Goal: Task Accomplishment & Management: Use online tool/utility

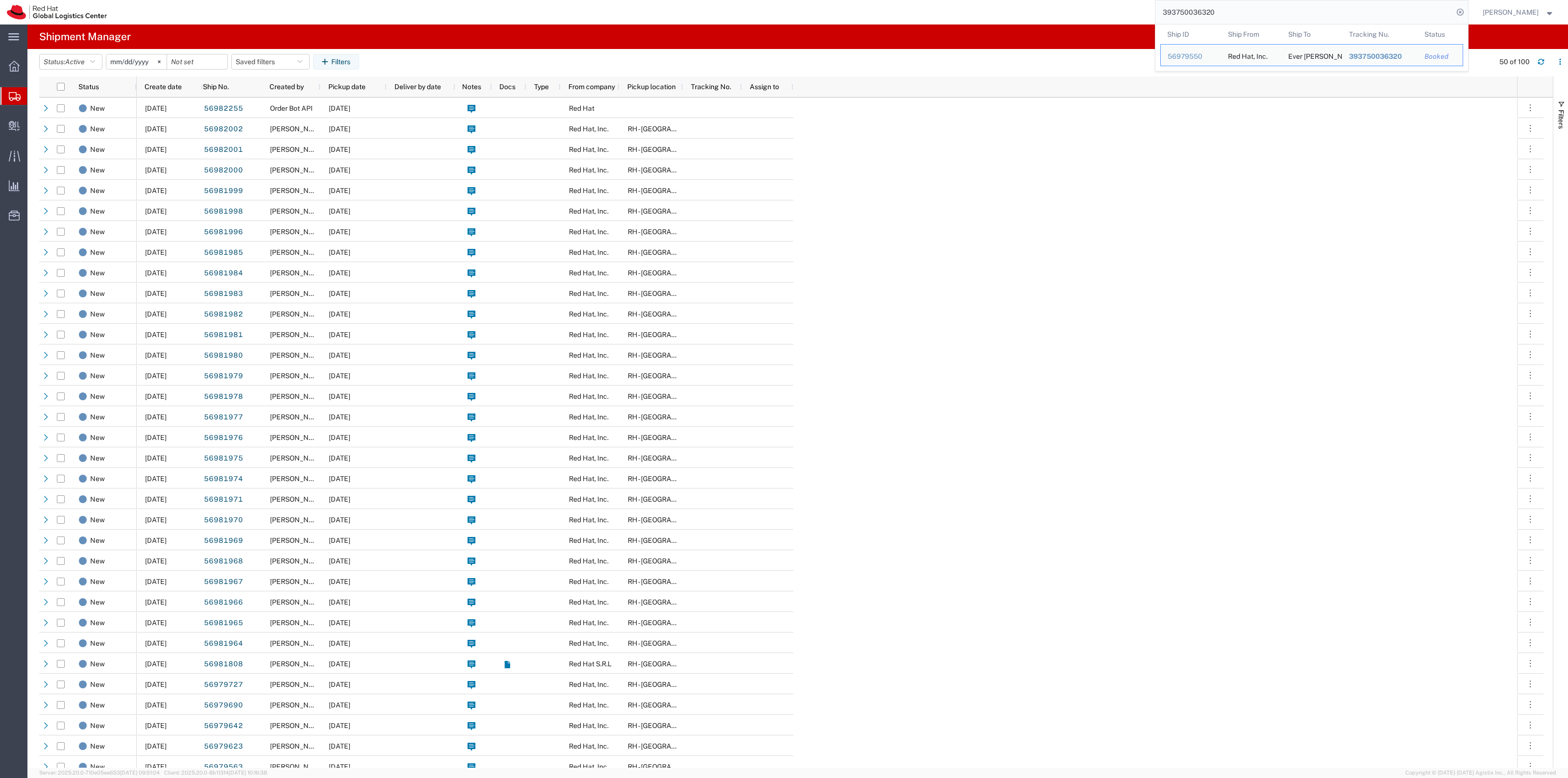
click at [1423, 21] on input "393750036320" at bounding box center [1305, 12] width 298 height 23
paste input "17867918"
type input "393717867918"
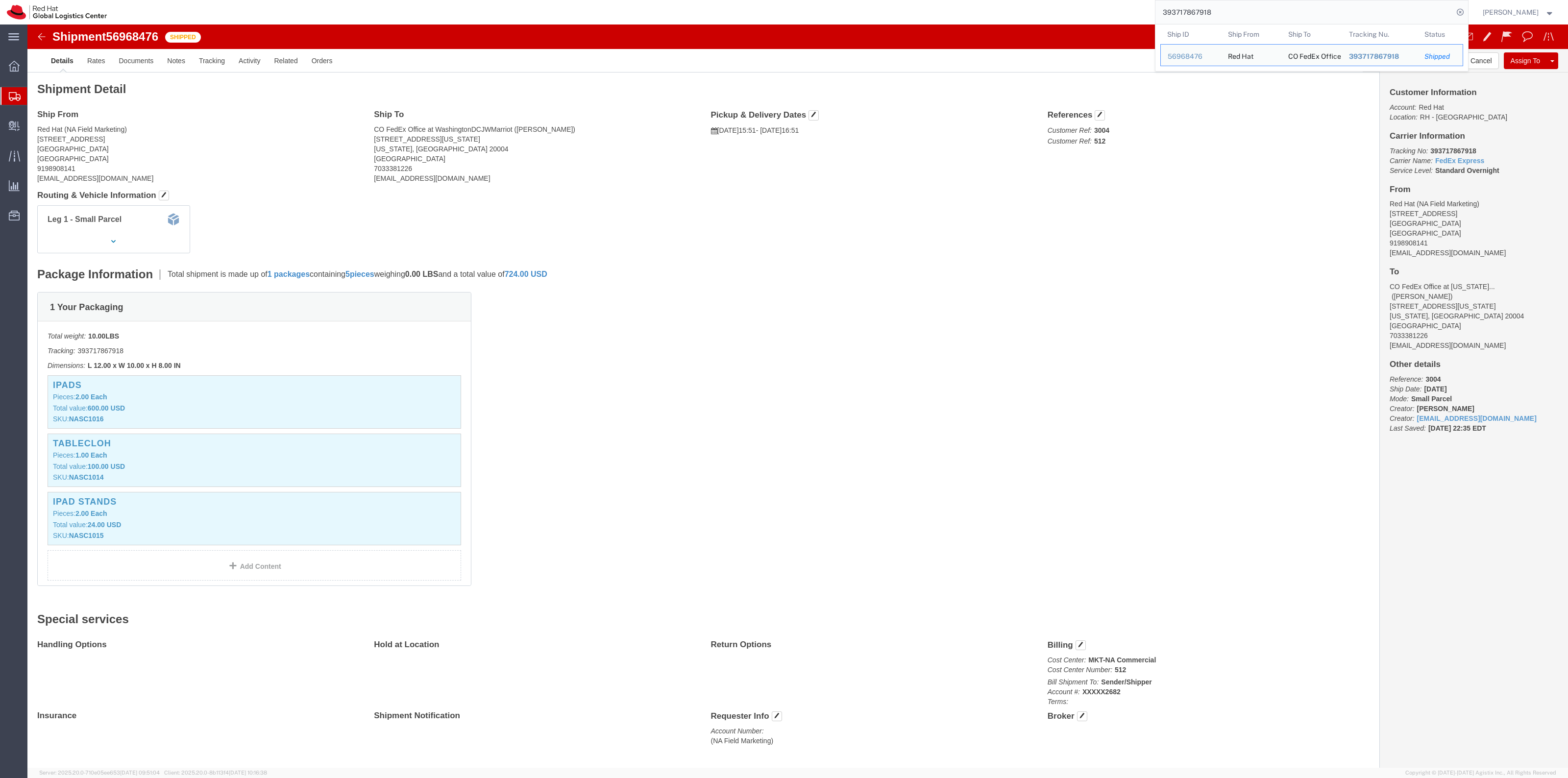
click div "1 Your Packaging Total weight: 10.00 LBS Tracking: 393717867918 Dimensions: L 1…"
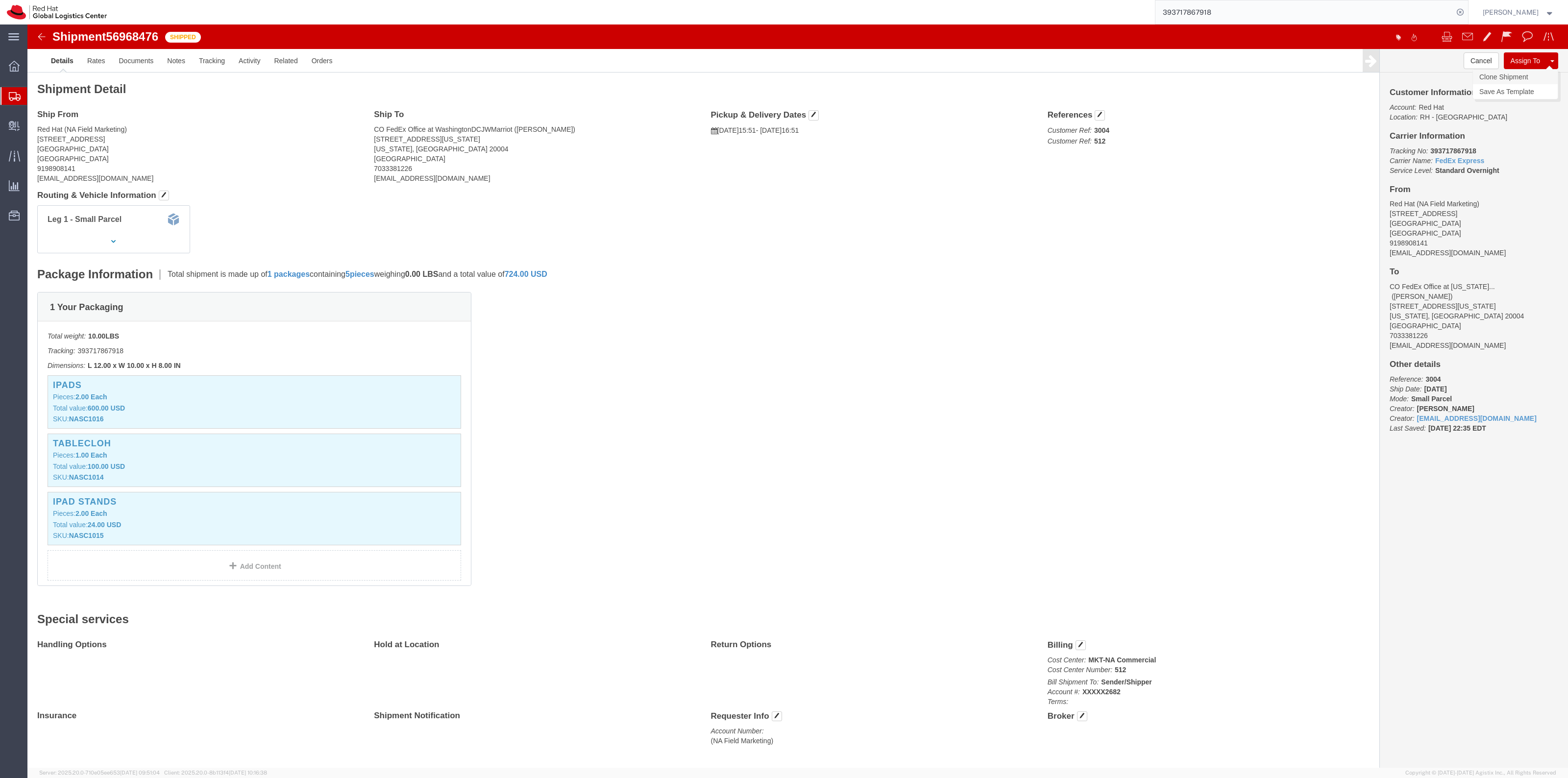
click link "Clone Shipment"
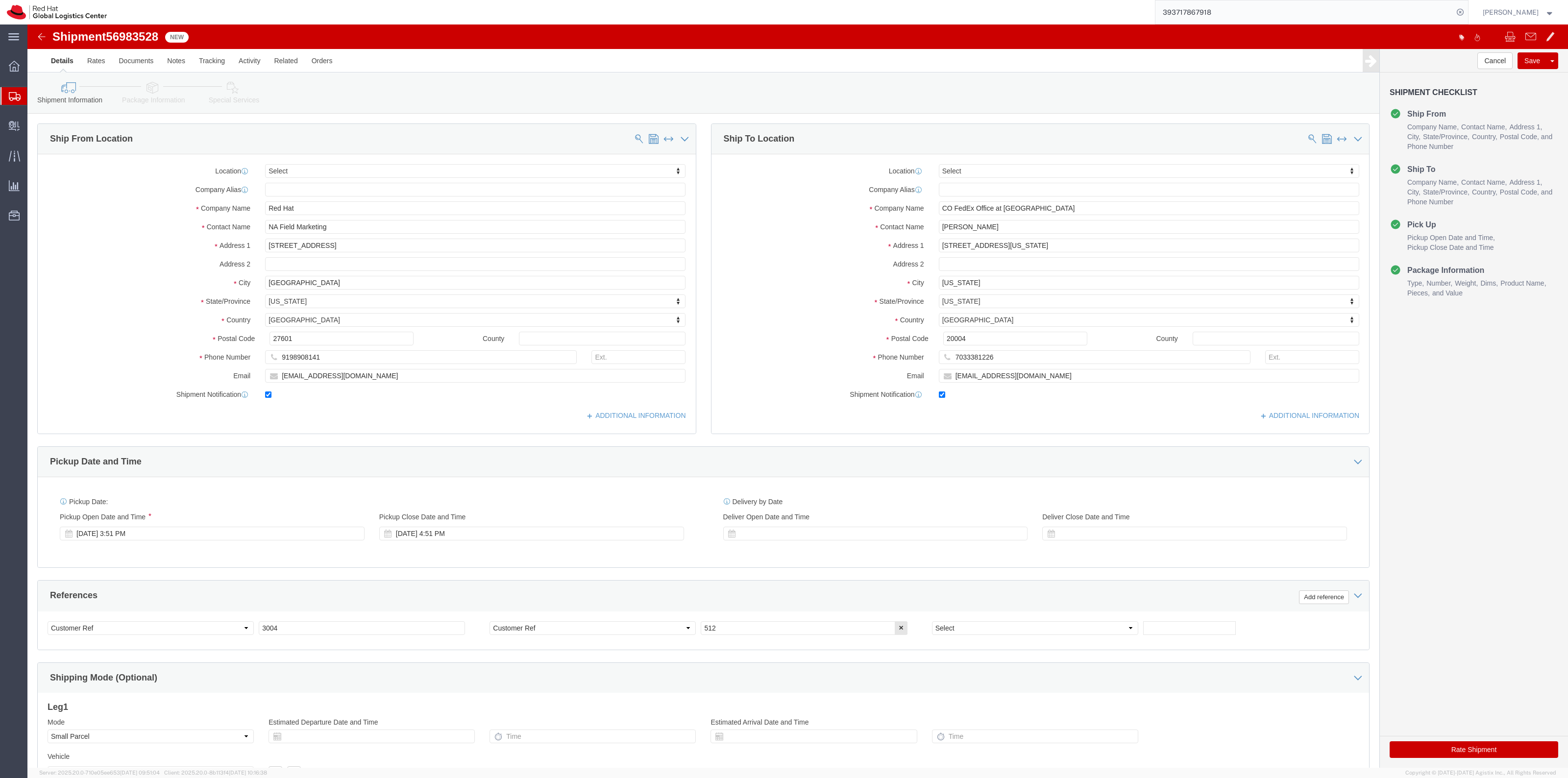
select select
click icon
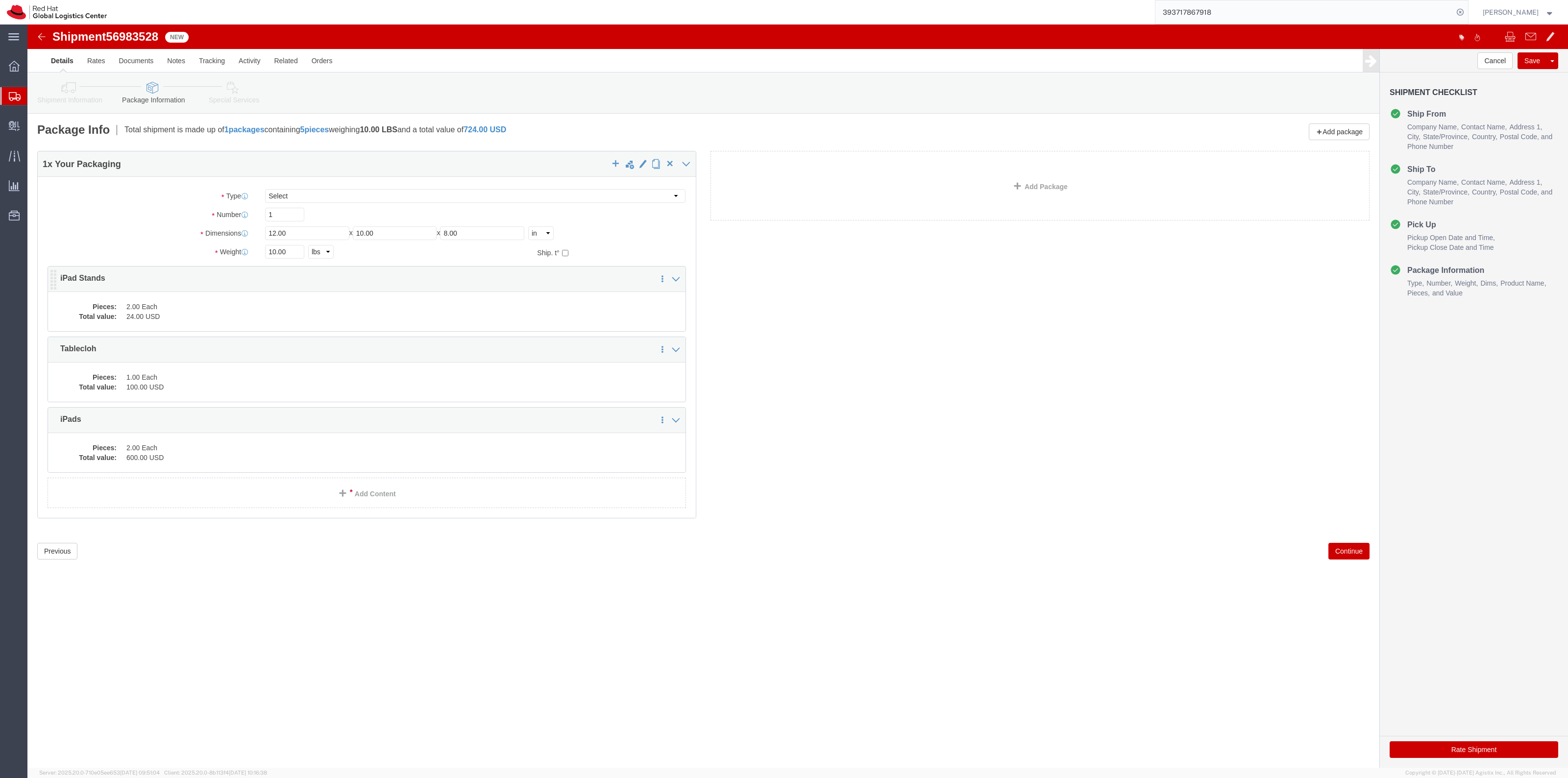
click div "Pieces: 2.00 Each Total value: 24.00 USD"
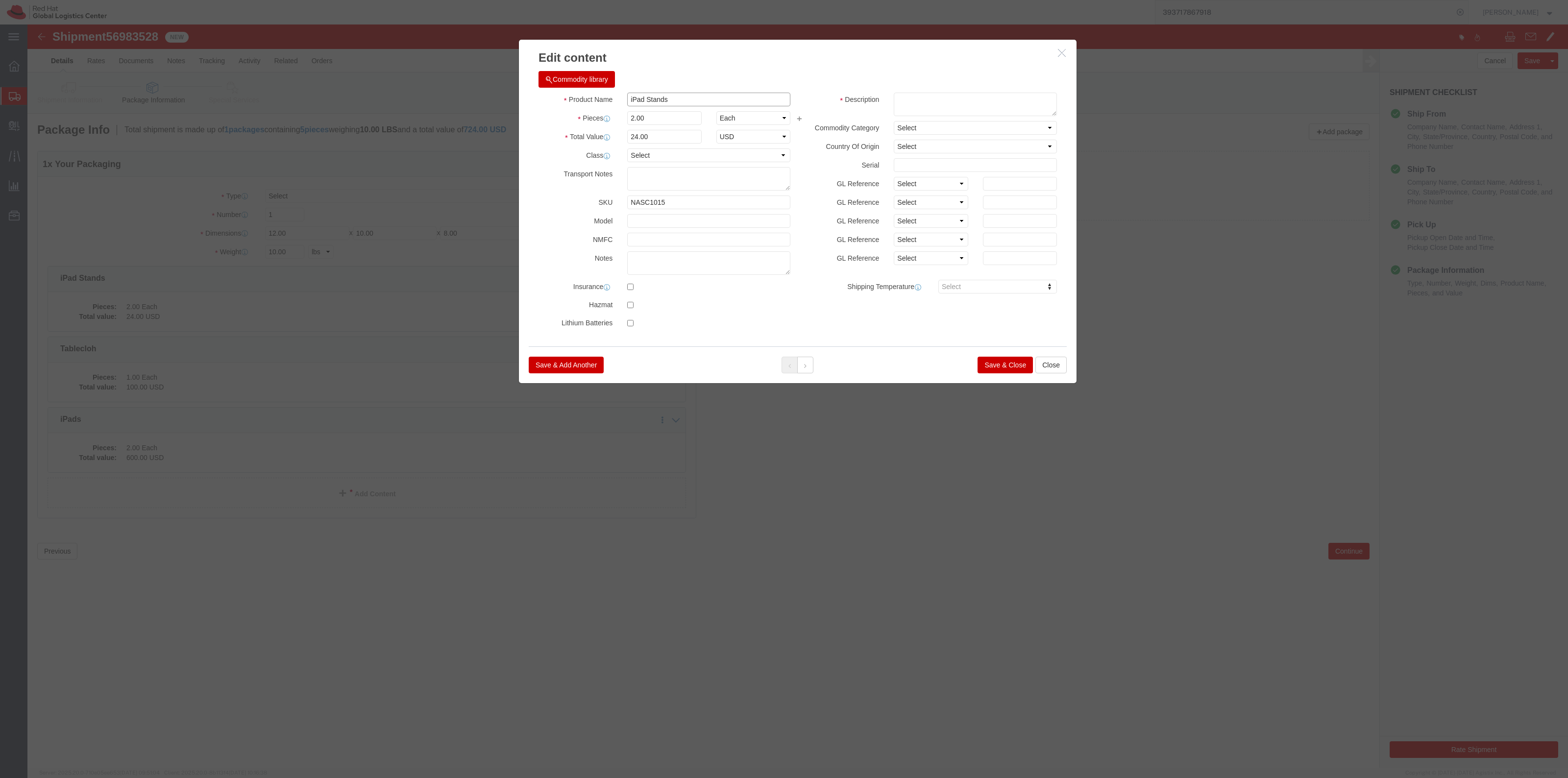
click input "iPad Stands"
drag, startPoint x: 671, startPoint y: 81, endPoint x: 664, endPoint y: 74, distance: 9.9
click input "iPad Stands"
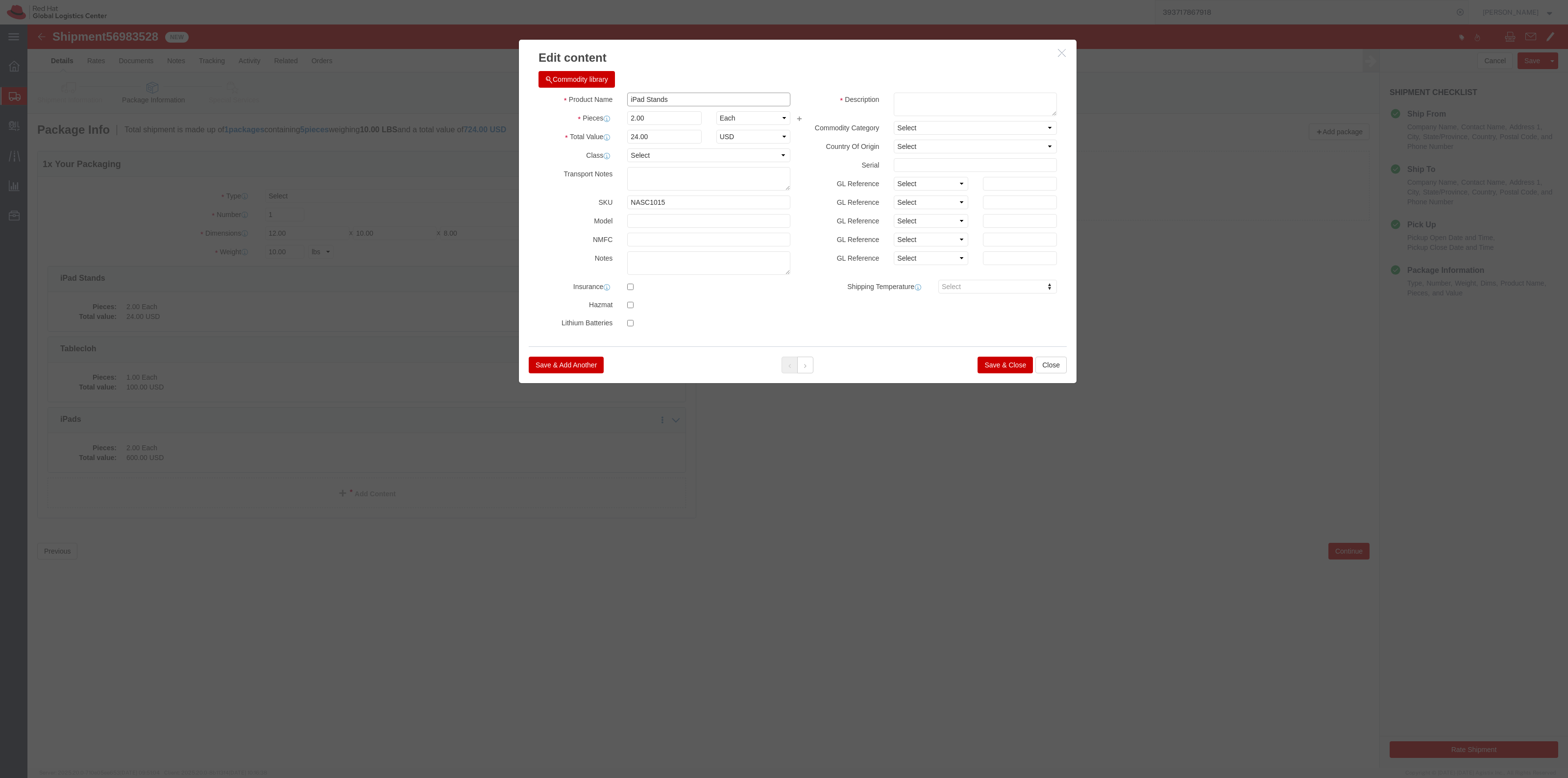
paste input "K.Taft - Red Hat Certification Sticker"
type input "[PERSON_NAME] - Red Hat Certification Stickers"
click input "2.00"
click div "Pieces 2.00 Select Bag Barrels 100Board Feet Bottle Box Blister Pack Carats Can…"
type input "15"
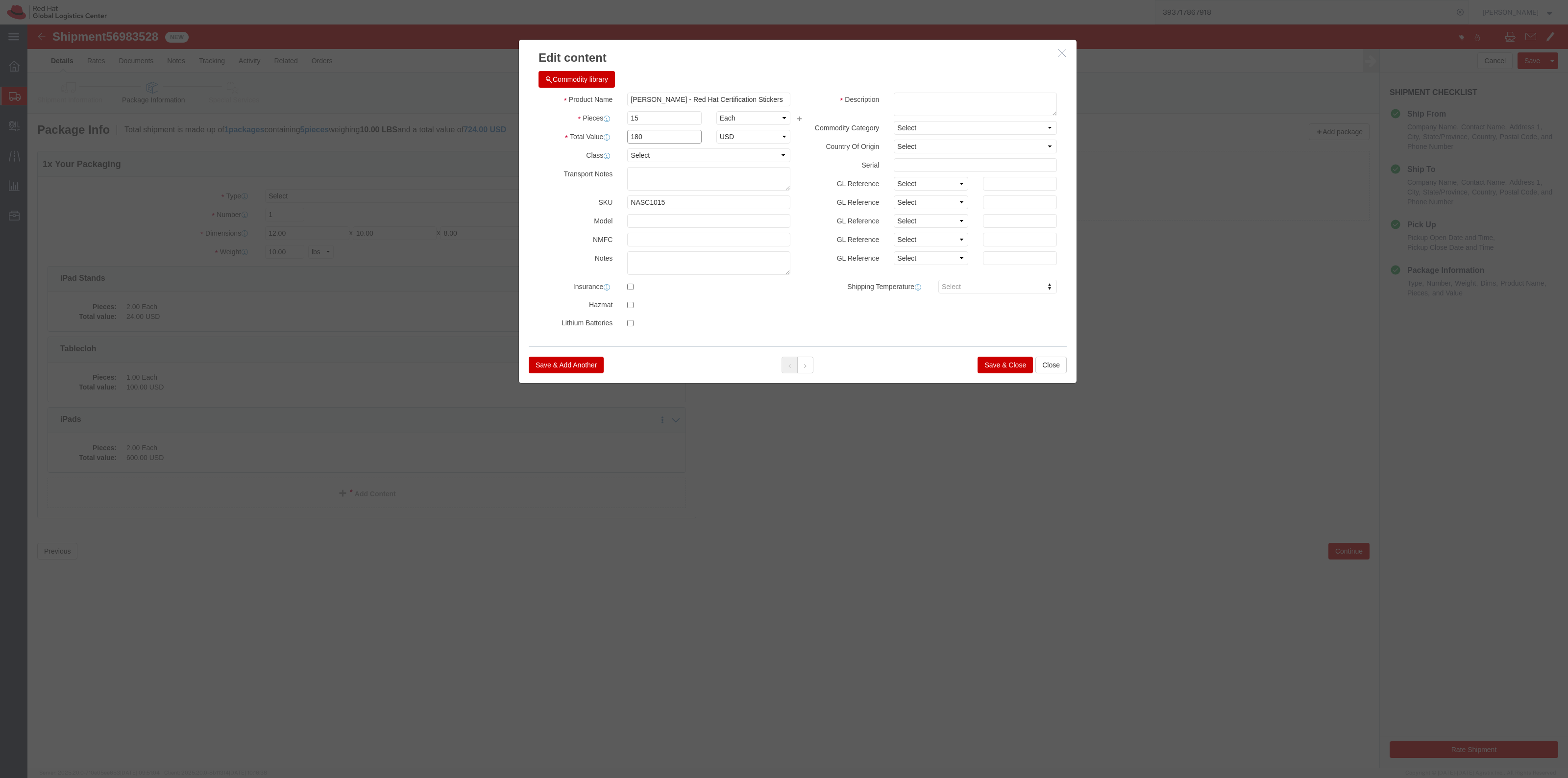
click input "180"
drag, startPoint x: 631, startPoint y: 109, endPoint x: 567, endPoint y: 107, distance: 64.0
click div "Total Value 180 Select ADP AED AFN ALL AMD AOA ARS ATS AUD AWG AZN BAM BBD BDT …"
type input "2"
type input "35"
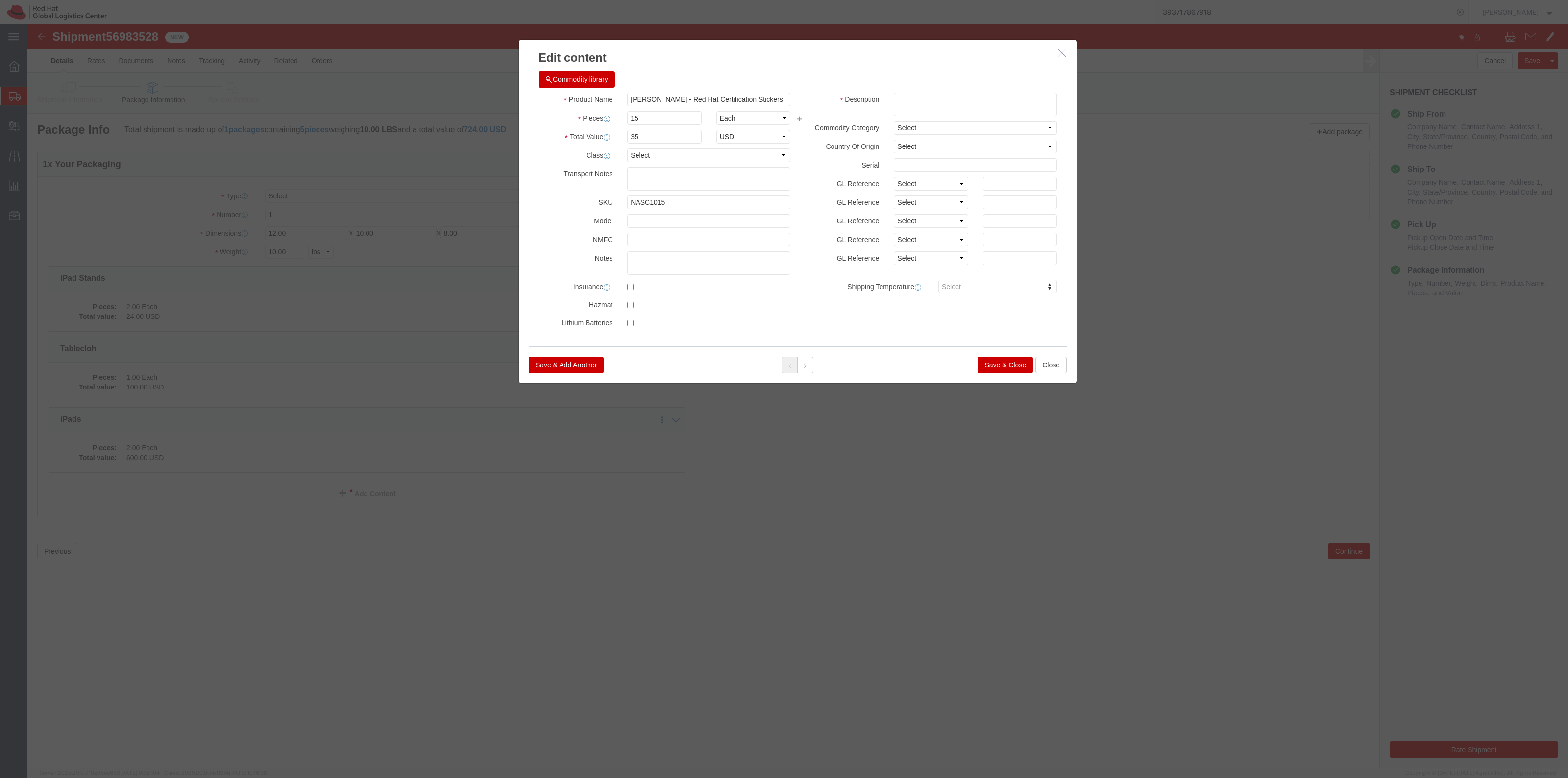
click button "Save & Close"
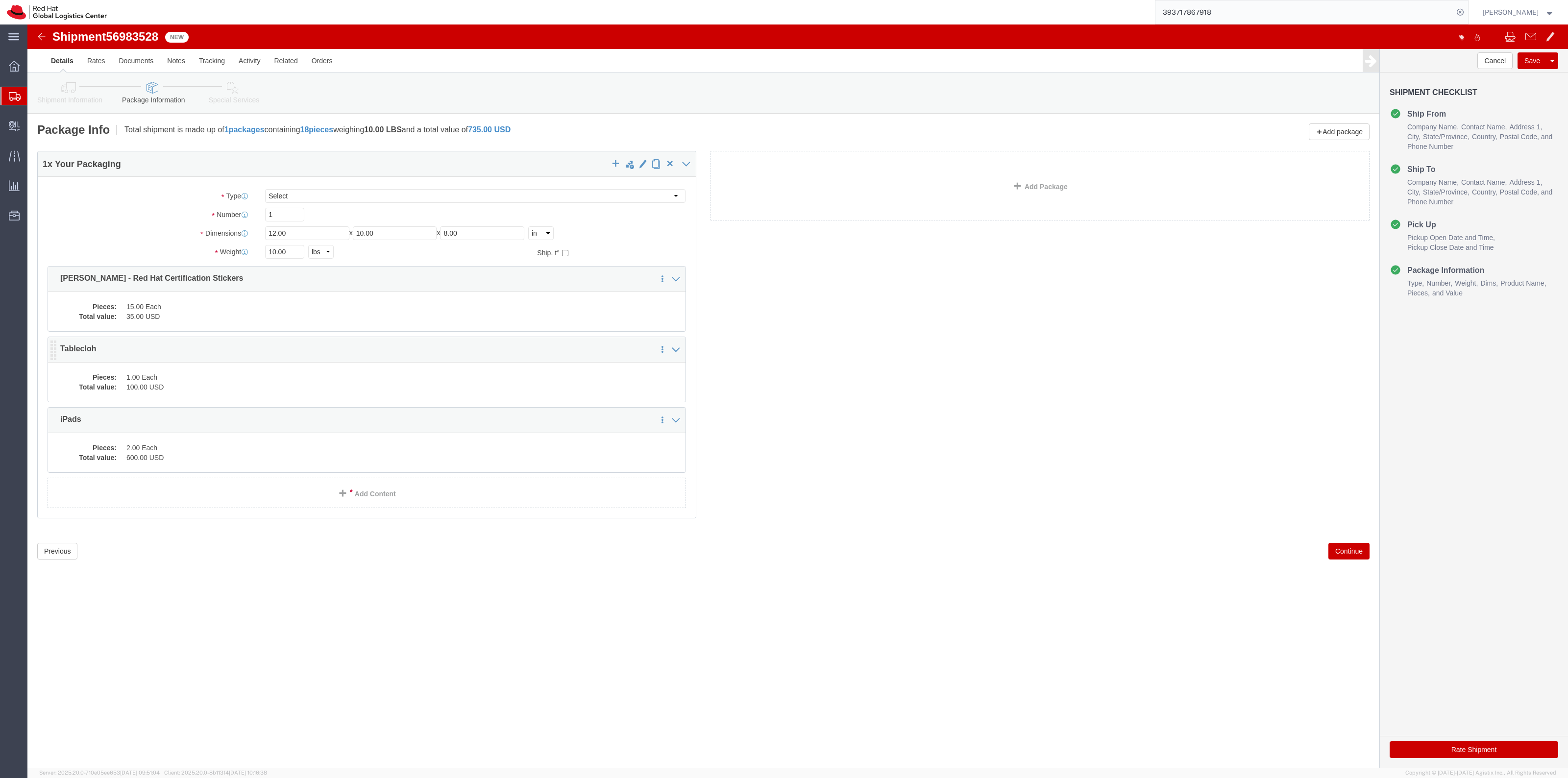
click dd "100.00 USD"
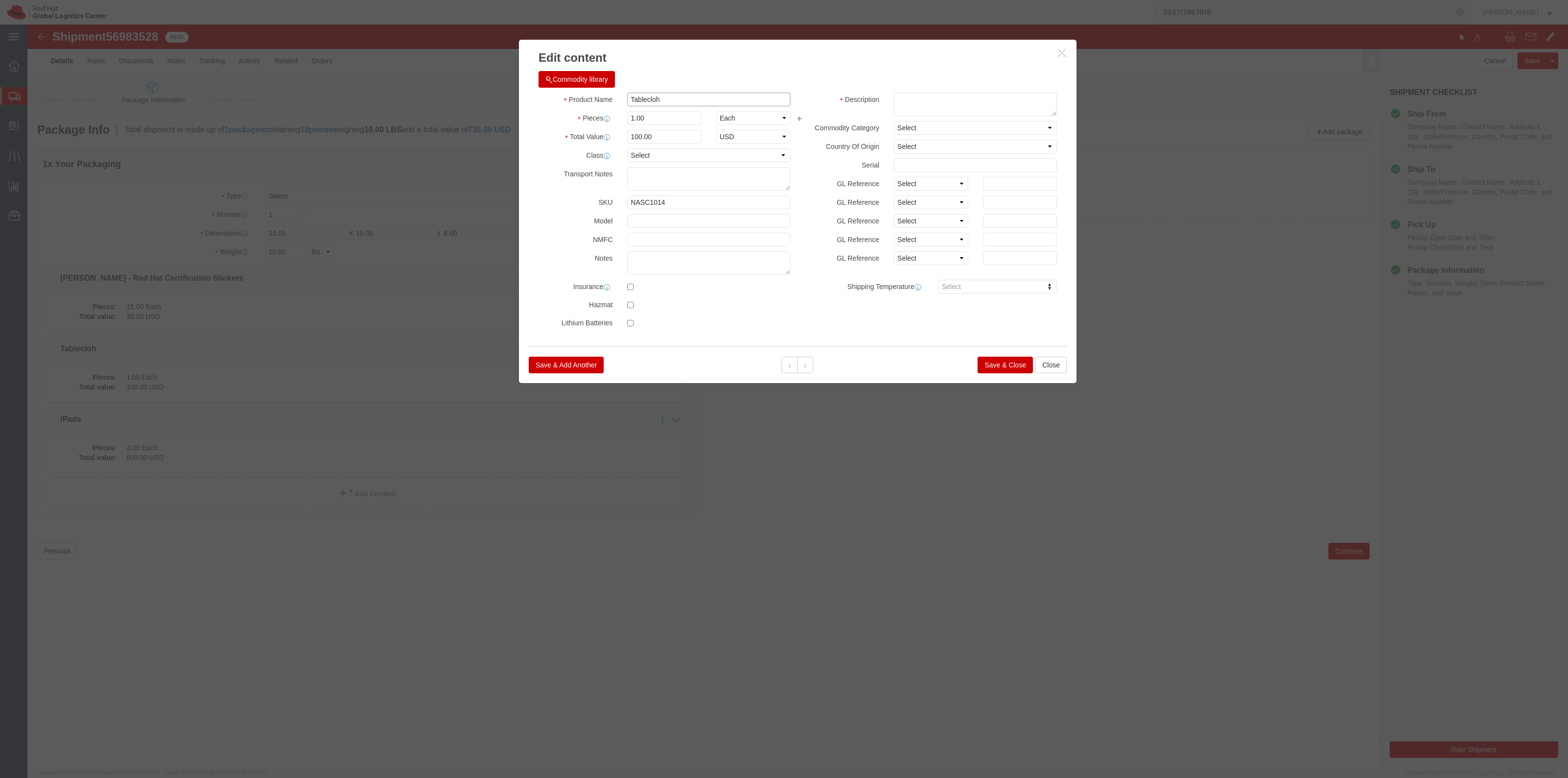
drag, startPoint x: 639, startPoint y: 73, endPoint x: 559, endPoint y: 60, distance: 81.0
click div "Commodity library Product Name Tablecloh Pieces 1.00 Select Bag Barrels 100Boar…"
paste input "[PERSON_NAME] - Training Postcards"
type input "[PERSON_NAME] - Training Postcards"
click input "1.00"
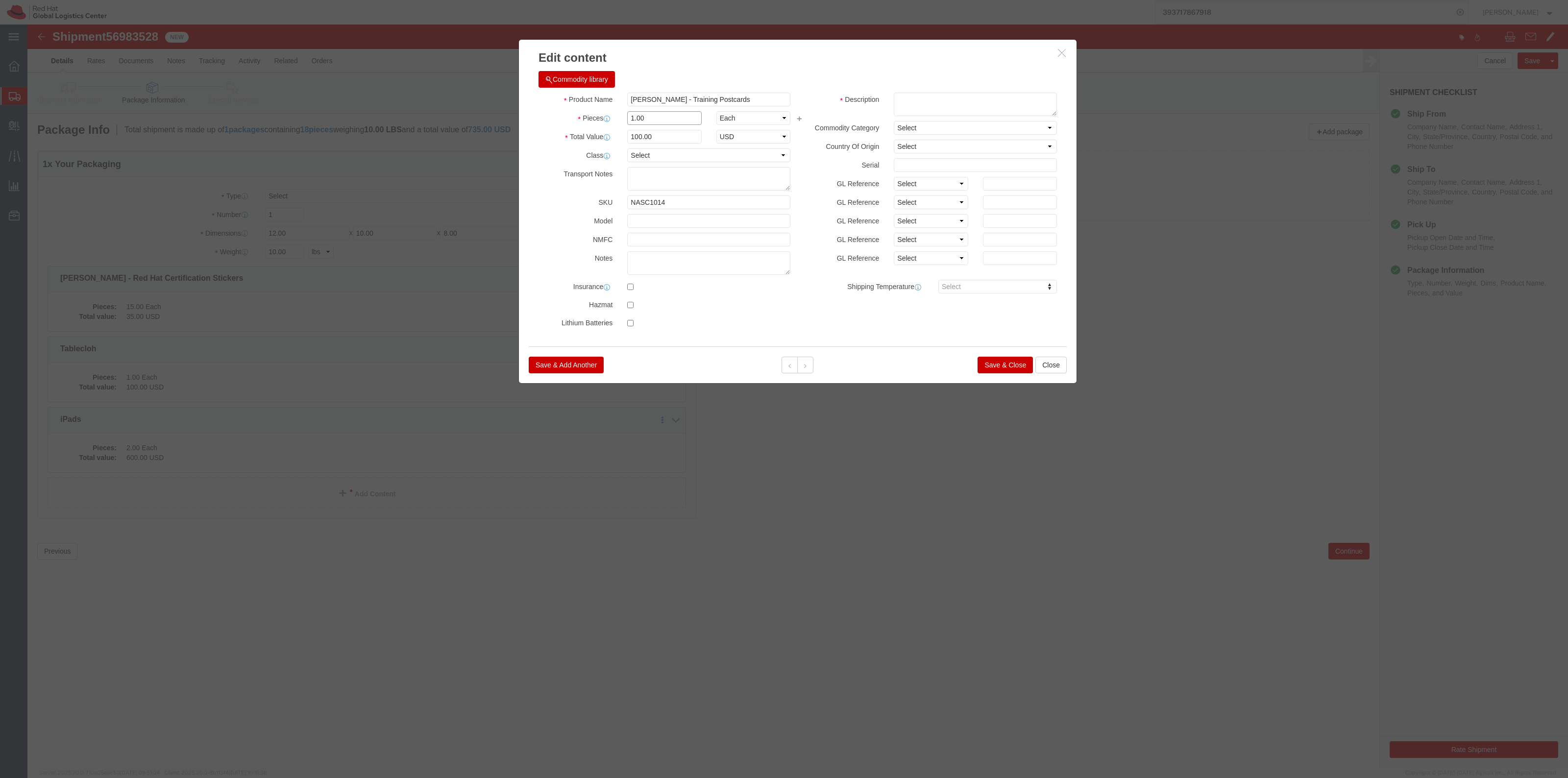
drag, startPoint x: 627, startPoint y: 98, endPoint x: 576, endPoint y: 91, distance: 51.5
click div "Pieces 1.00 Select Bag Barrels 100Board Feet Bottle Box Blister Pack Carats Can…"
type input "10"
click label "Total Value"
drag, startPoint x: 642, startPoint y: 115, endPoint x: 591, endPoint y: 109, distance: 51.4
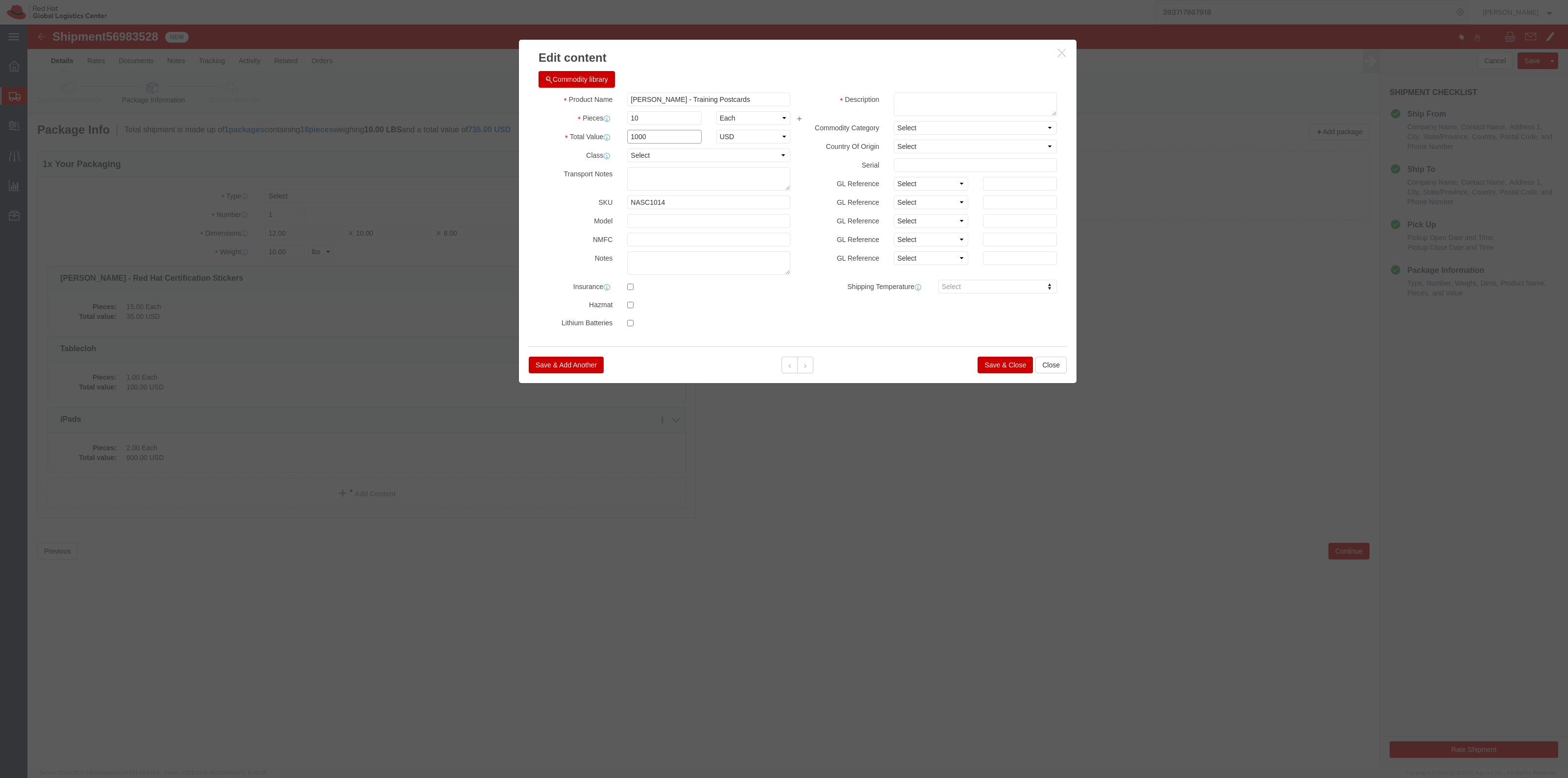
click div "1000"
type input "10"
click button "Save & Close"
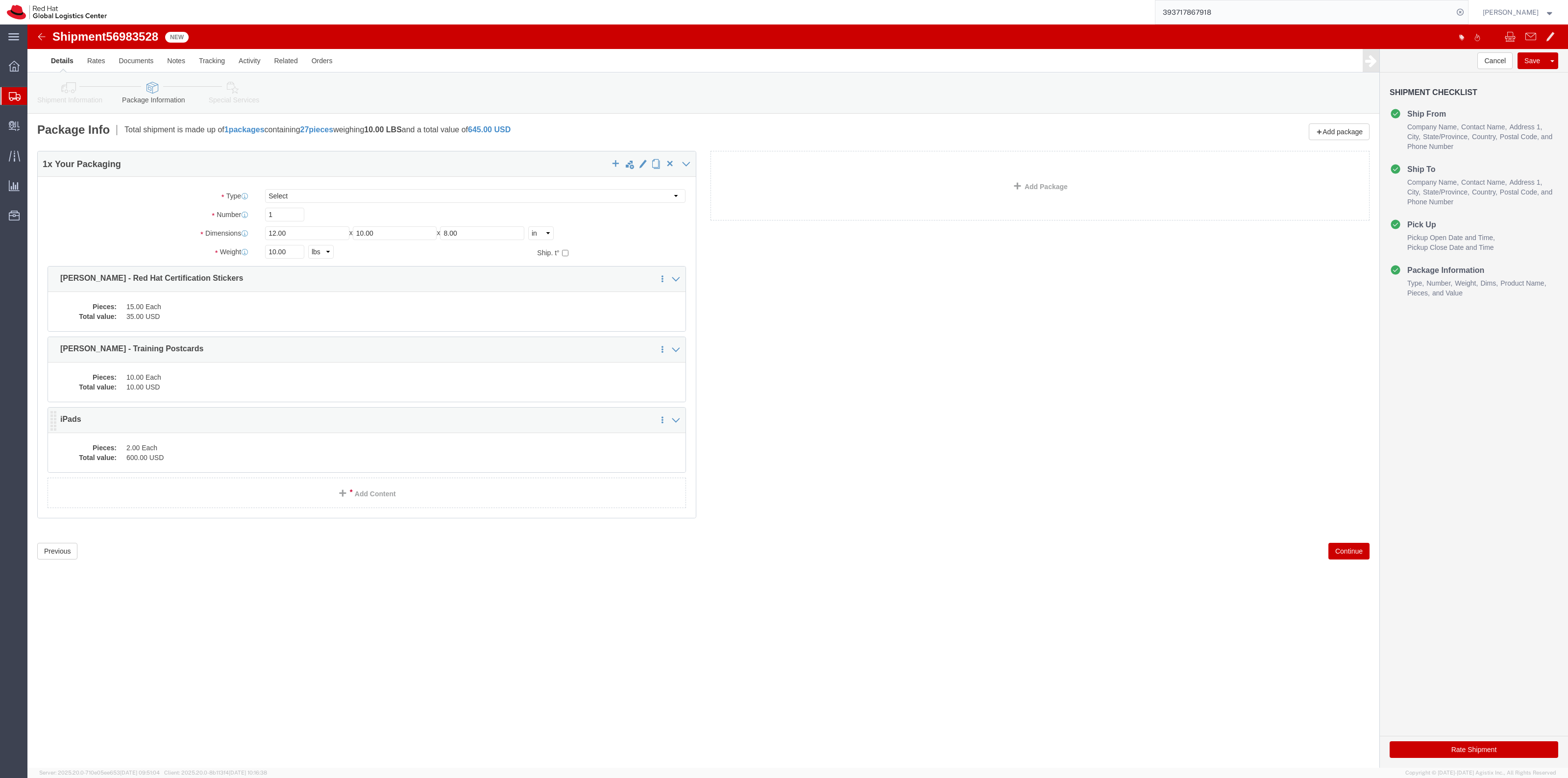
click dd "2.00 Each"
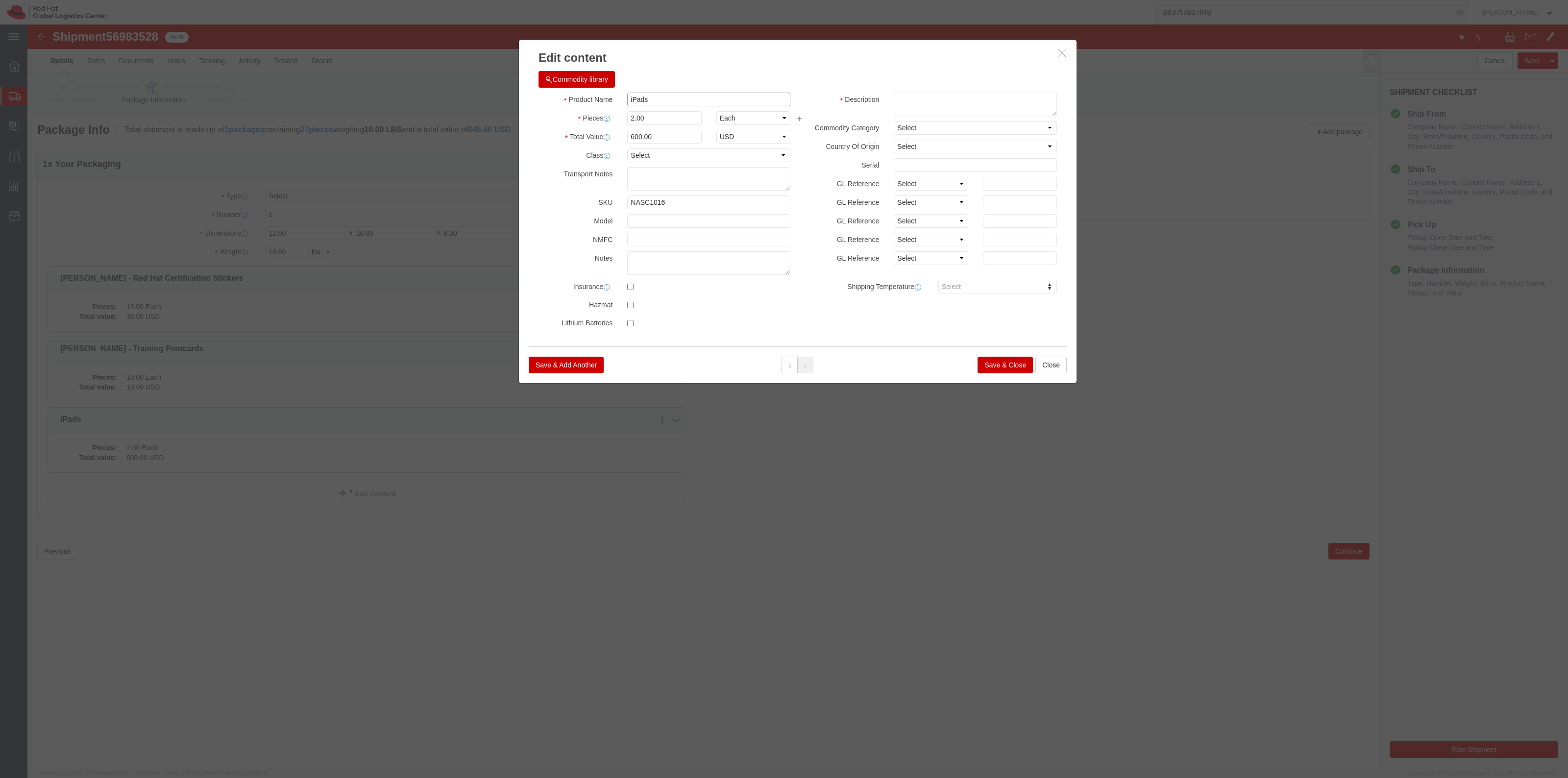
drag, startPoint x: 659, startPoint y: 72, endPoint x: 568, endPoint y: 74, distance: 91.0
click div "Product Name iPads"
paste input "K.Taft/K.Williams - Red Hat Training & Certification Team Koozie"
click input "2.00"
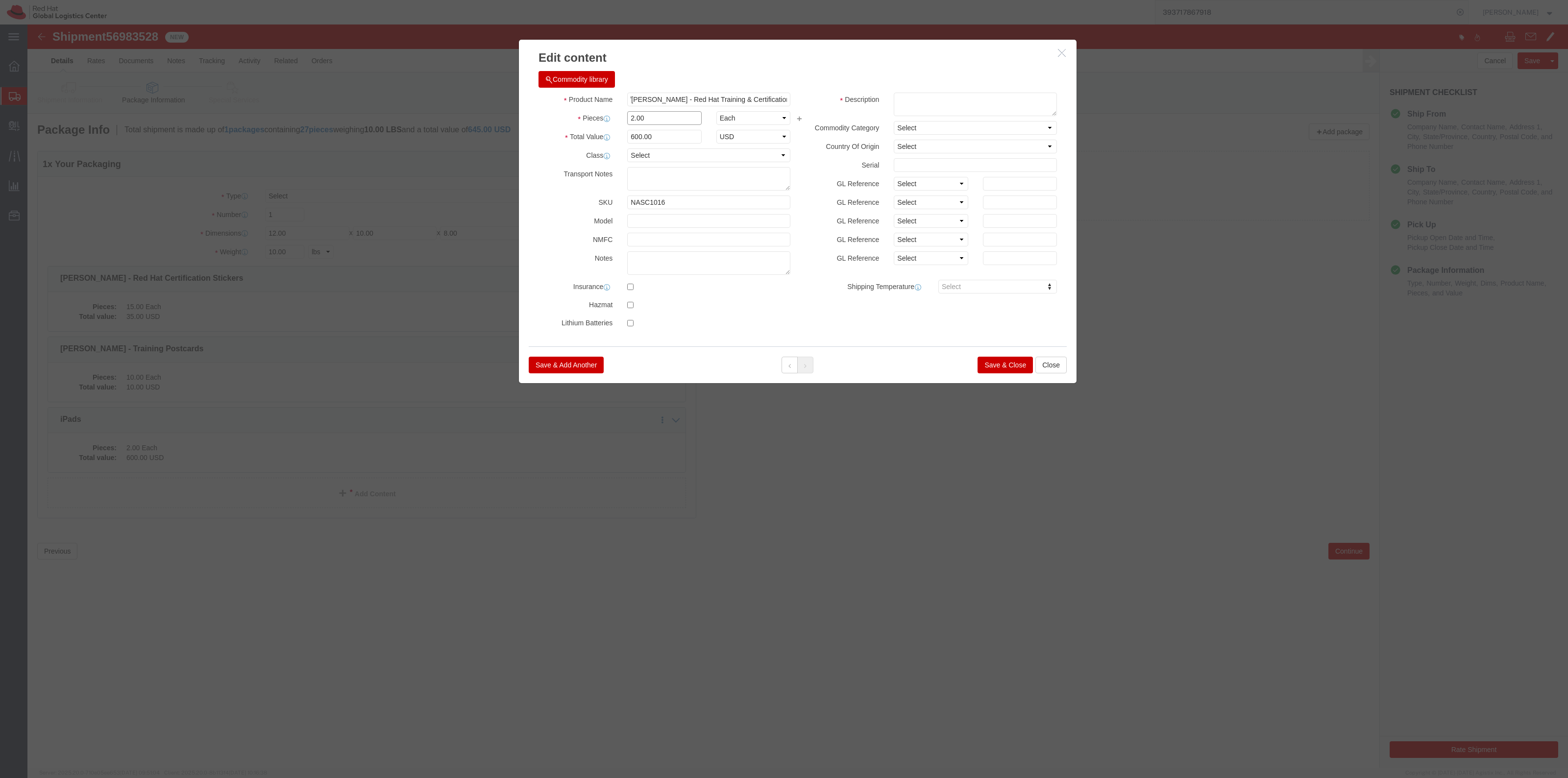
scroll to position [0, 0]
click input "[PERSON_NAME]/[PERSON_NAME] - Red Hat Training & Certification Team Koozies"
type input "[PERSON_NAME]/[PERSON_NAME] - Red Hat Training & Certification Team Koozies"
drag, startPoint x: 651, startPoint y: 89, endPoint x: 566, endPoint y: 77, distance: 85.8
click div "Product Name K.Taft/K.Williams - Red Hat Training & Certification Team Koozies …"
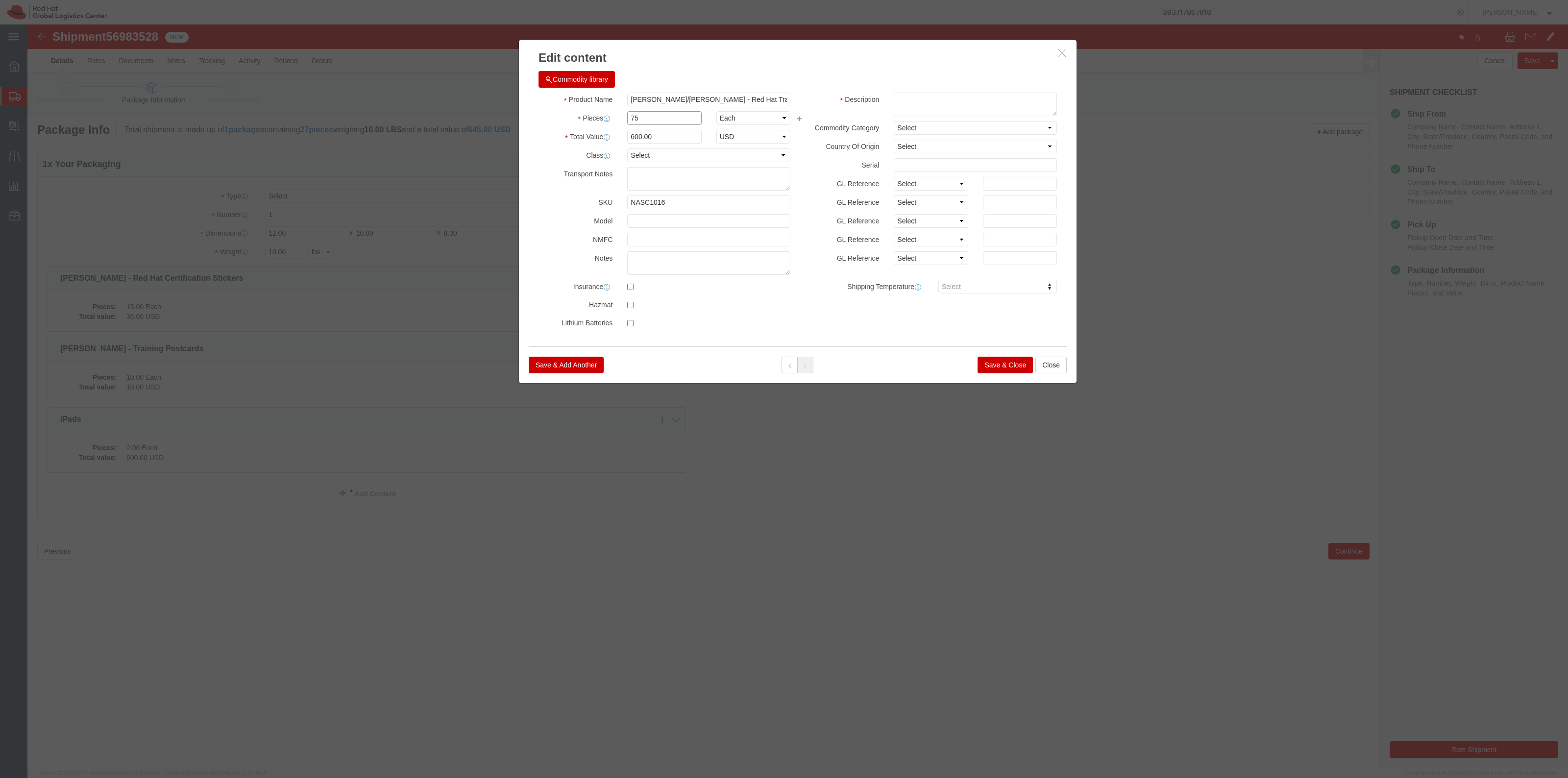
type input "75"
click label "Total Value Total value of all the pieces"
drag, startPoint x: 632, startPoint y: 113, endPoint x: 561, endPoint y: 111, distance: 71.0
click div "Total Value 22500 Select ADP AED AFN ALL AMD AOA ARS ATS AUD AWG AZN BAM BBD BD…"
type input "50"
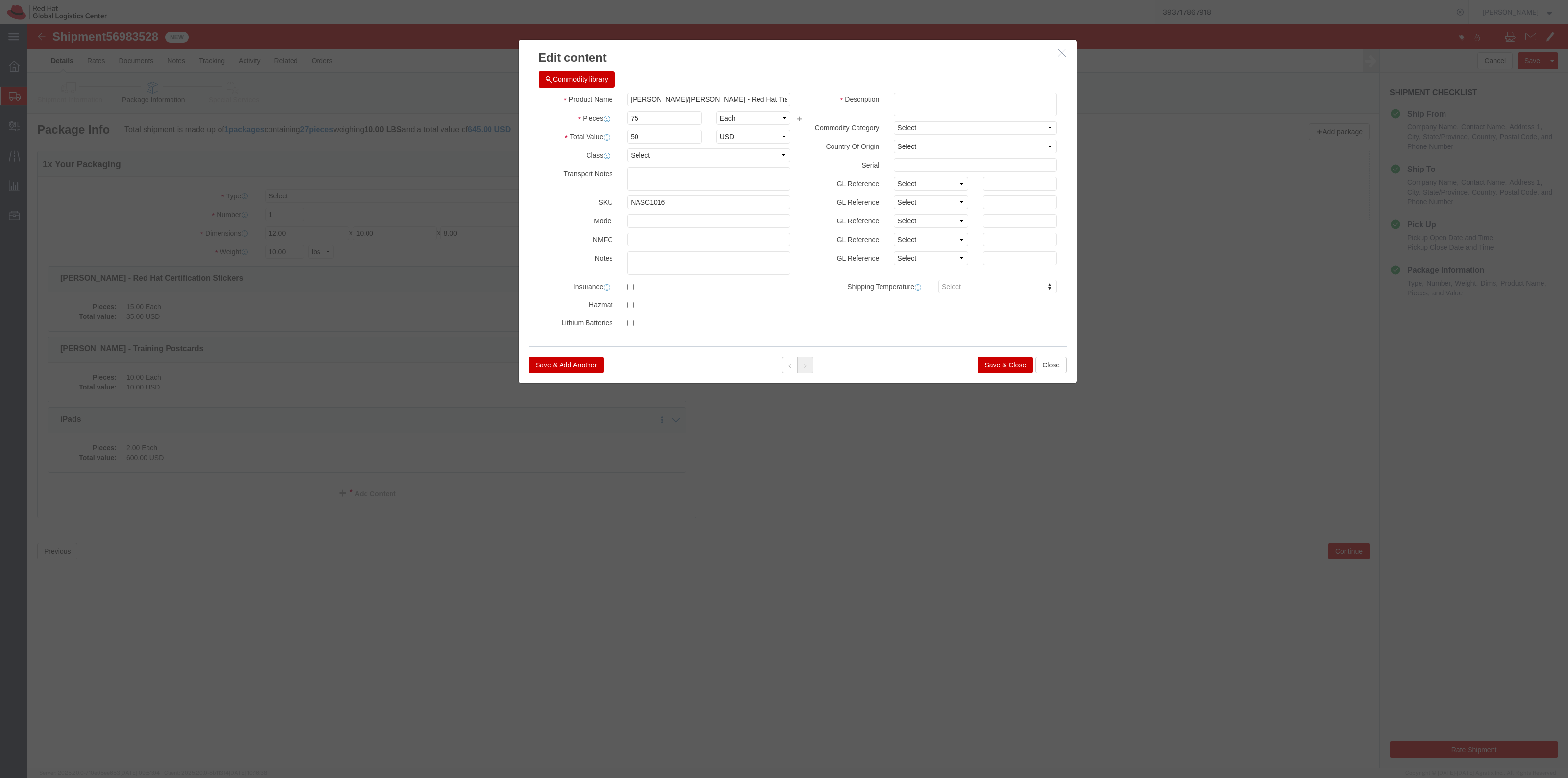
click button "Save & Close"
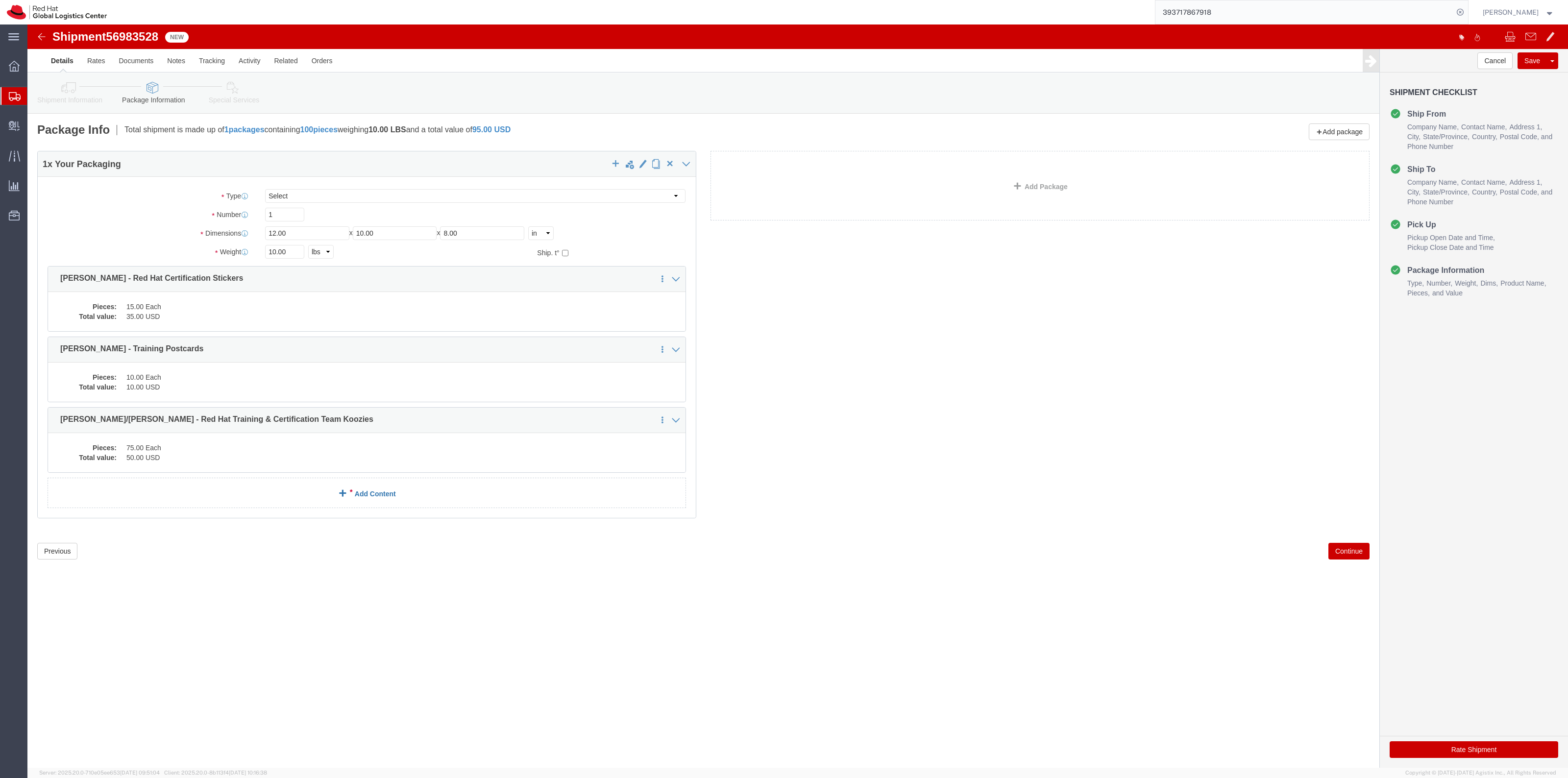
click link "Add Content"
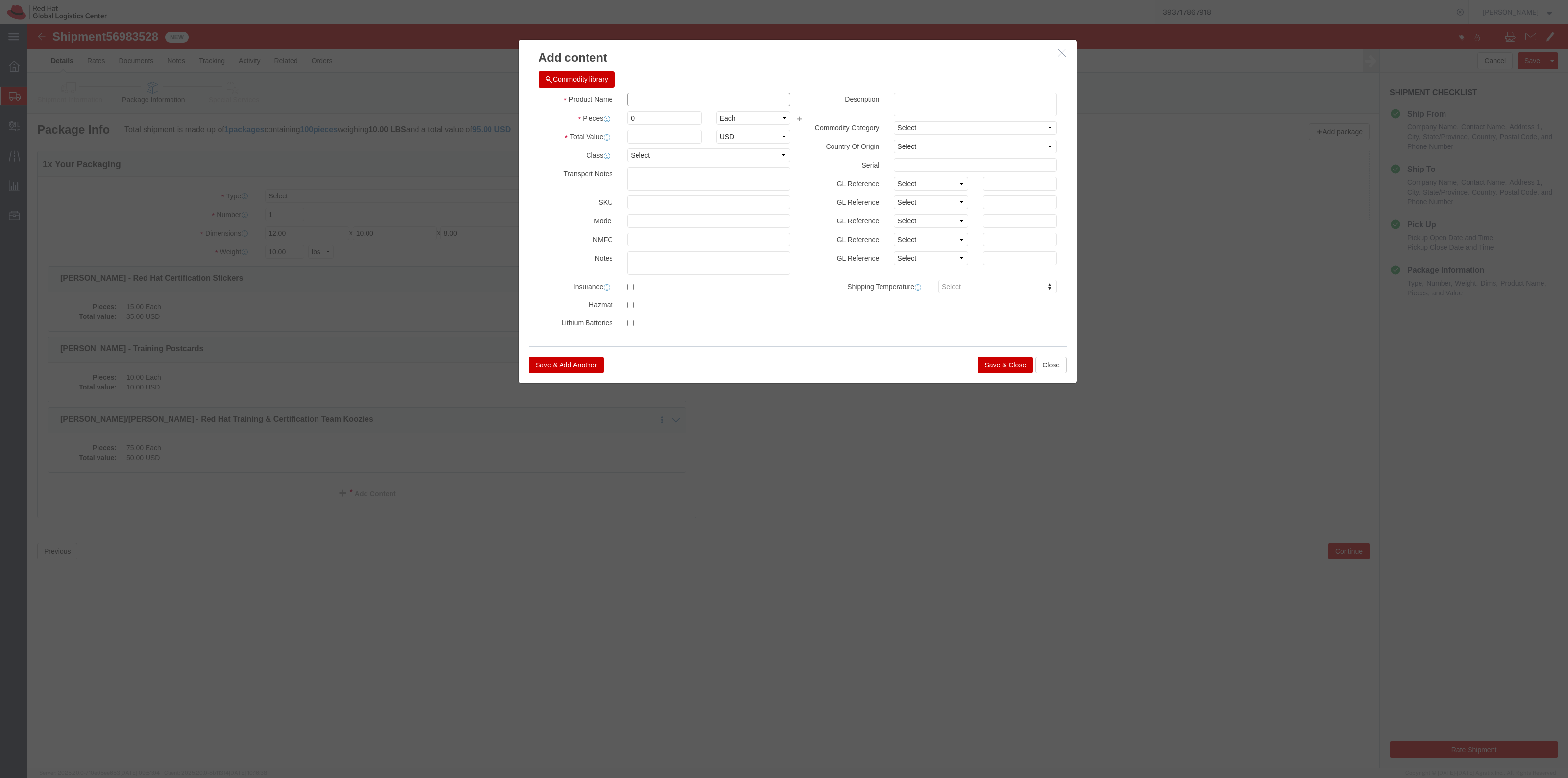
click input "text"
paste input "[PERSON_NAME] - Squid Cables"
type input "[PERSON_NAME] - Squid Cables"
click input "0"
type input "10"
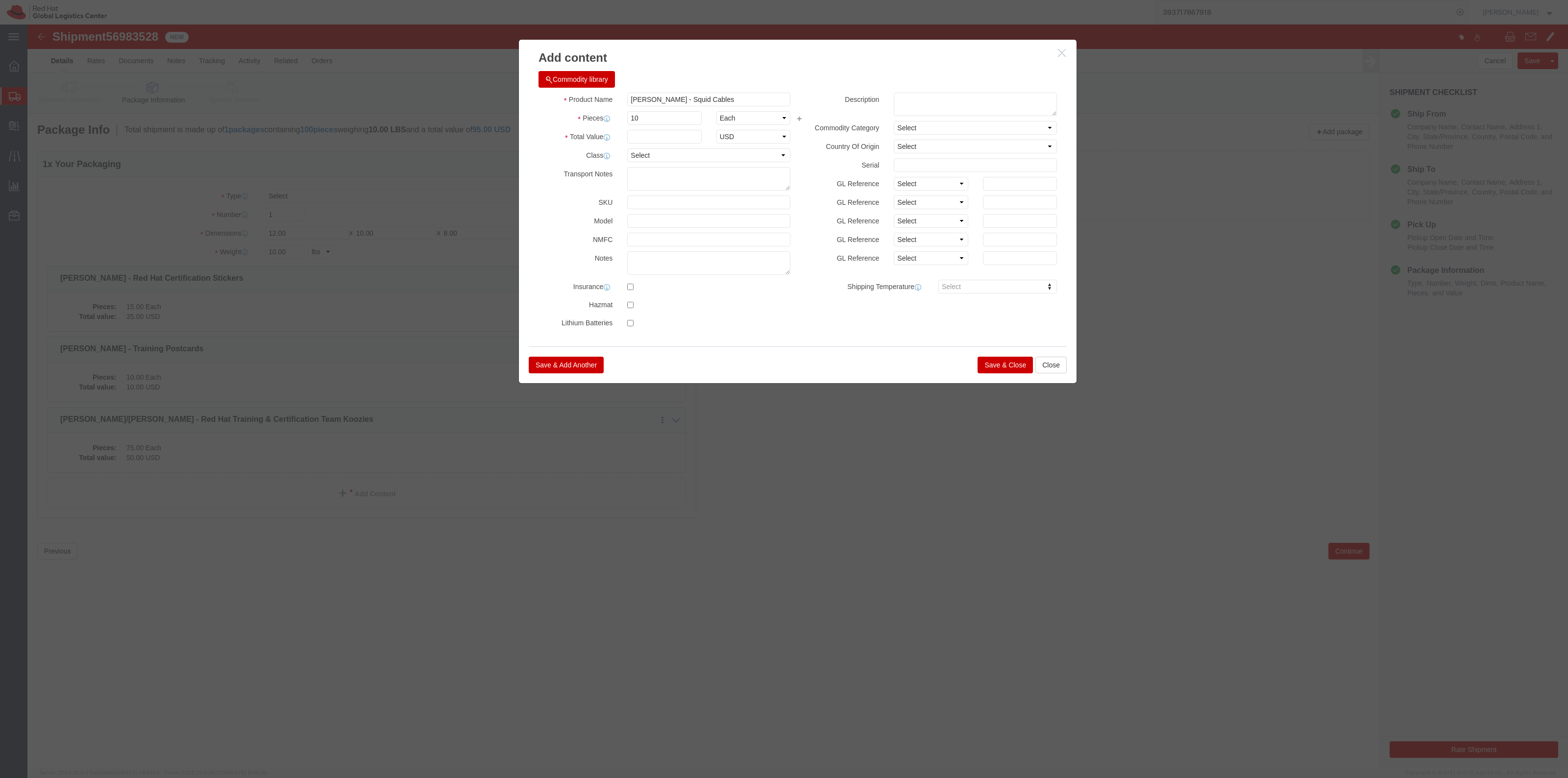
click div "Product Name Kimberly T. - Squid Cables Pieces 10 Select Bag Barrels 100Board F…"
click input "text"
type input "100"
click button "Save & Close"
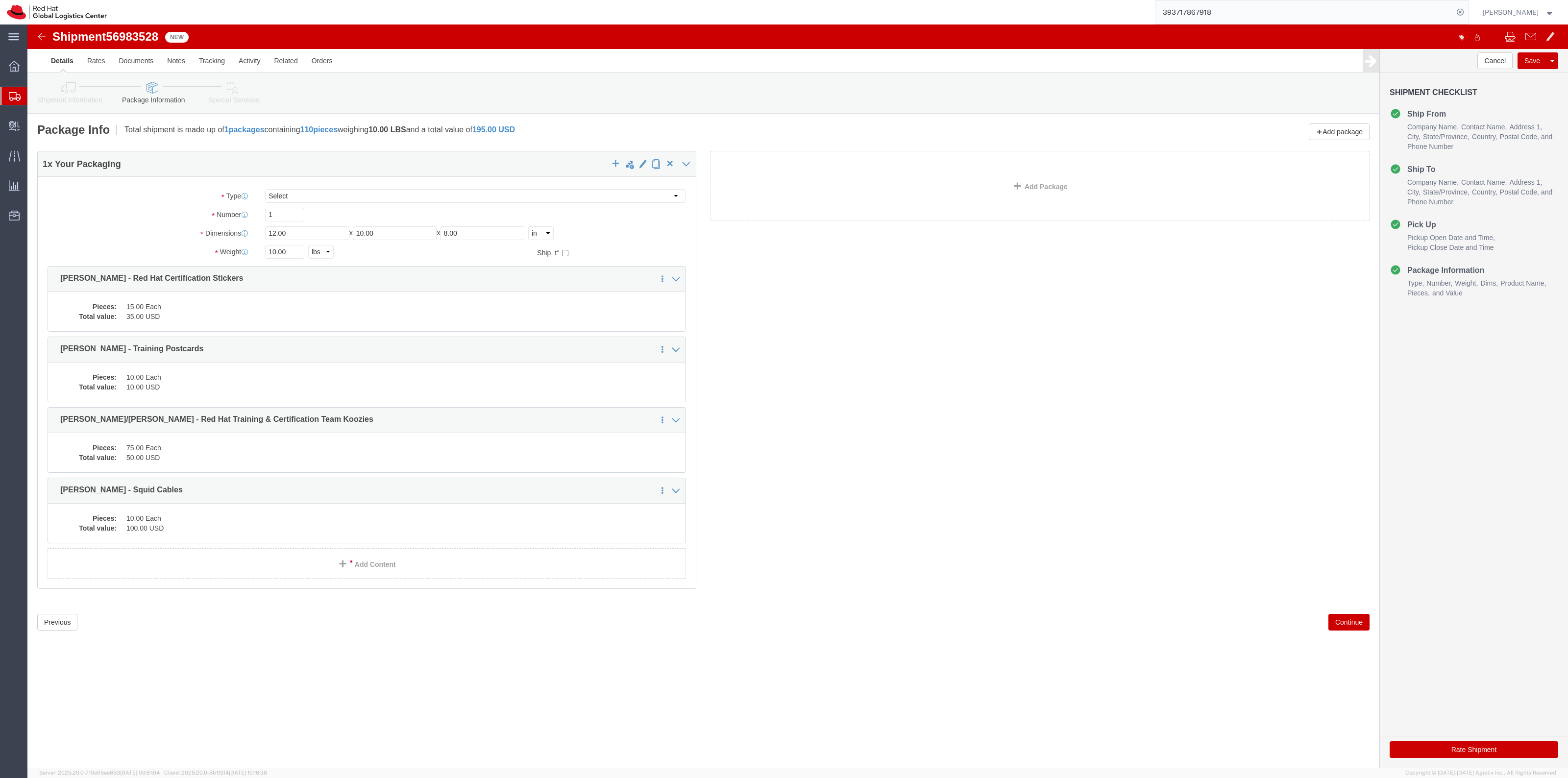
click link "Shipment Information"
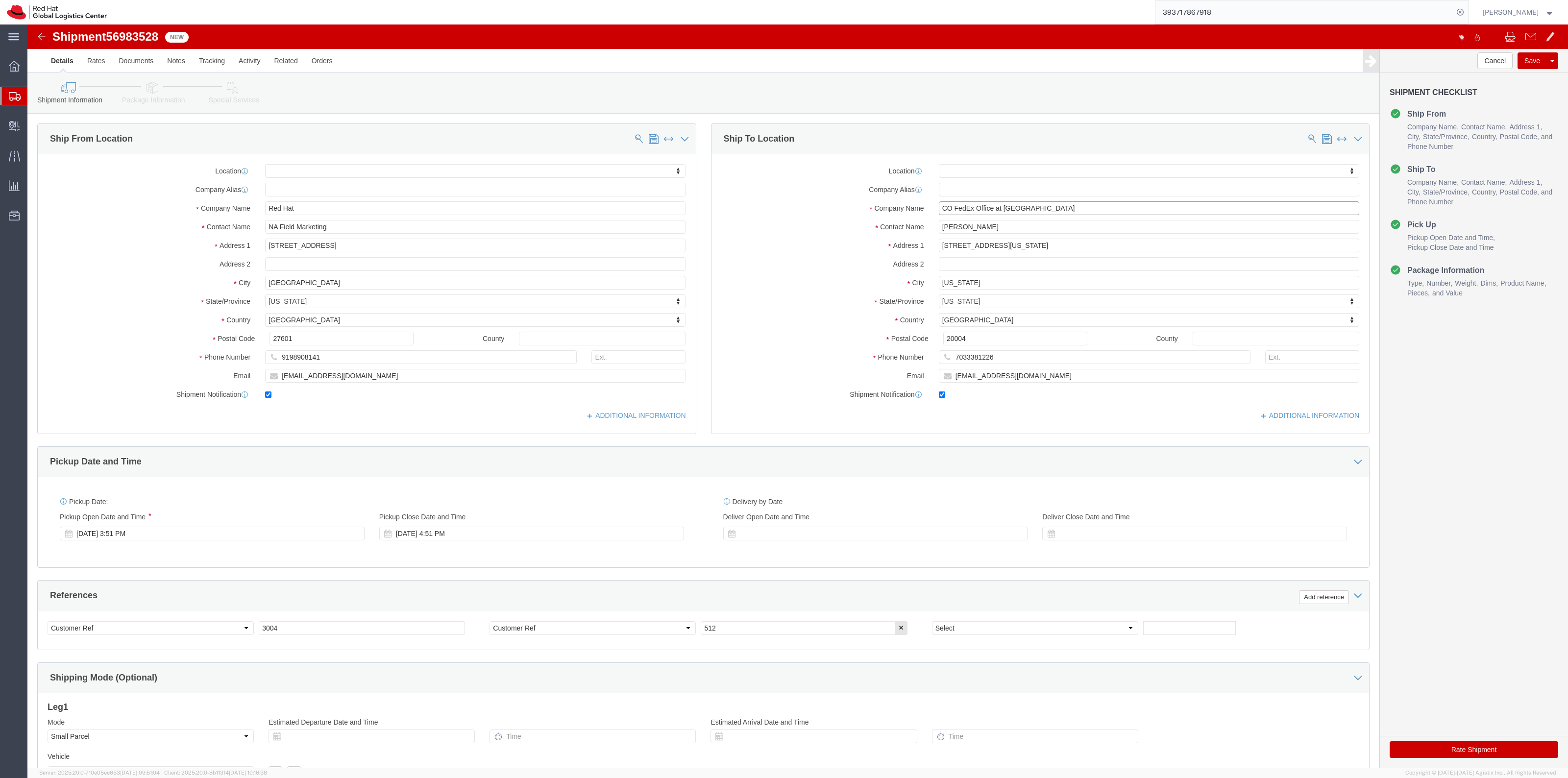
drag, startPoint x: 1069, startPoint y: 184, endPoint x: 874, endPoint y: 185, distance: 195.0
click div "Company Name CO FedEx Office at WashingtonDCJWMarriot"
drag, startPoint x: 996, startPoint y: 202, endPoint x: 850, endPoint y: 191, distance: 146.4
click div "Location My Profile Location RH - Amsterdam - MSO RH - Amsterdam Data Center RH…"
drag, startPoint x: 1007, startPoint y: 220, endPoint x: 851, endPoint y: 214, distance: 156.1
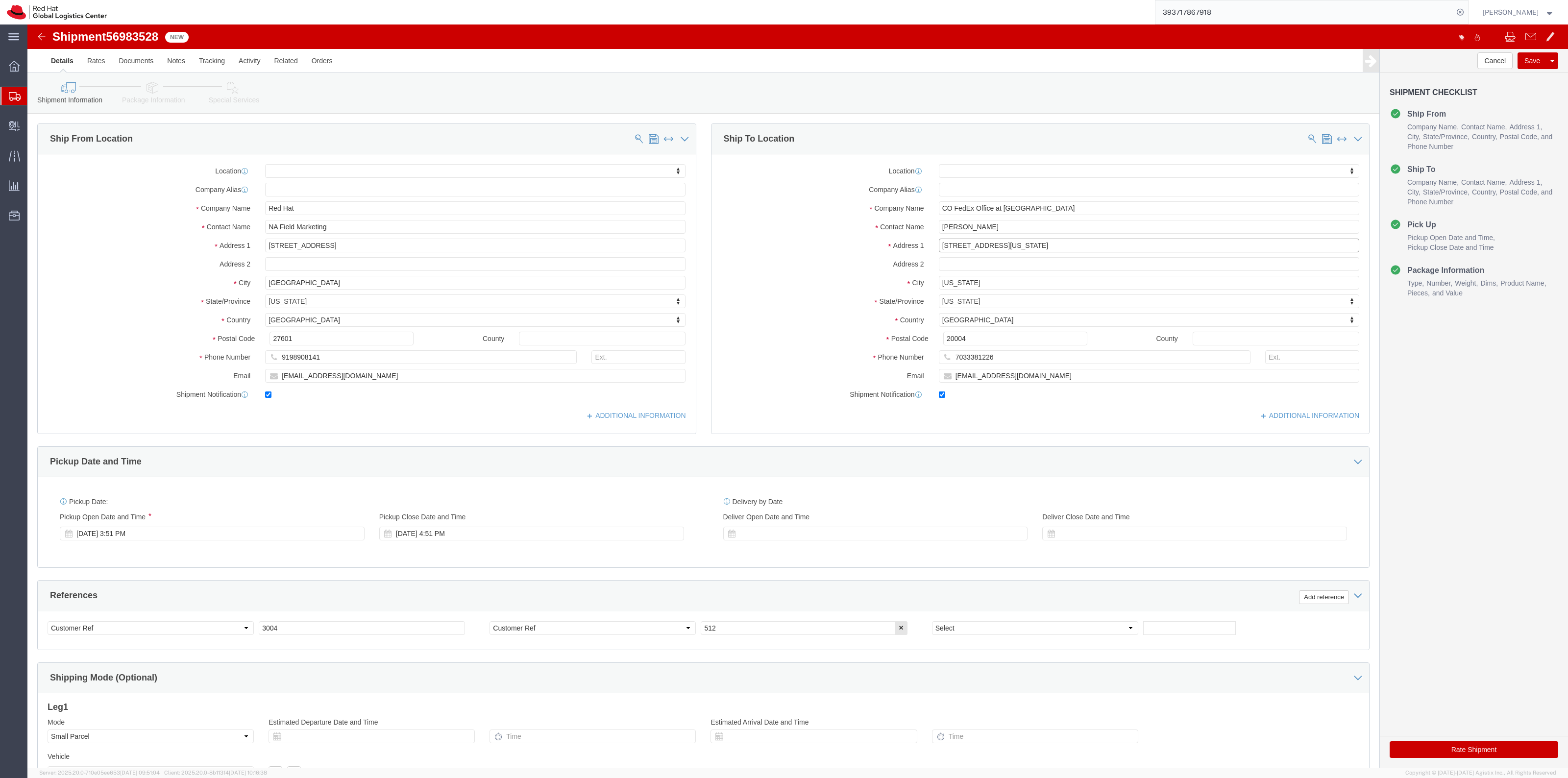
click div "Address 1 1331 Pennsylvania Avenue NW"
drag, startPoint x: 968, startPoint y: 257, endPoint x: 818, endPoint y: 255, distance: 150.0
click div "City Washington"
click button "Cancel"
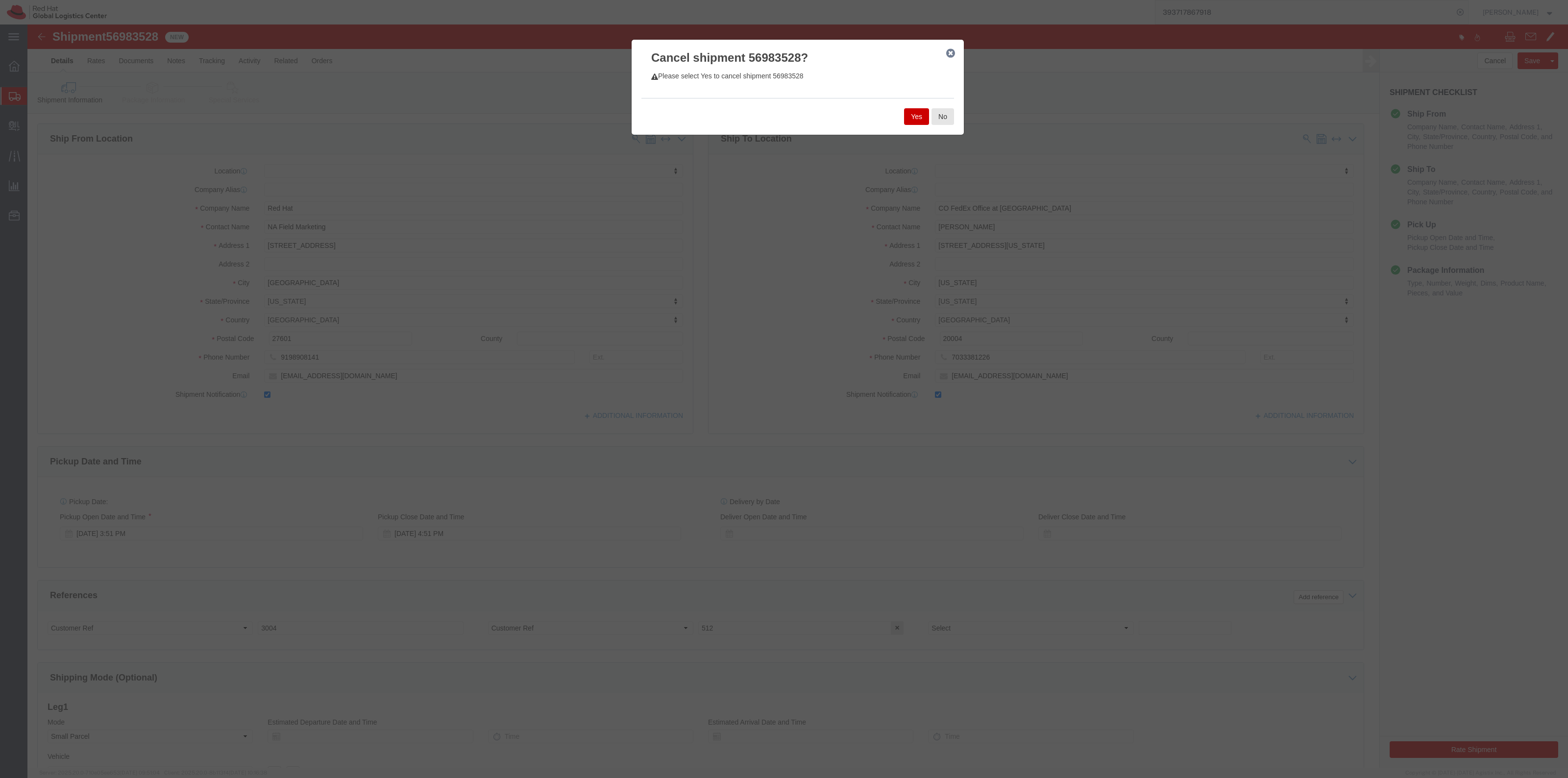
click div "Yes No"
click button "Yes"
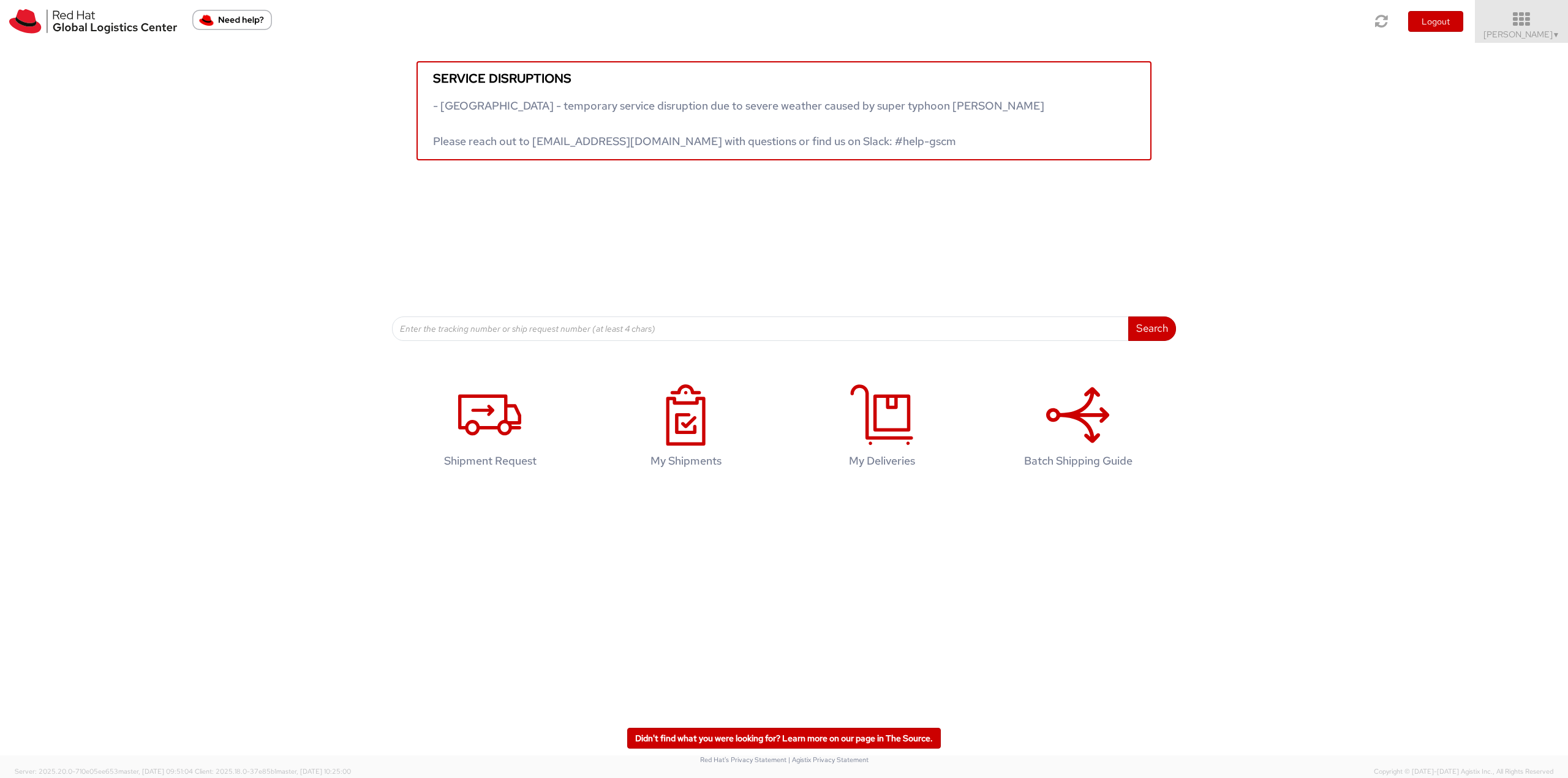
click at [1553, 36] on span "▼" at bounding box center [1556, 35] width 7 height 10
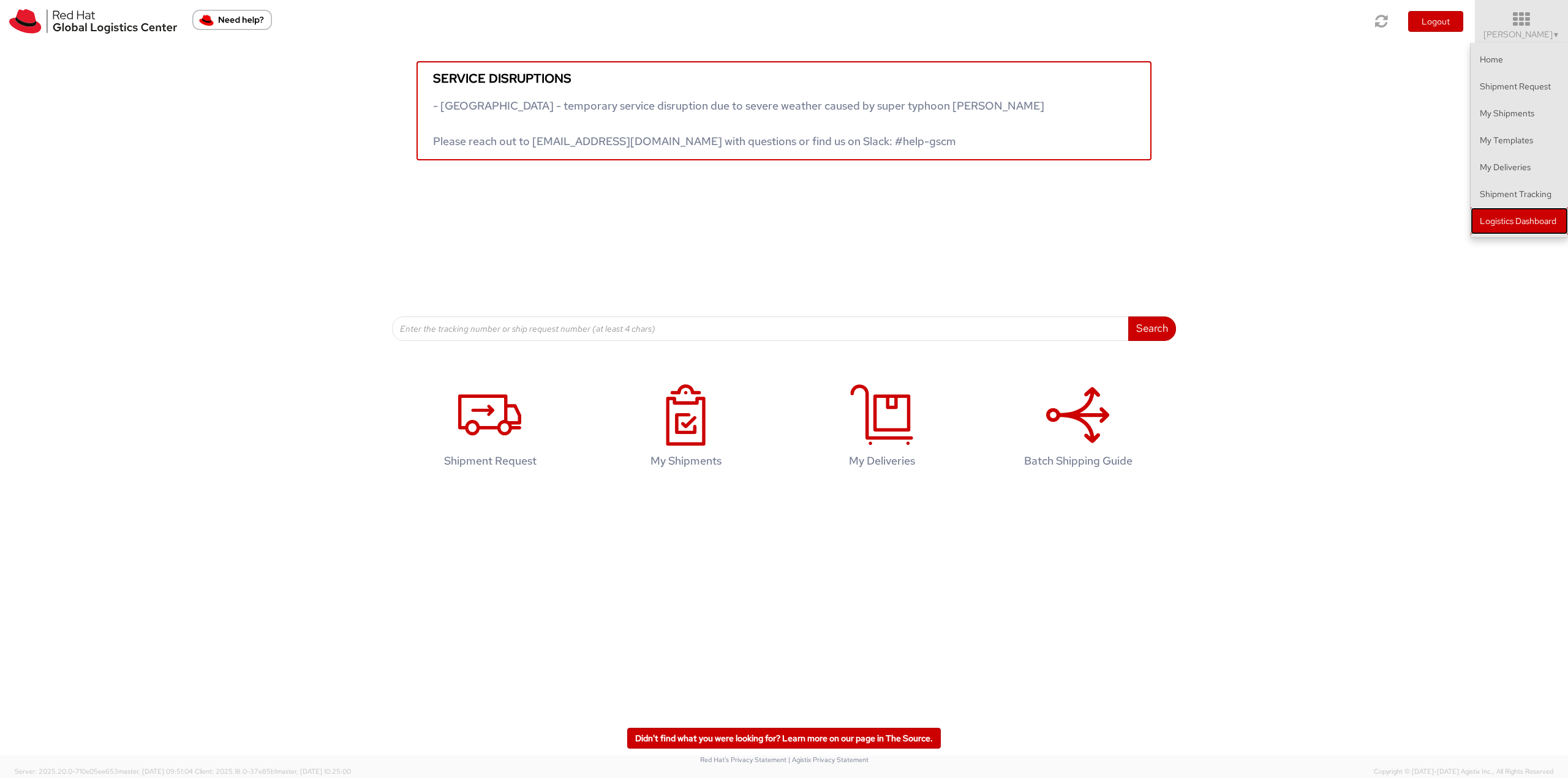
click at [1511, 214] on link "Logistics Dashboard" at bounding box center [1519, 221] width 97 height 27
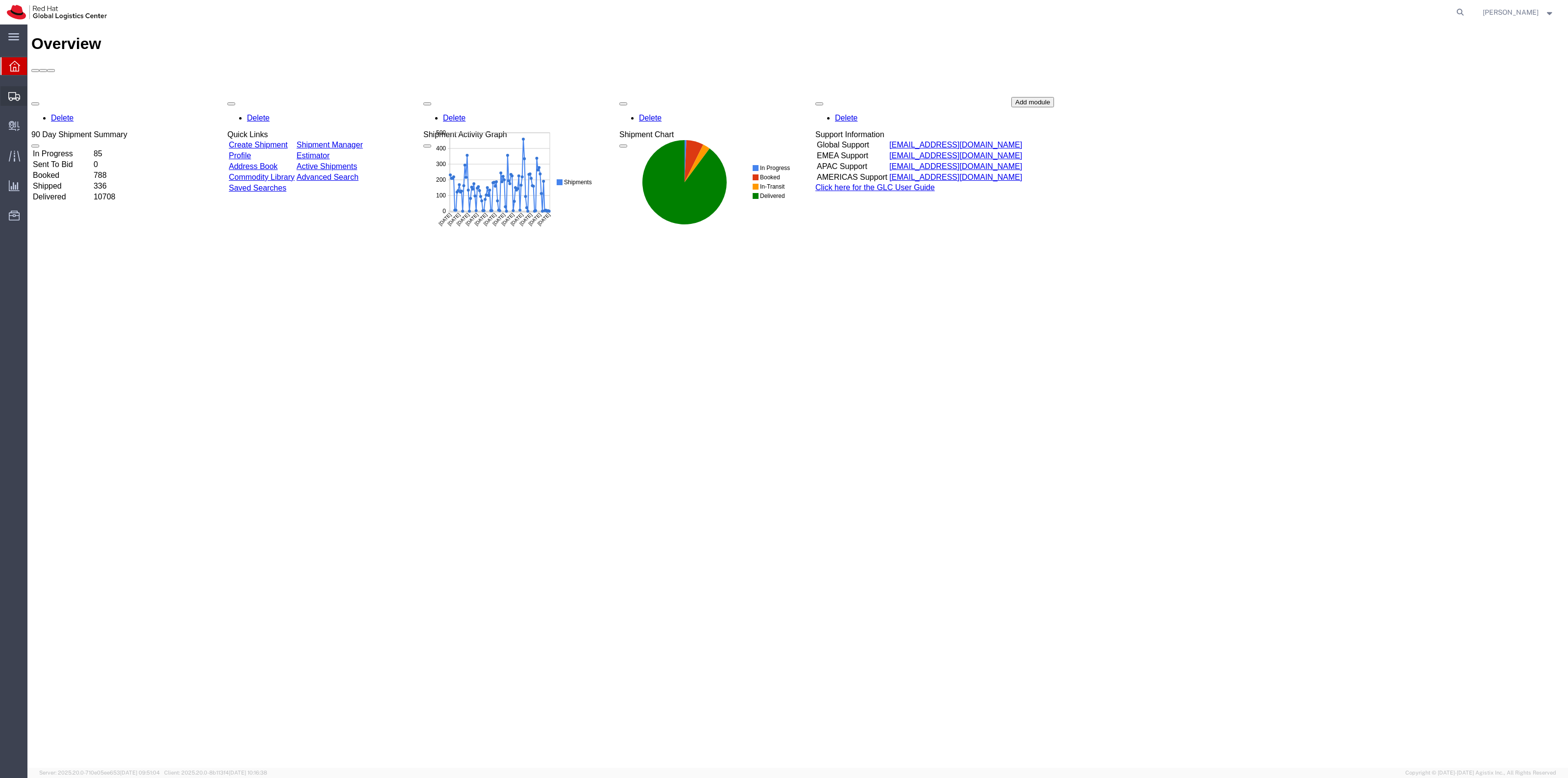
click at [0, 0] on span "Shipment Manager" at bounding box center [0, 0] width 0 height 0
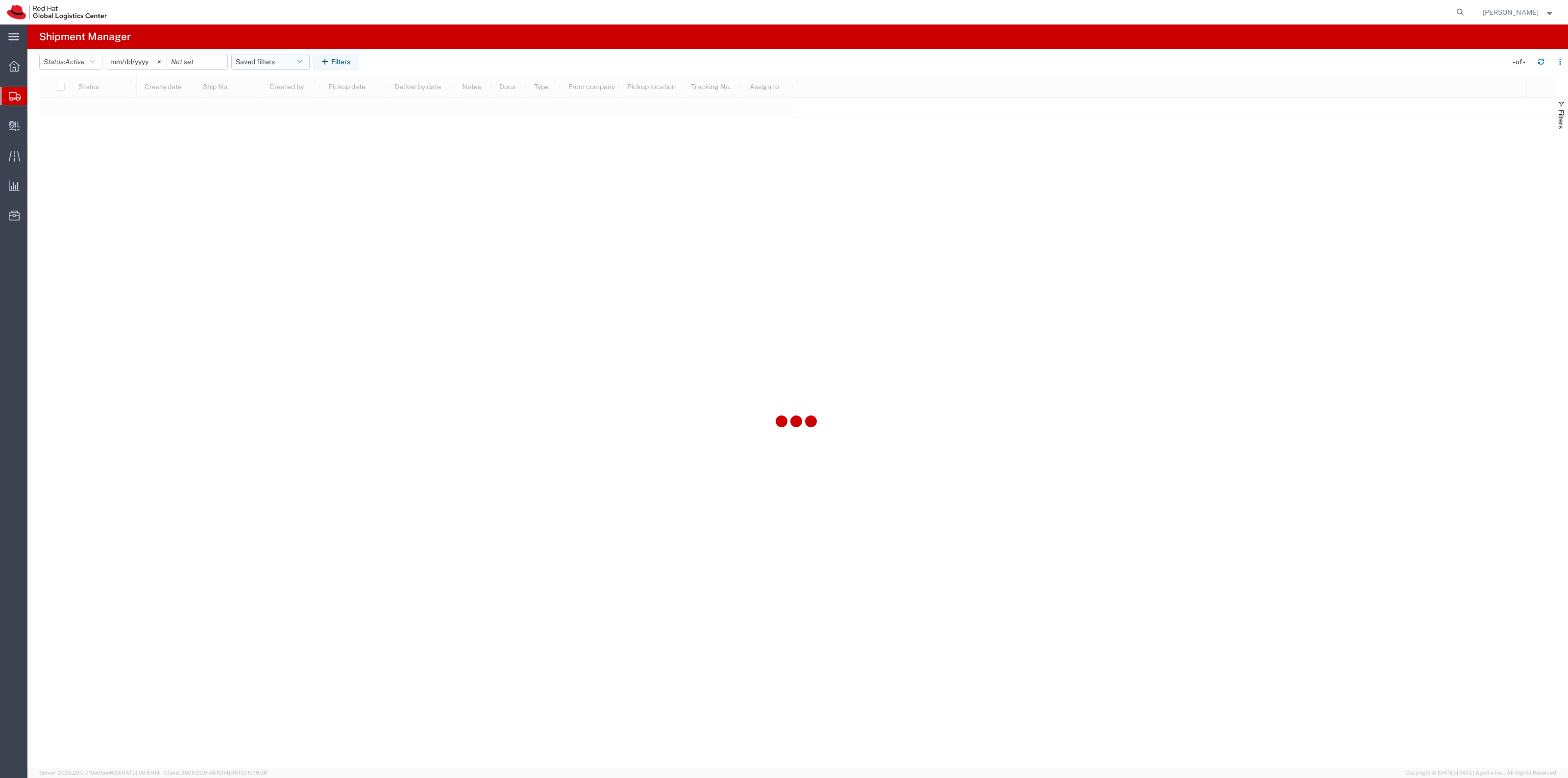
click at [276, 62] on button "Saved filters" at bounding box center [271, 62] width 79 height 16
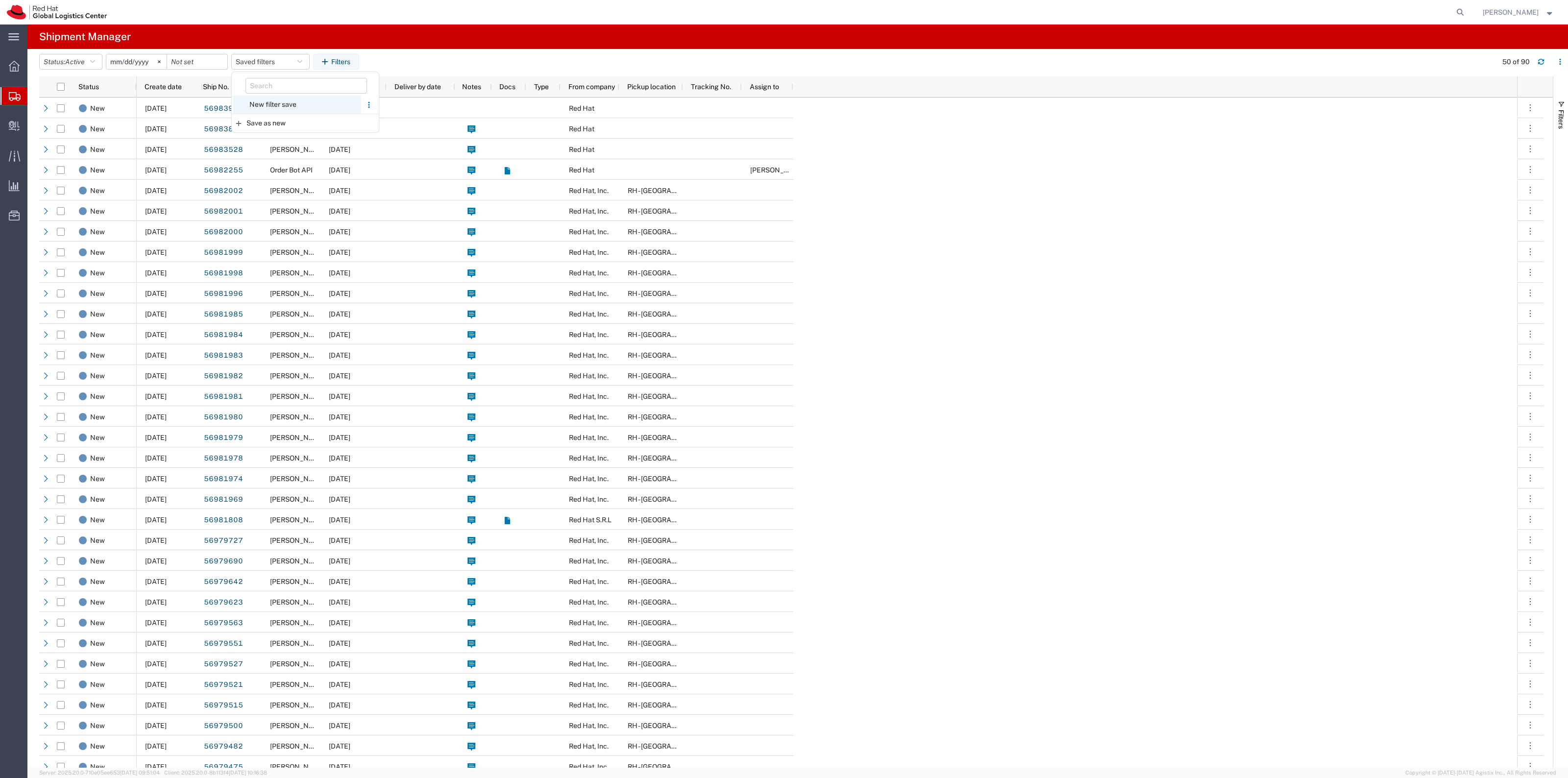
click at [276, 100] on span "New filter save" at bounding box center [297, 104] width 129 height 18
type input "2022-06-27"
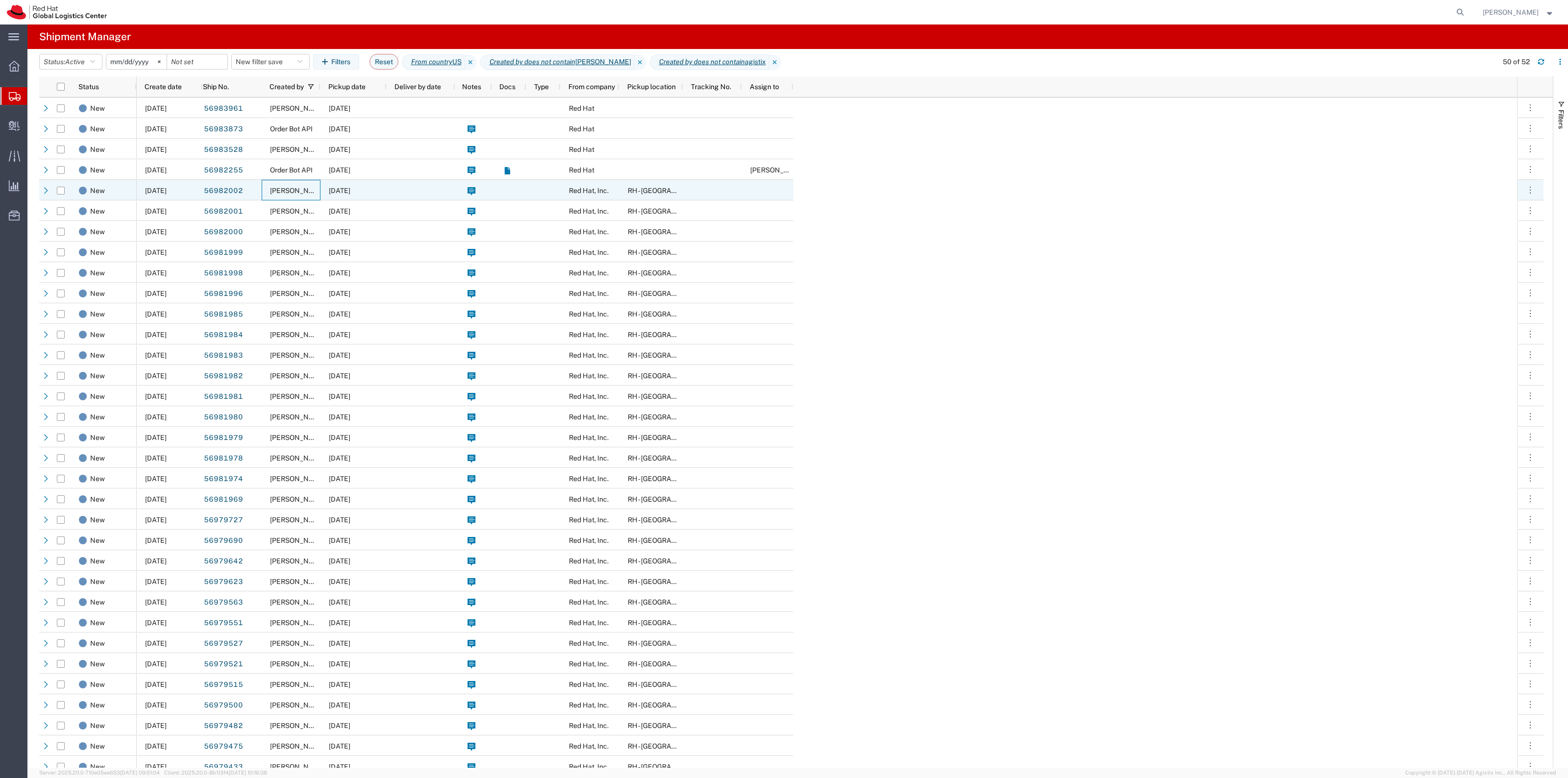
click at [305, 182] on div "Kirk Newcross" at bounding box center [291, 190] width 59 height 20
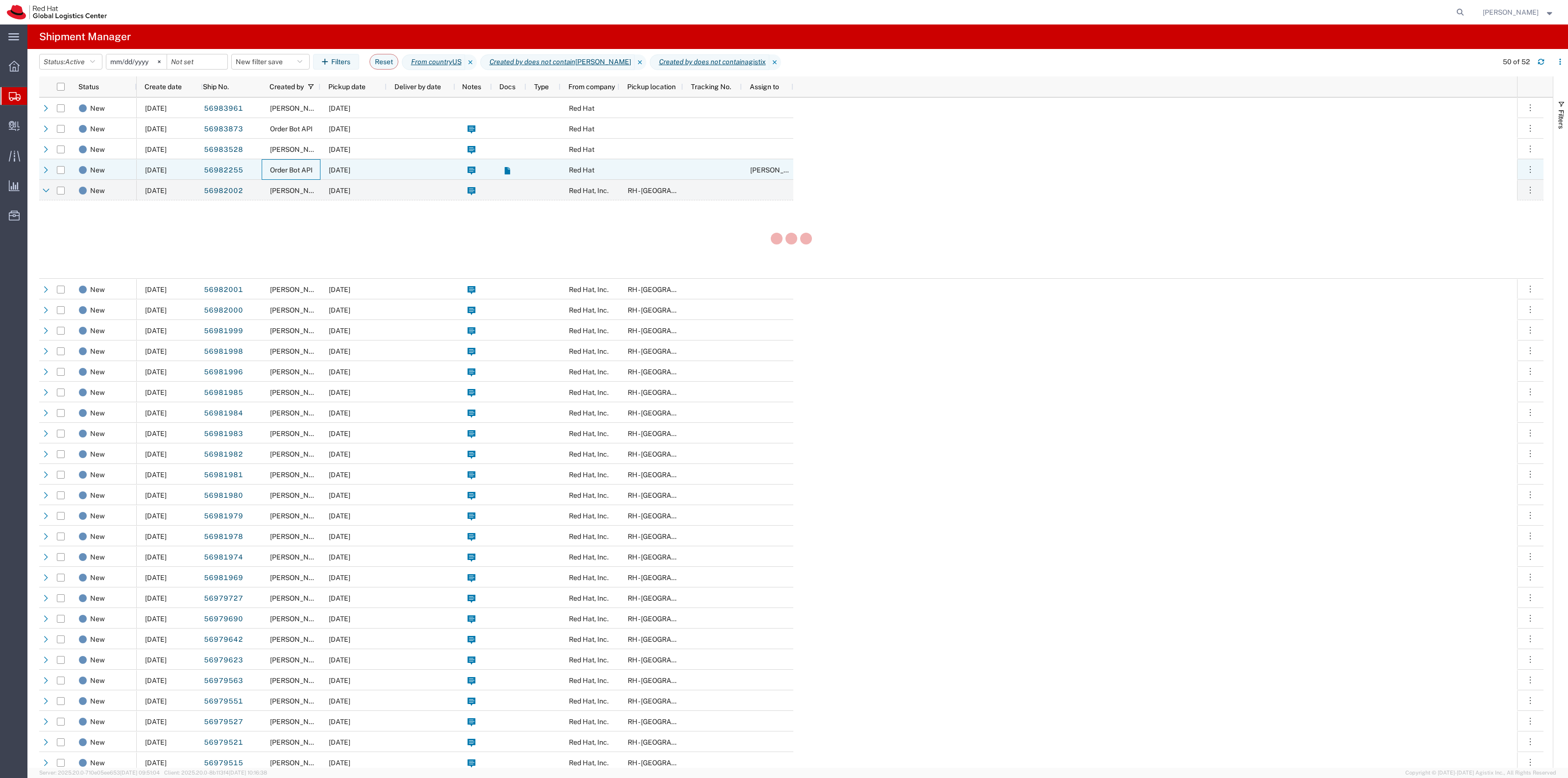
click at [303, 170] on span "Order Bot API" at bounding box center [291, 169] width 43 height 8
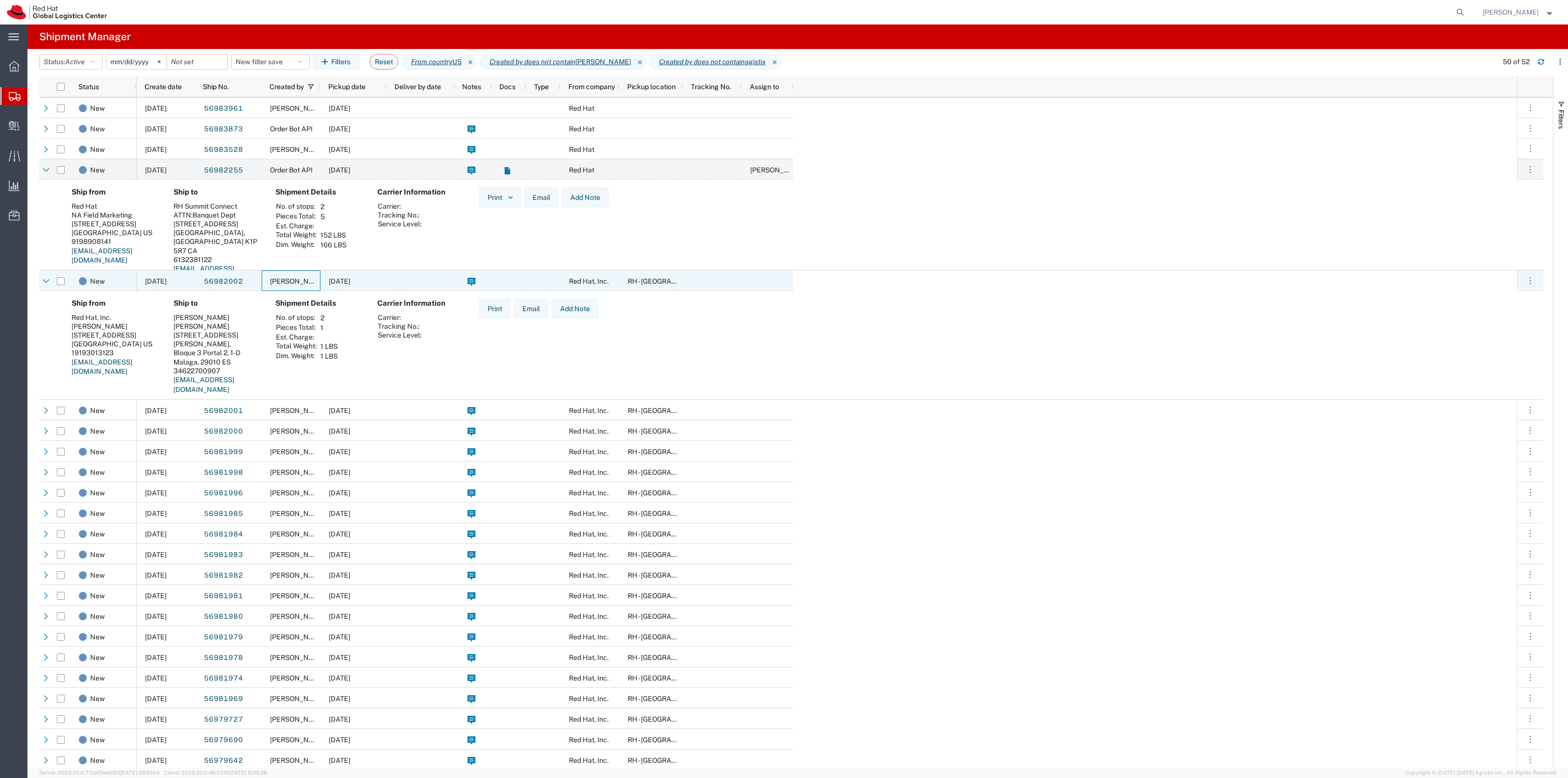
click at [307, 281] on span "Kirk Newcross" at bounding box center [297, 281] width 56 height 8
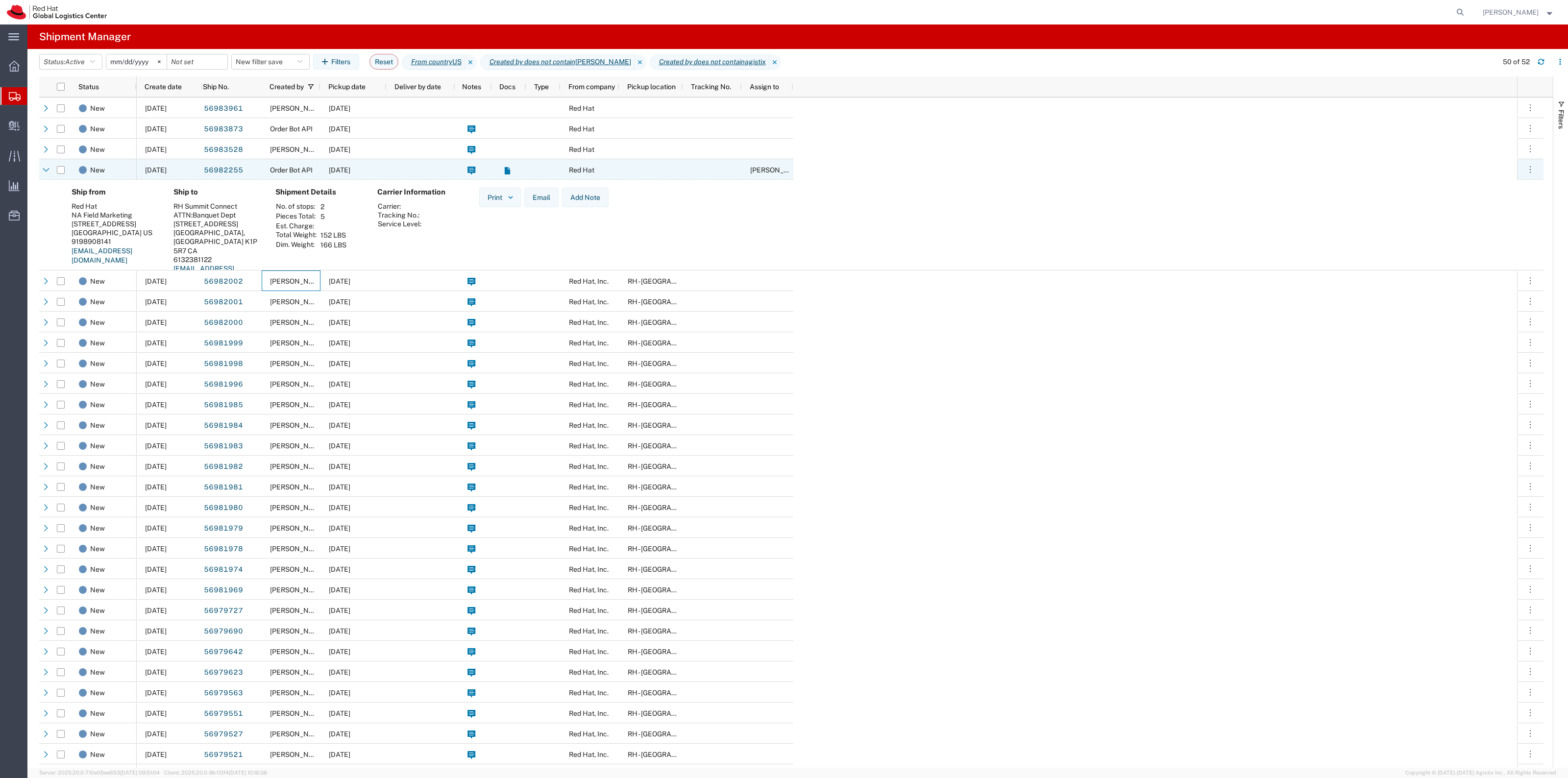
click at [316, 174] on div "Order Bot API" at bounding box center [291, 169] width 59 height 20
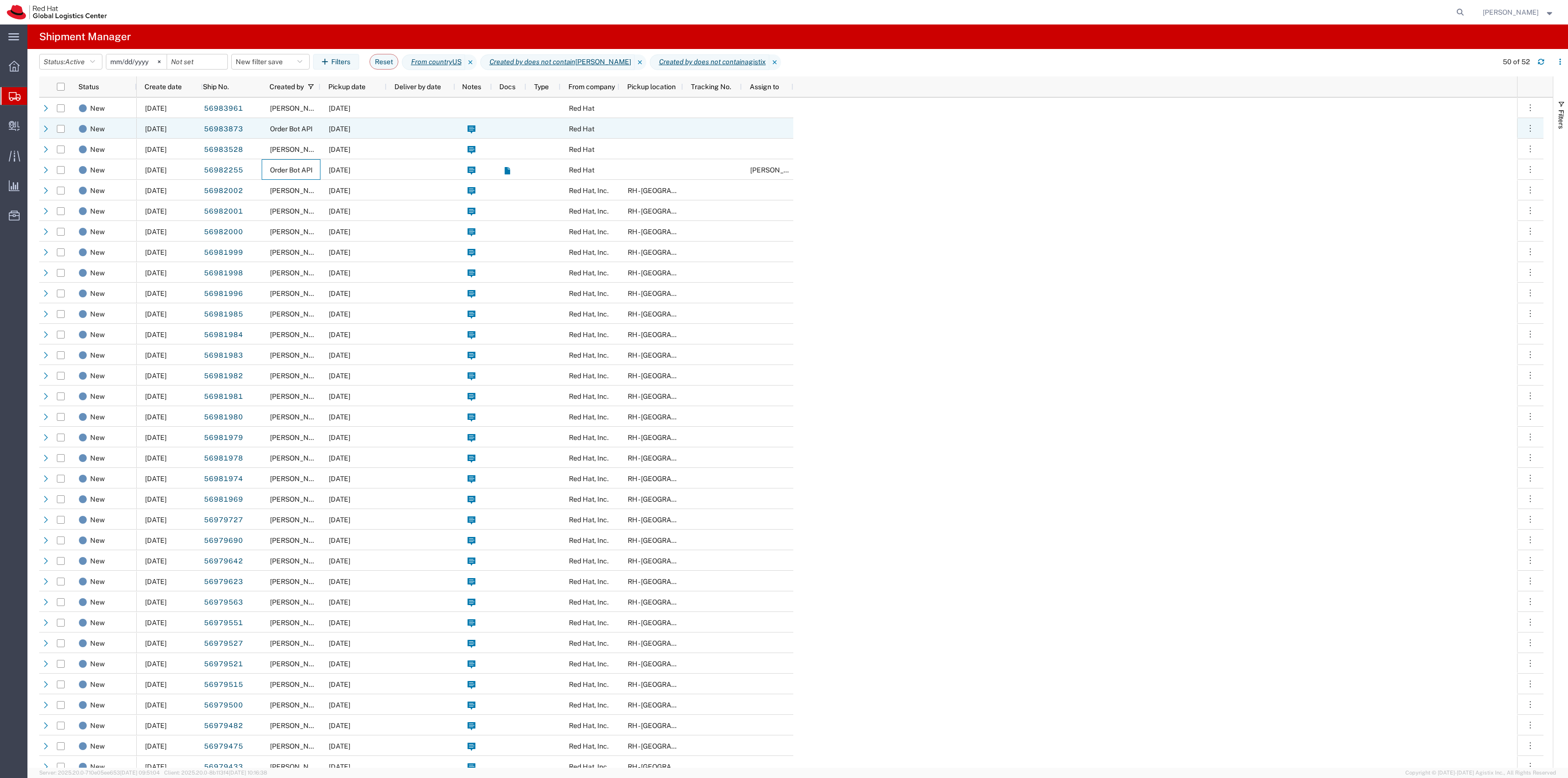
click at [300, 134] on div "Order Bot API" at bounding box center [291, 128] width 59 height 20
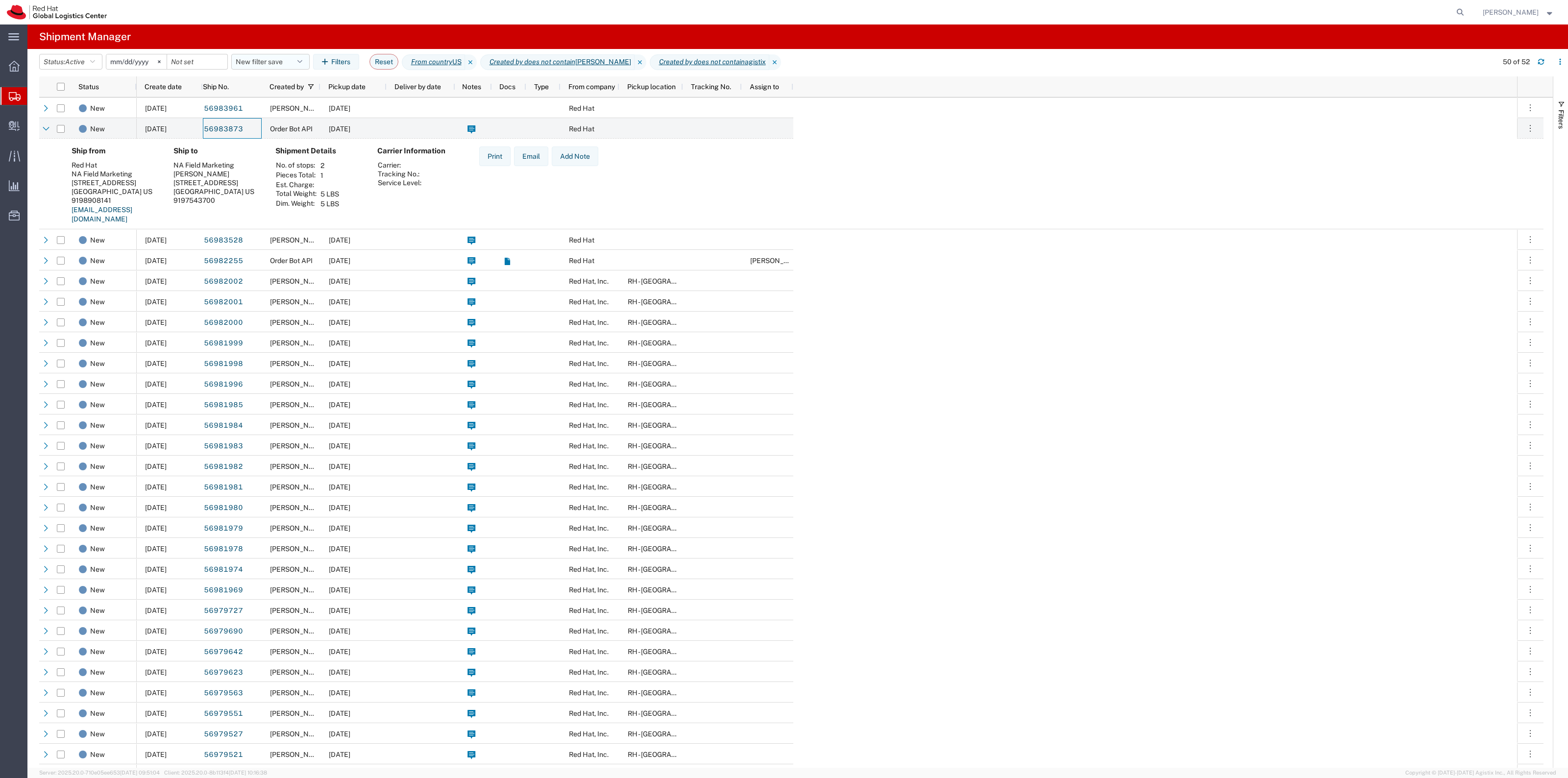
click at [279, 63] on button "New filter save" at bounding box center [271, 62] width 79 height 16
click at [275, 107] on span "New filter save" at bounding box center [297, 104] width 129 height 18
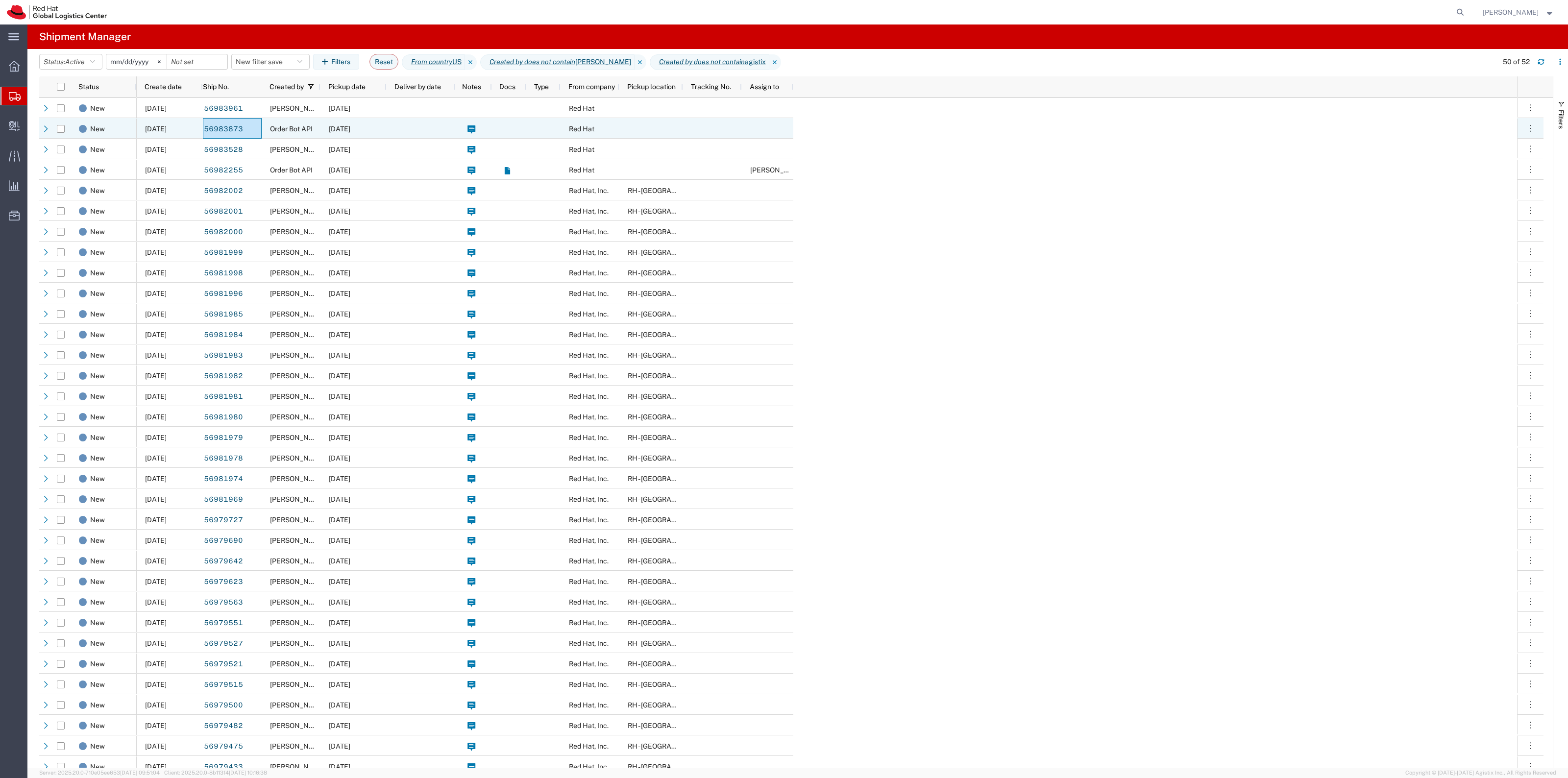
click at [279, 129] on span "Order Bot API" at bounding box center [291, 129] width 43 height 8
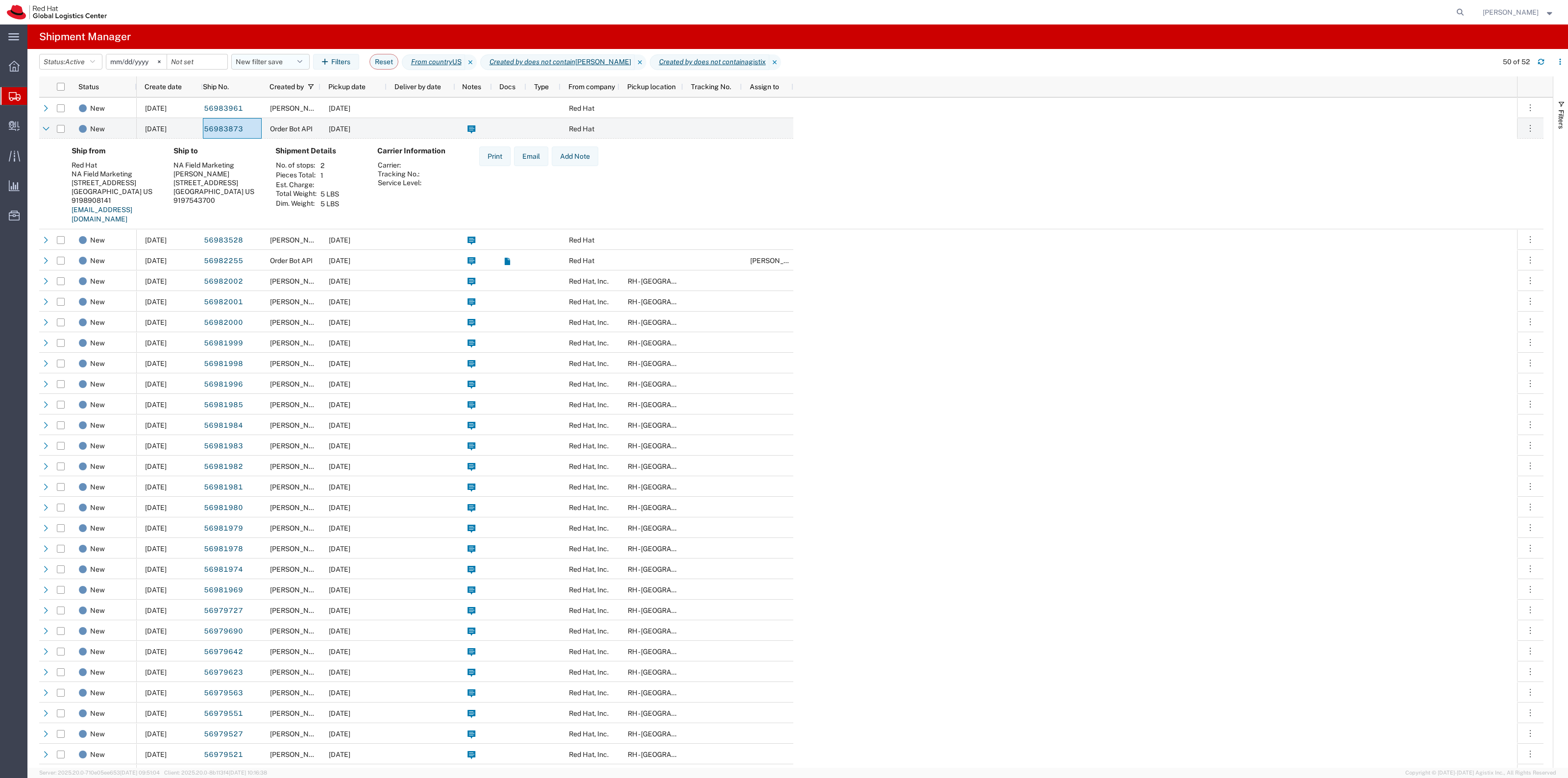
click at [263, 61] on button "New filter save" at bounding box center [271, 62] width 79 height 16
click at [271, 106] on span "New filter save" at bounding box center [297, 104] width 129 height 18
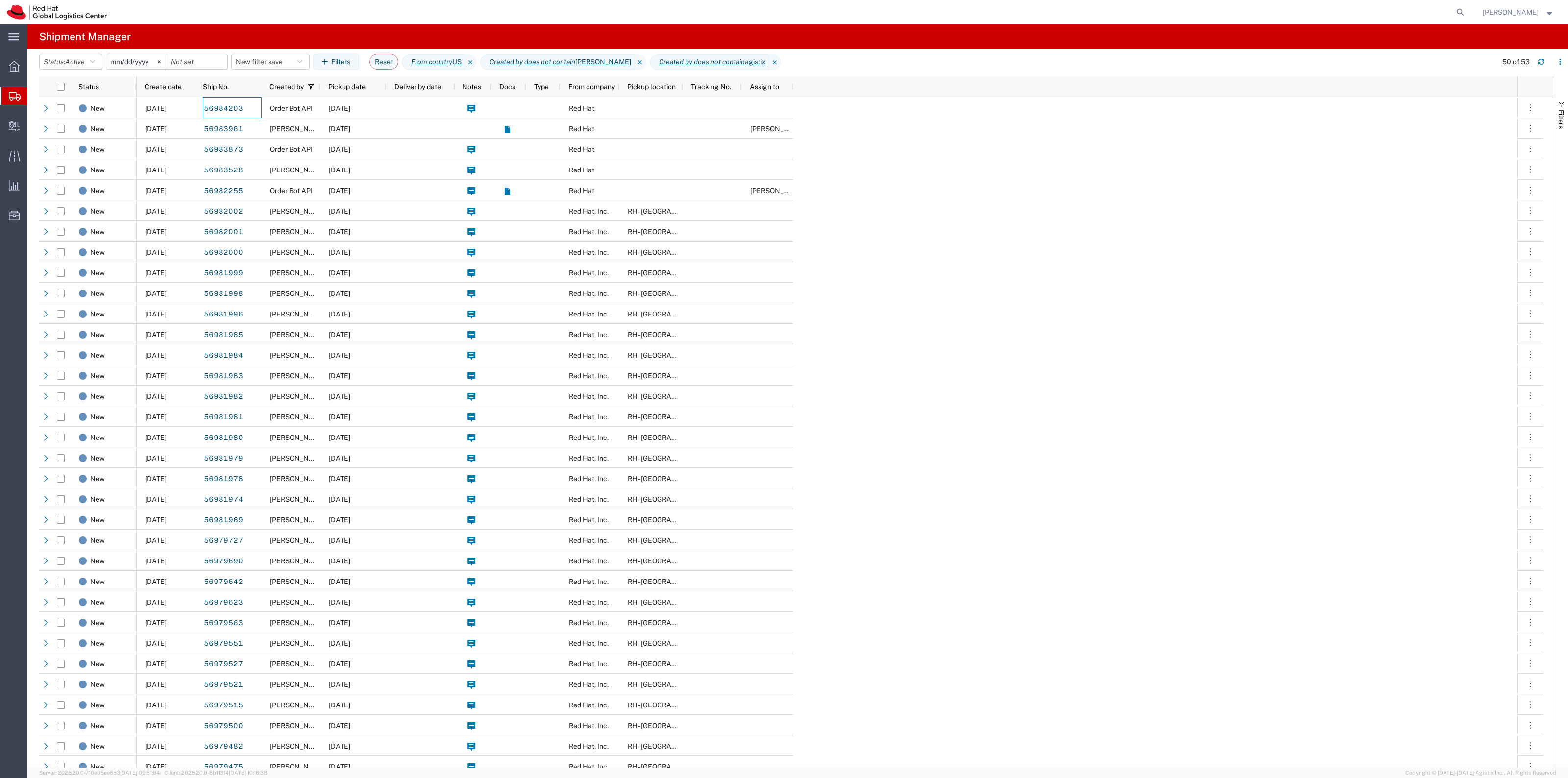
click at [263, 70] on agx-table-filter-chips "Status: Active Active All Approved Booked Canceled Delivered Denied New On Hold…" at bounding box center [766, 65] width 1453 height 23
click at [263, 65] on button "New filter save" at bounding box center [271, 62] width 79 height 16
click at [273, 105] on span "New filter save" at bounding box center [297, 104] width 129 height 18
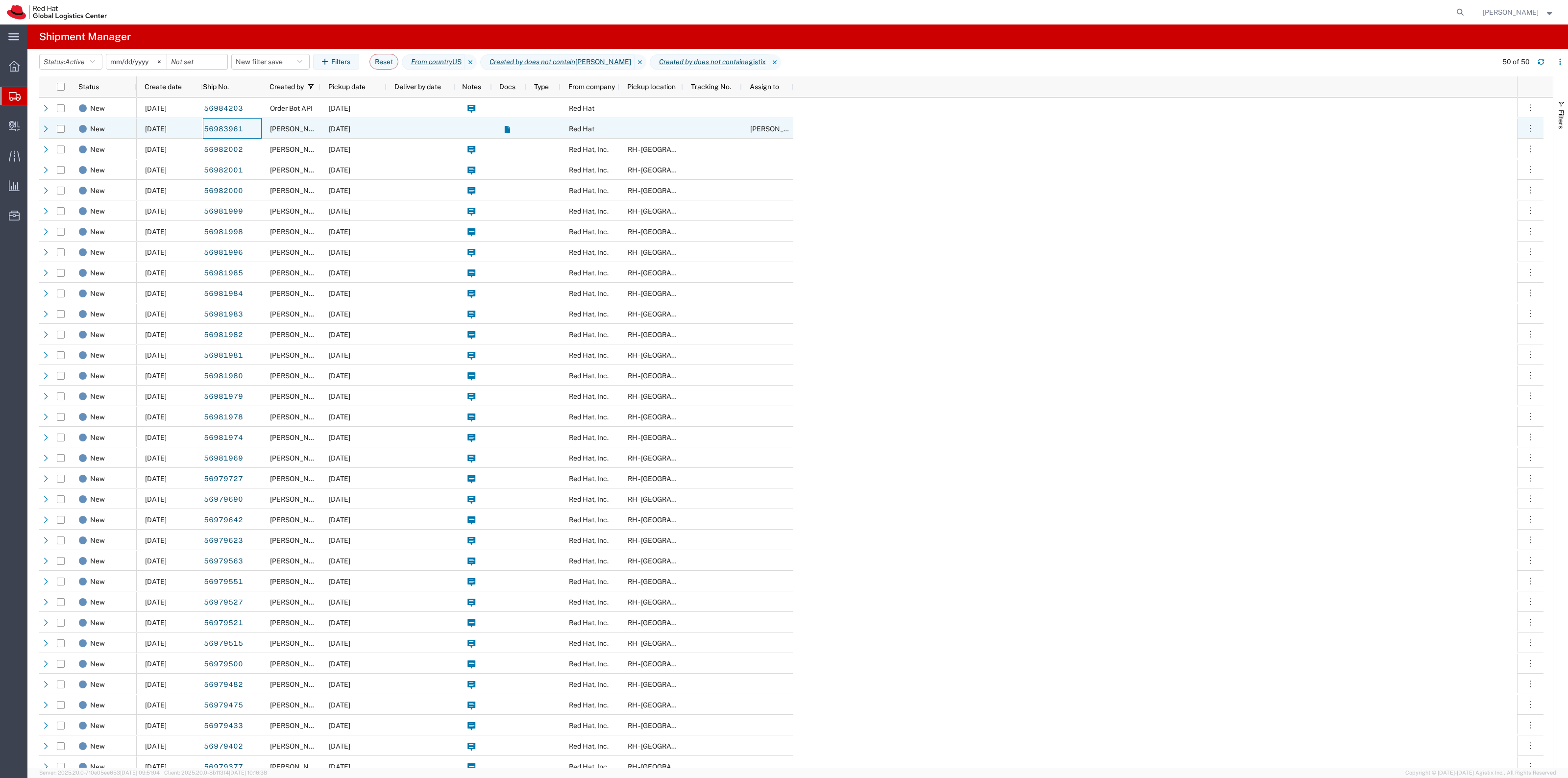
click at [255, 129] on div "56983961" at bounding box center [232, 128] width 59 height 20
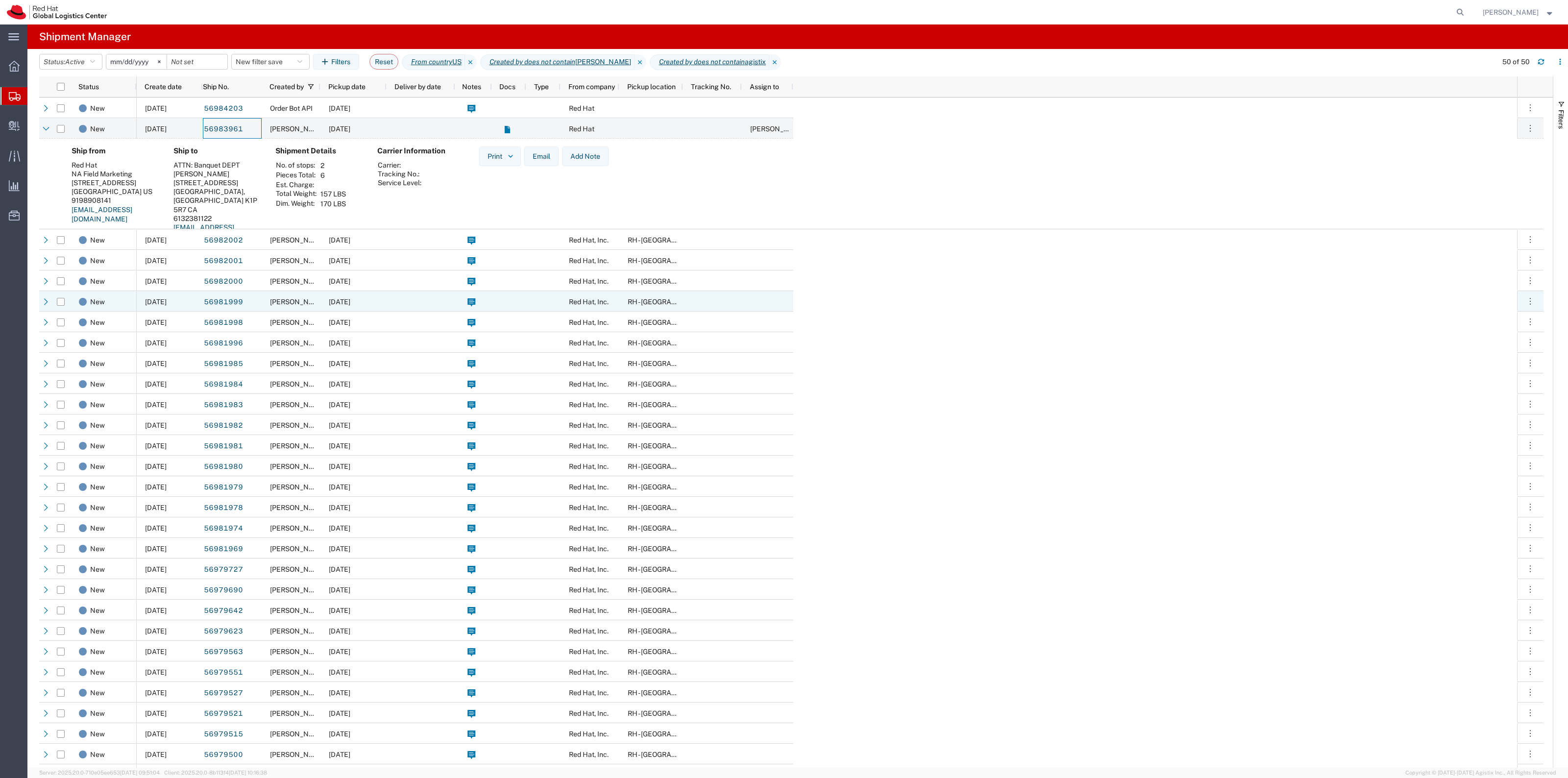
click at [255, 299] on div "56981999" at bounding box center [232, 301] width 59 height 20
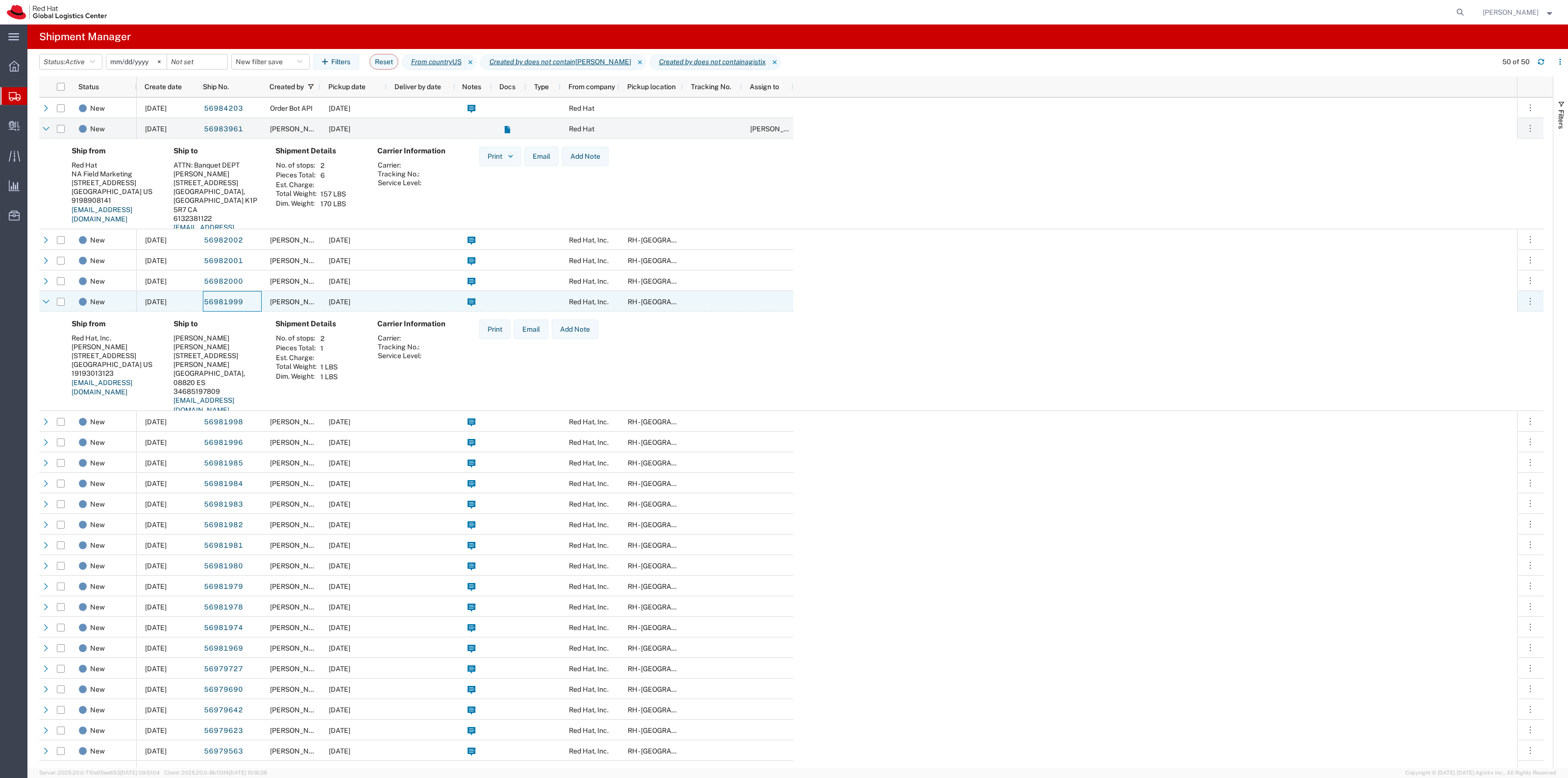
click at [280, 299] on span "Kirk Newcross" at bounding box center [297, 302] width 56 height 8
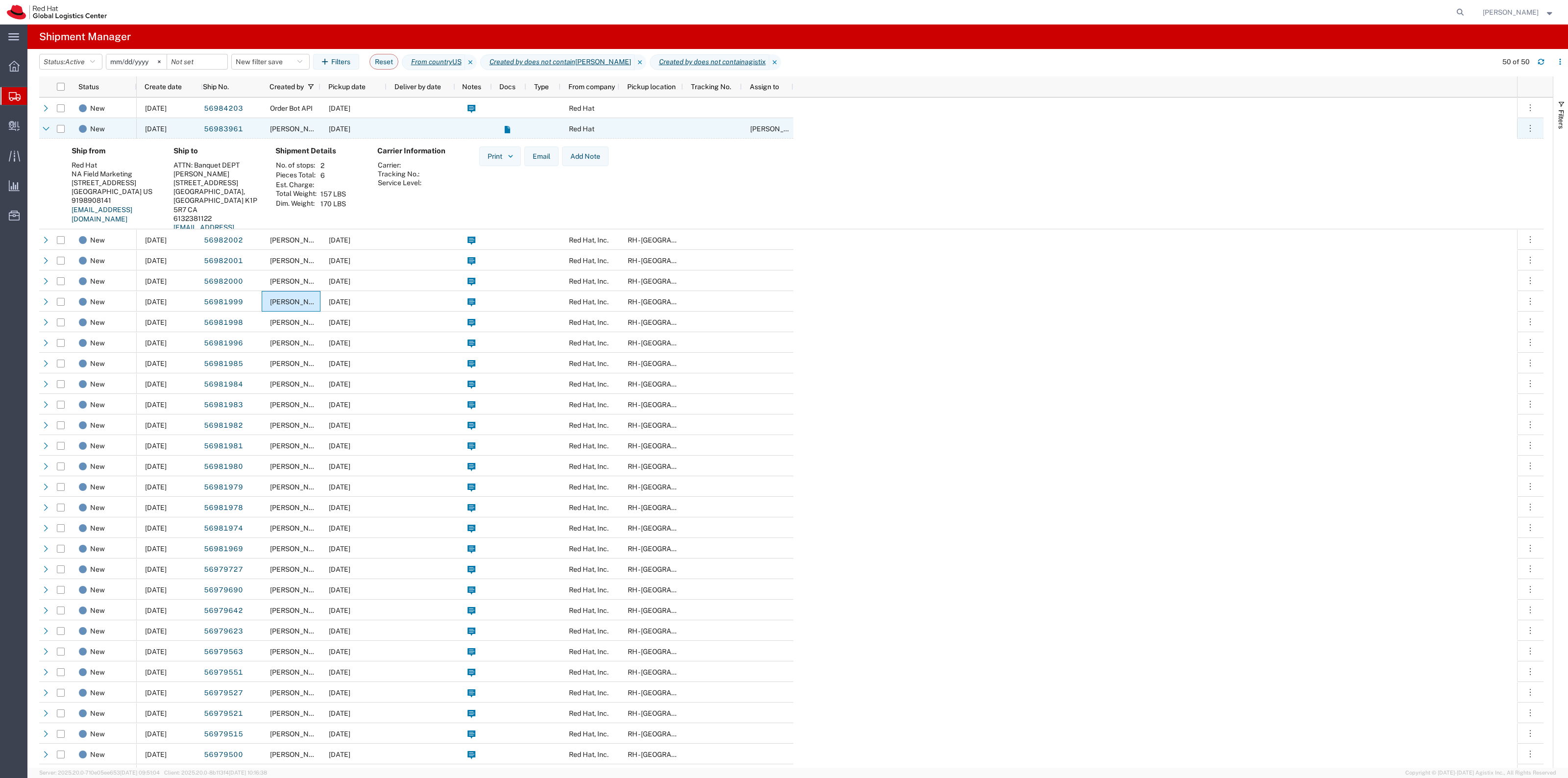
click at [348, 121] on div "[DATE]" at bounding box center [353, 128] width 66 height 20
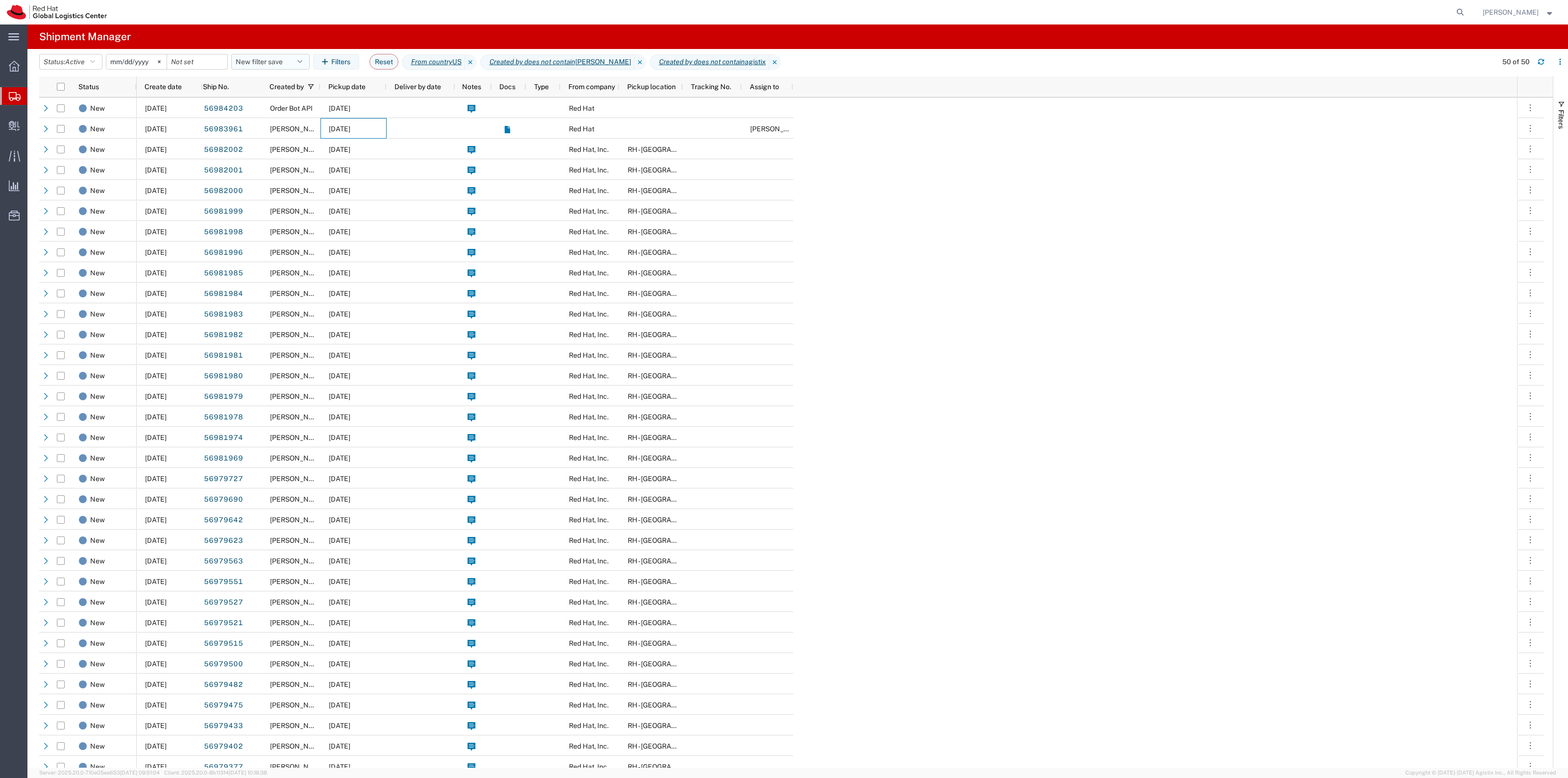
click at [268, 67] on button "New filter save" at bounding box center [271, 62] width 79 height 16
click at [297, 109] on span "New filter save" at bounding box center [297, 104] width 129 height 18
click at [411, 108] on div at bounding box center [421, 108] width 68 height 20
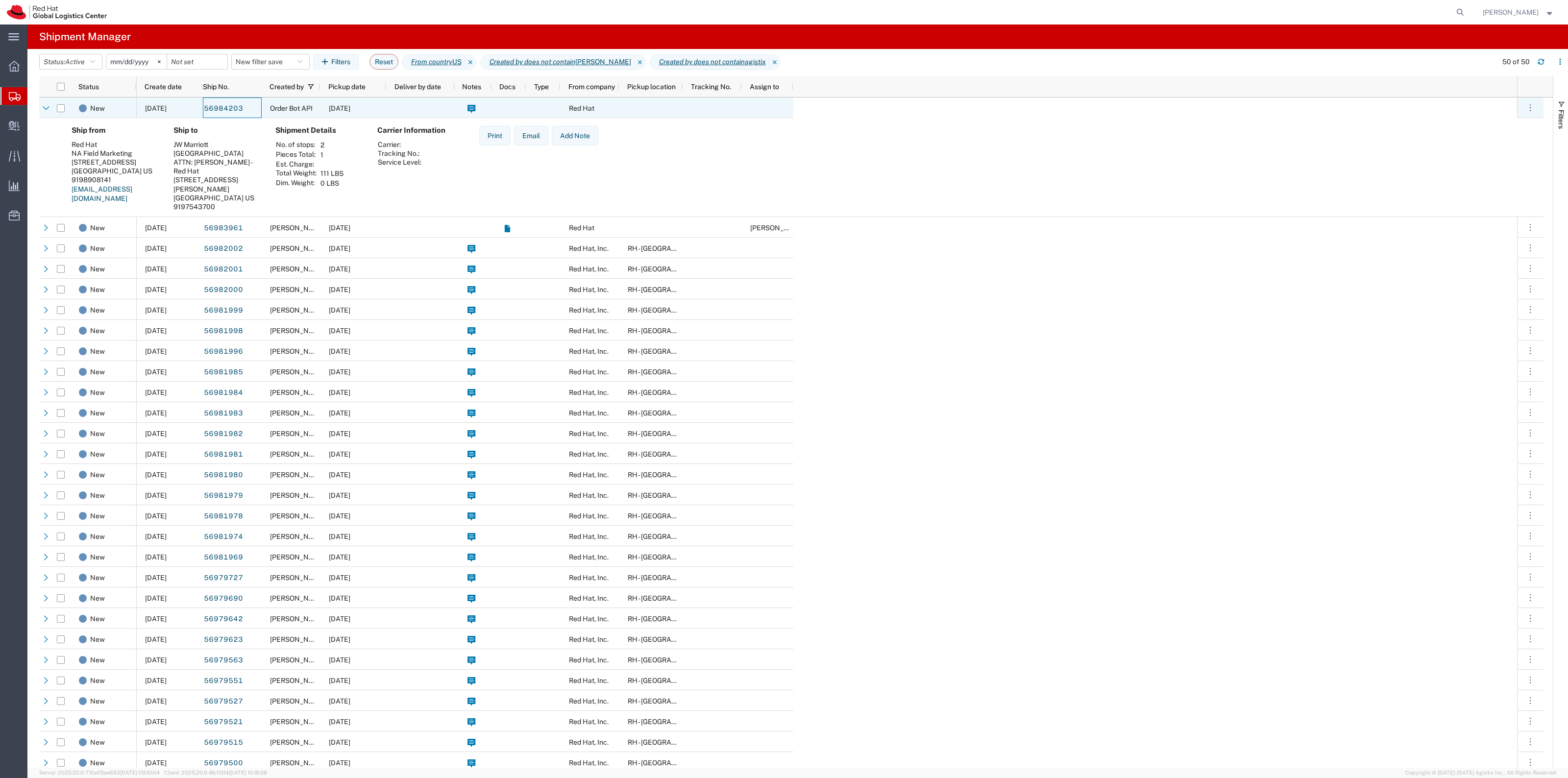
click at [268, 105] on div "Order Bot API" at bounding box center [291, 108] width 59 height 20
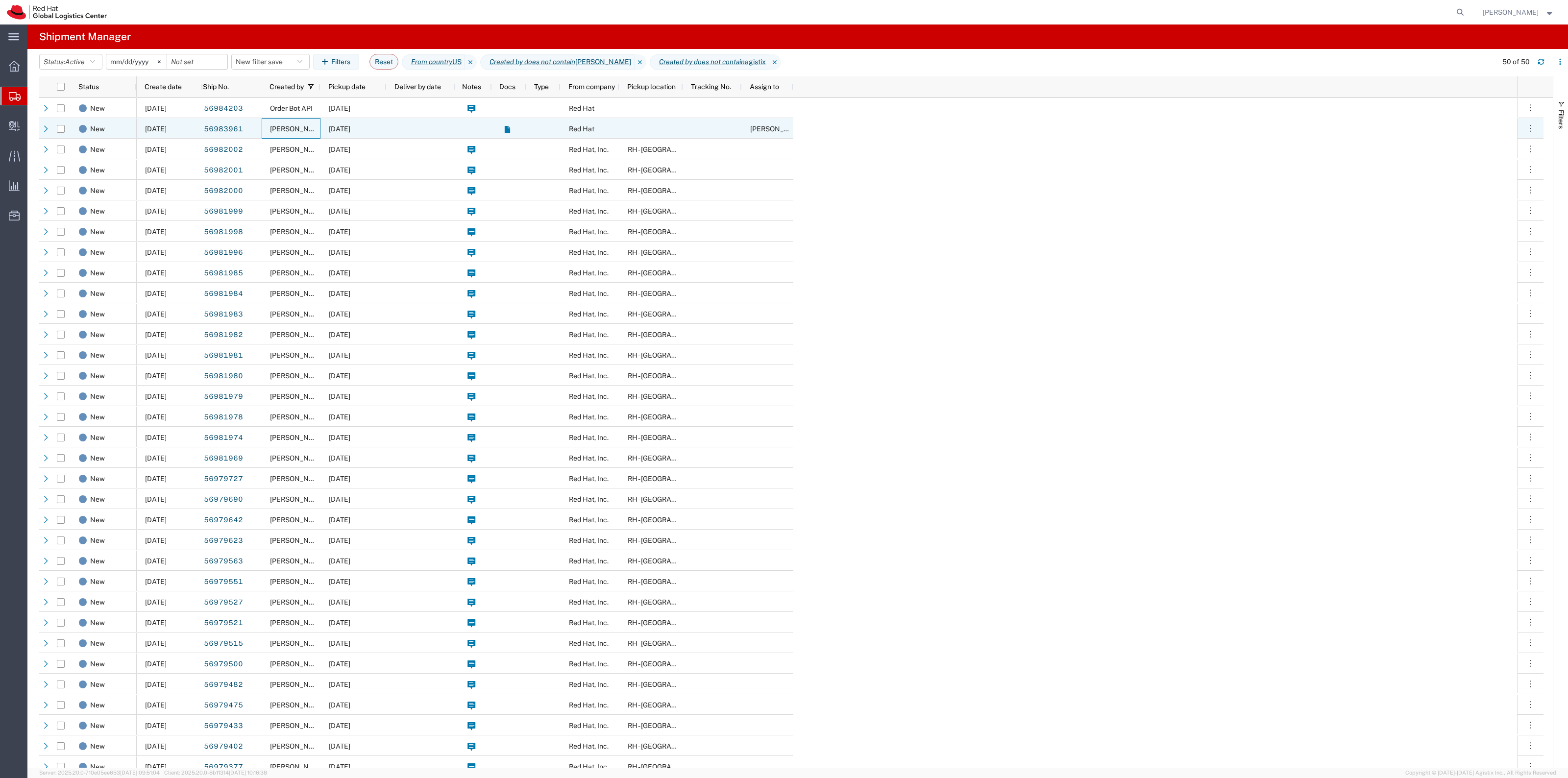
click at [268, 124] on div "Soojung Mansberger" at bounding box center [291, 128] width 59 height 20
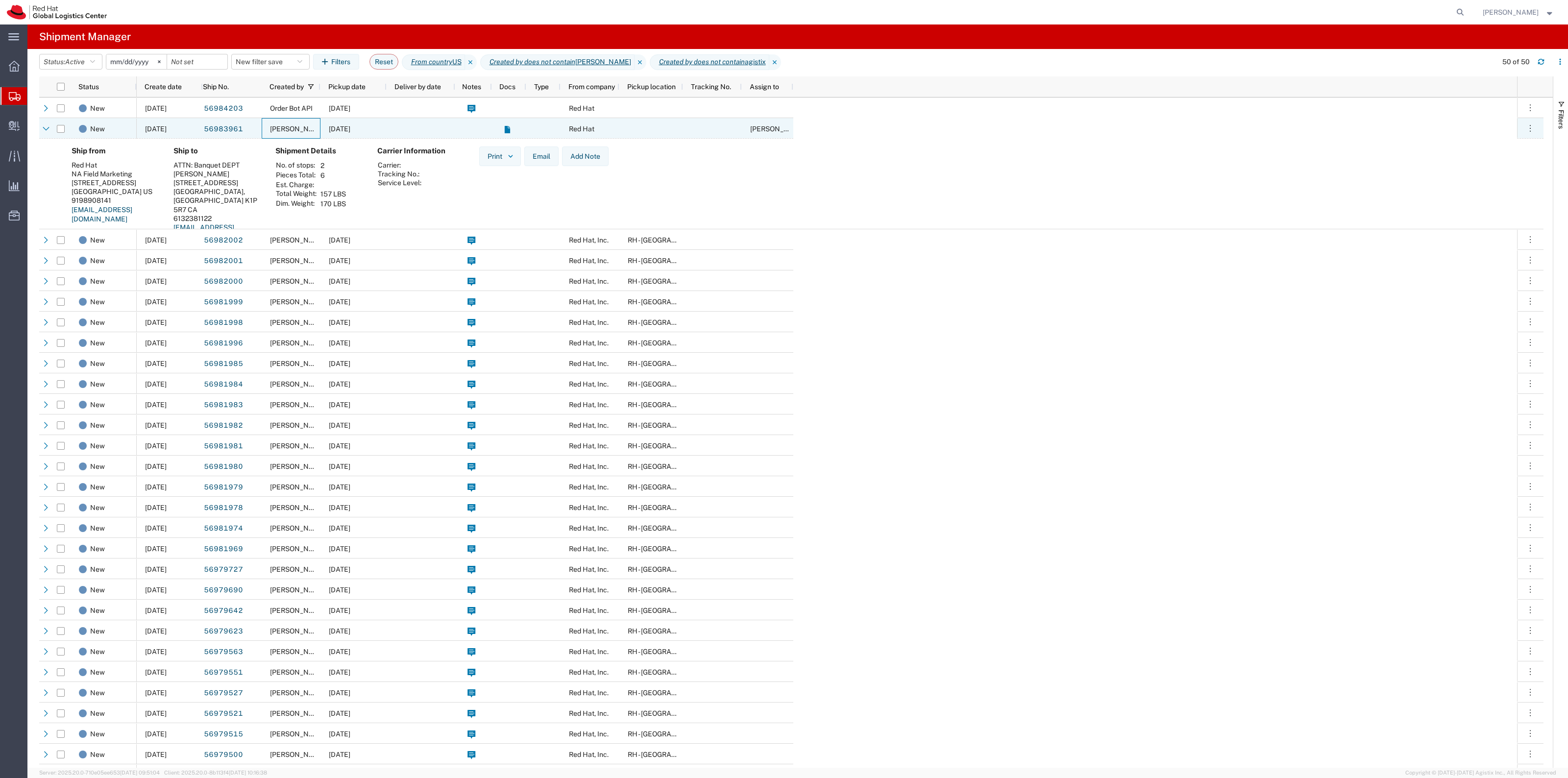
click at [273, 129] on span "Soojung Mansberger" at bounding box center [297, 129] width 56 height 8
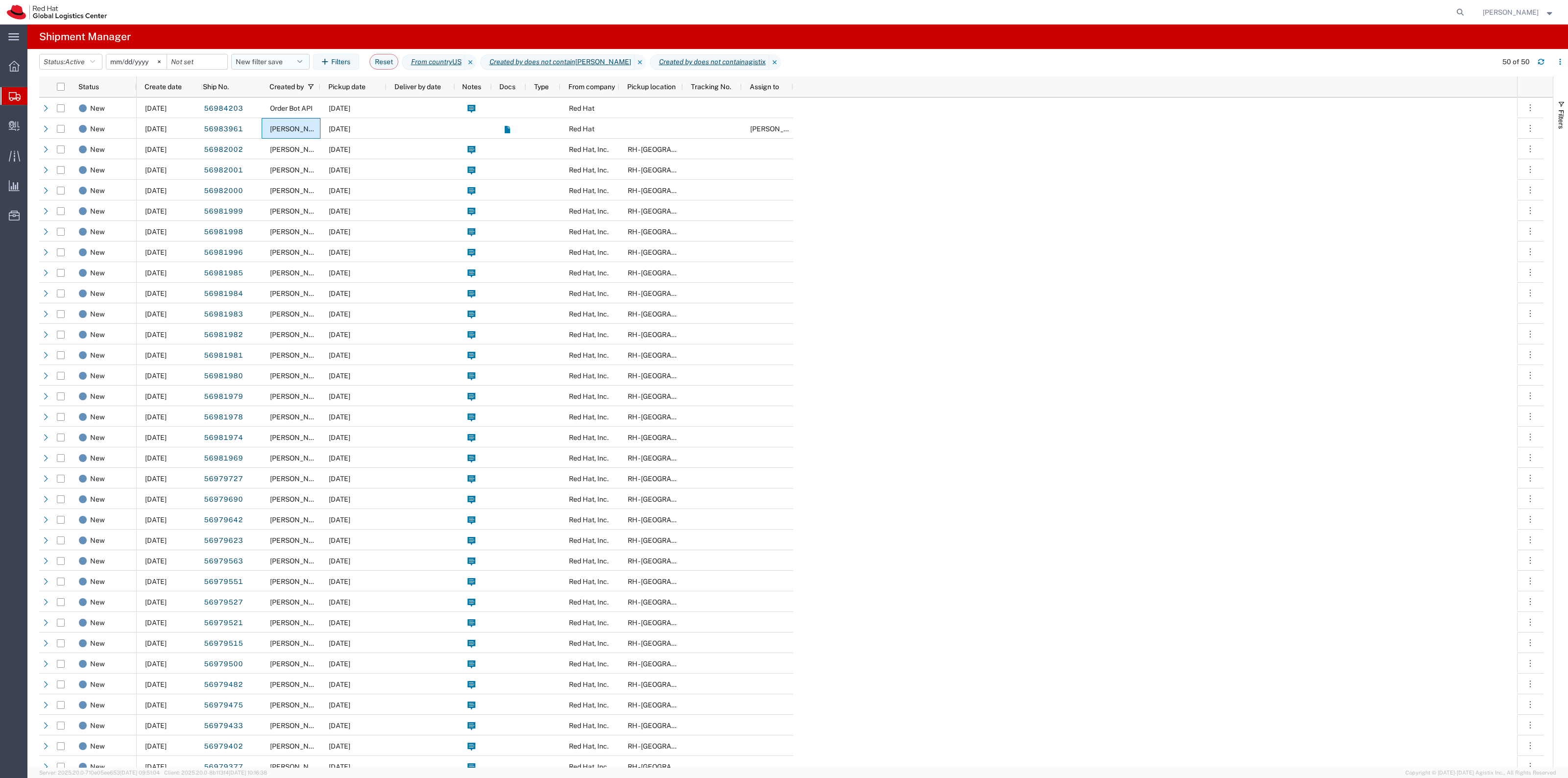
click at [260, 69] on button "New filter save" at bounding box center [271, 62] width 79 height 16
click at [281, 103] on span "New filter save" at bounding box center [297, 104] width 129 height 18
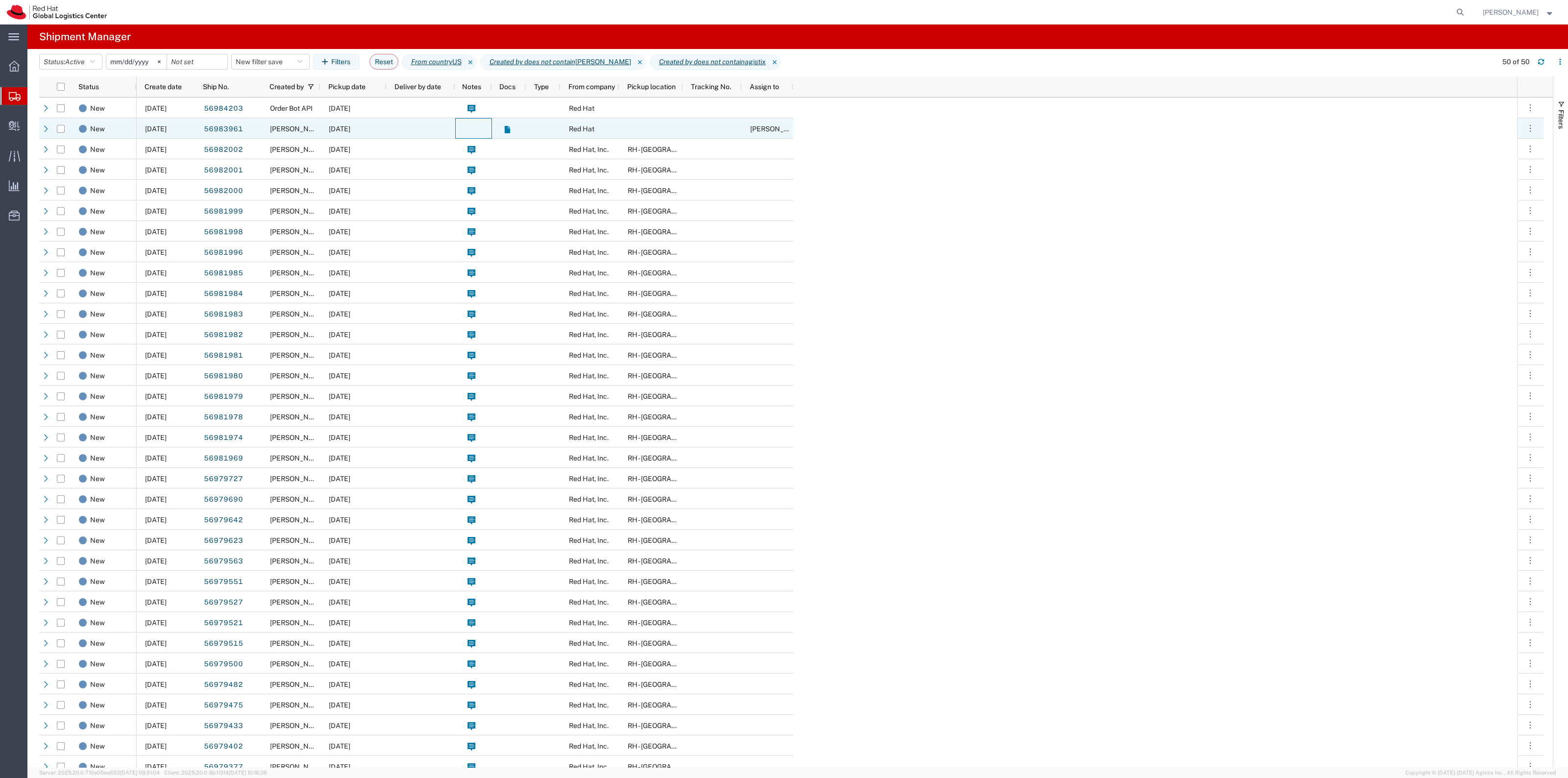
click at [485, 136] on div at bounding box center [473, 128] width 37 height 20
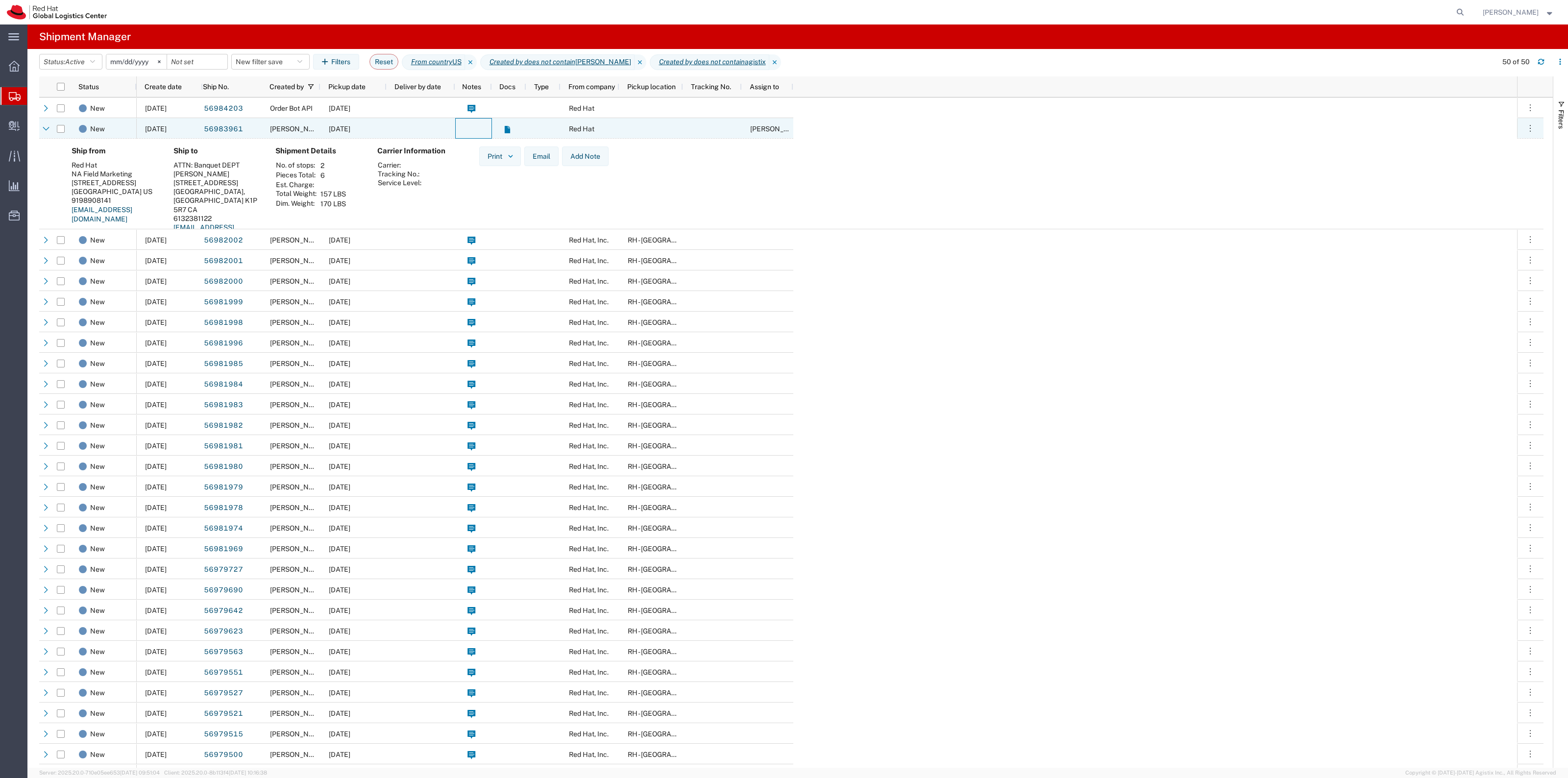
click at [485, 129] on div at bounding box center [473, 128] width 37 height 20
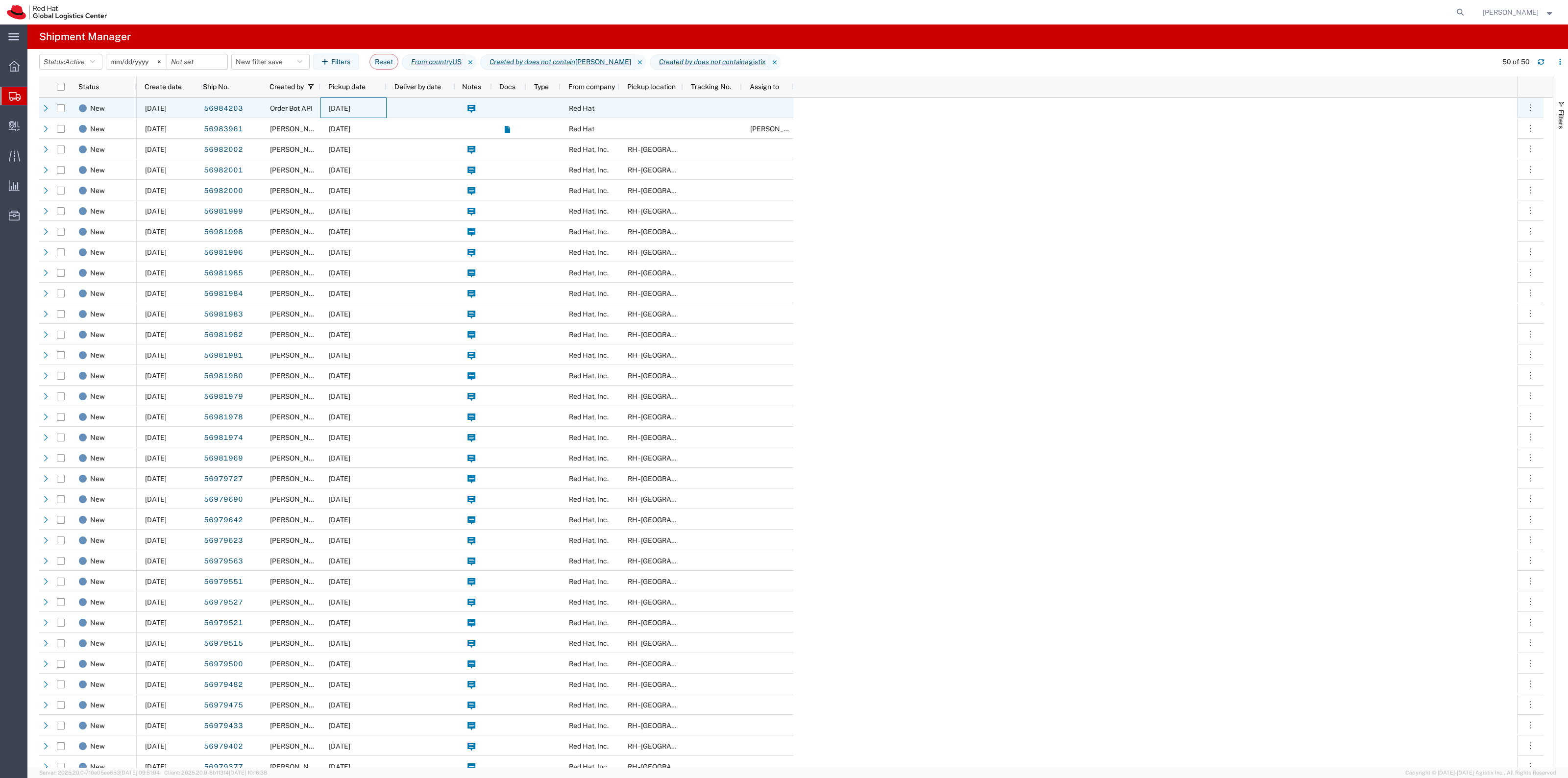
click at [385, 100] on div "[DATE]" at bounding box center [353, 108] width 66 height 20
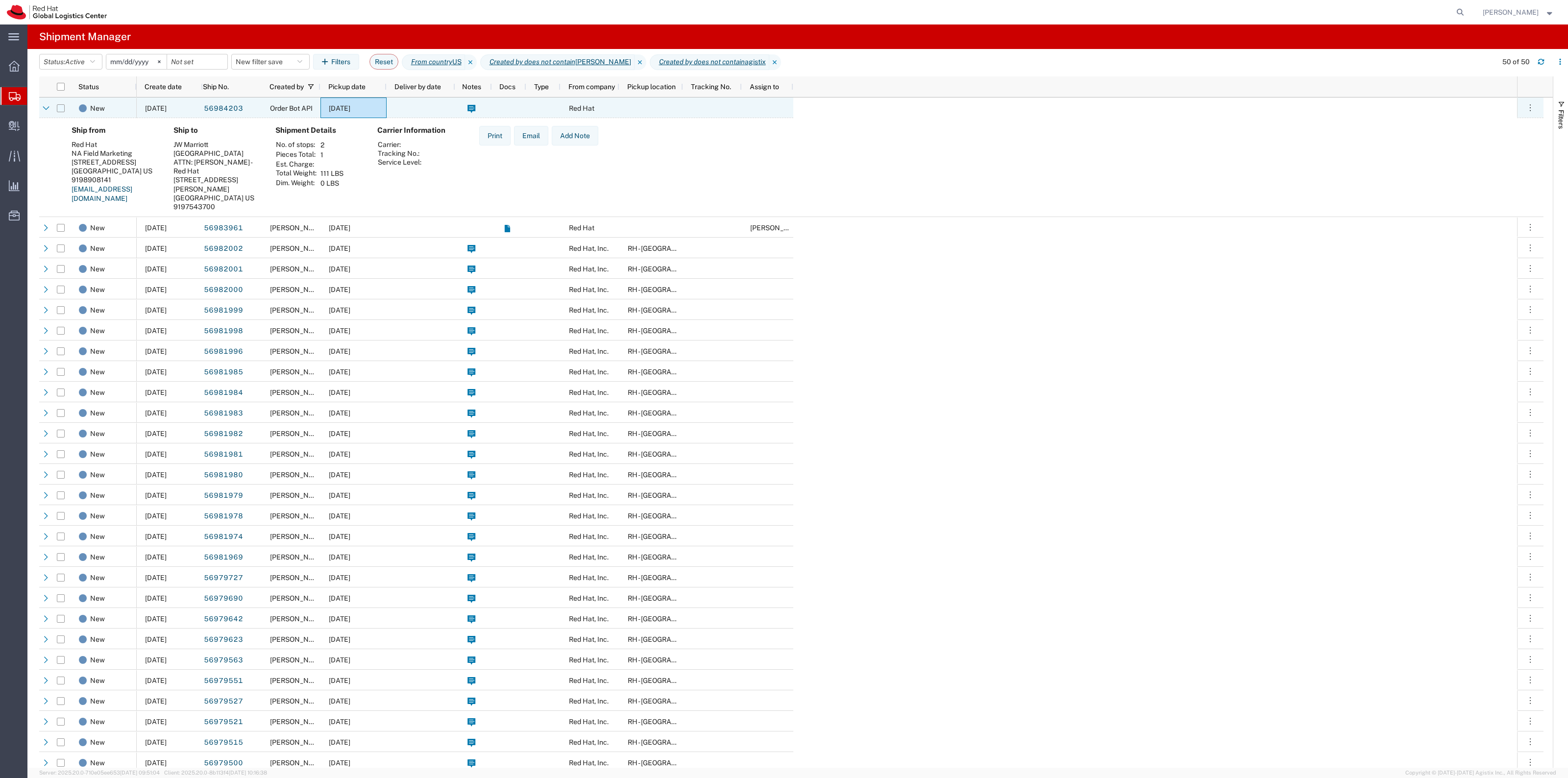
click at [64, 105] on input "Press Space to toggle row selection (unchecked)" at bounding box center [60, 108] width 8 height 8
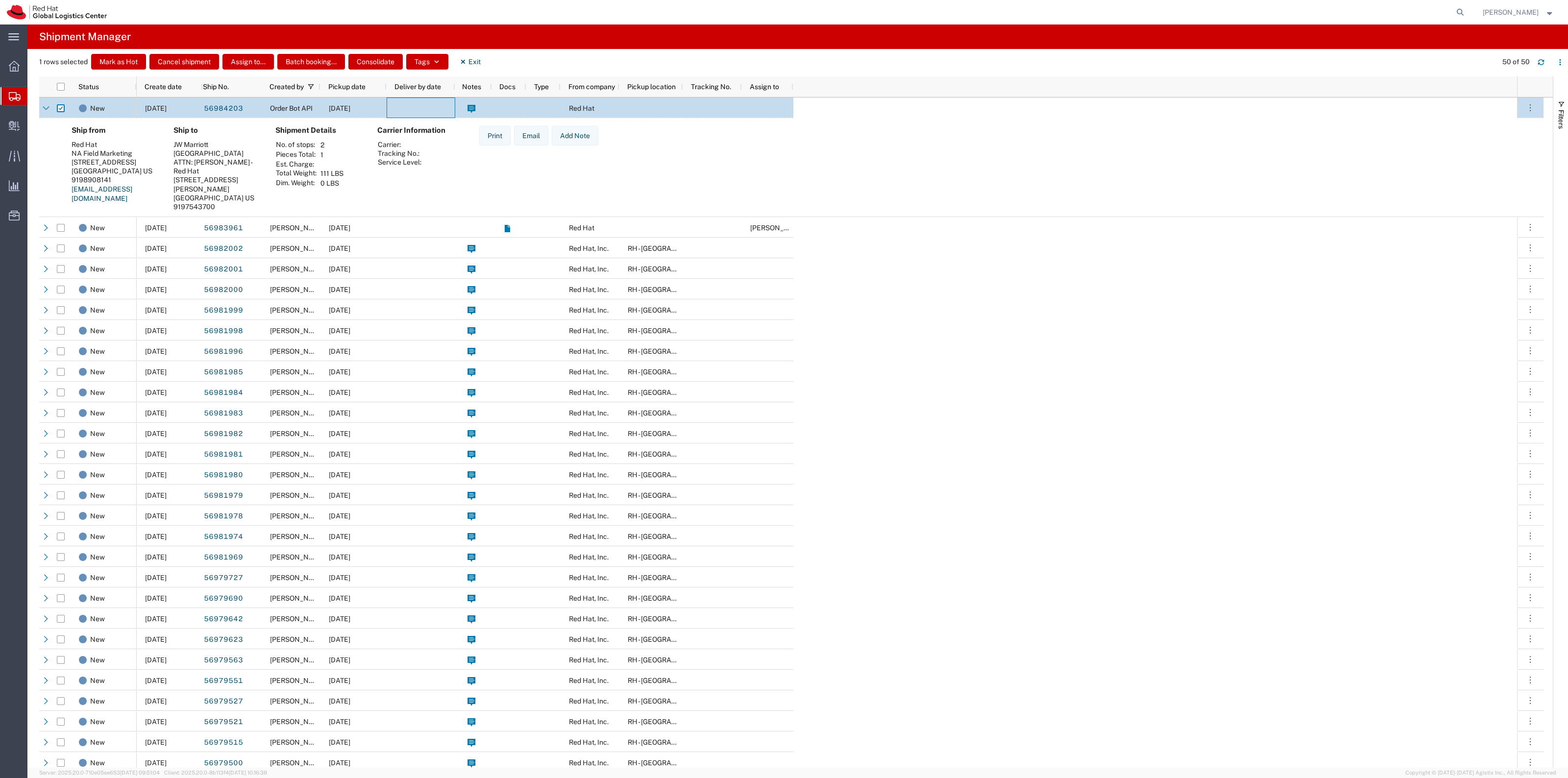
click at [415, 108] on div at bounding box center [421, 108] width 68 height 20
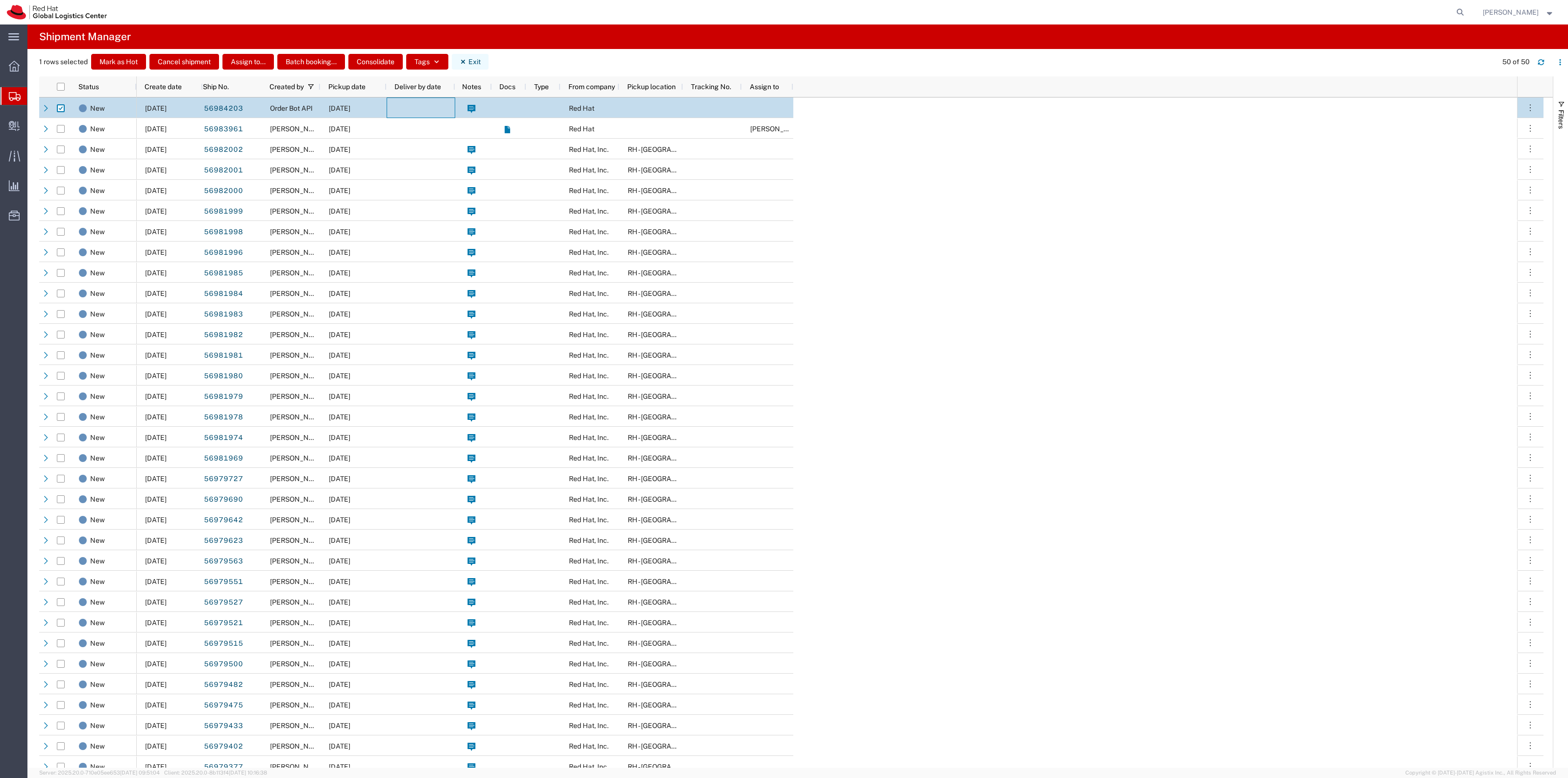
click at [470, 61] on button "Exit" at bounding box center [470, 62] width 37 height 16
checkbox input "false"
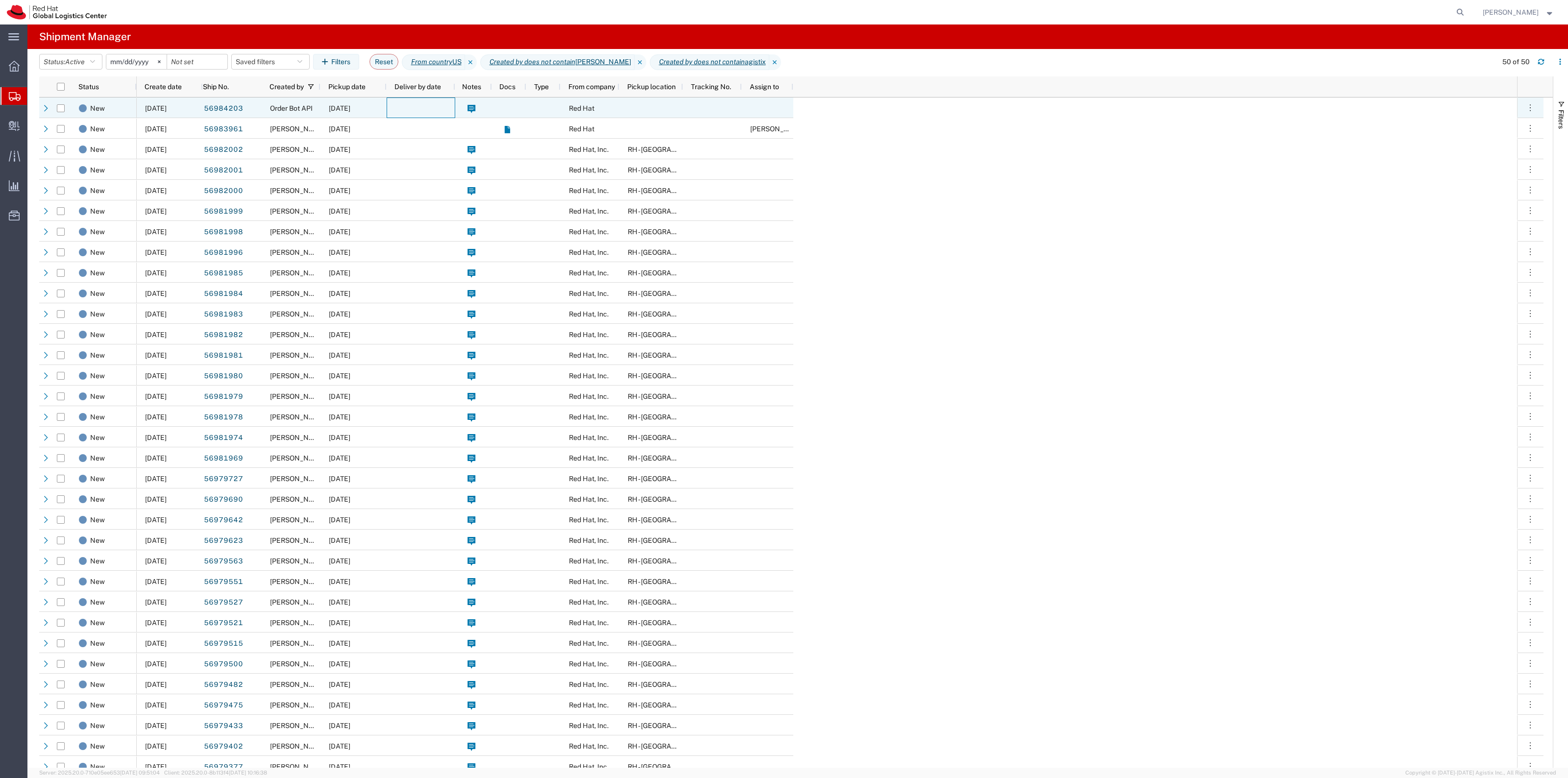
click at [405, 111] on div at bounding box center [421, 108] width 68 height 20
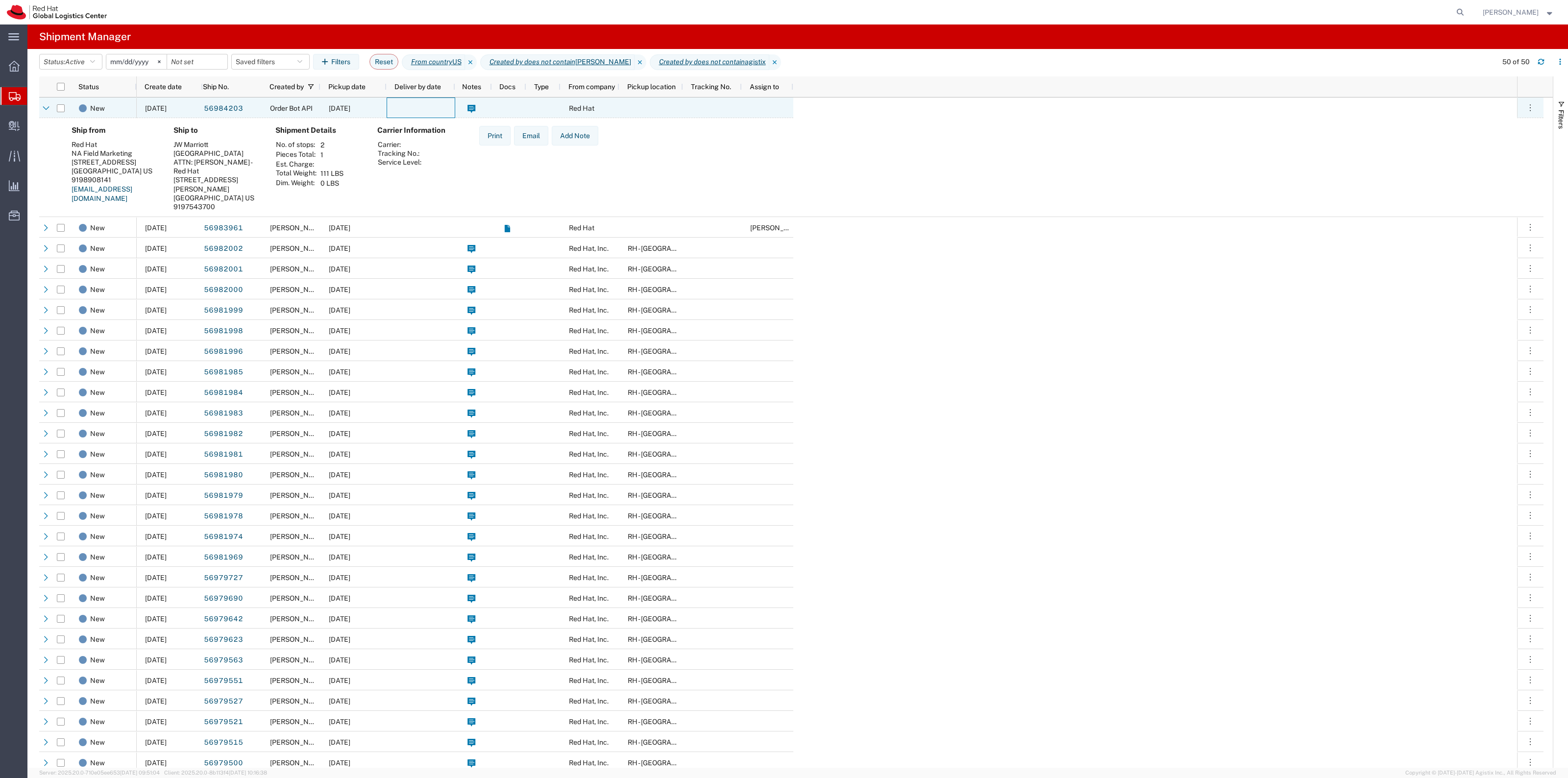
click at [405, 111] on div at bounding box center [421, 108] width 68 height 20
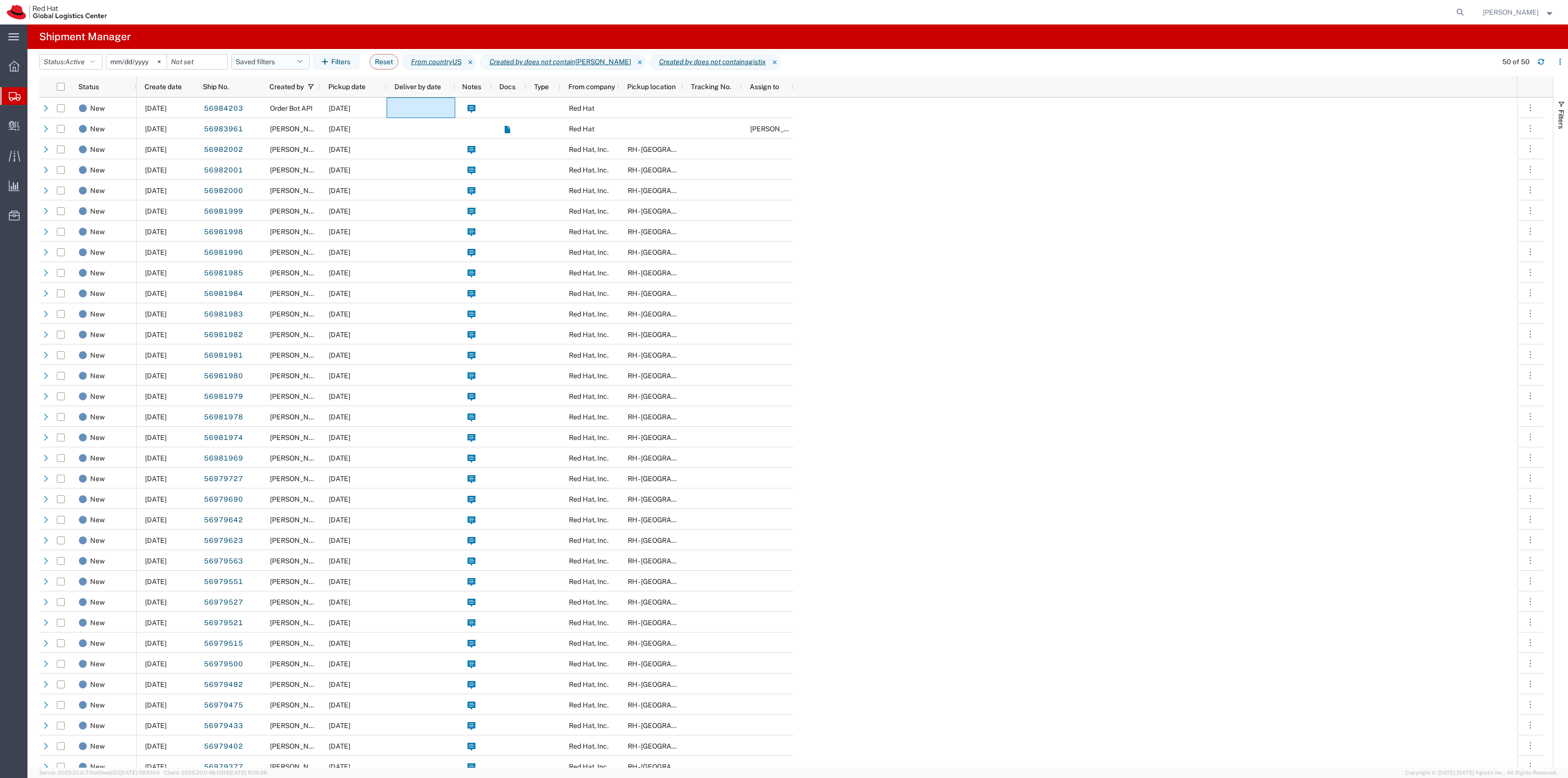
click at [255, 61] on button "Saved filters" at bounding box center [271, 62] width 79 height 16
click at [300, 112] on span "New filter save" at bounding box center [297, 104] width 129 height 18
click at [282, 63] on button "New filter save" at bounding box center [271, 62] width 79 height 16
click at [297, 100] on span "New filter save" at bounding box center [297, 104] width 129 height 18
click at [279, 60] on button "New filter save" at bounding box center [271, 62] width 79 height 16
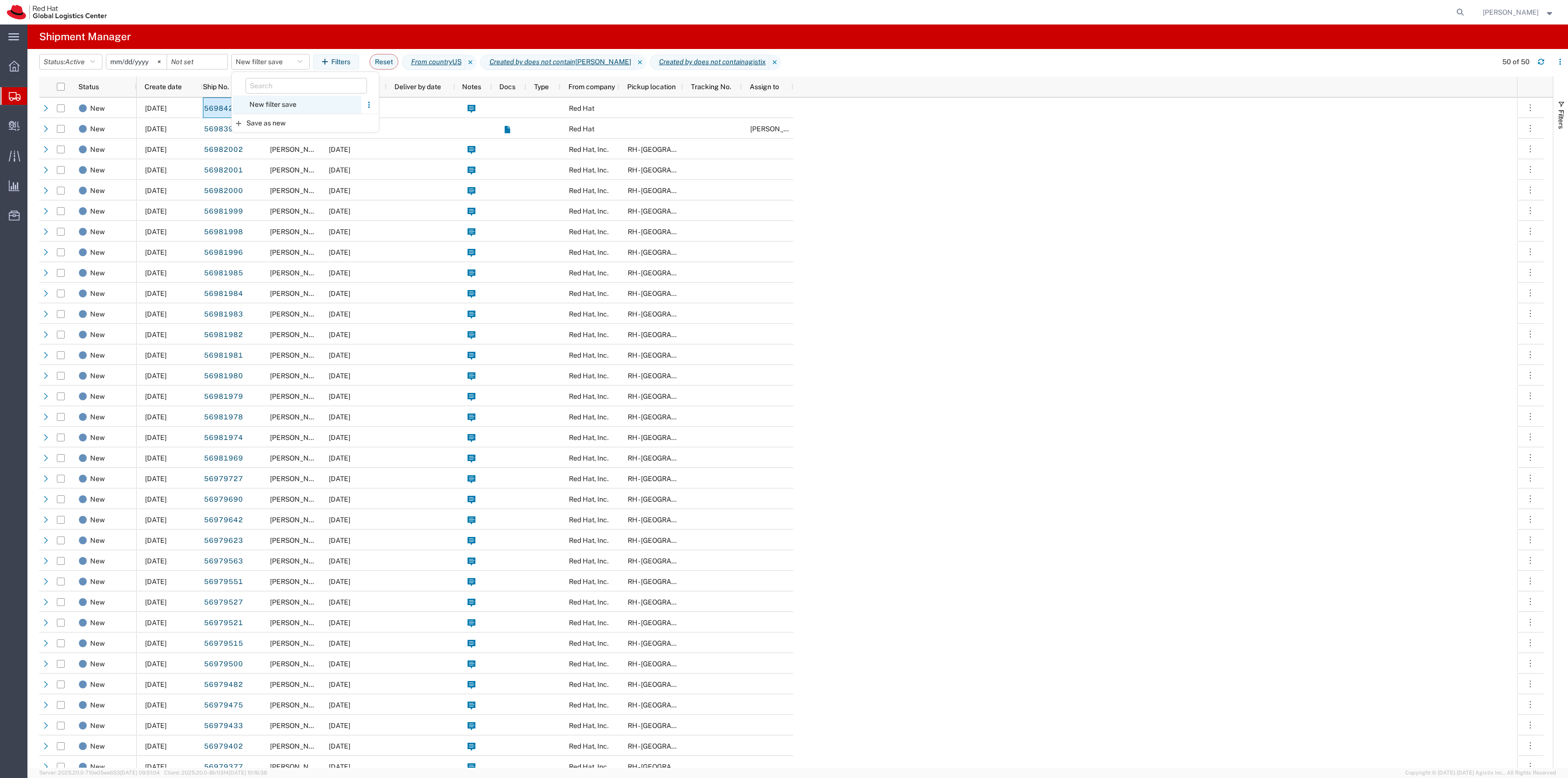
click at [279, 98] on span "New filter save" at bounding box center [297, 104] width 129 height 18
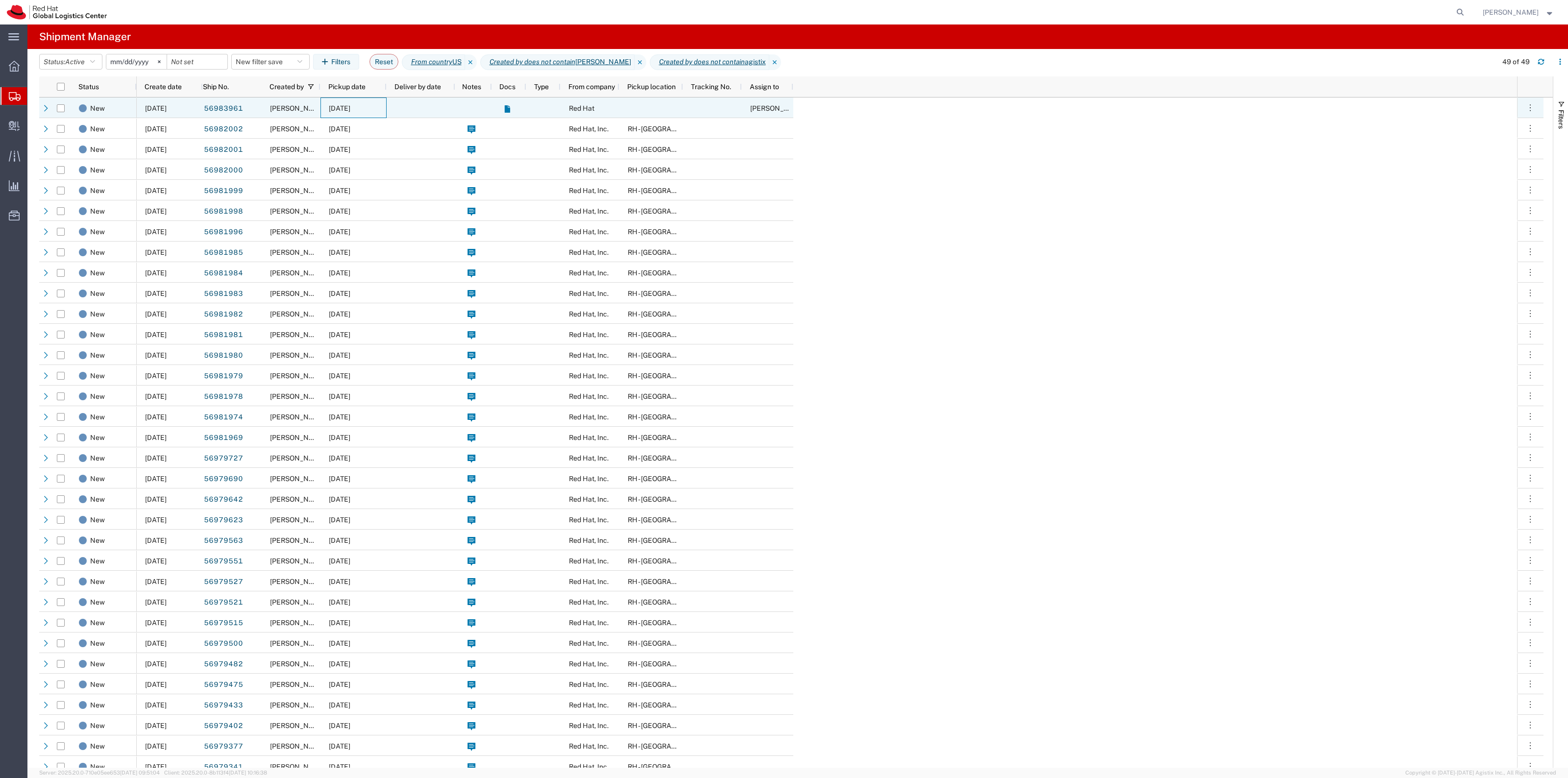
click at [384, 109] on div "[DATE]" at bounding box center [353, 108] width 66 height 20
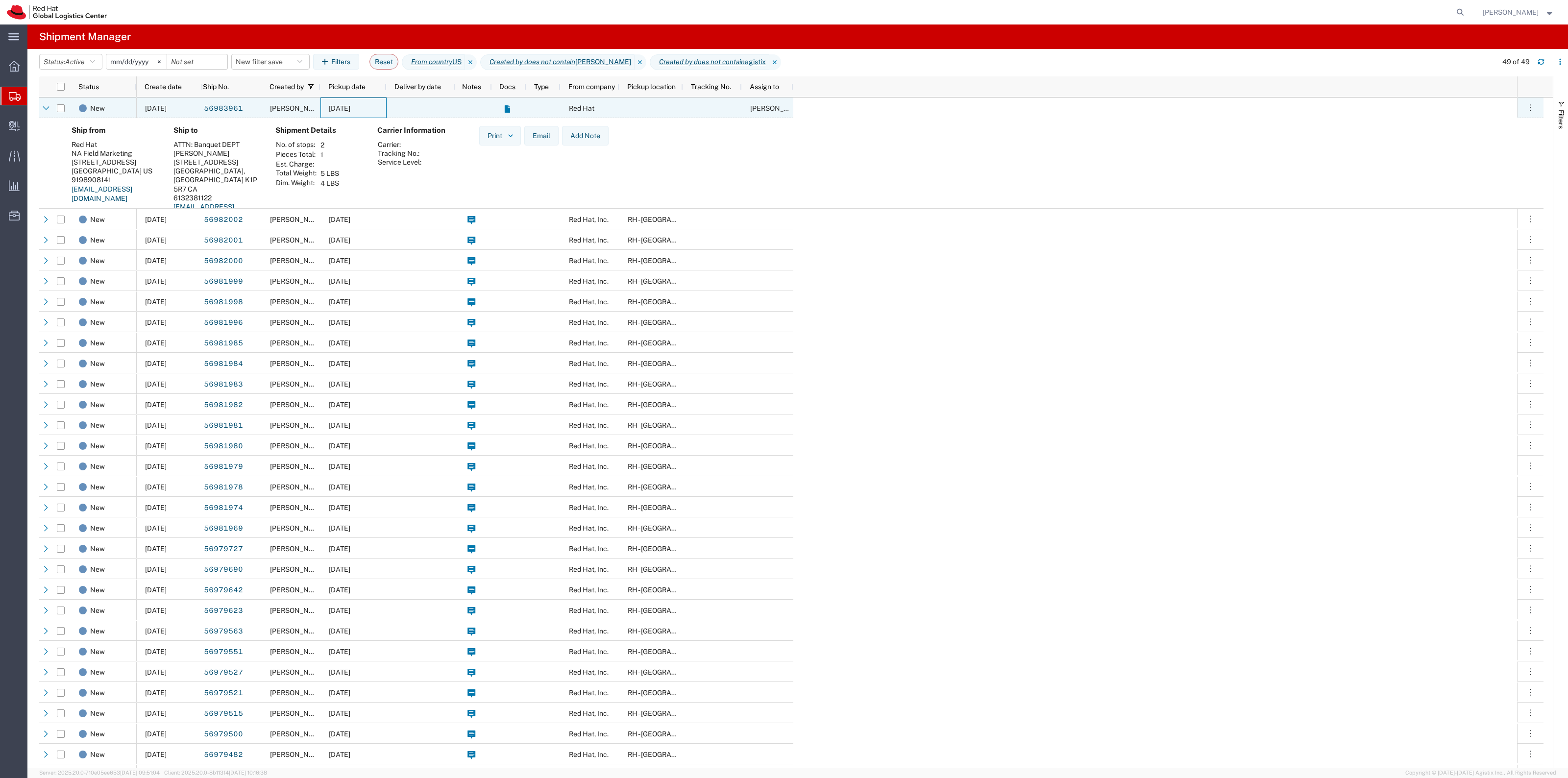
click at [384, 109] on div "[DATE]" at bounding box center [353, 108] width 66 height 20
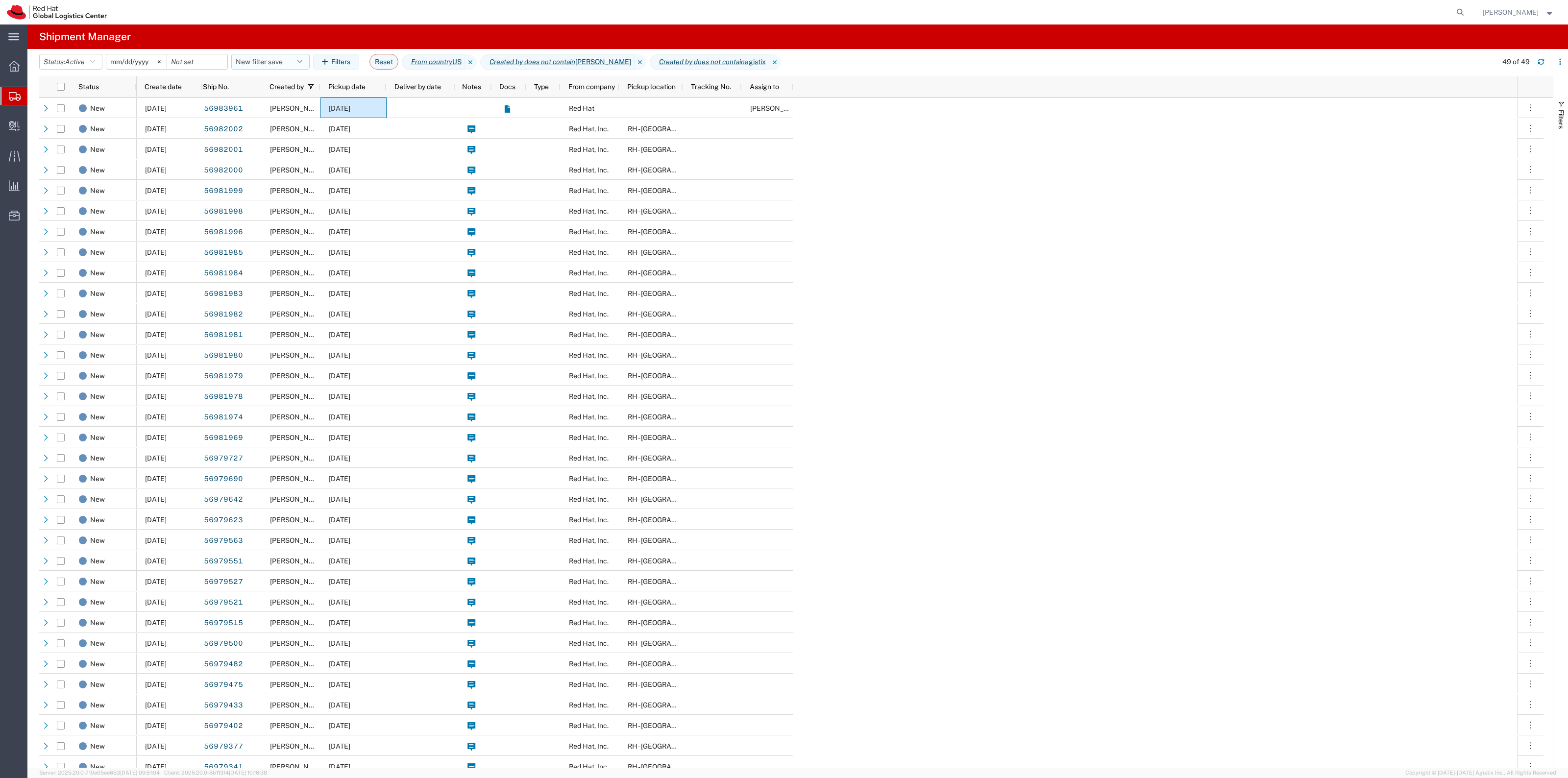
click at [273, 65] on button "New filter save" at bounding box center [271, 62] width 79 height 16
click at [272, 100] on span "New filter save" at bounding box center [297, 104] width 129 height 18
click at [70, 64] on span "Active" at bounding box center [75, 62] width 20 height 8
click at [60, 145] on span "Booked" at bounding box center [97, 143] width 114 height 15
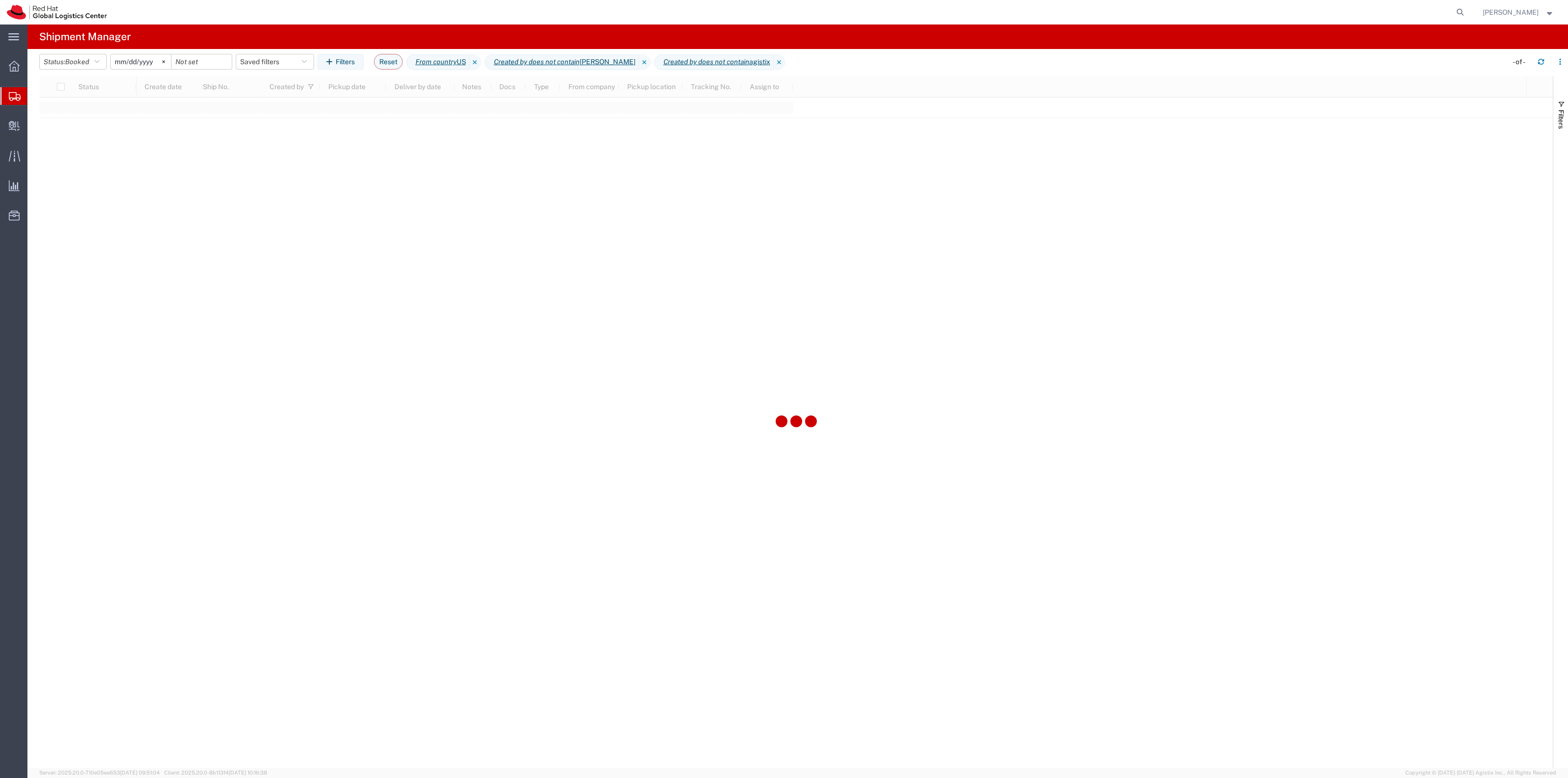
click at [132, 57] on input "2022-06-27" at bounding box center [140, 62] width 60 height 15
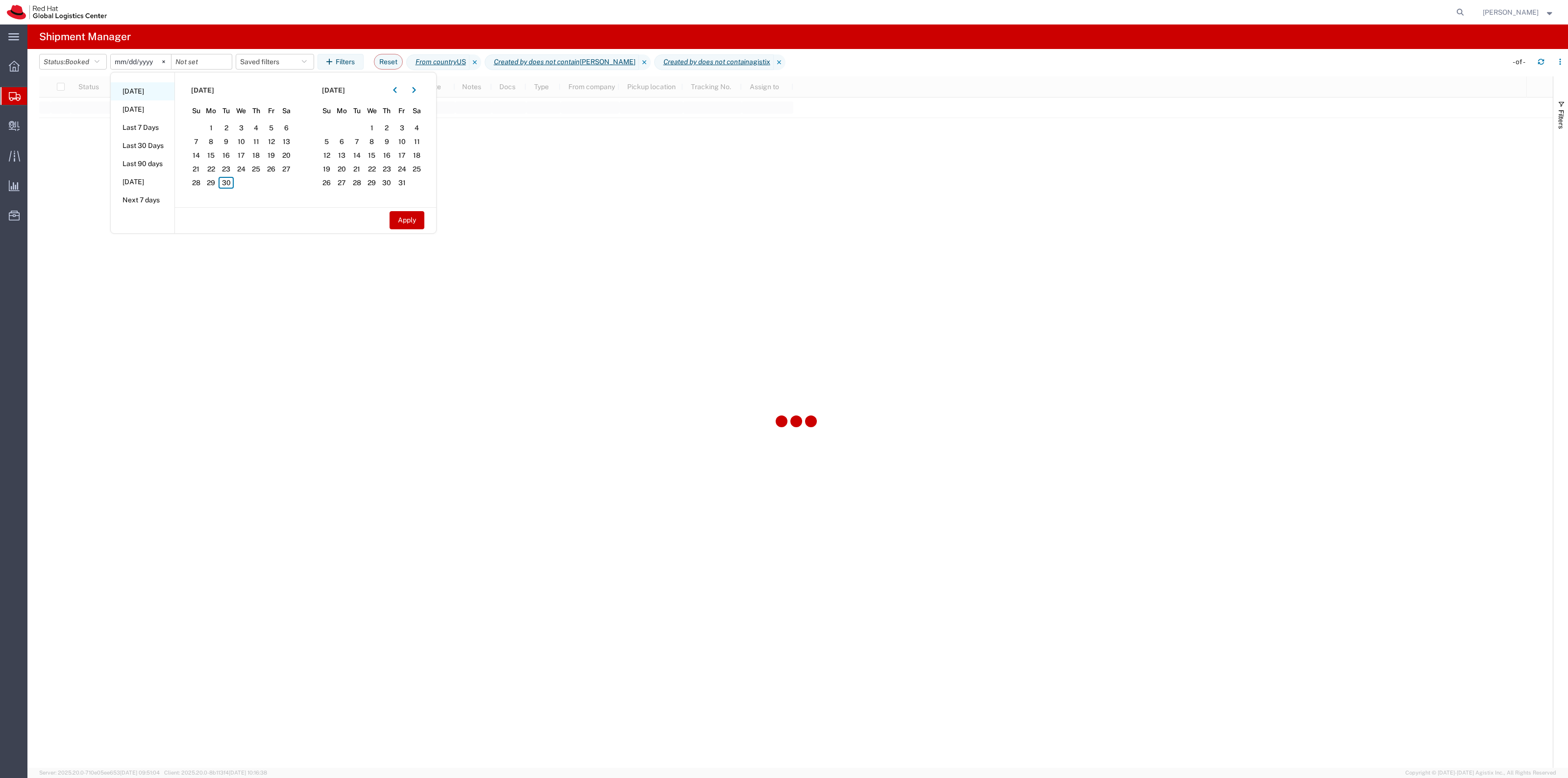
click at [156, 98] on li "Today" at bounding box center [143, 91] width 64 height 18
type input "2025-09-30"
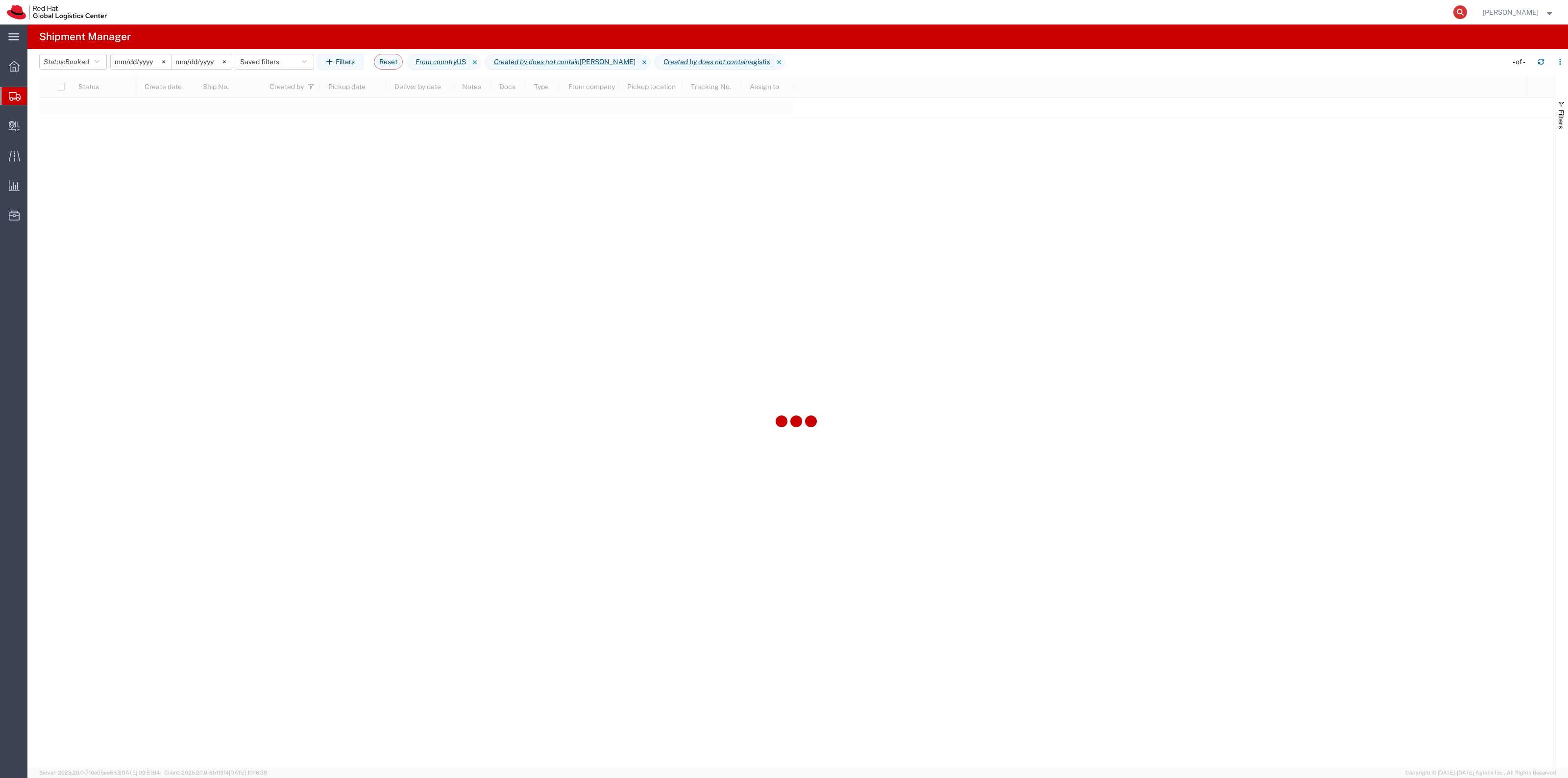
click at [1467, 18] on icon at bounding box center [1460, 12] width 14 height 14
click at [1409, 17] on input "search" at bounding box center [1305, 12] width 298 height 23
paste input "56982255"
type input "56982255"
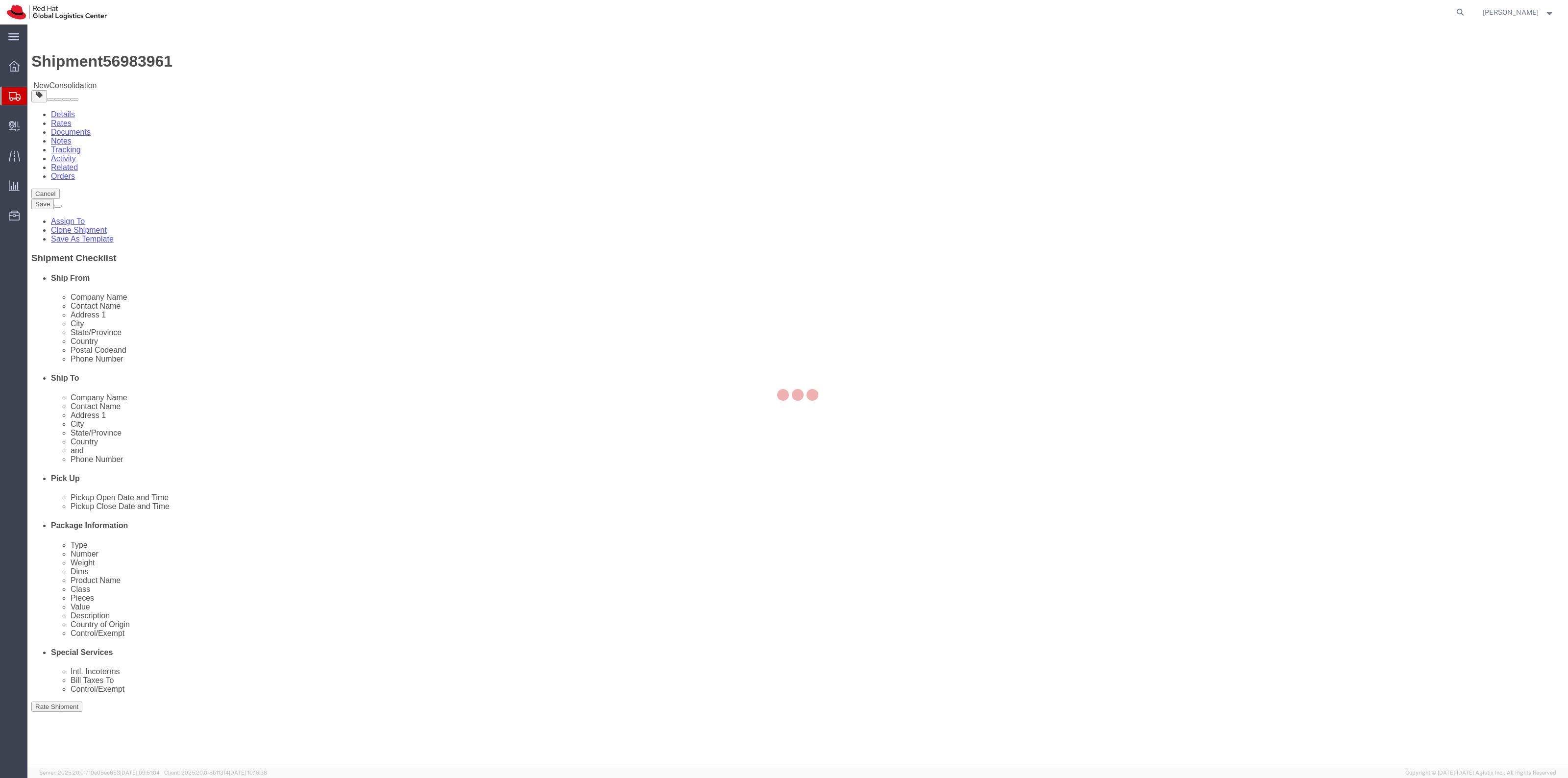
select select
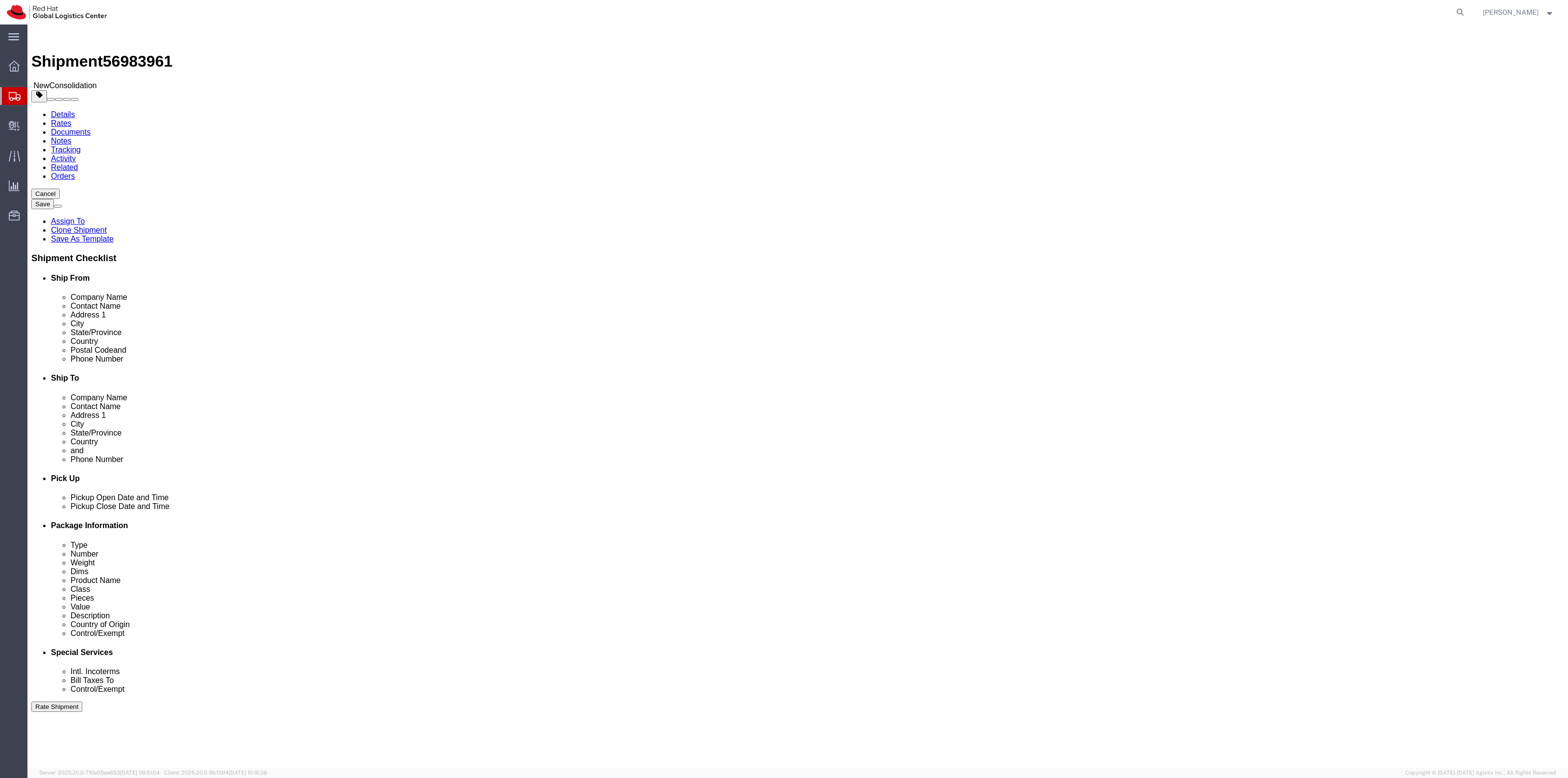
click link "Package Information"
select select
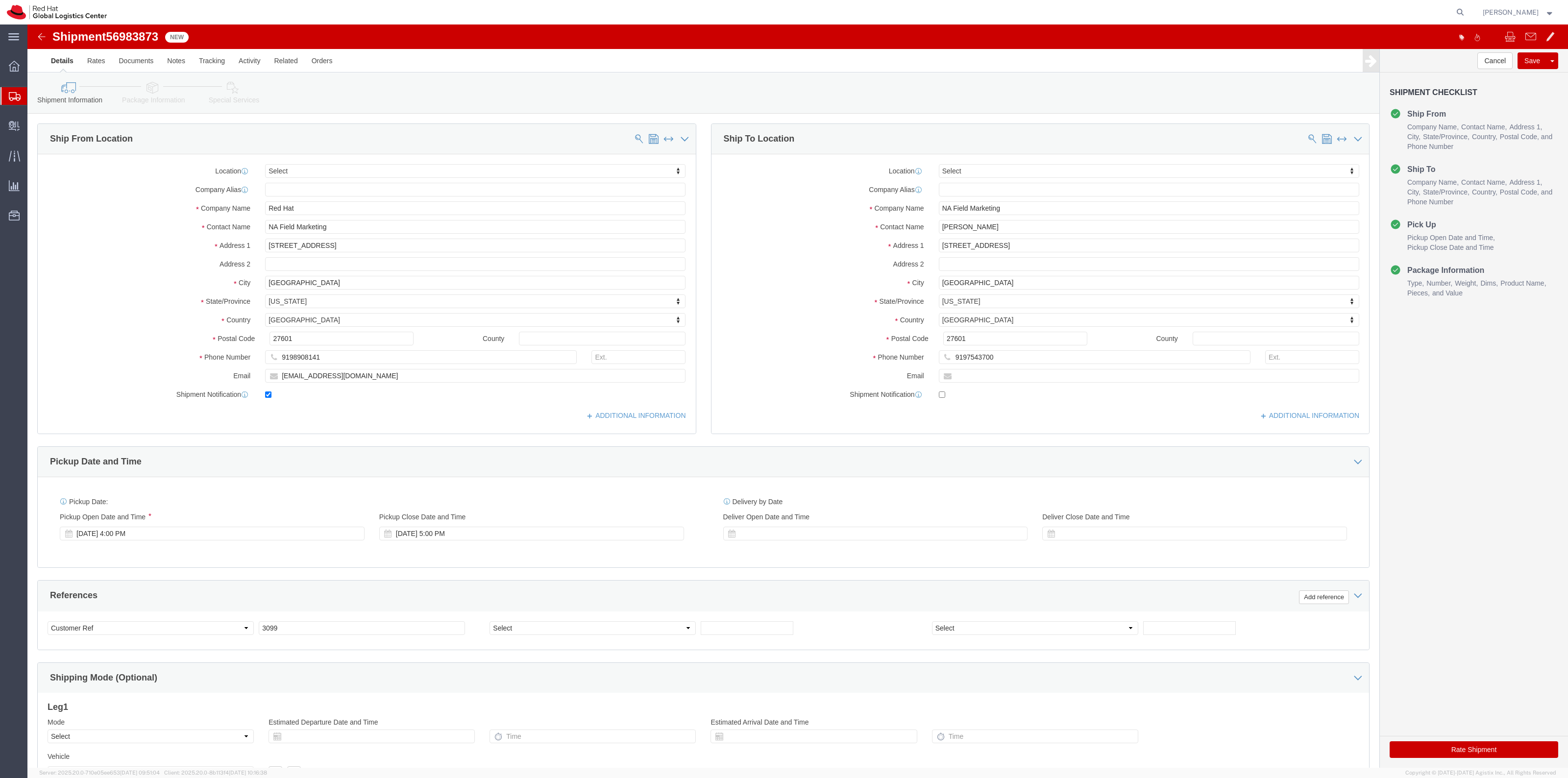
select select
drag, startPoint x: 995, startPoint y: 187, endPoint x: 842, endPoint y: 172, distance: 153.7
click div "Location My Profile Location RH - Amsterdam - MSO RH - Amsterdam Data Center RH…"
paste input "CO FedEx Office at WashingtonDCJWMarriot"
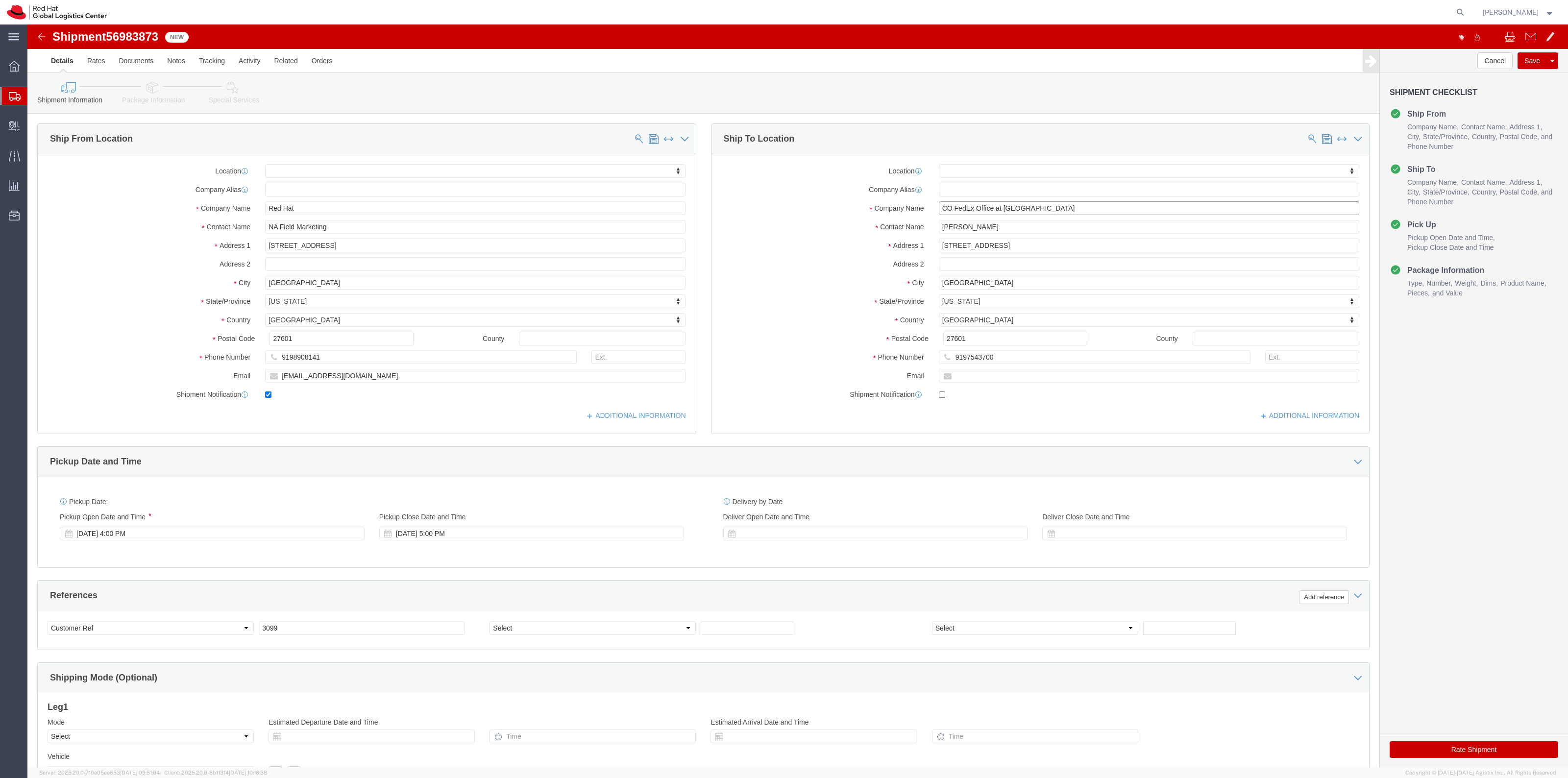
type input "CO FedEx Office at WashingtonDCJWMarriot"
drag, startPoint x: 961, startPoint y: 198, endPoint x: 847, endPoint y: 191, distance: 114.2
click div "Location My Profile Location RH - Amsterdam - MSO RH - Amsterdam Data Center RH…"
paste input "Kristin Nicholso"
type input "Kristin Nicholson"
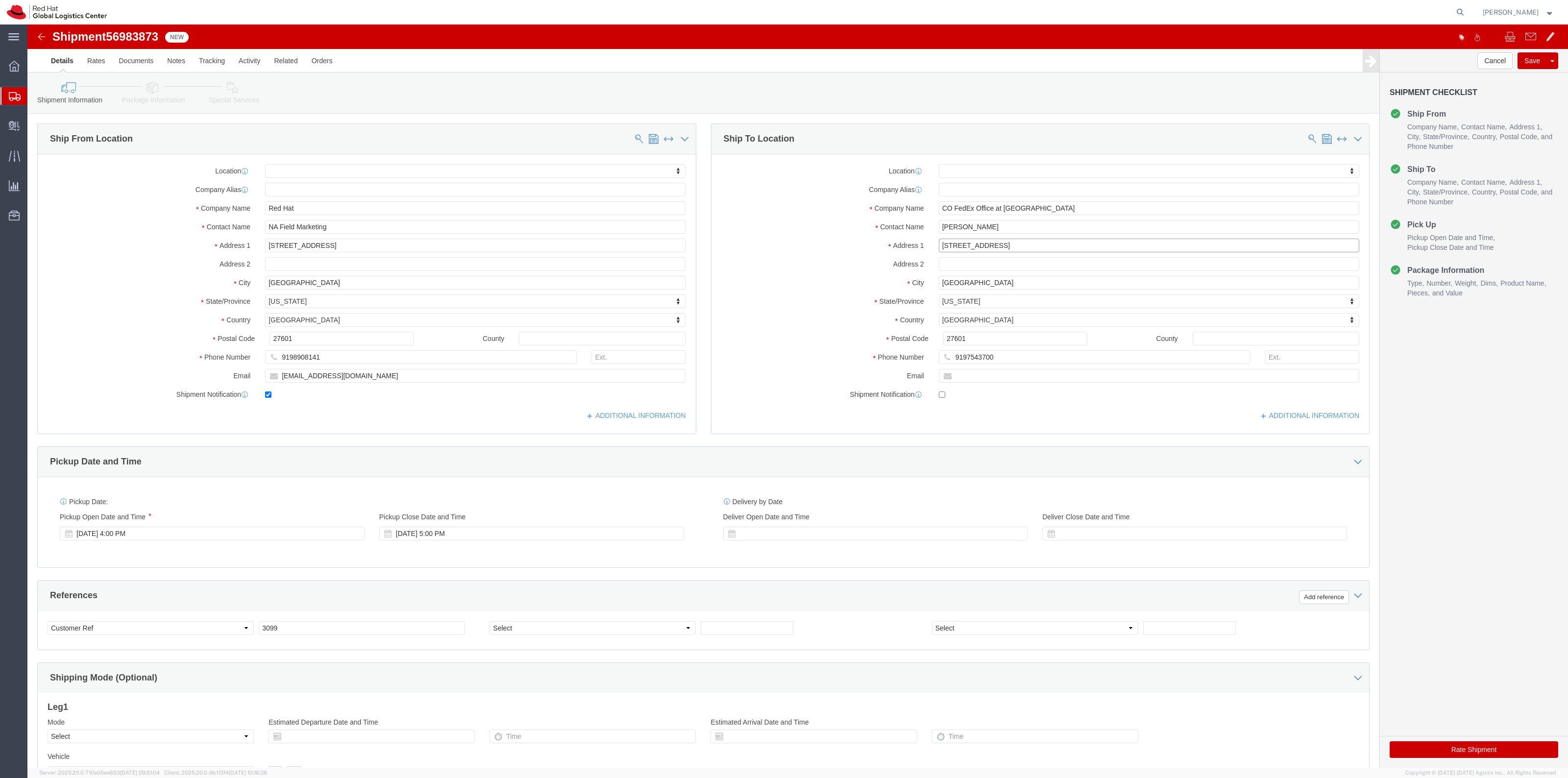
drag, startPoint x: 1007, startPoint y: 220, endPoint x: 844, endPoint y: 212, distance: 163.2
click div "Location My Profile Location RH - Amsterdam - MSO RH - Amsterdam Data Center RH…"
paste input "331 Pennsylvania Avenue NW"
type input "1331 Pennsylvania Avenue NW"
drag, startPoint x: 964, startPoint y: 257, endPoint x: 820, endPoint y: 244, distance: 144.6
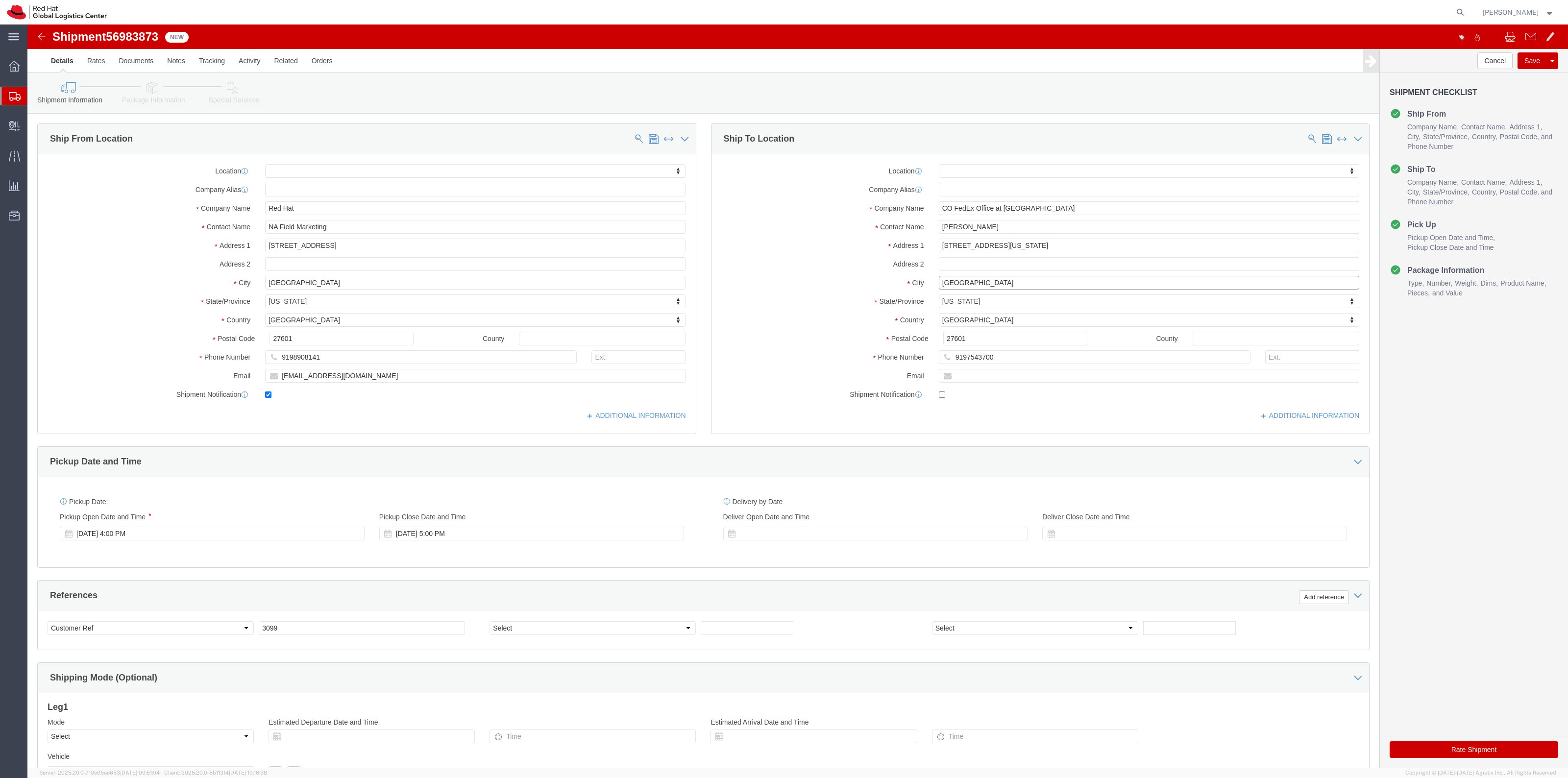
click div "City Raleigh"
paste input "[US_STATE]"
type input "[US_STATE]"
type input "dis"
click link "Package Information"
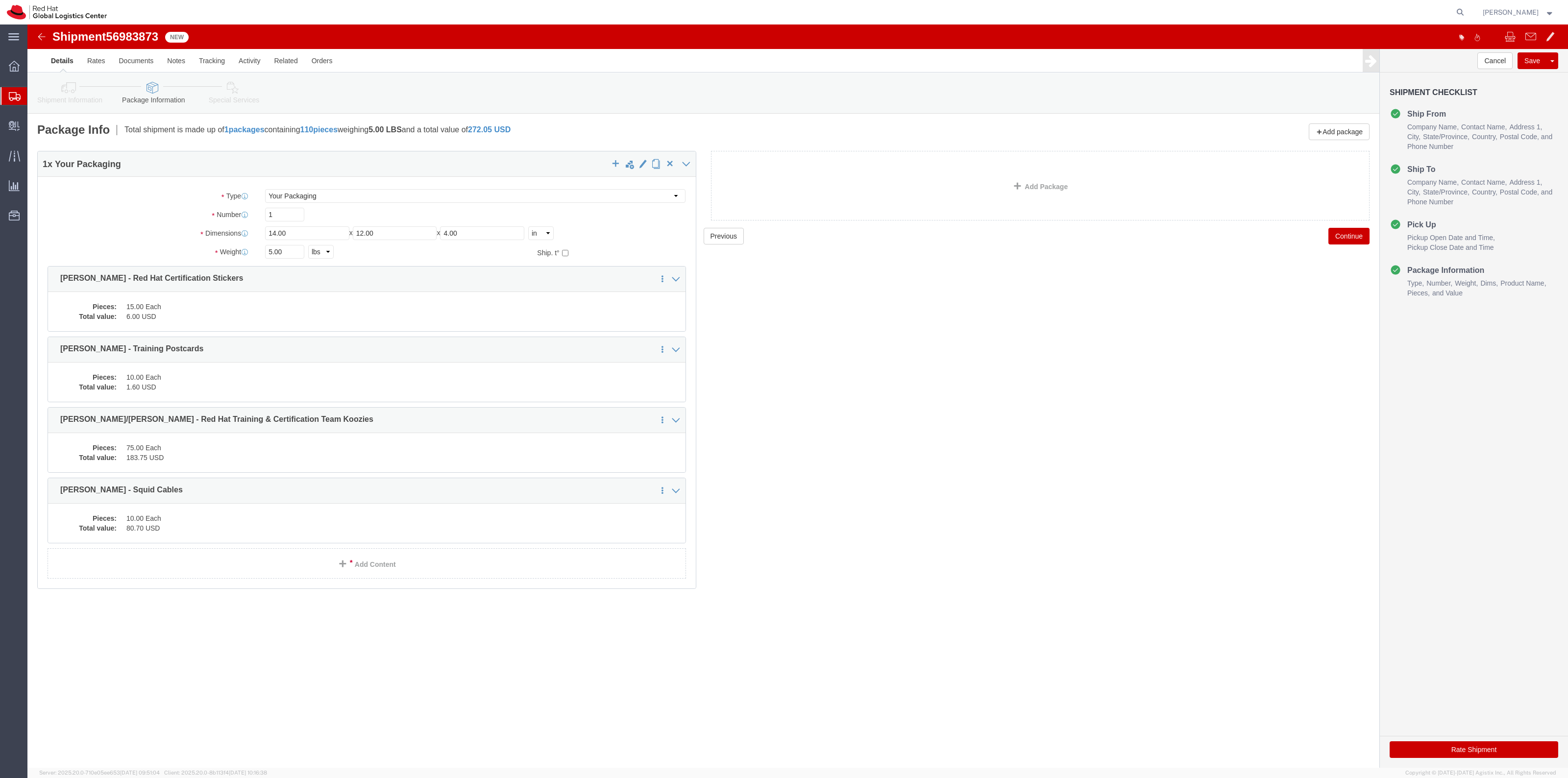
click link "Shipment Information"
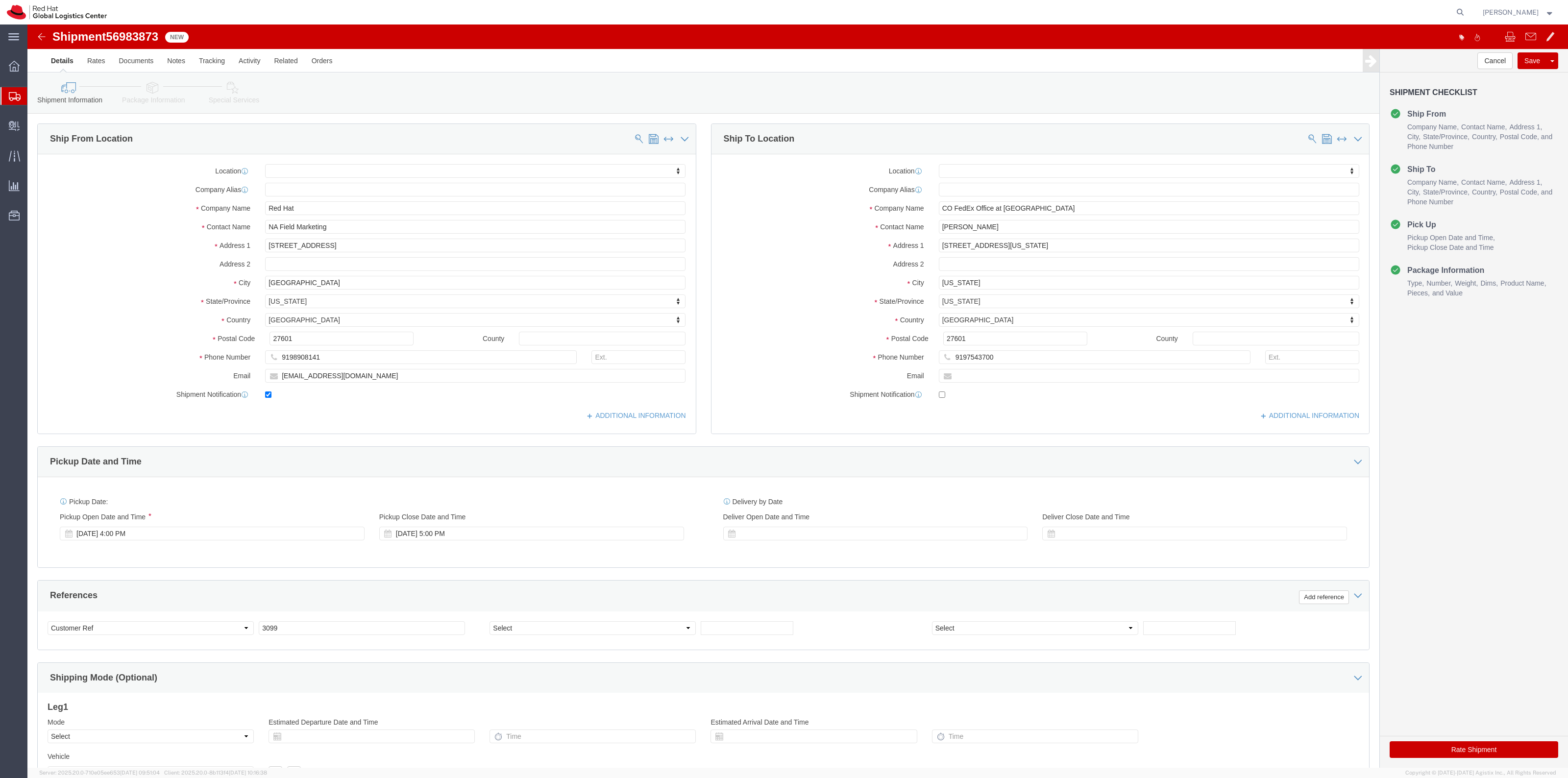
click link "Special Services"
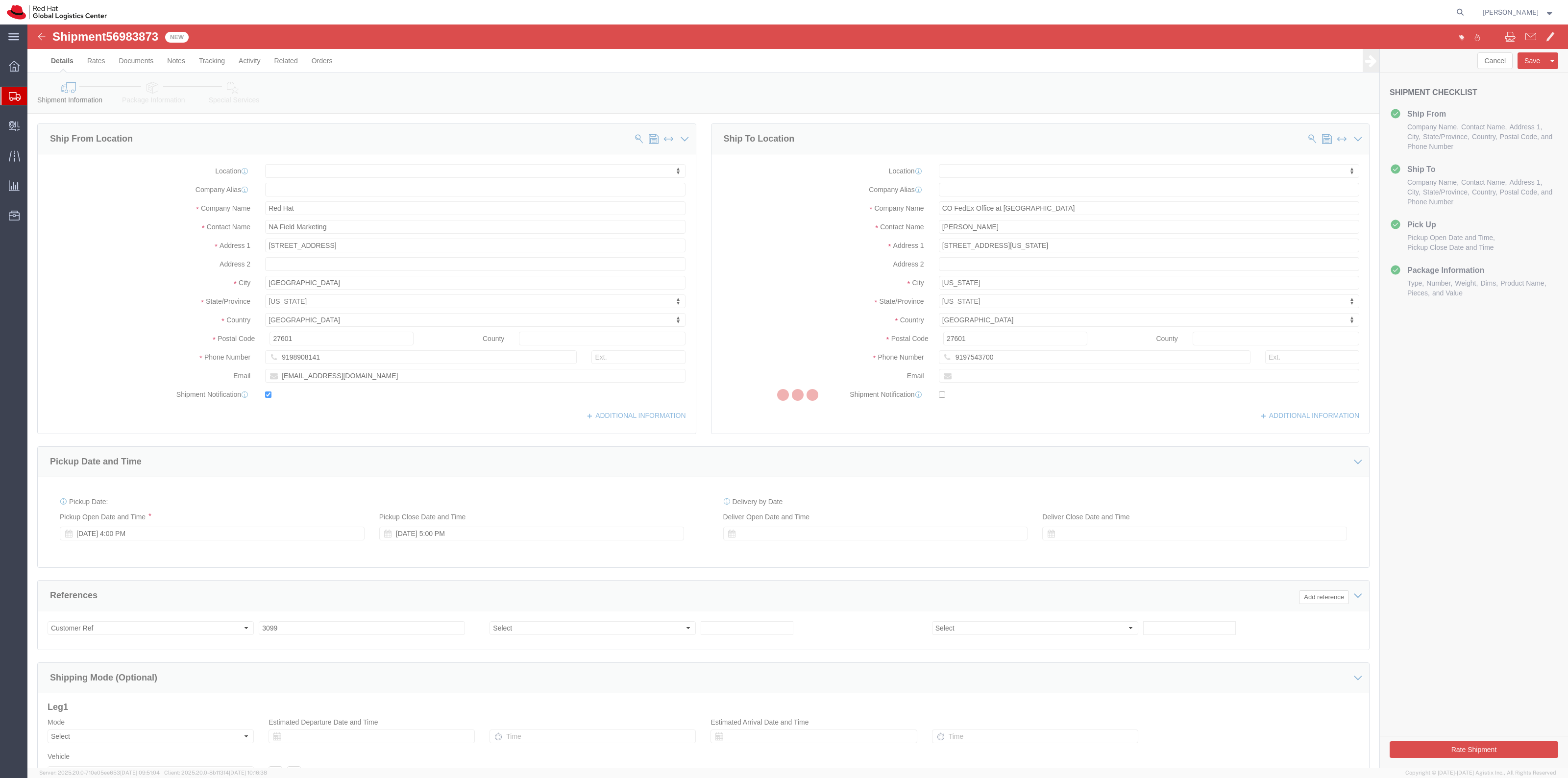
click at [160, 98] on div at bounding box center [798, 396] width 1540 height 743
click at [157, 96] on div at bounding box center [798, 396] width 1540 height 743
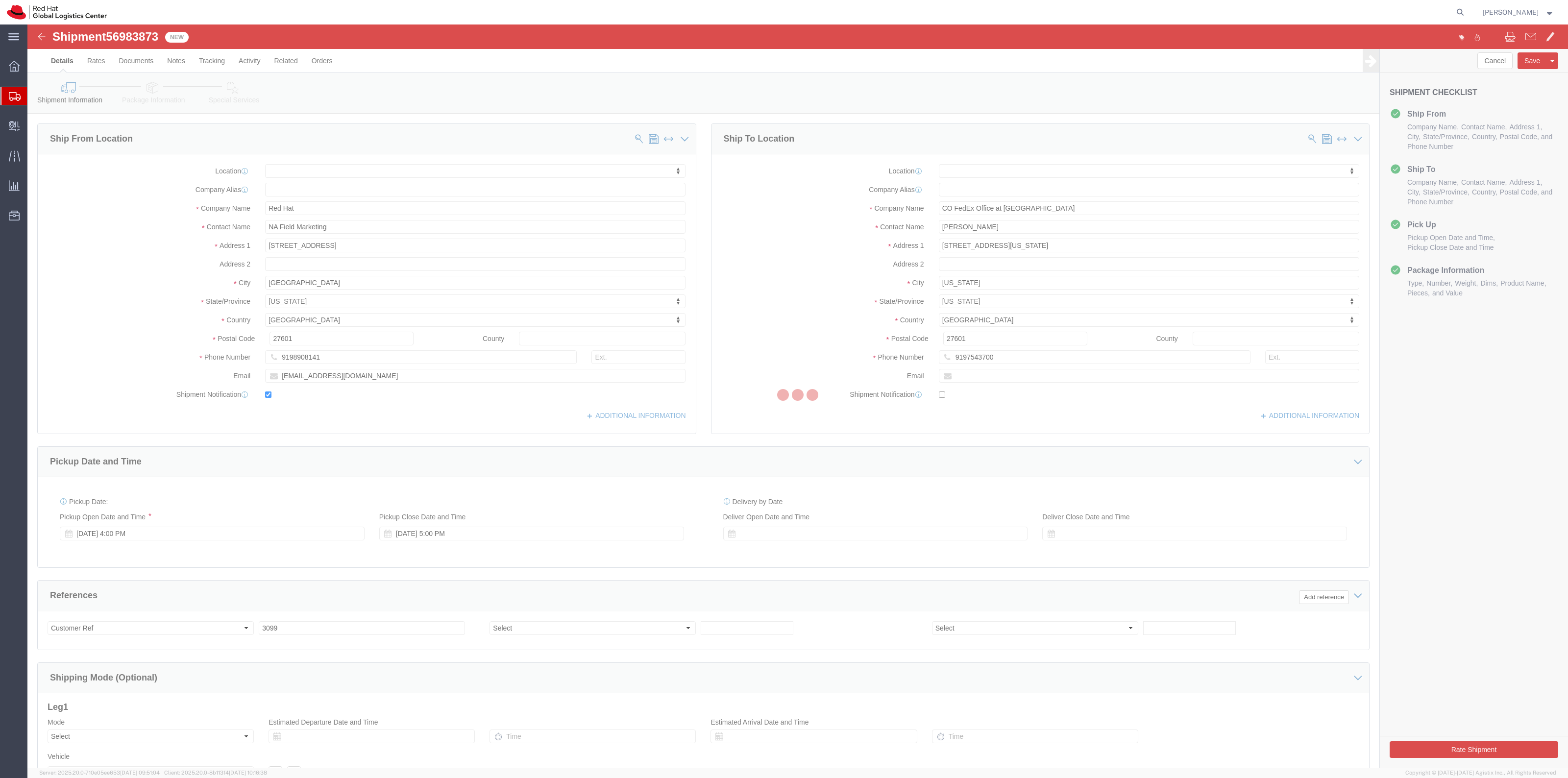
click at [157, 96] on div at bounding box center [798, 396] width 1540 height 743
select select
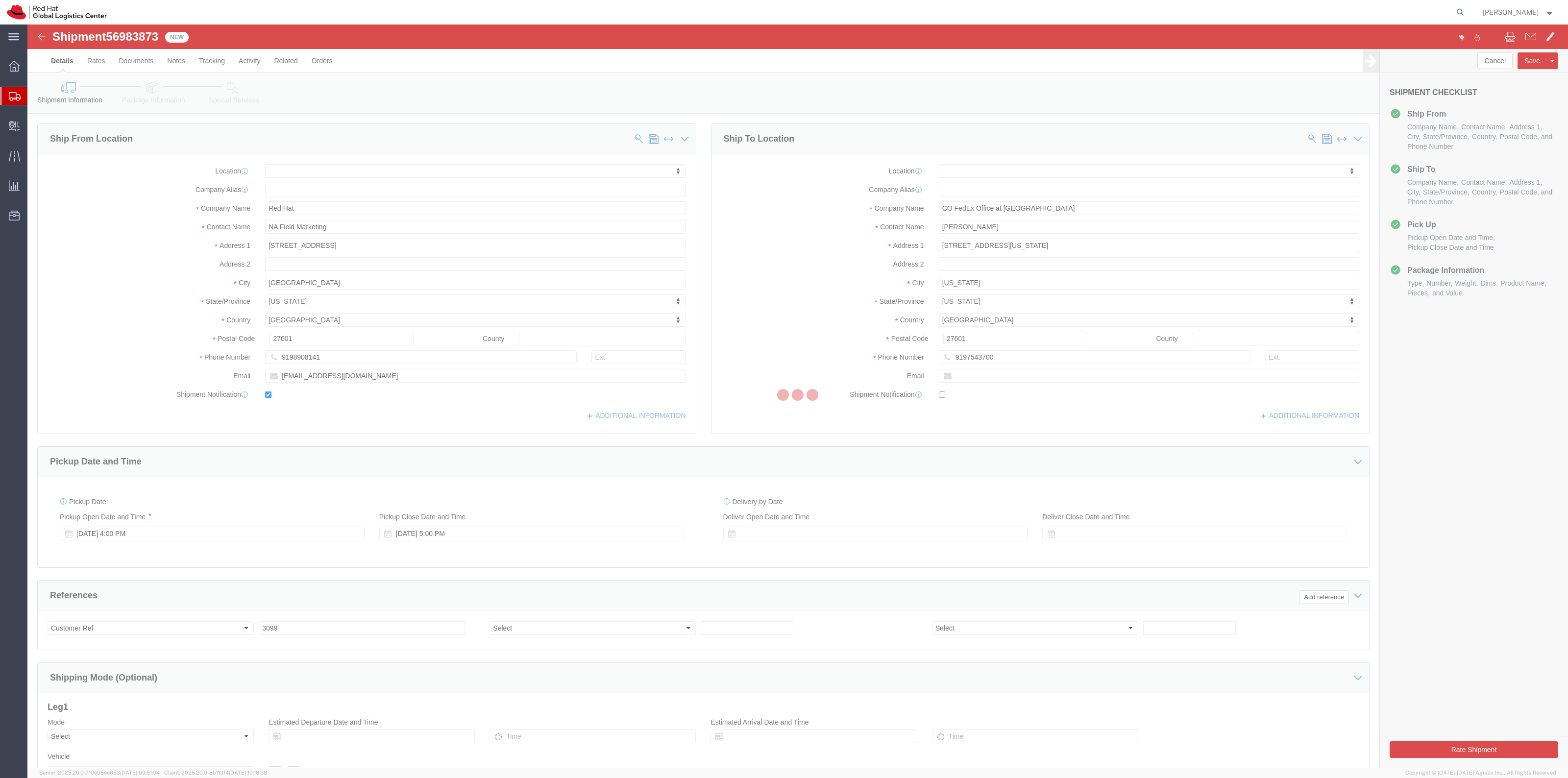
select select
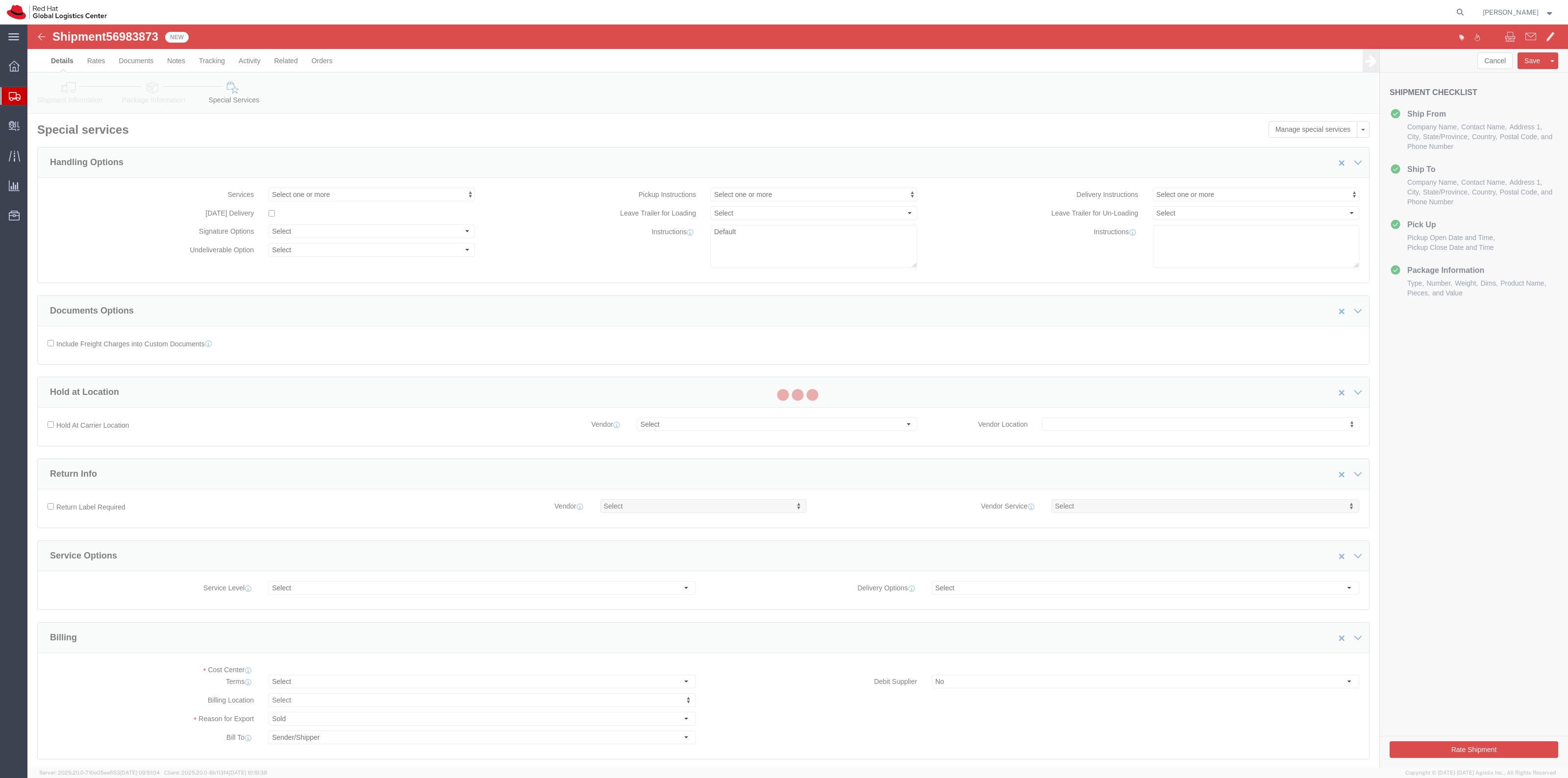
select select "COSTCENTER"
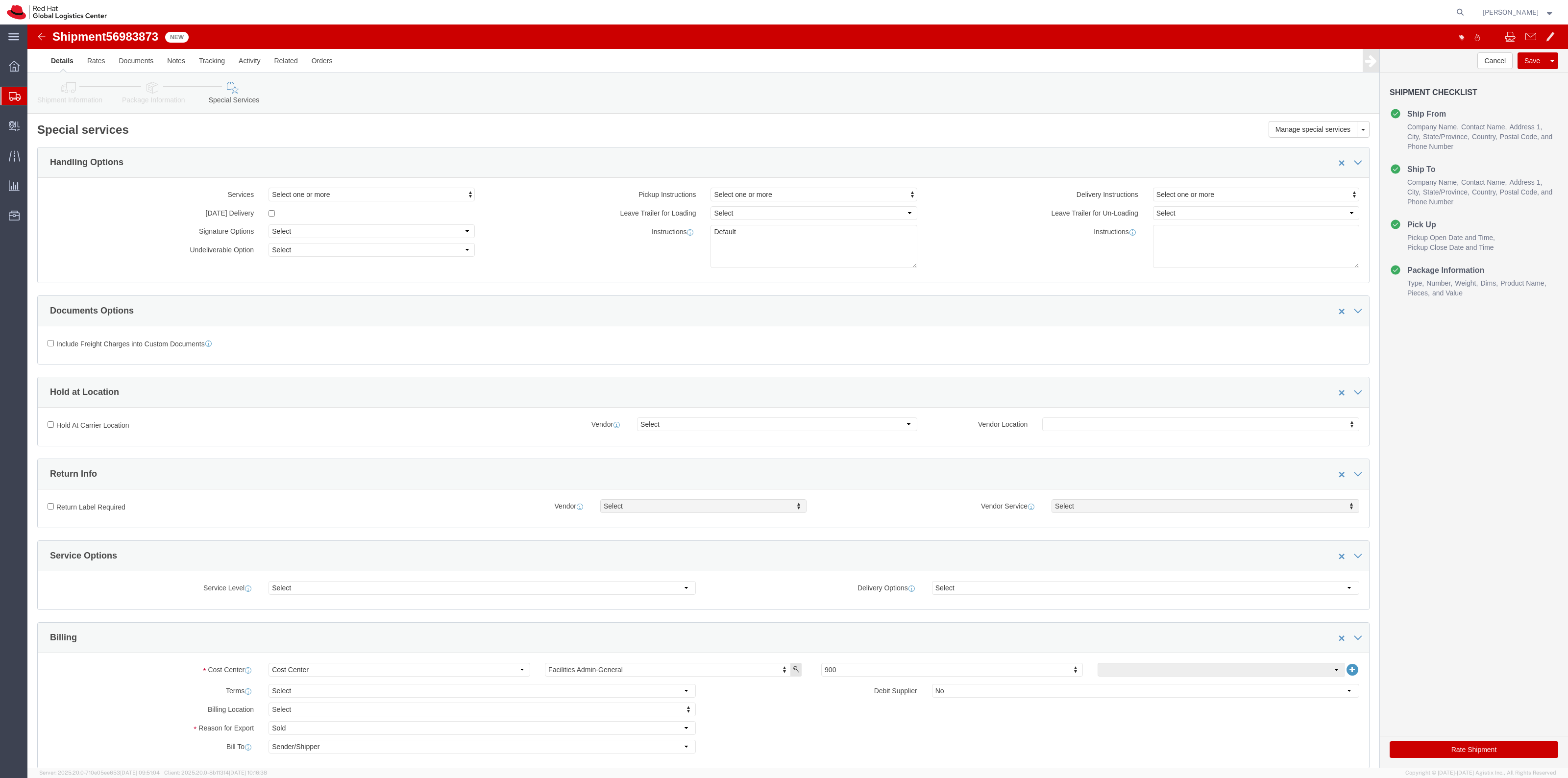
click link "Package Information"
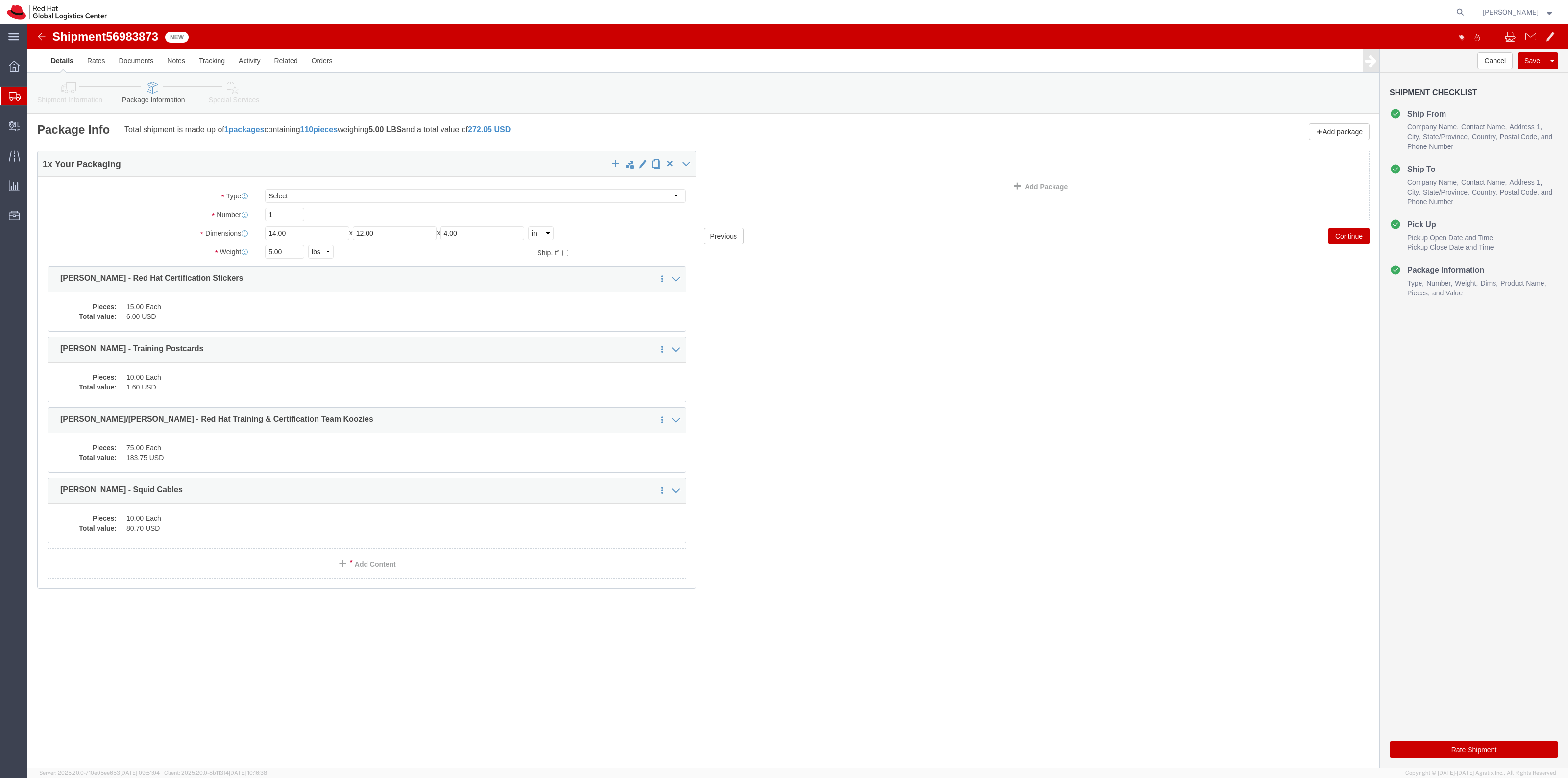
click link "Package Information"
click input "14.00"
drag, startPoint x: 367, startPoint y: 206, endPoint x: 229, endPoint y: 184, distance: 139.7
click input "12.00"
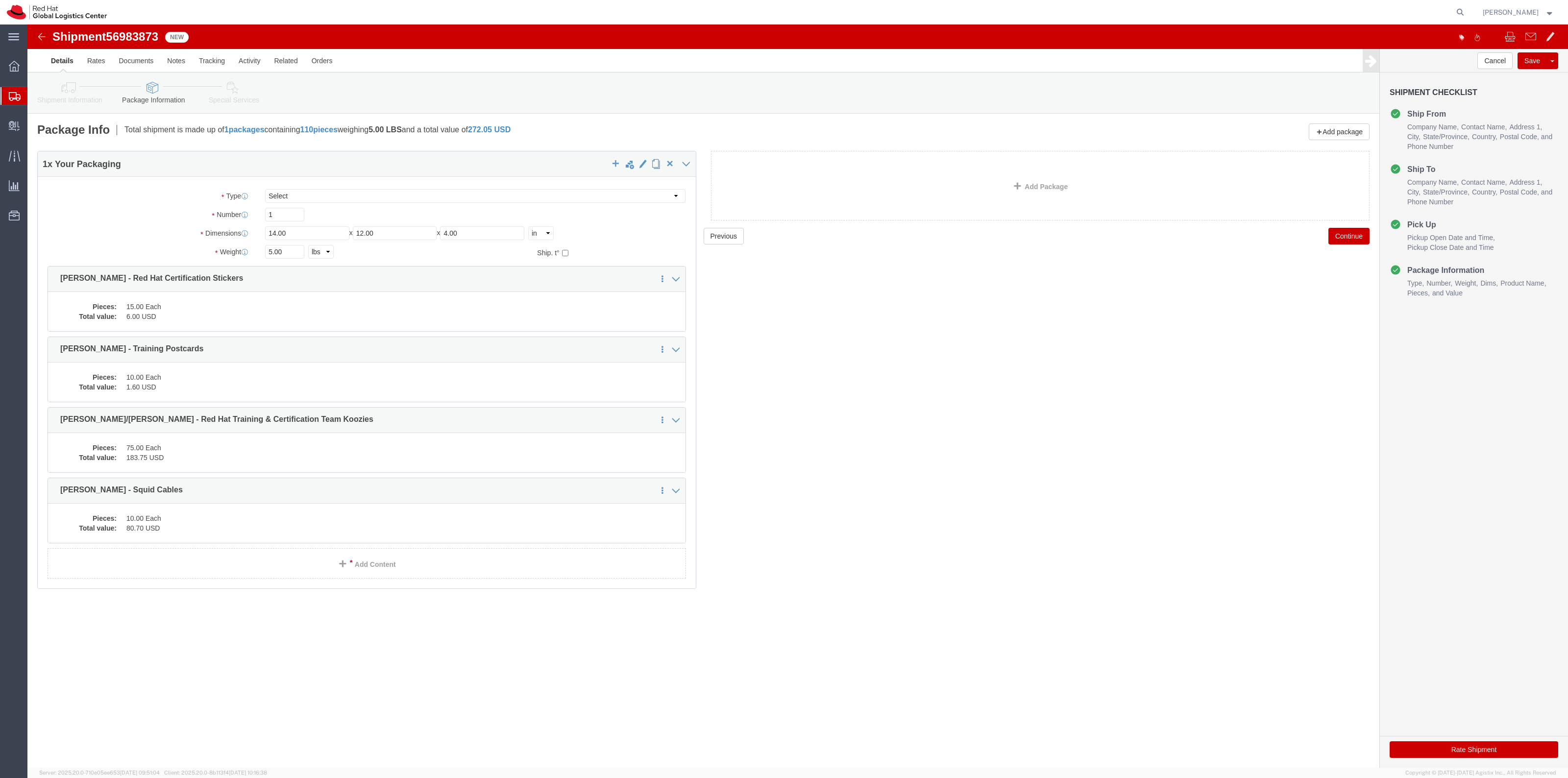
click link "Shipment Information"
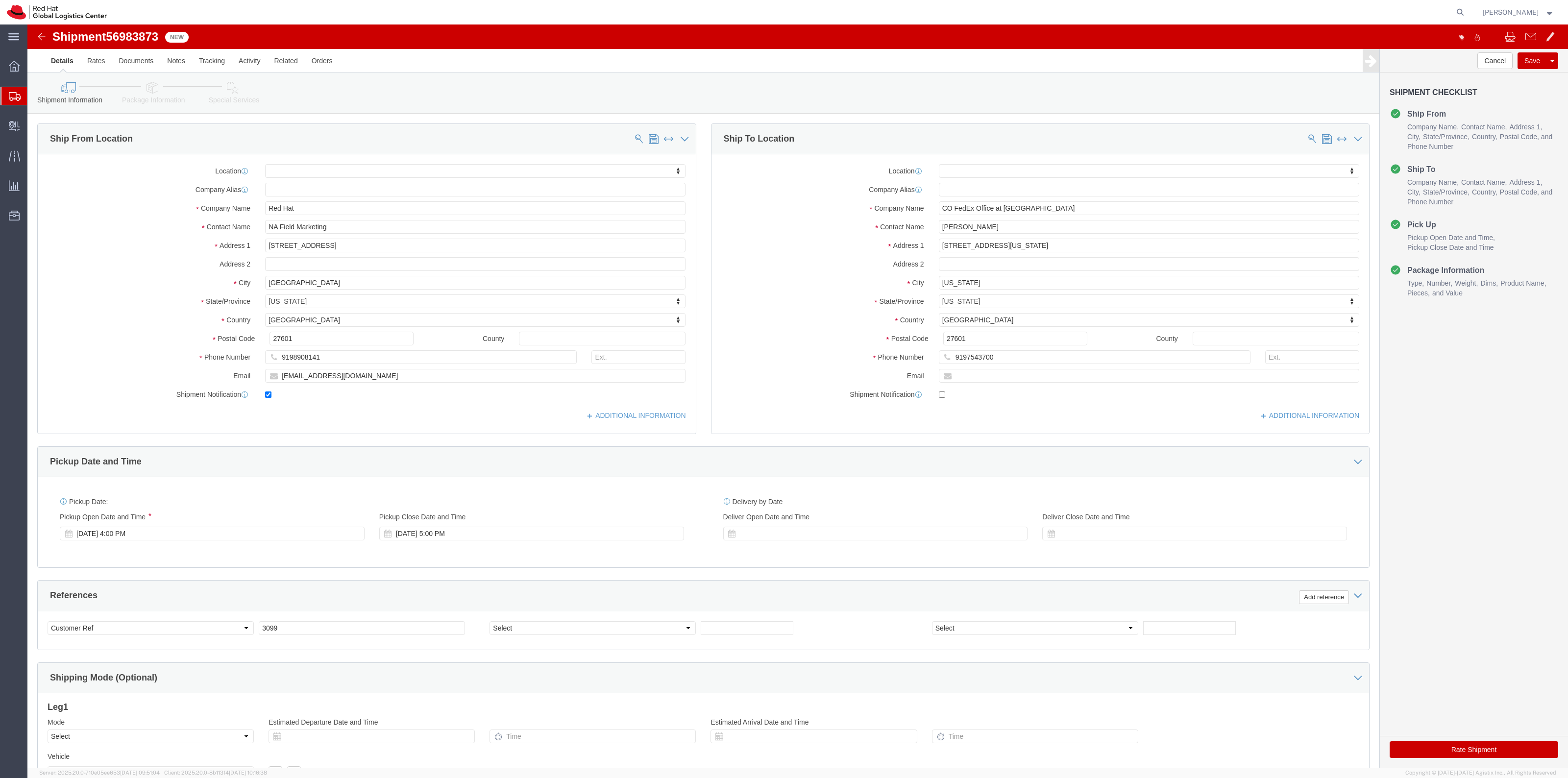
click link "Package Information"
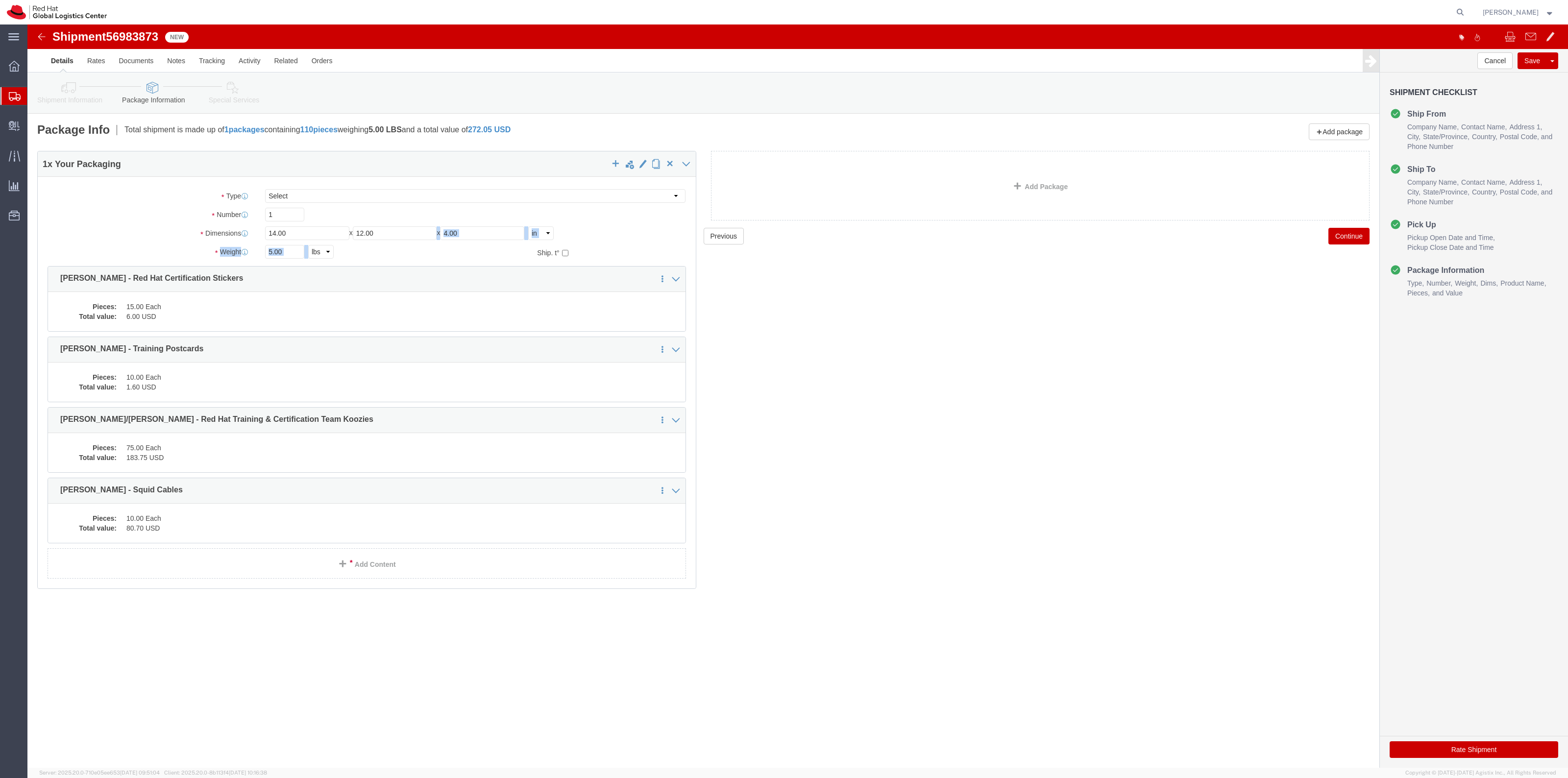
drag, startPoint x: 355, startPoint y: 216, endPoint x: 348, endPoint y: 209, distance: 9.9
click div "Package Type Select Case(s) Crate(s) Envelope Large Box Medium Box PAK Skid(s) …"
click input "12.00"
drag, startPoint x: 370, startPoint y: 205, endPoint x: 307, endPoint y: 198, distance: 63.4
click div "Package Type Select Case(s) Crate(s) Envelope Large Box Medium Box PAK Skid(s) …"
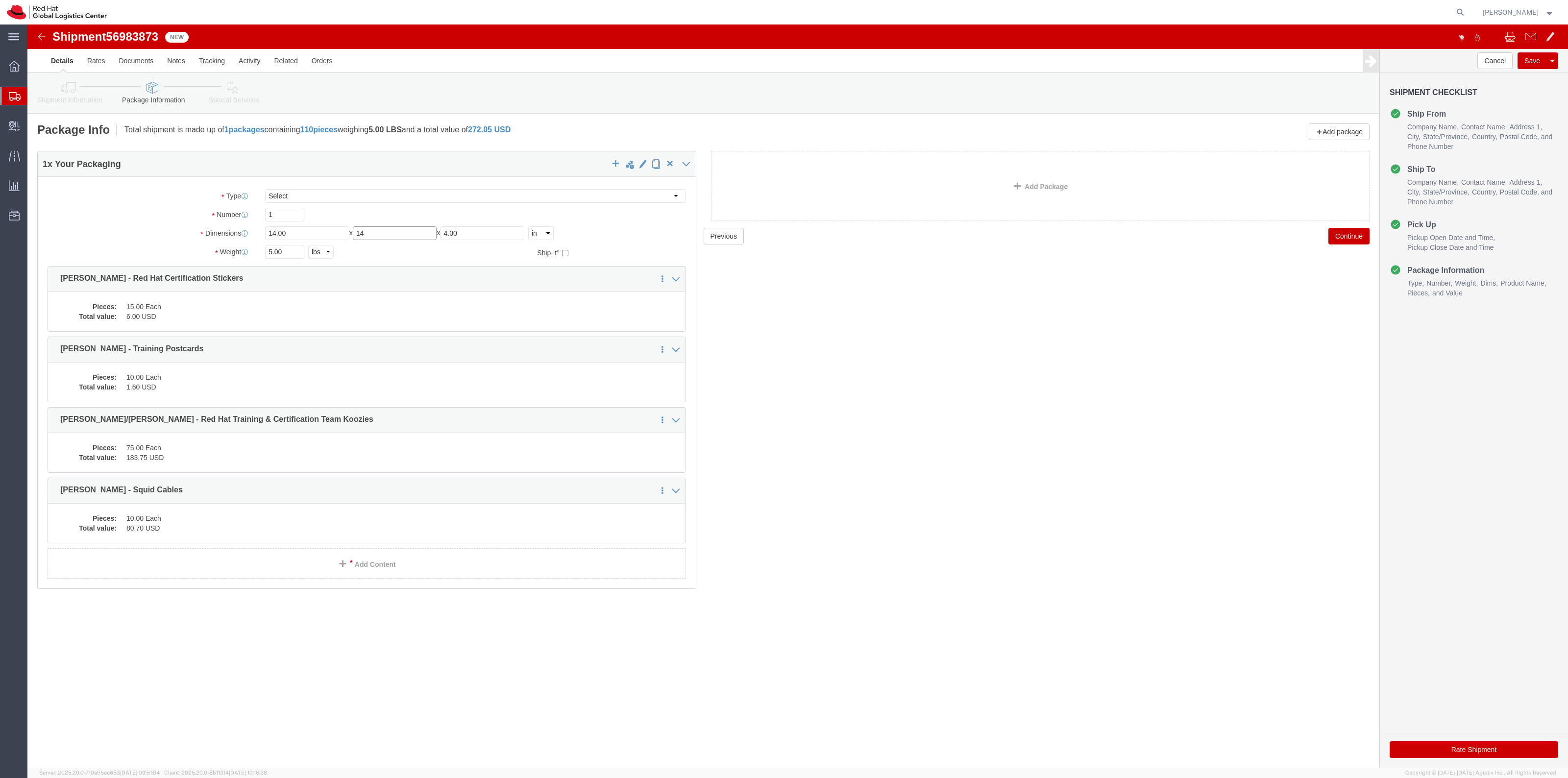
type input "14"
drag, startPoint x: 481, startPoint y: 209, endPoint x: 335, endPoint y: 173, distance: 150.4
click div "Package Type Select Case(s) Crate(s) Envelope Large Box Medium Box PAK Skid(s) …"
type input "10"
drag, startPoint x: 263, startPoint y: 226, endPoint x: 176, endPoint y: 219, distance: 87.3
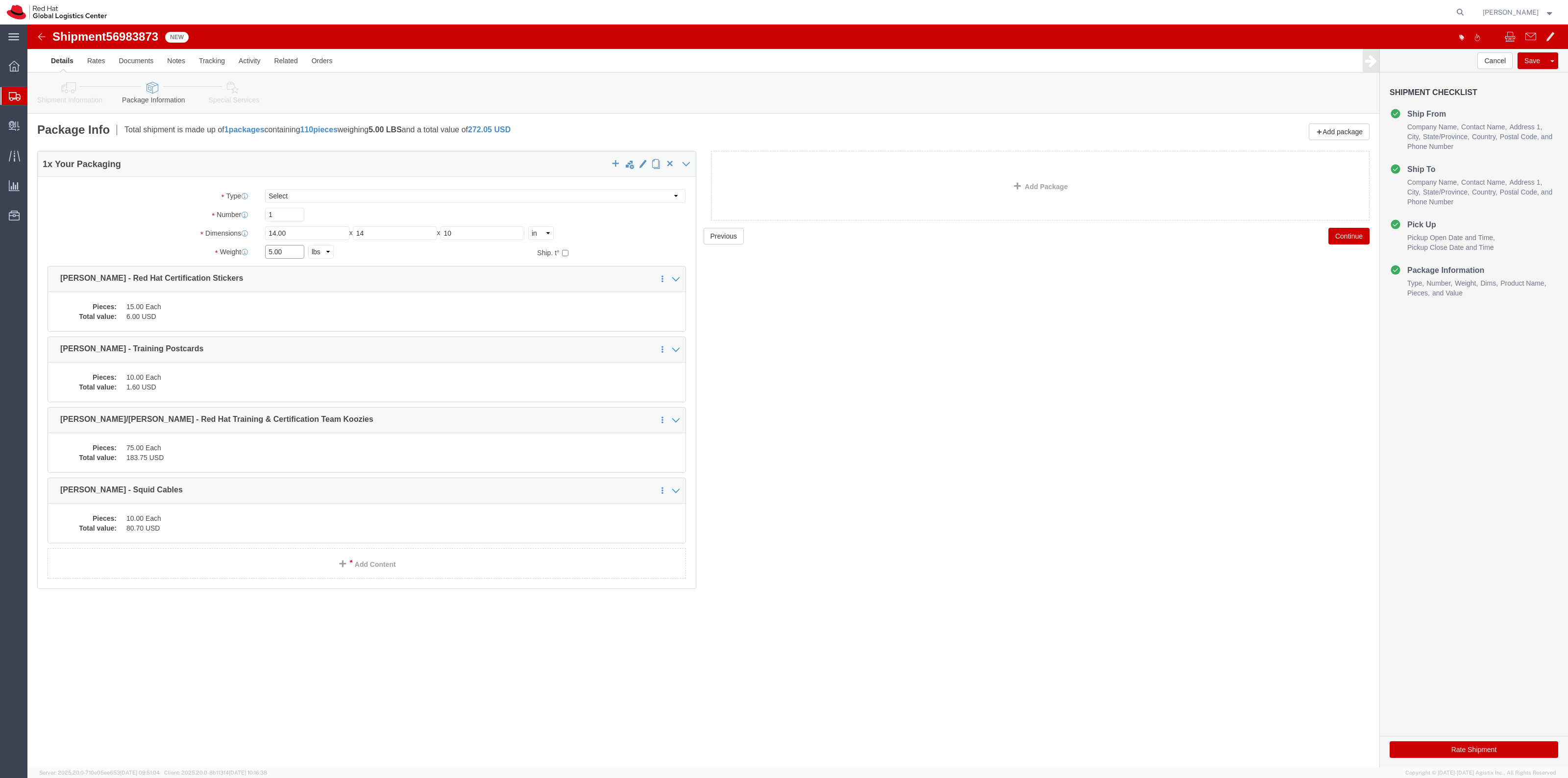
click div "Package Type Select Case(s) Crate(s) Envelope Large Box Medium Box PAK Skid(s) …"
type input "6"
click link "Shipment Information"
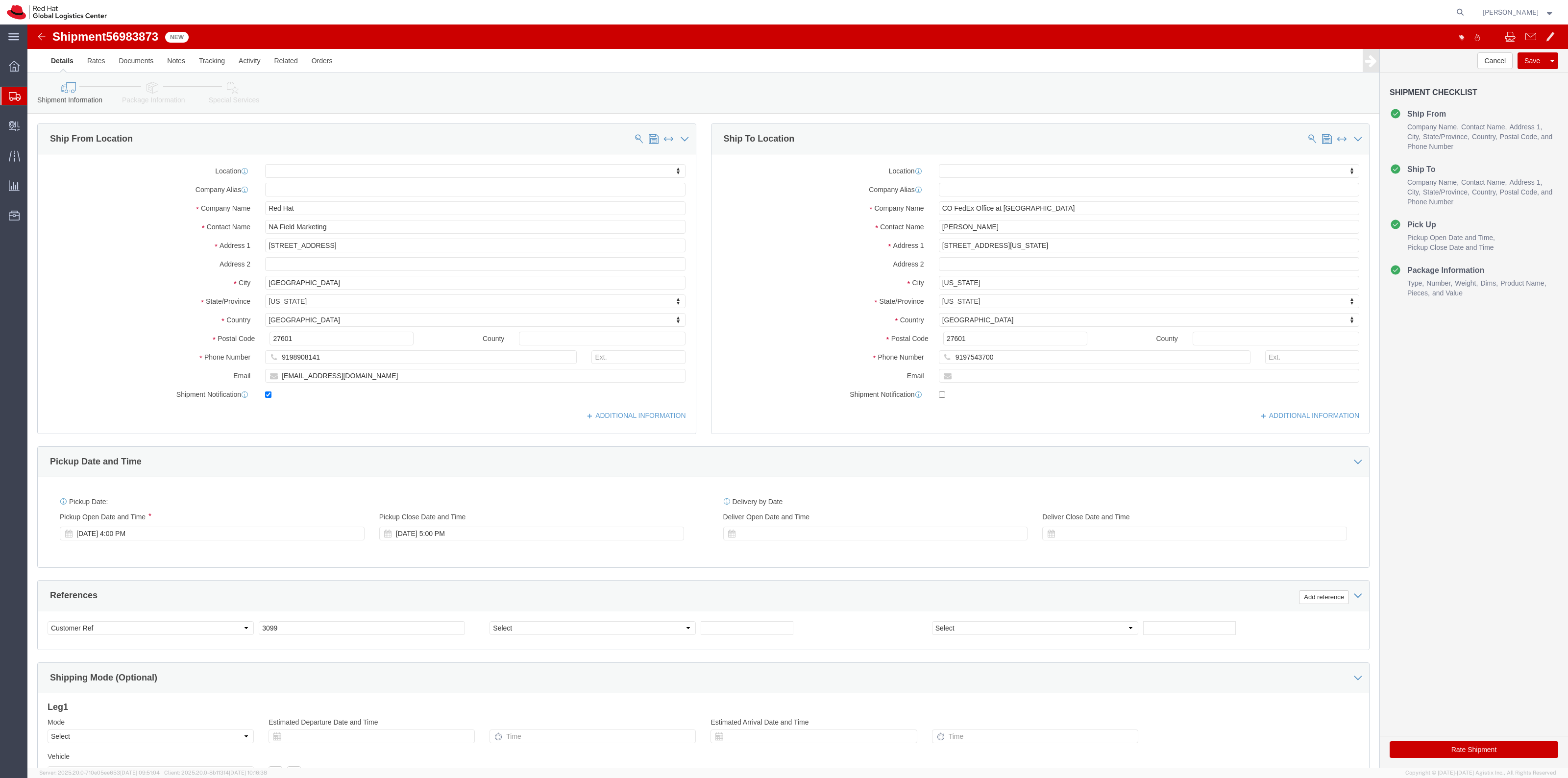
drag, startPoint x: 1062, startPoint y: 172, endPoint x: 1042, endPoint y: 180, distance: 21.5
click div "Location My Profile Location RH - Amsterdam - MSO RH - Amsterdam Data Center RH…"
drag, startPoint x: 1057, startPoint y: 182, endPoint x: 747, endPoint y: 201, distance: 310.6
click div "Location My Profile Location RH - Amsterdam - MSO RH - Amsterdam Data Center RH…"
paste input "JW Marriott [GEOGRAPHIC_DATA]"
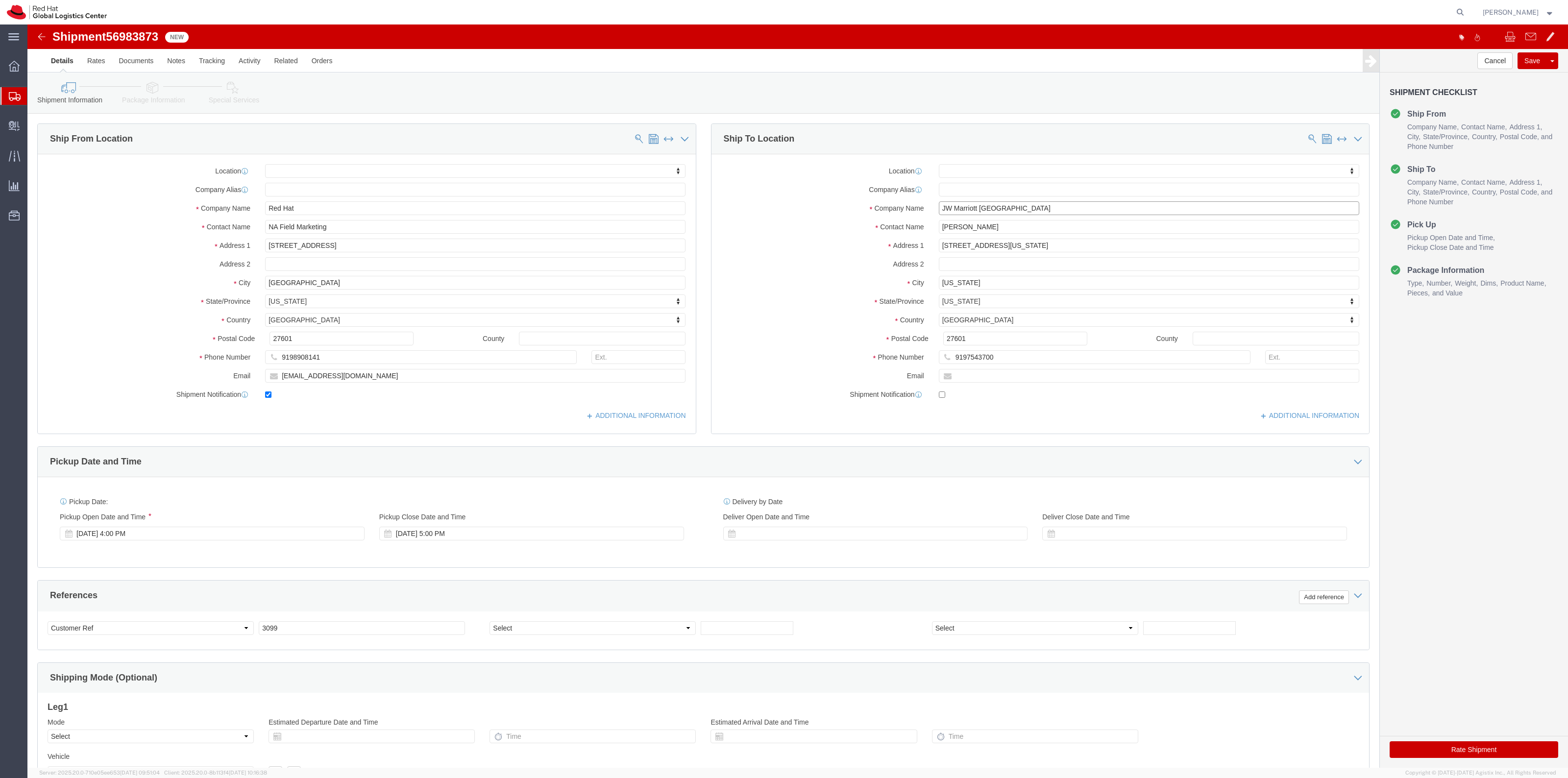
type input "JW Marriott [GEOGRAPHIC_DATA]"
drag, startPoint x: 976, startPoint y: 206, endPoint x: 889, endPoint y: 206, distance: 87.0
click div "Kristin Nicholson Kristin Nicholson"
paste input "Attn: Christina Drew - Red Hat"
type input "Attn: Christina Drew - Red Hat"
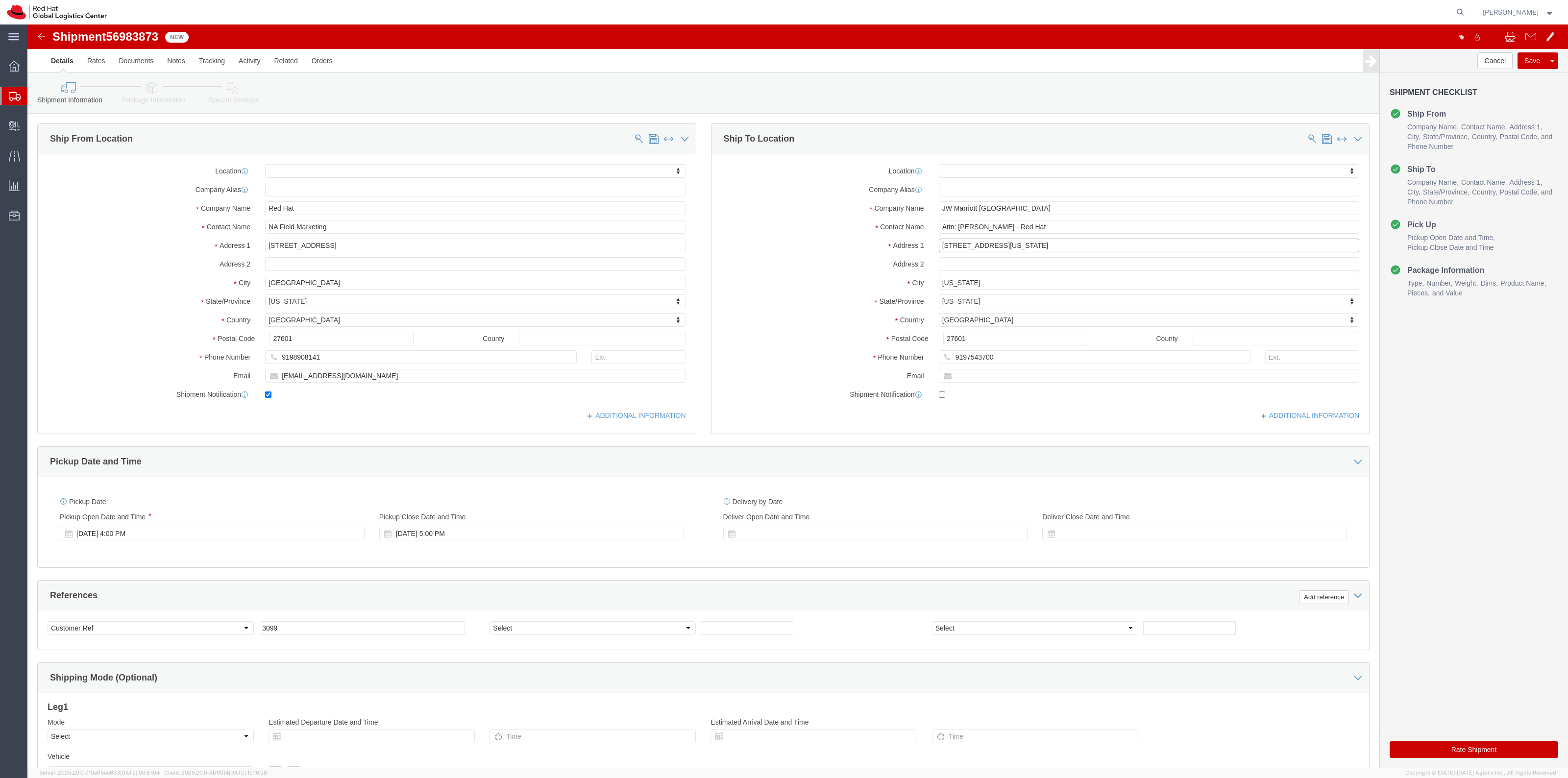
drag, startPoint x: 1020, startPoint y: 216, endPoint x: 863, endPoint y: 208, distance: 157.2
click div "Location My Profile Location RH - Amsterdam - MSO RH - Amsterdam Data Center RH…"
paste input "2141 Lindau Lane"
type input "2141 Lindau Lane"
drag, startPoint x: 983, startPoint y: 258, endPoint x: 878, endPoint y: 261, distance: 105.0
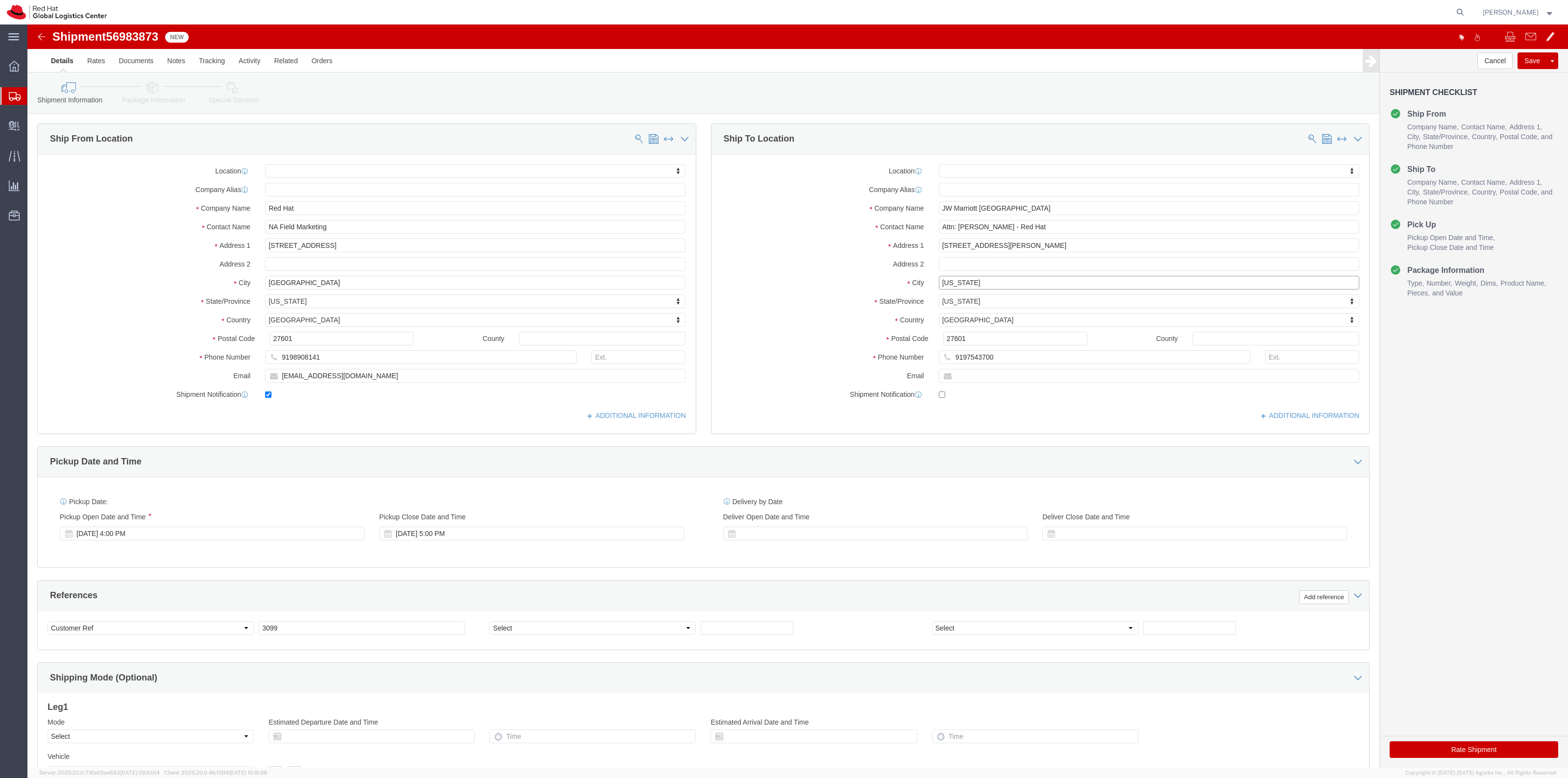
click div "City Washington"
paste input "Minneapolis"
type input "Minneapolis"
click div "Location My Profile Location RH - Amsterdam - MSO RH - Amsterdam Data Center RH…"
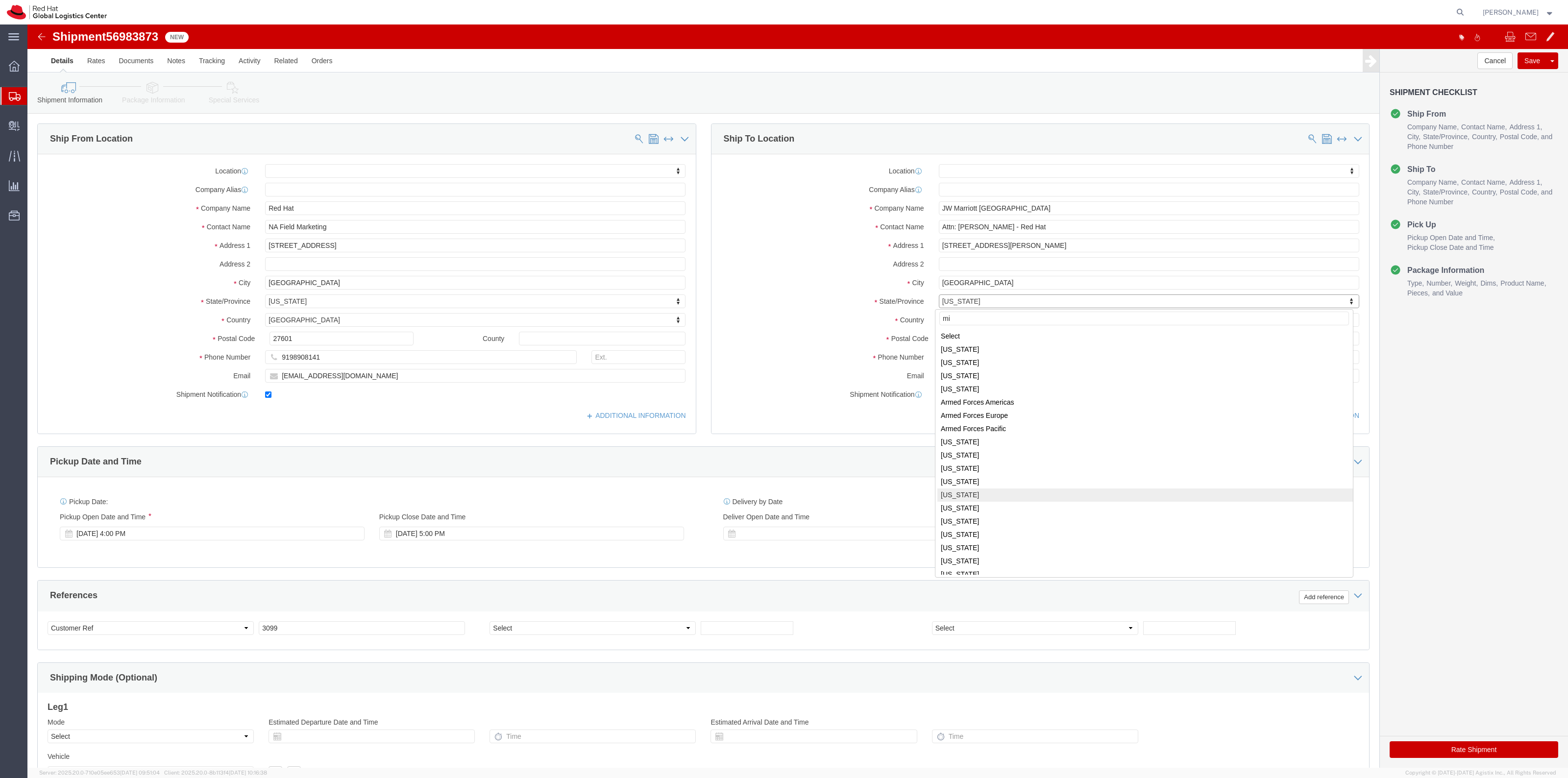
type input "min"
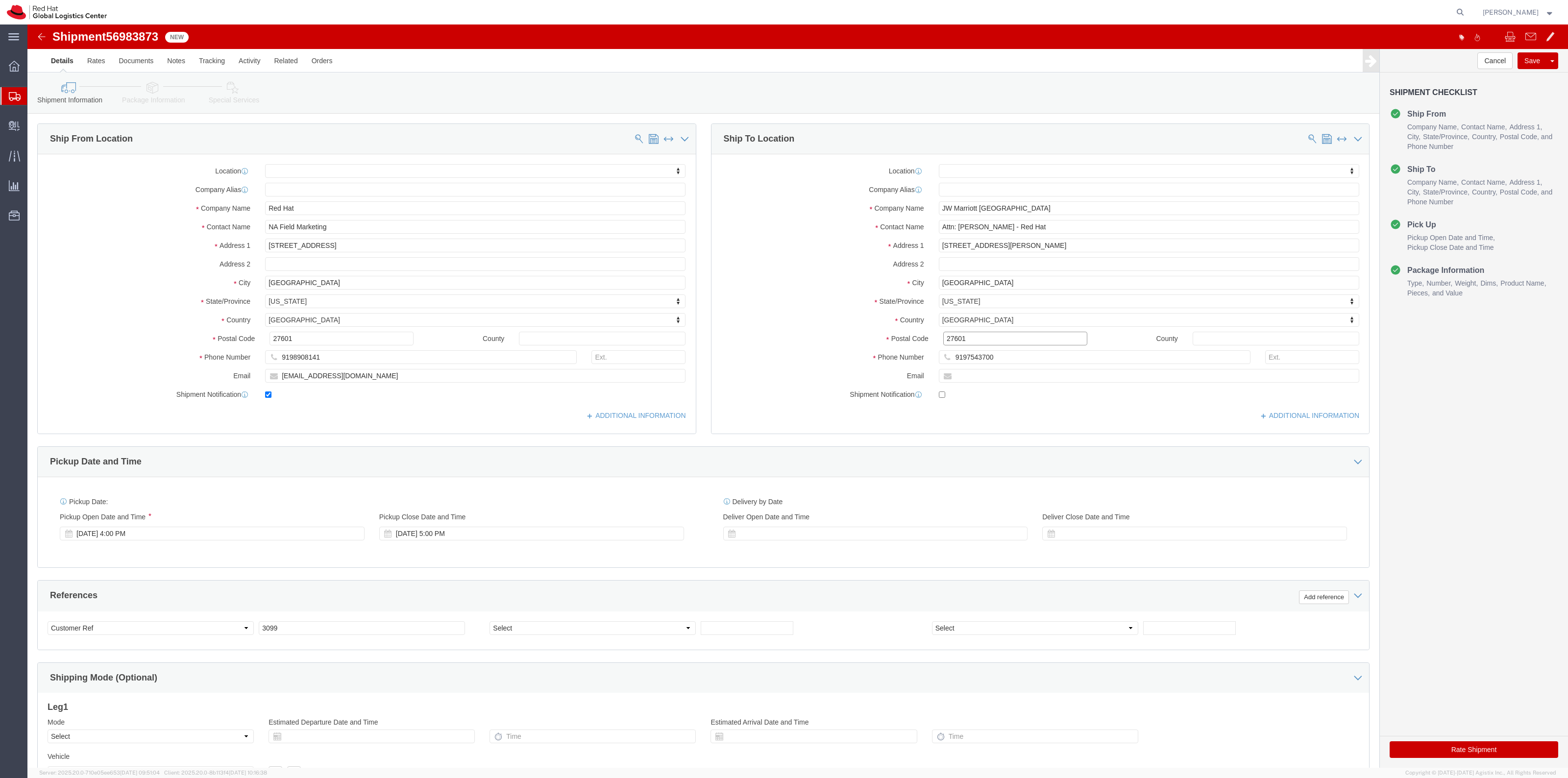
drag, startPoint x: 897, startPoint y: 313, endPoint x: 844, endPoint y: 314, distance: 53.0
click div "Postal Code 27601"
paste input "55425"
type input "55425"
drag, startPoint x: 312, startPoint y: 356, endPoint x: 189, endPoint y: 347, distance: 123.3
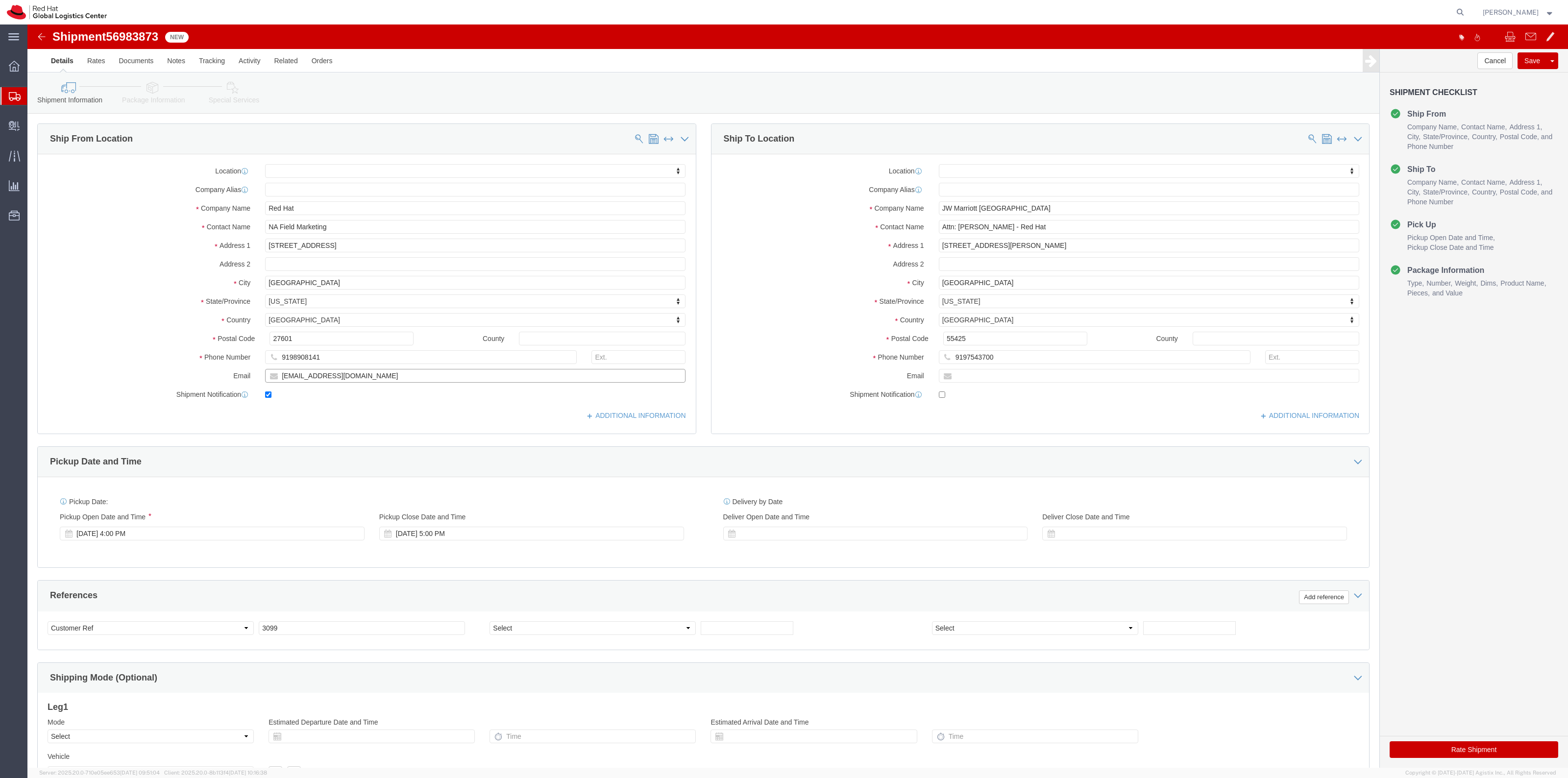
click div "Email jlien@redhat.com"
click input "text"
paste input "[EMAIL_ADDRESS][DOMAIN_NAME]"
type input "[EMAIL_ADDRESS][DOMAIN_NAME]"
click label
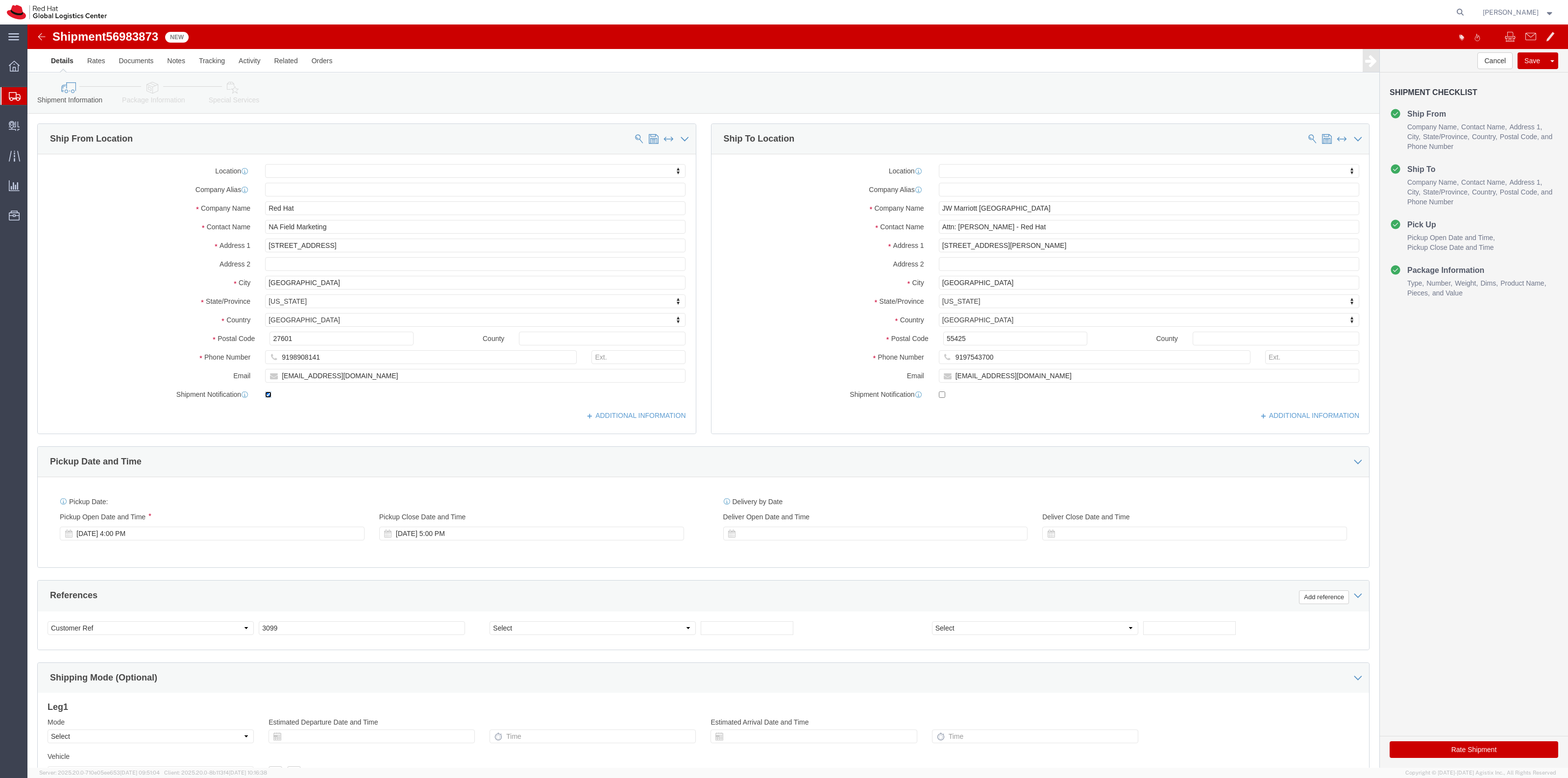
click input "checkbox"
checkbox input "false"
click div "Location My Profile Location RH - Amsterdam - MSO RH - Amsterdam Data Center RH…"
click label
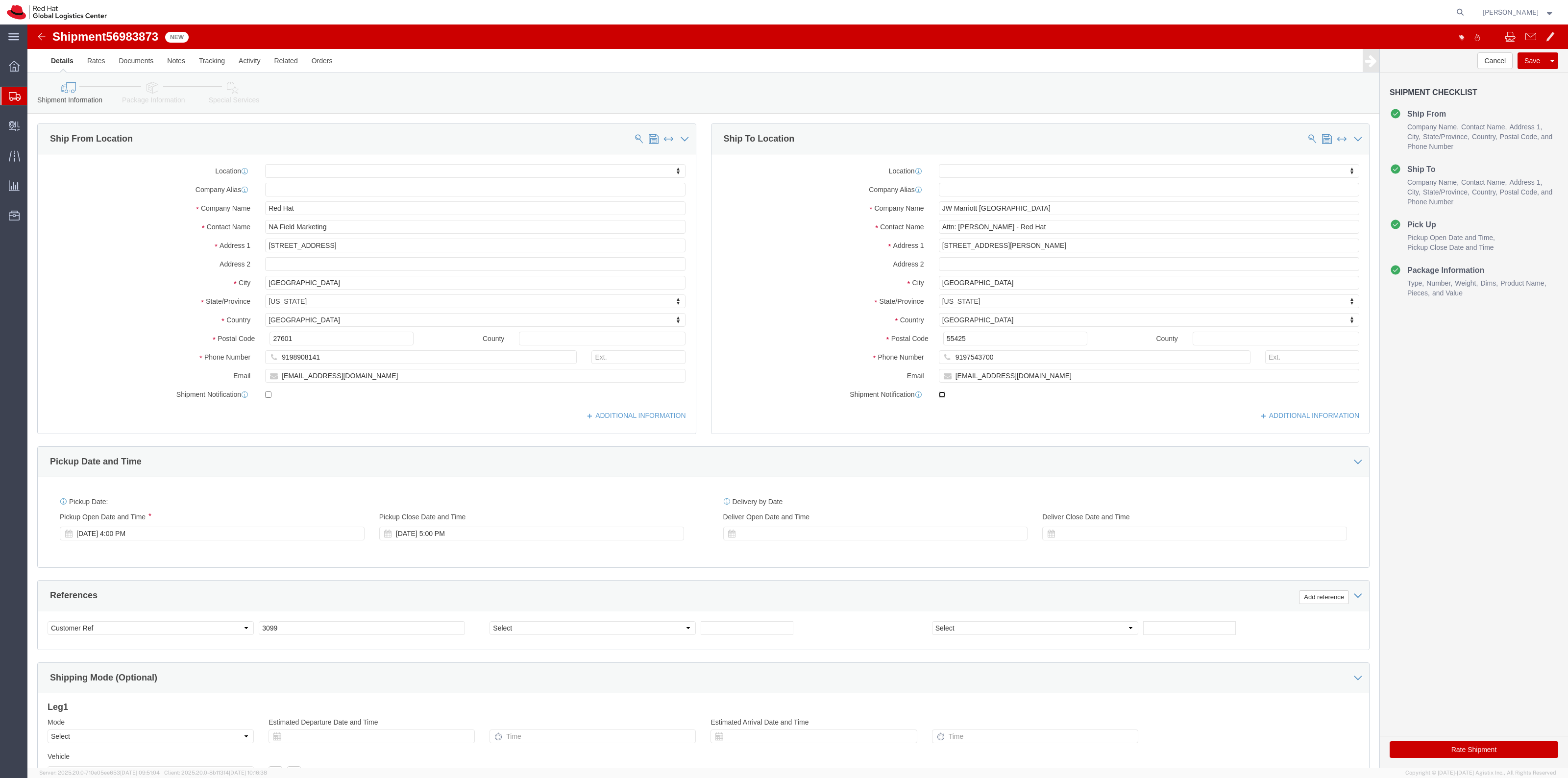
click input "checkbox"
checkbox input "false"
click link "Package Information"
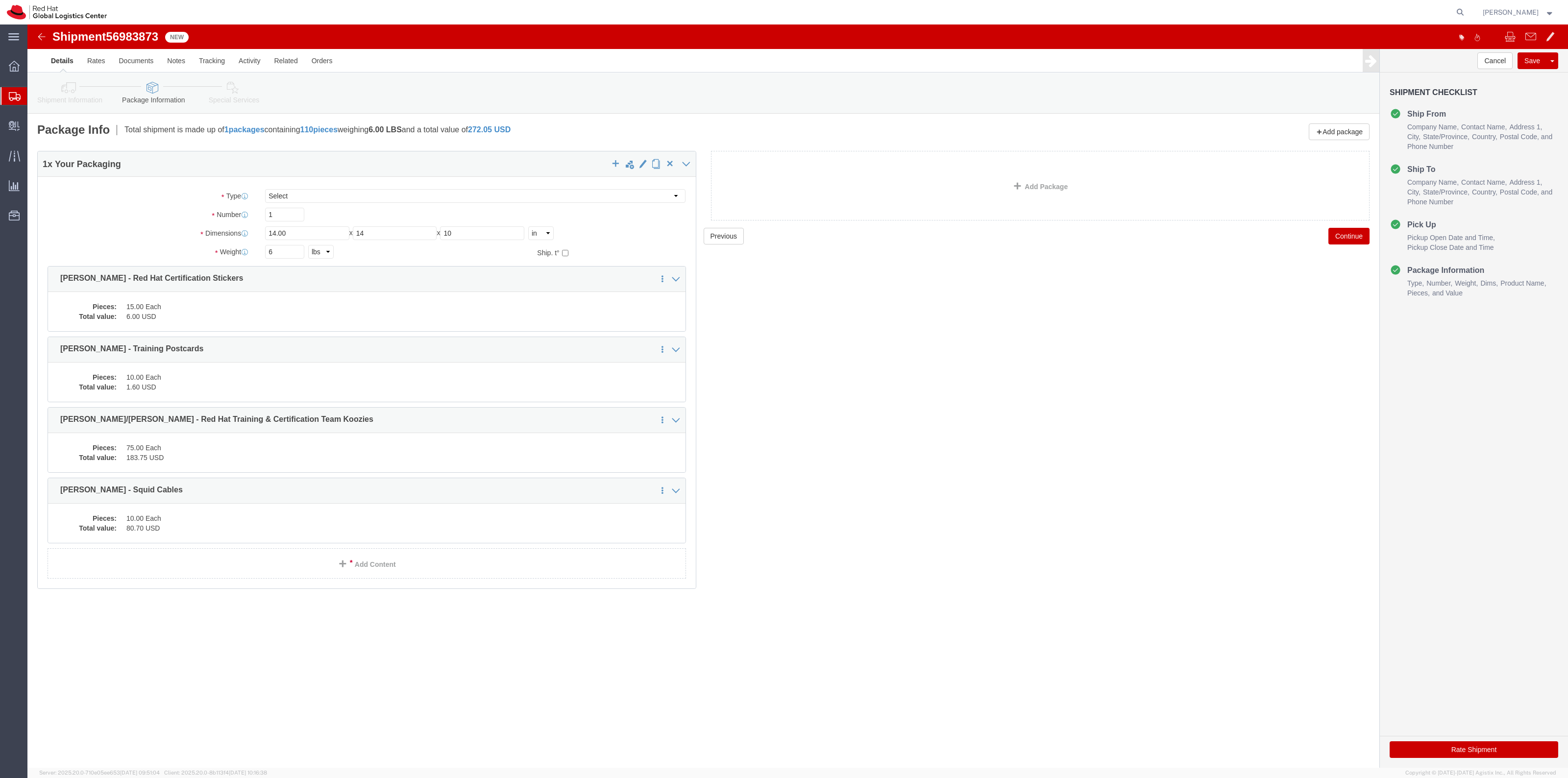
click icon
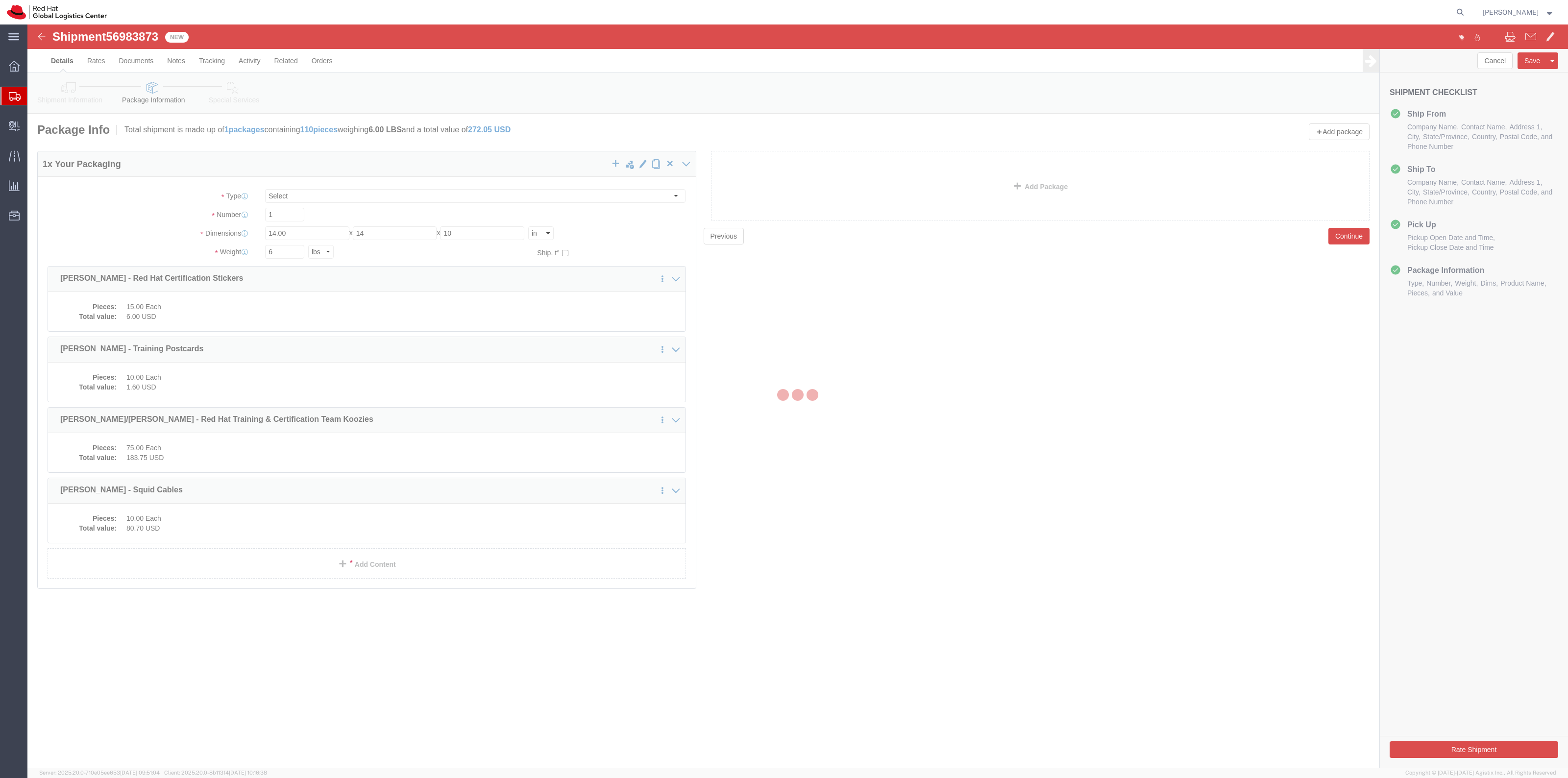
select select
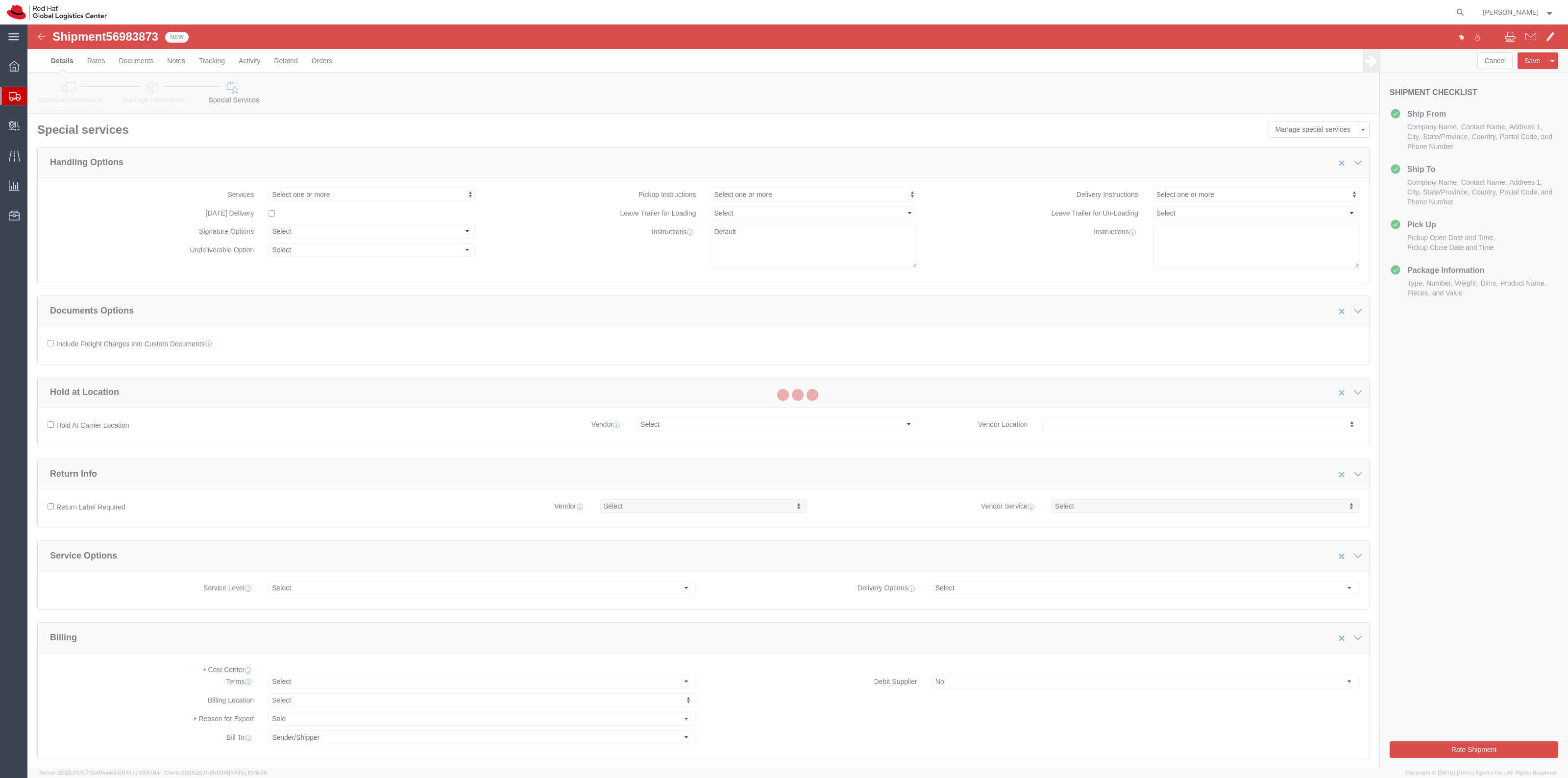
select select "COSTCENTER"
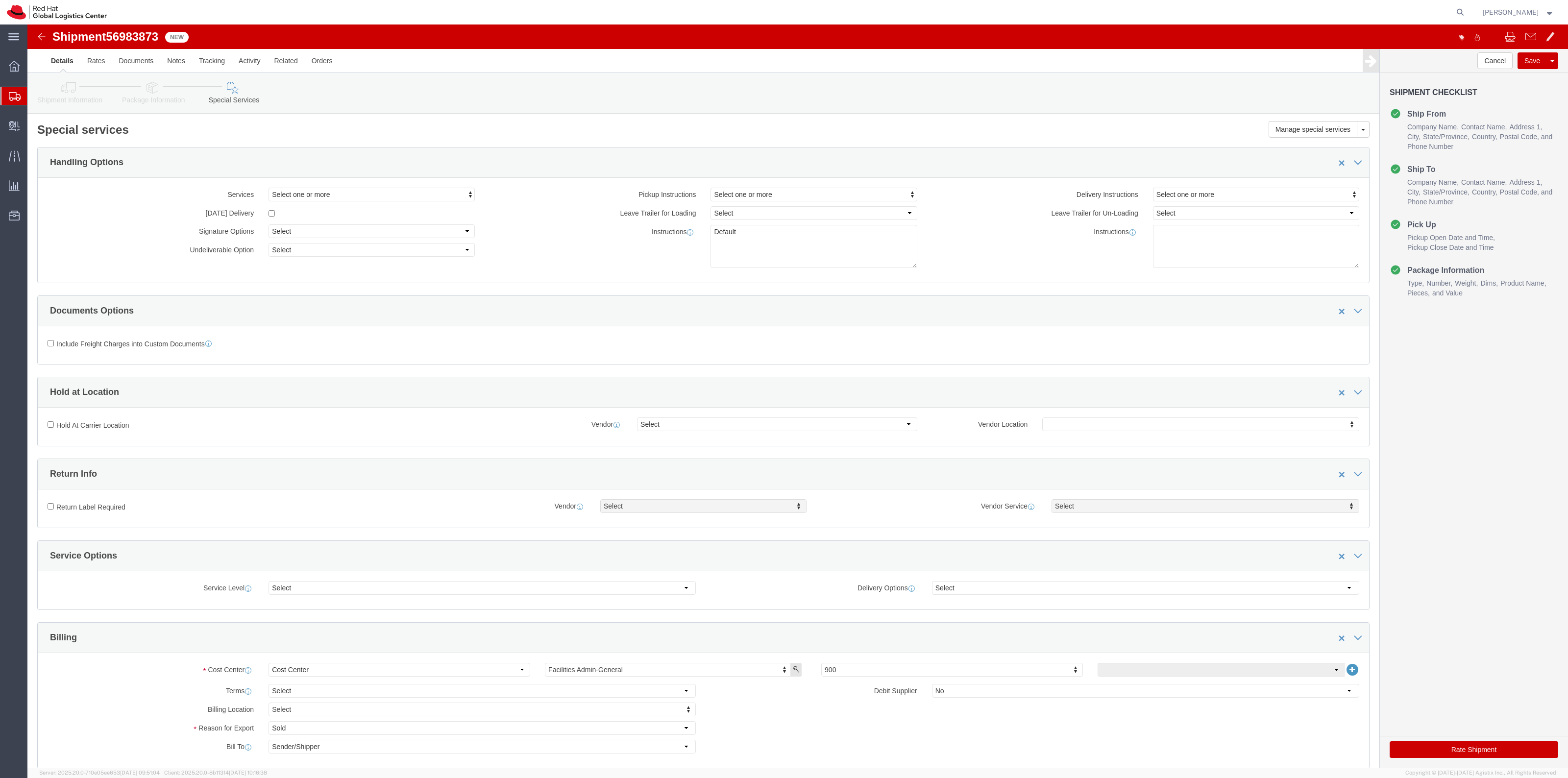
click link "Shipment Information"
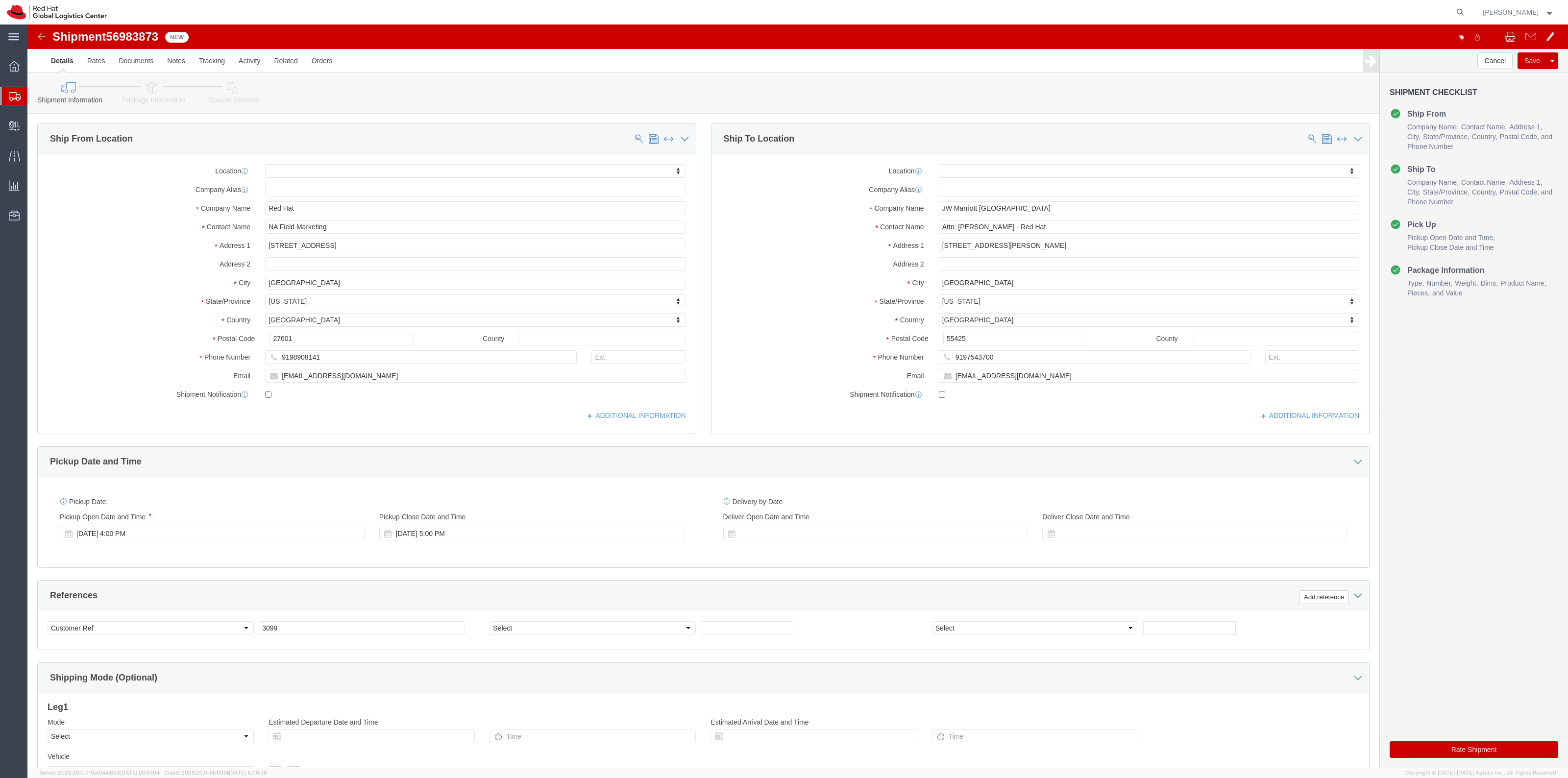
click button "Rate Shipment"
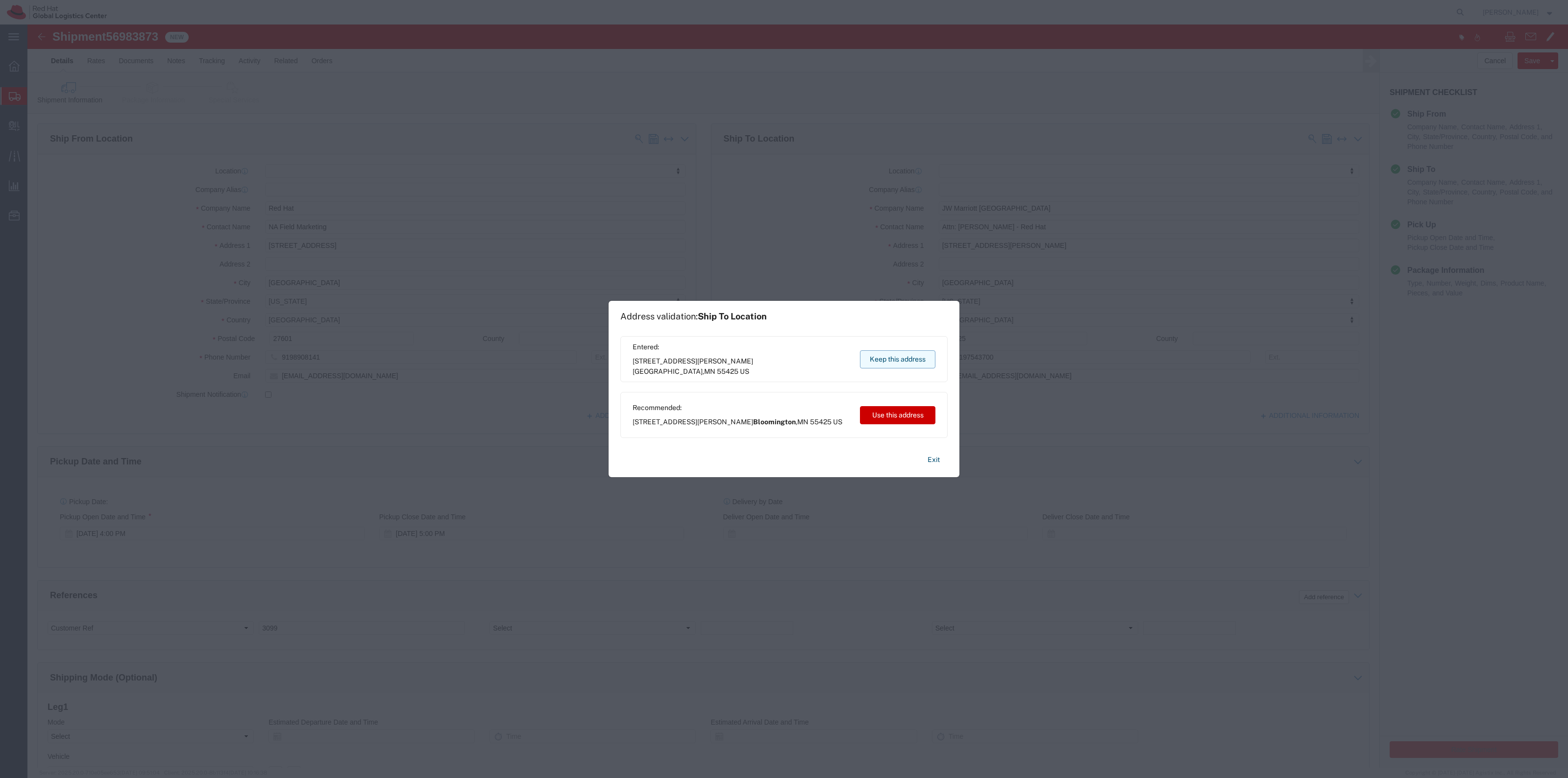
click at [887, 363] on button "Keep this address" at bounding box center [898, 359] width 76 height 18
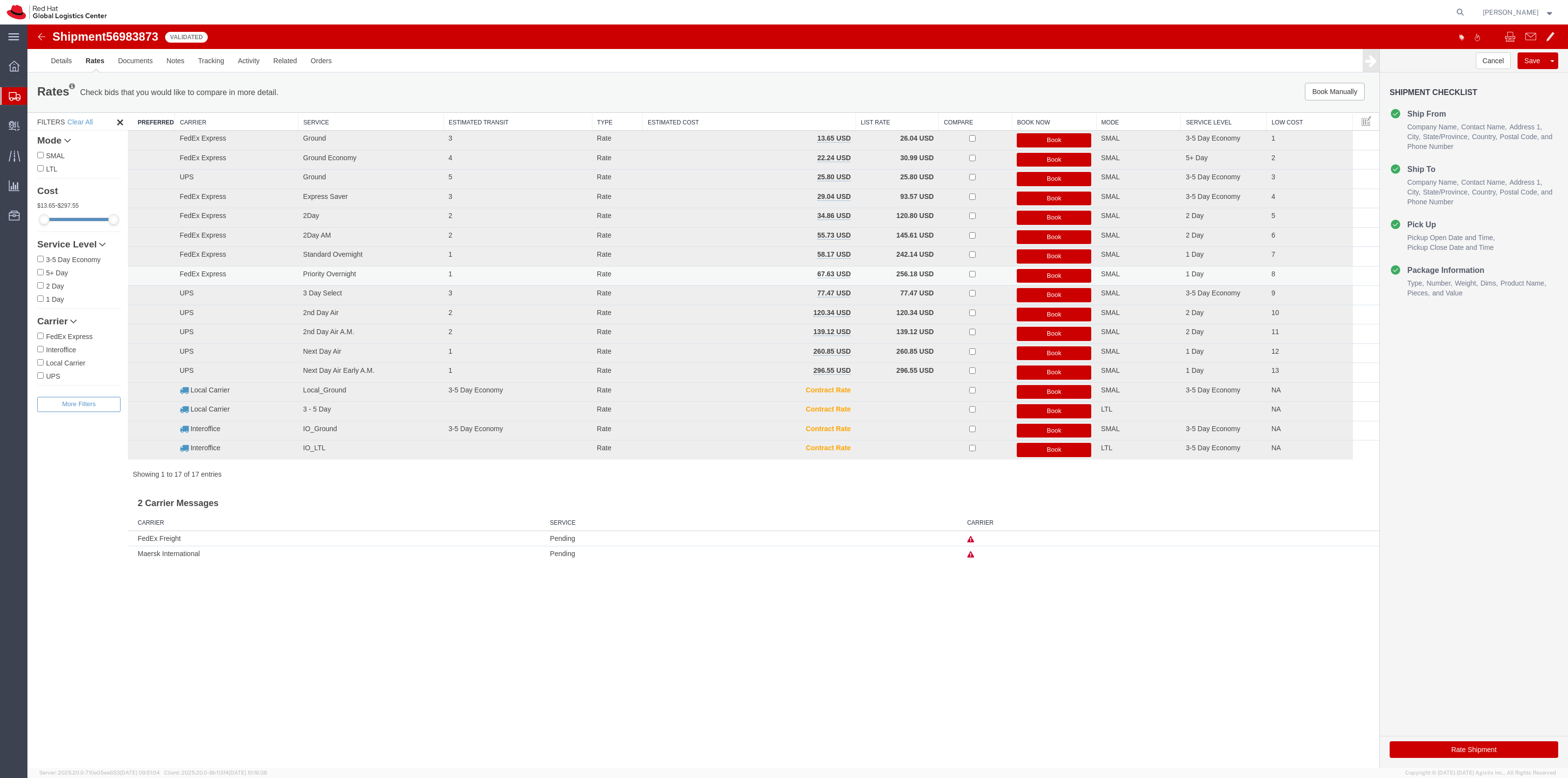
click at [1033, 276] on button "Book" at bounding box center [1054, 276] width 74 height 15
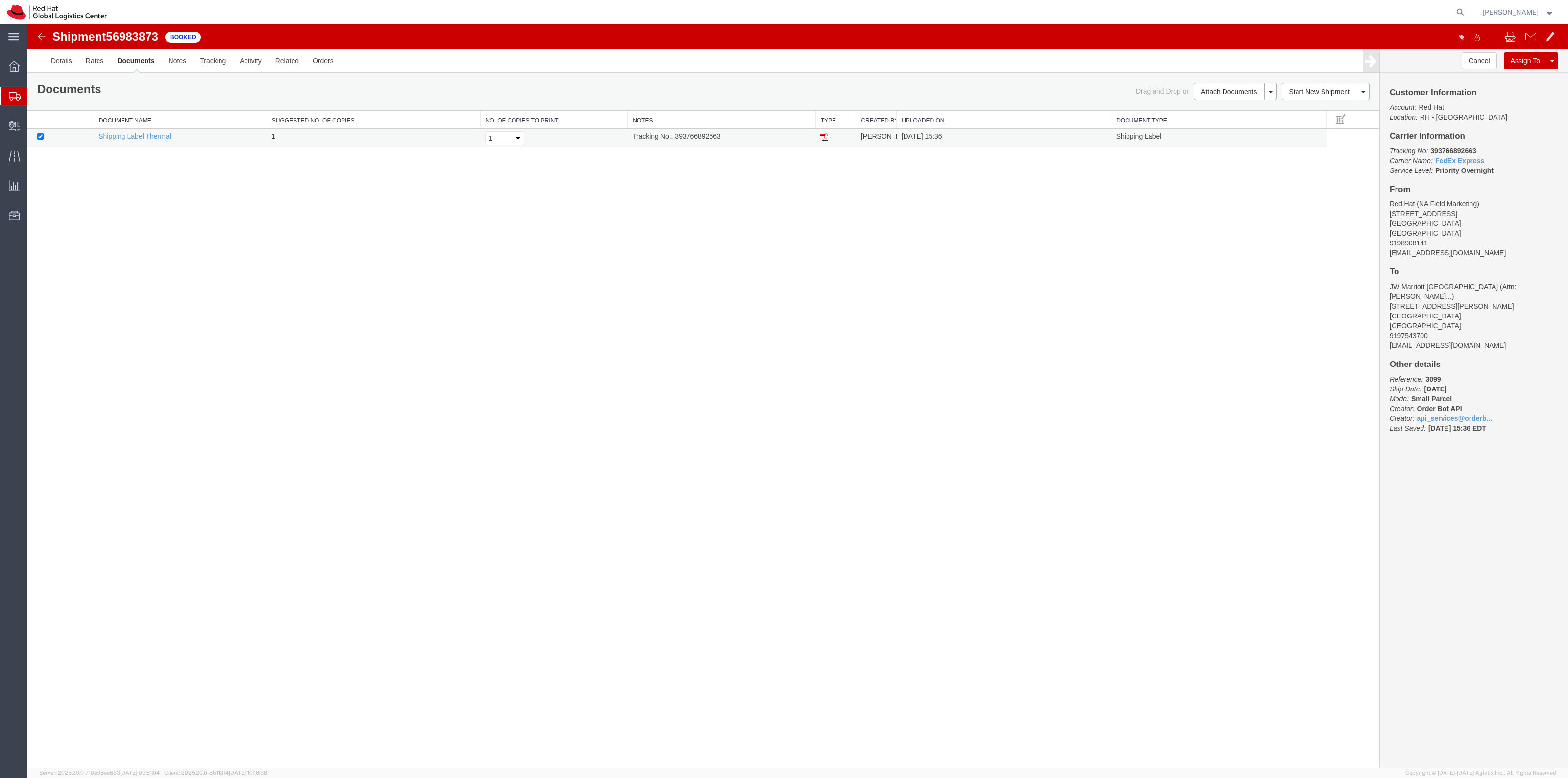
click at [820, 140] on img at bounding box center [824, 137] width 8 height 8
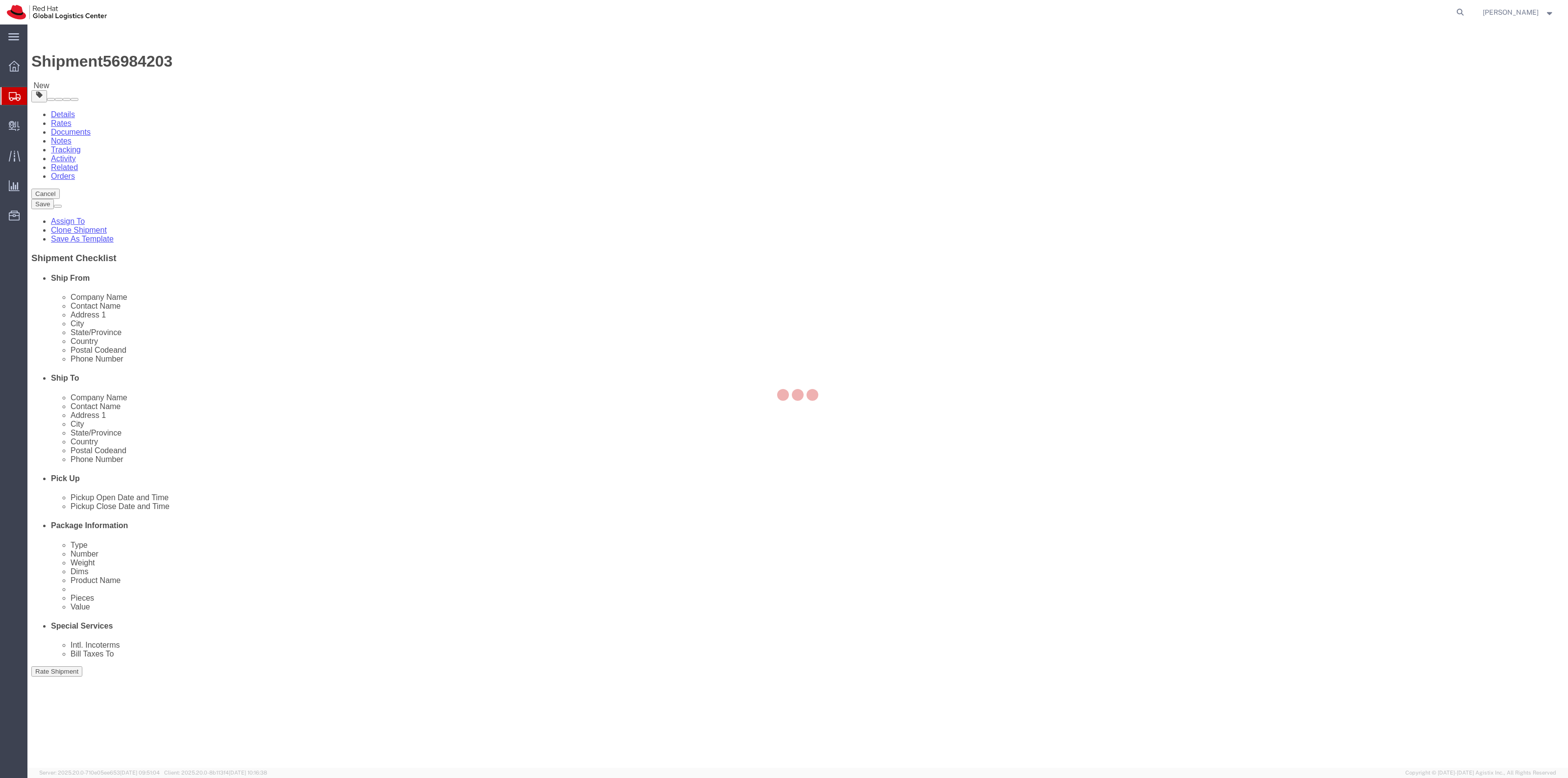
select select
click at [152, 92] on div at bounding box center [798, 396] width 1540 height 743
select select
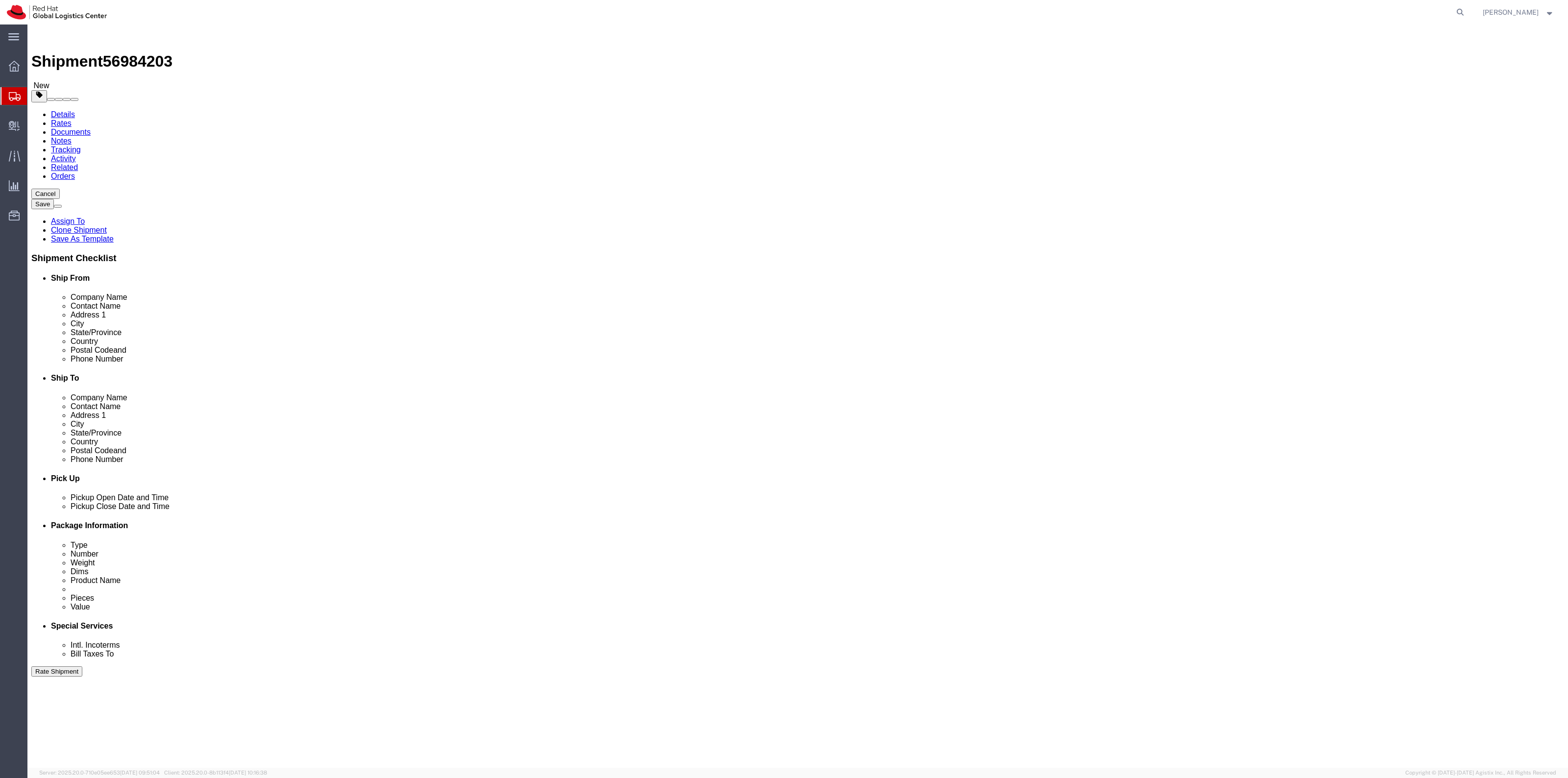
drag, startPoint x: 152, startPoint y: 92, endPoint x: 124, endPoint y: 67, distance: 37.5
click icon
drag, startPoint x: 44, startPoint y: 64, endPoint x: 71, endPoint y: 41, distance: 35.5
click icon
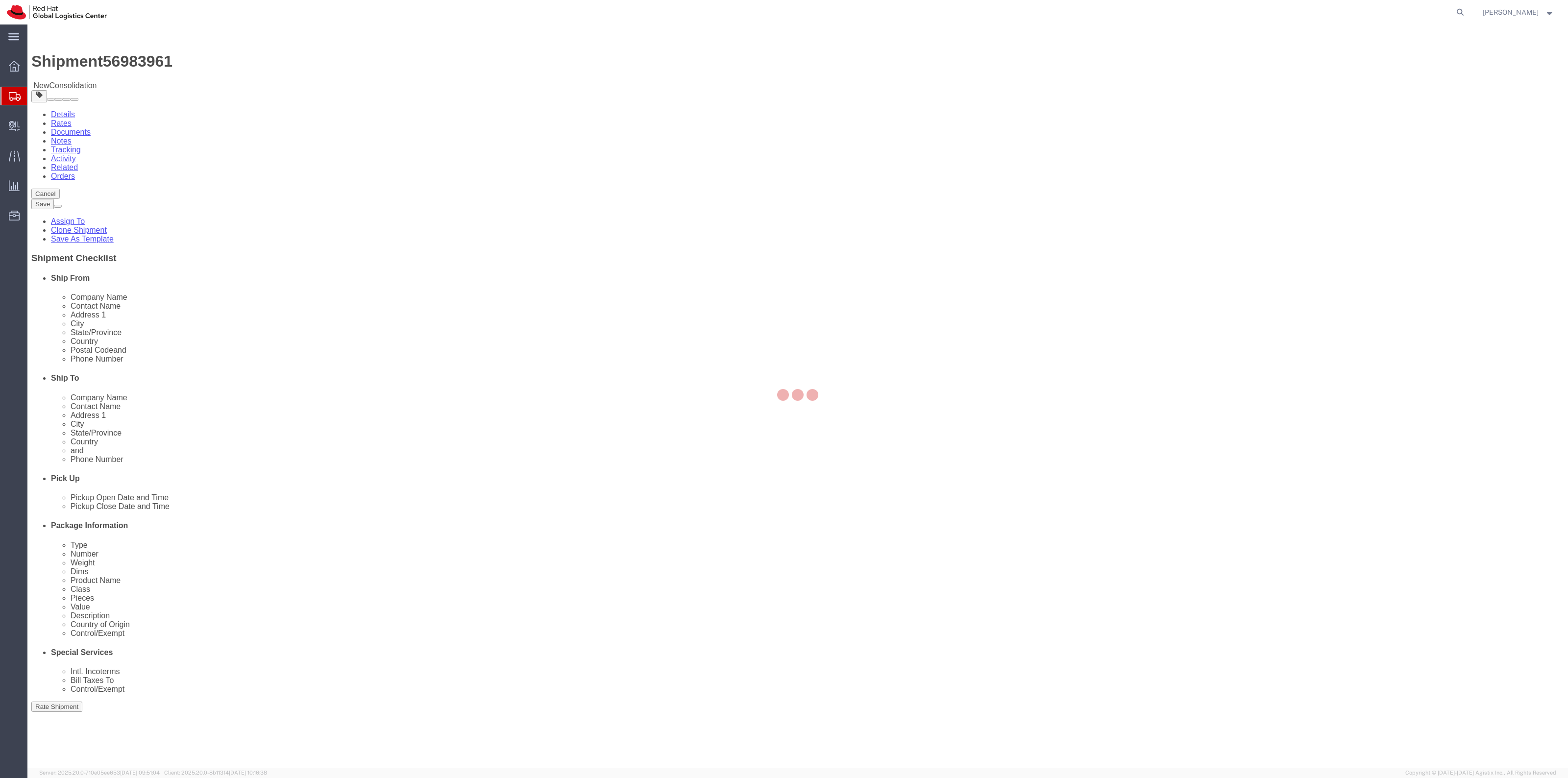
select select
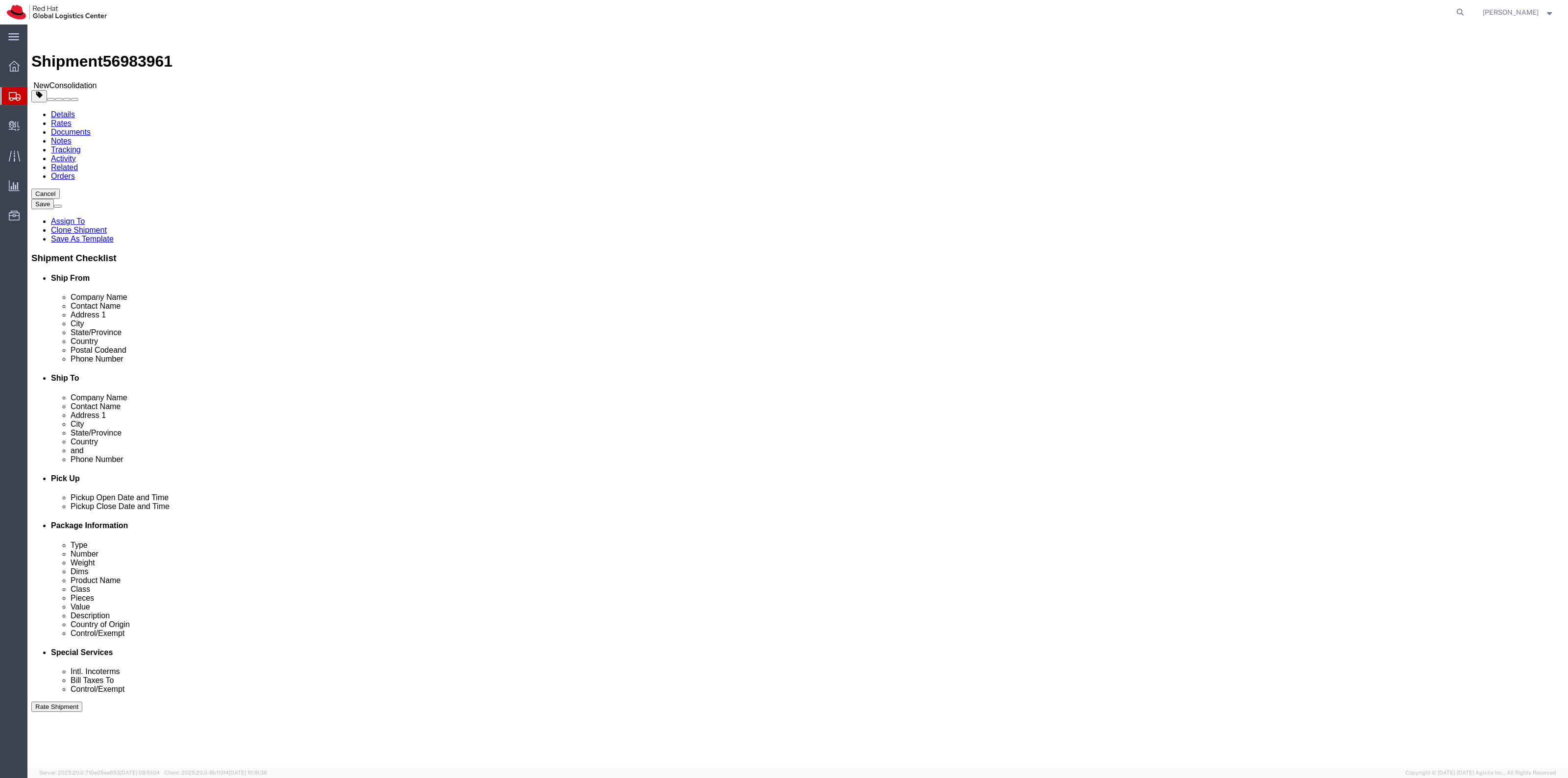
click icon
click link "Shipment Information"
click link "Package Information"
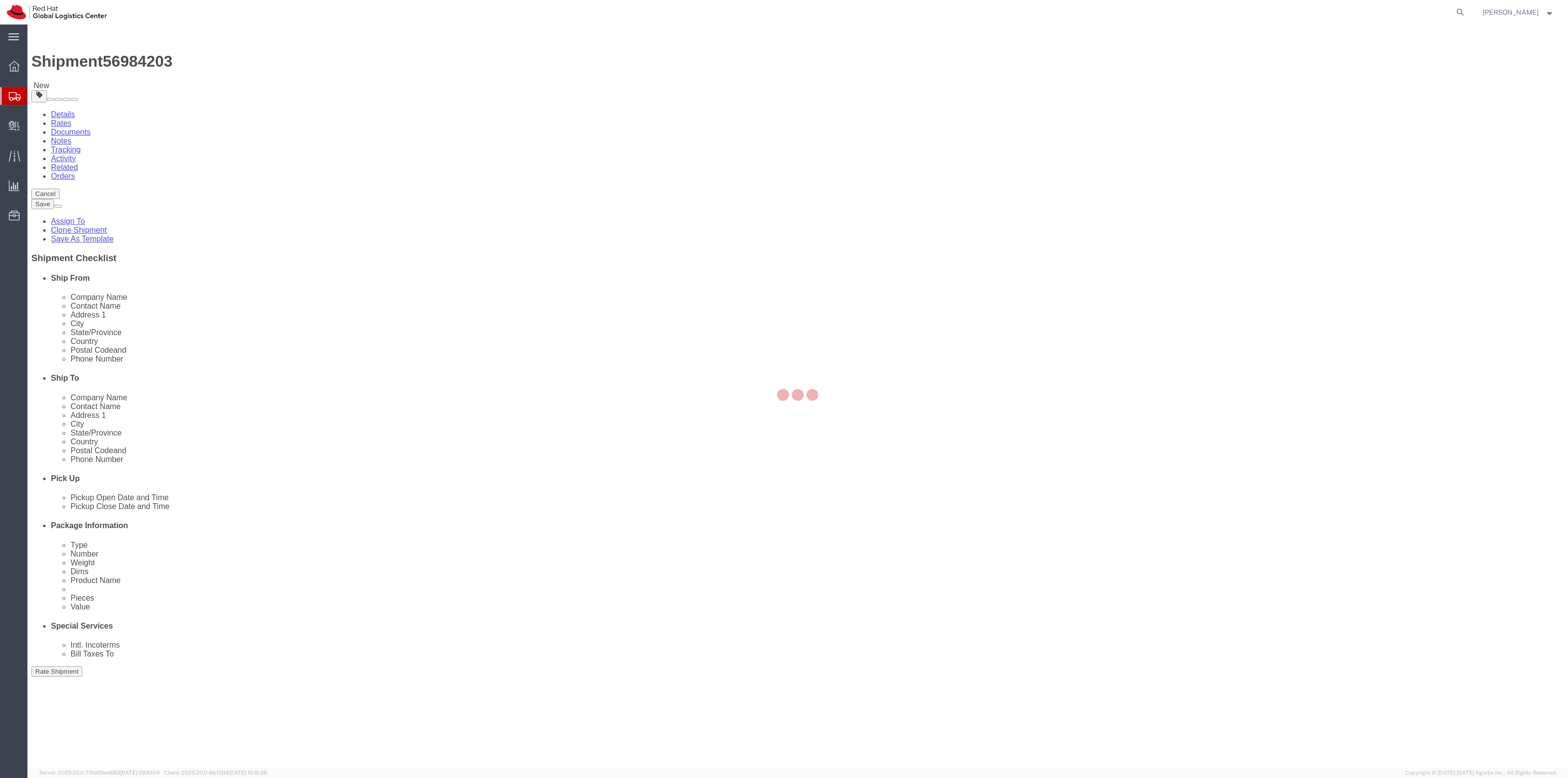
select select
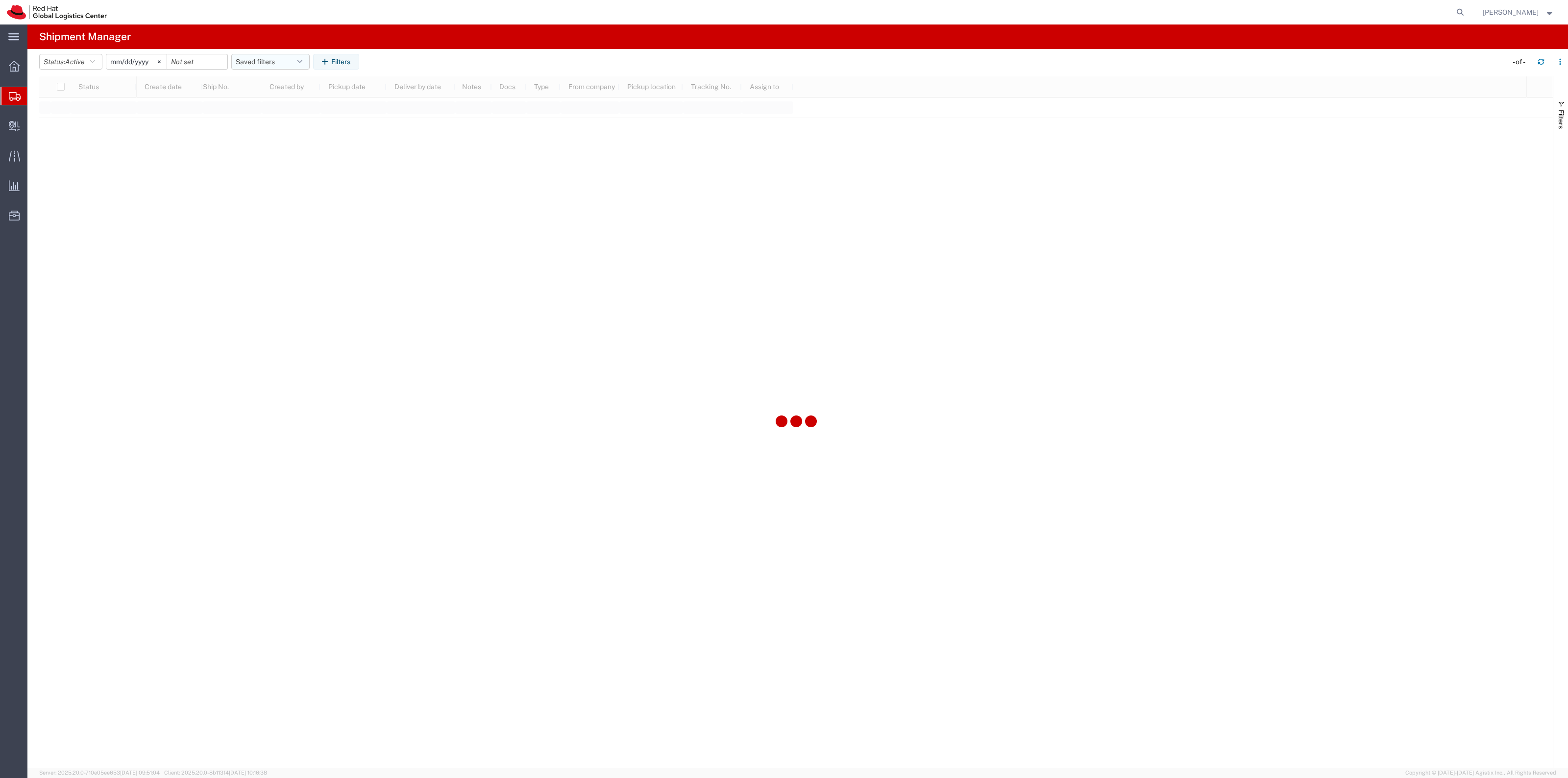
click at [266, 65] on button "Saved filters" at bounding box center [271, 62] width 79 height 16
click at [280, 101] on span "New filter save" at bounding box center [297, 104] width 129 height 18
type input "2022-06-27"
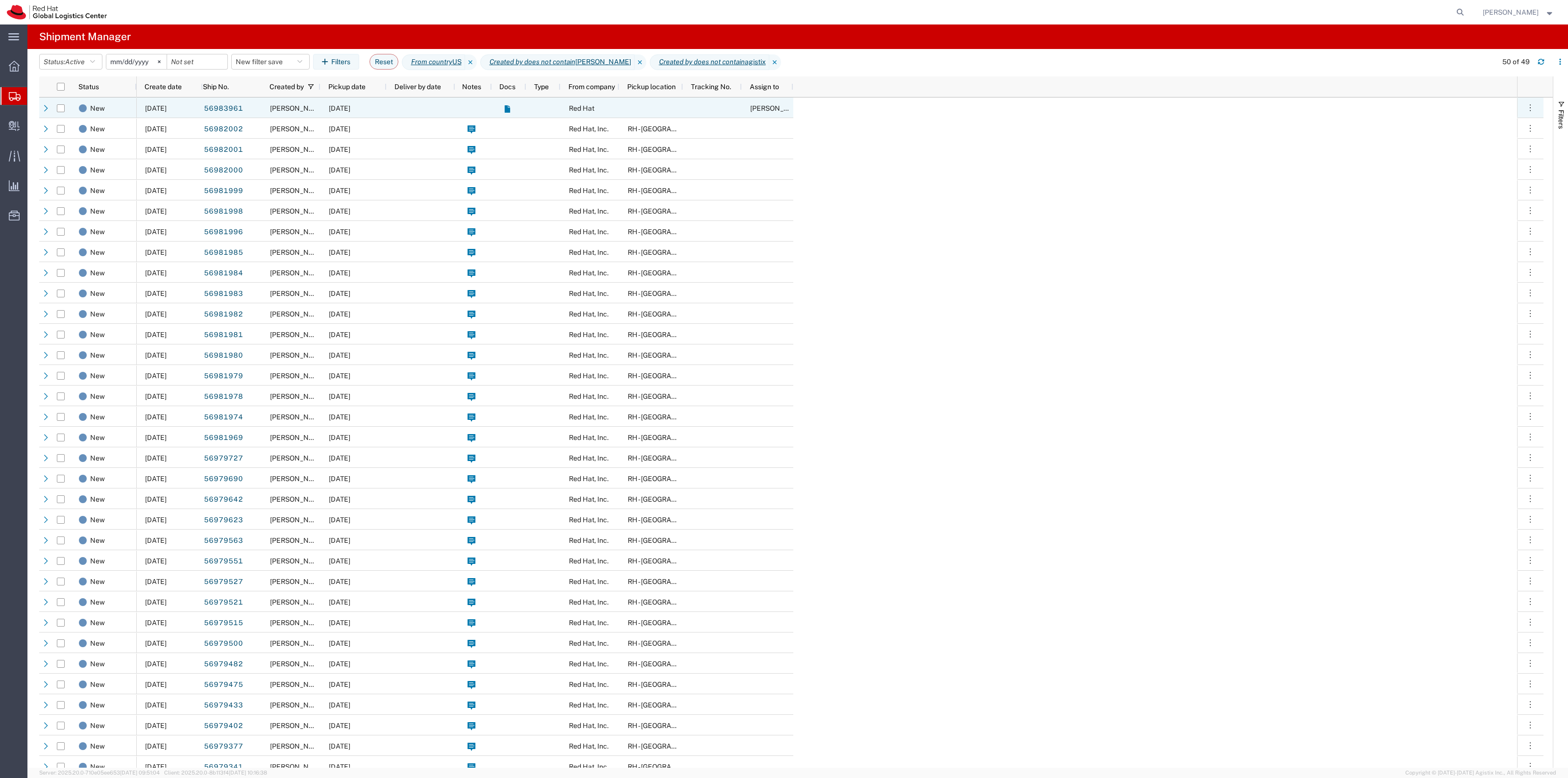
click at [351, 111] on span "[DATE]" at bounding box center [340, 108] width 22 height 8
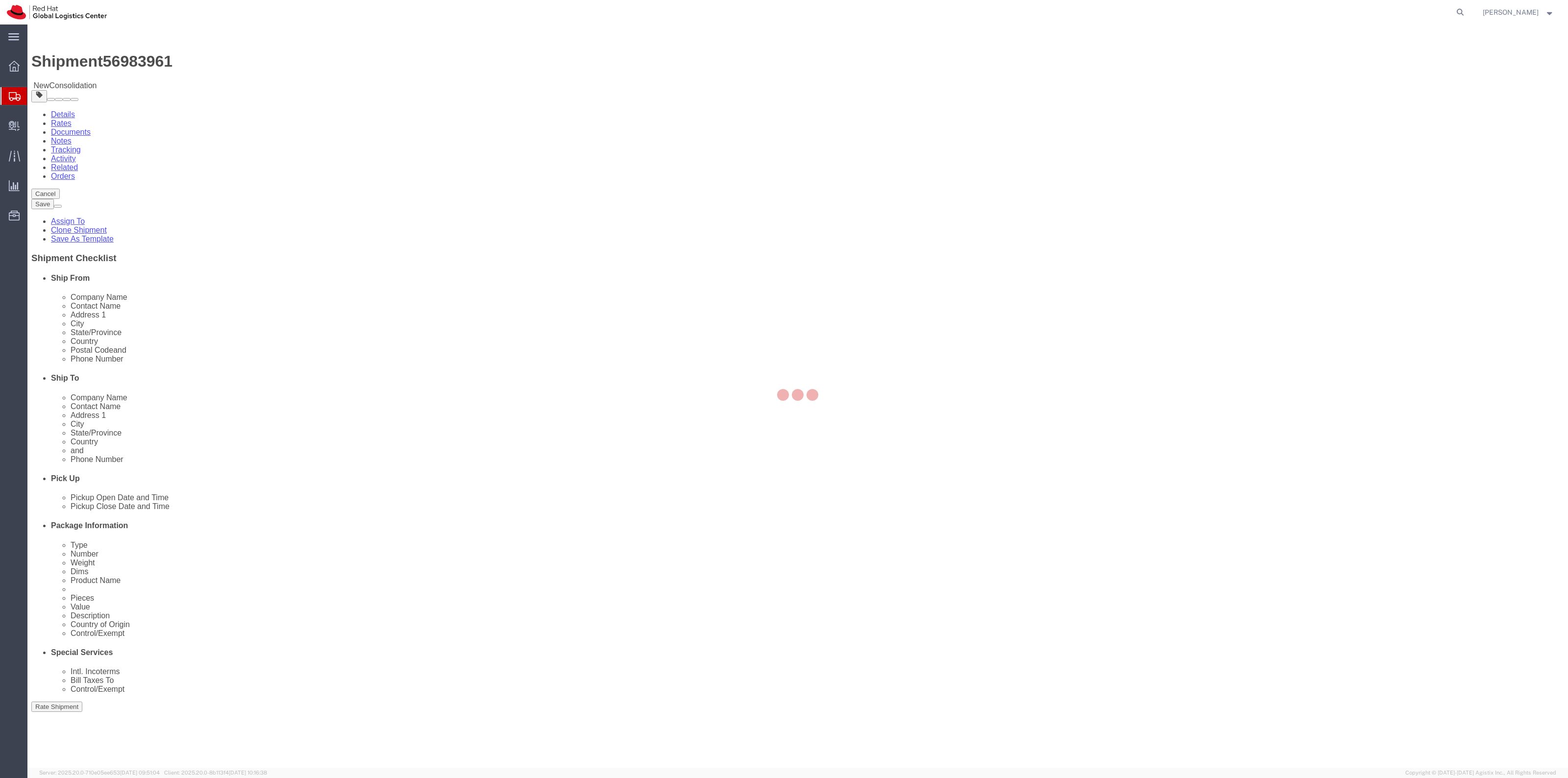
click at [148, 89] on div at bounding box center [798, 396] width 1540 height 743
select select
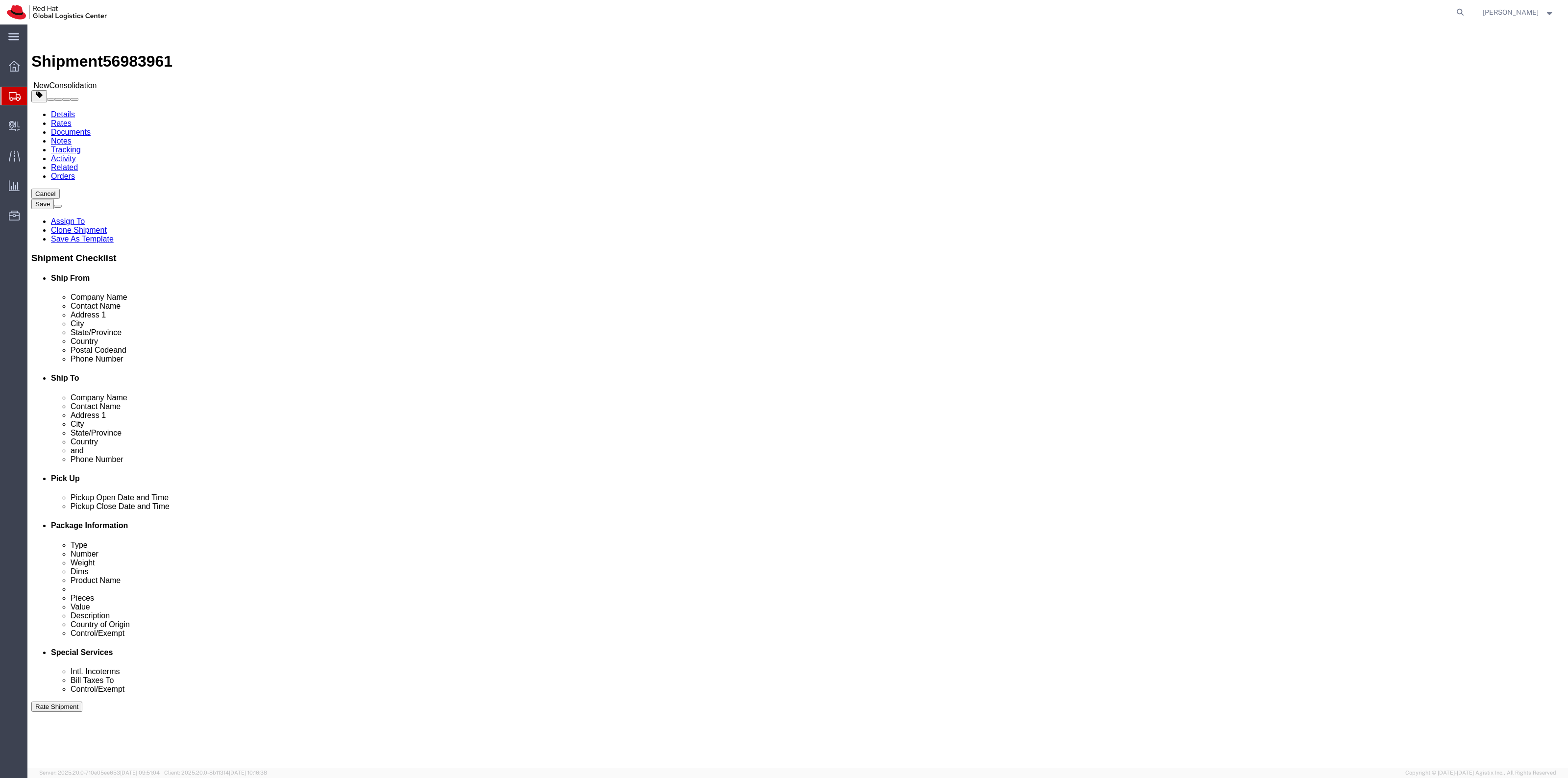
click icon
click span "Consolidation"
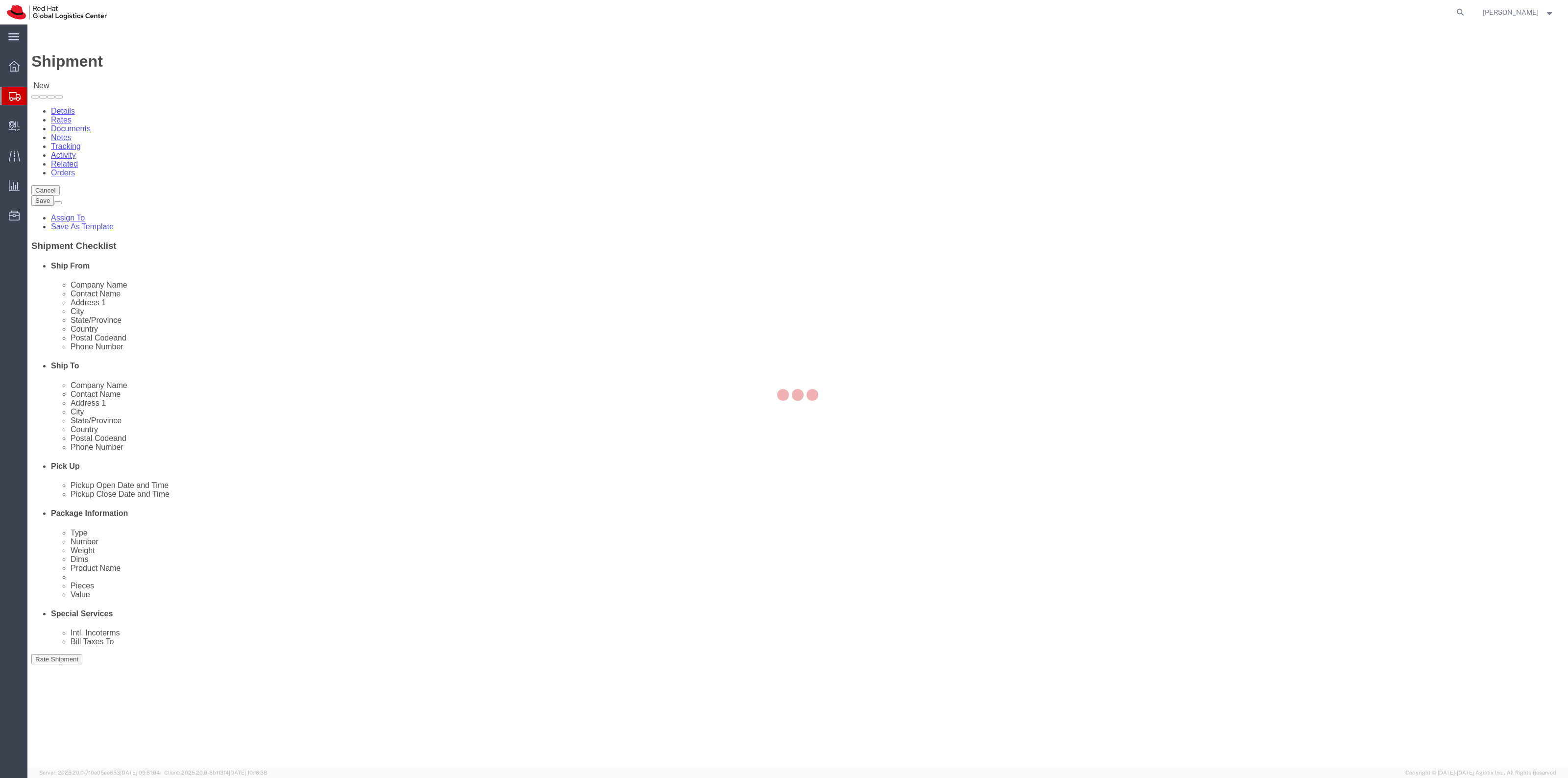
select select
click input "text"
drag, startPoint x: 953, startPoint y: 198, endPoint x: 904, endPoint y: 198, distance: 49.0
click div "[PERSON_NAME]"
type input "[PERSON_NAME]"
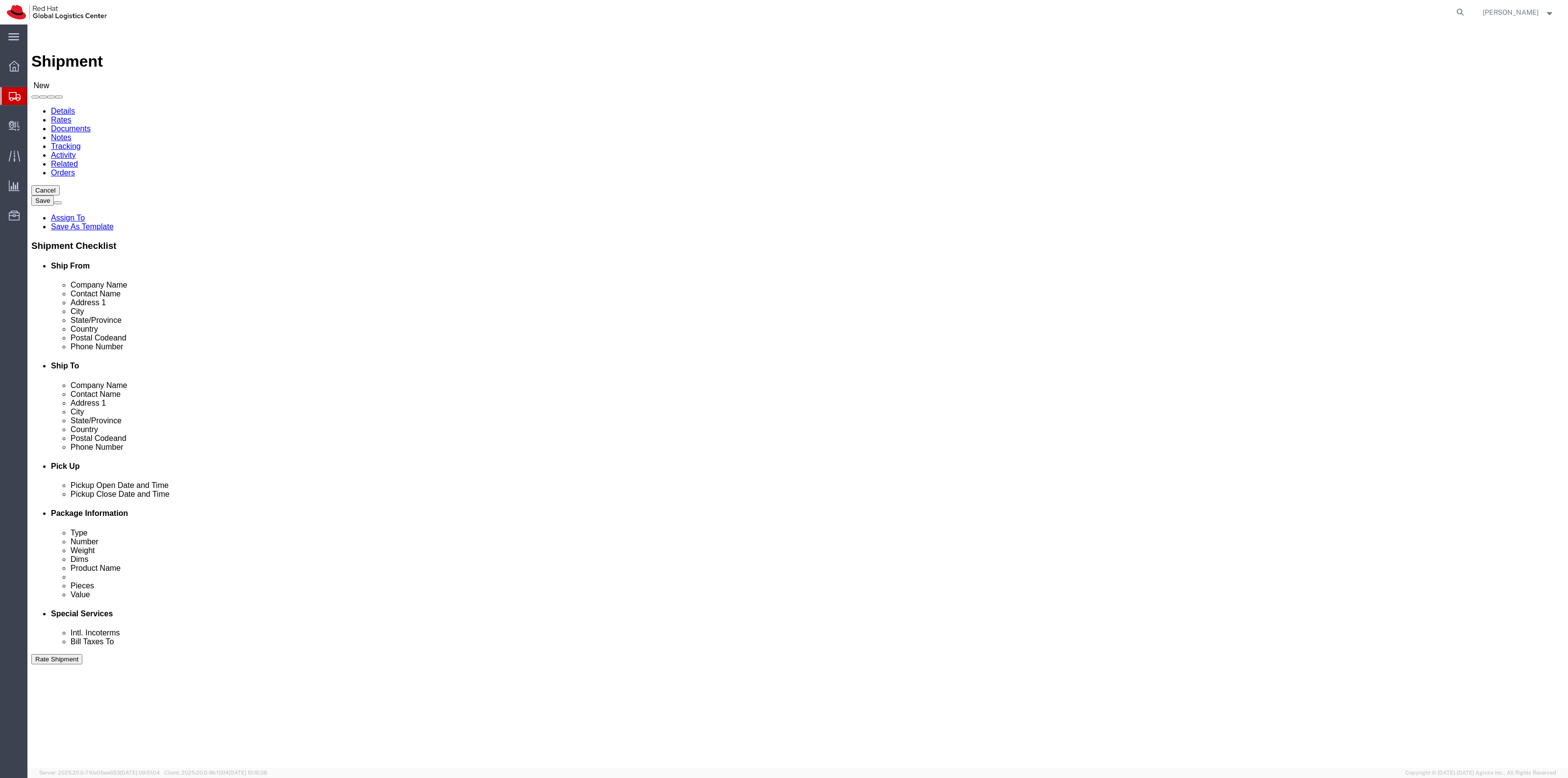
click div "Location My Profile Location [GEOGRAPHIC_DATA] - [GEOGRAPHIC_DATA] - [GEOGRAPHI…"
click input "text"
paste input "[PERSON_NAME]"
type input "[PERSON_NAME]"
click input "text"
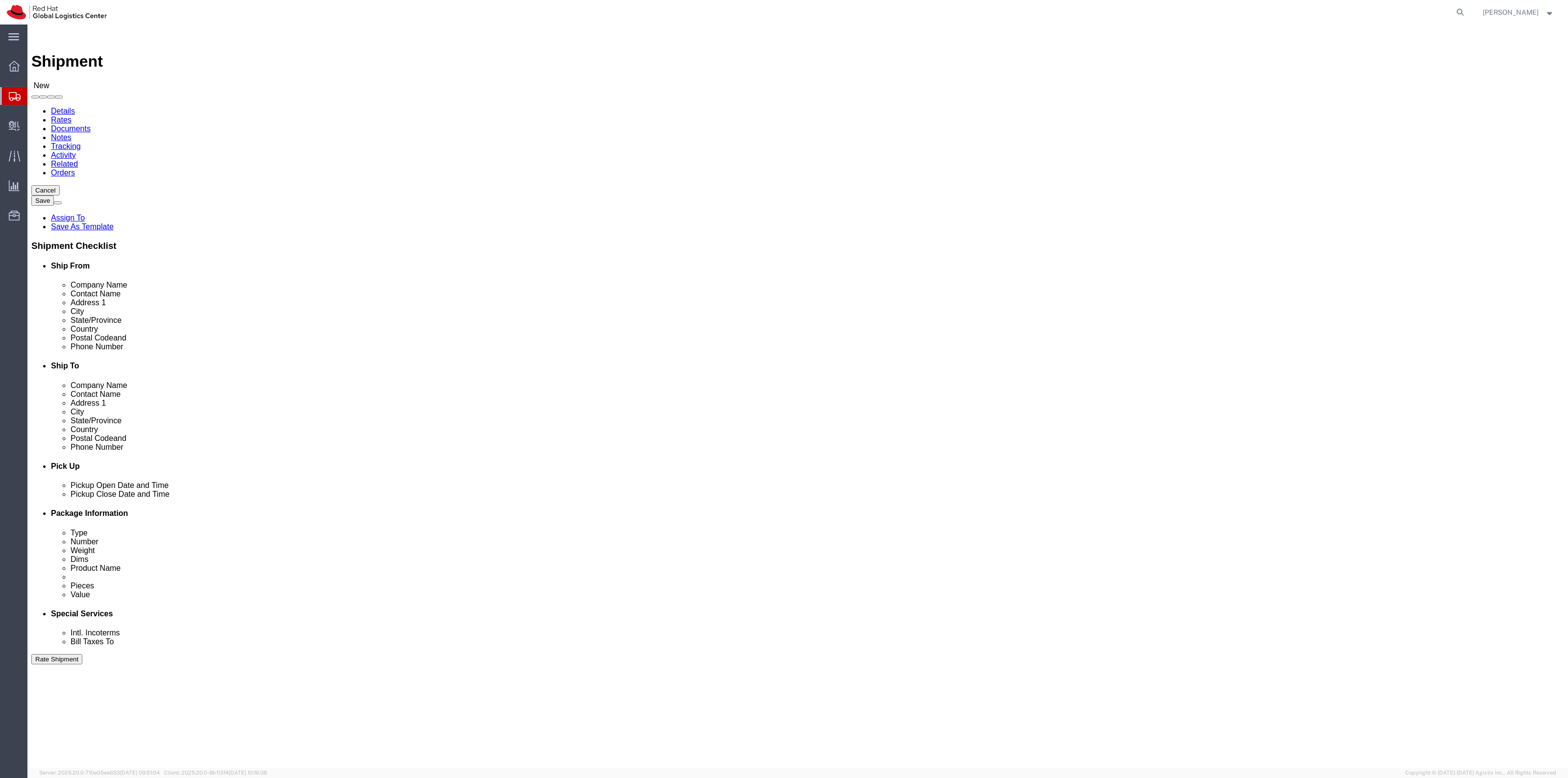
paste input "[STREET_ADDRESS]"
type input "[STREET_ADDRESS]"
click input "text"
type input "Charlotte"
type input "n"
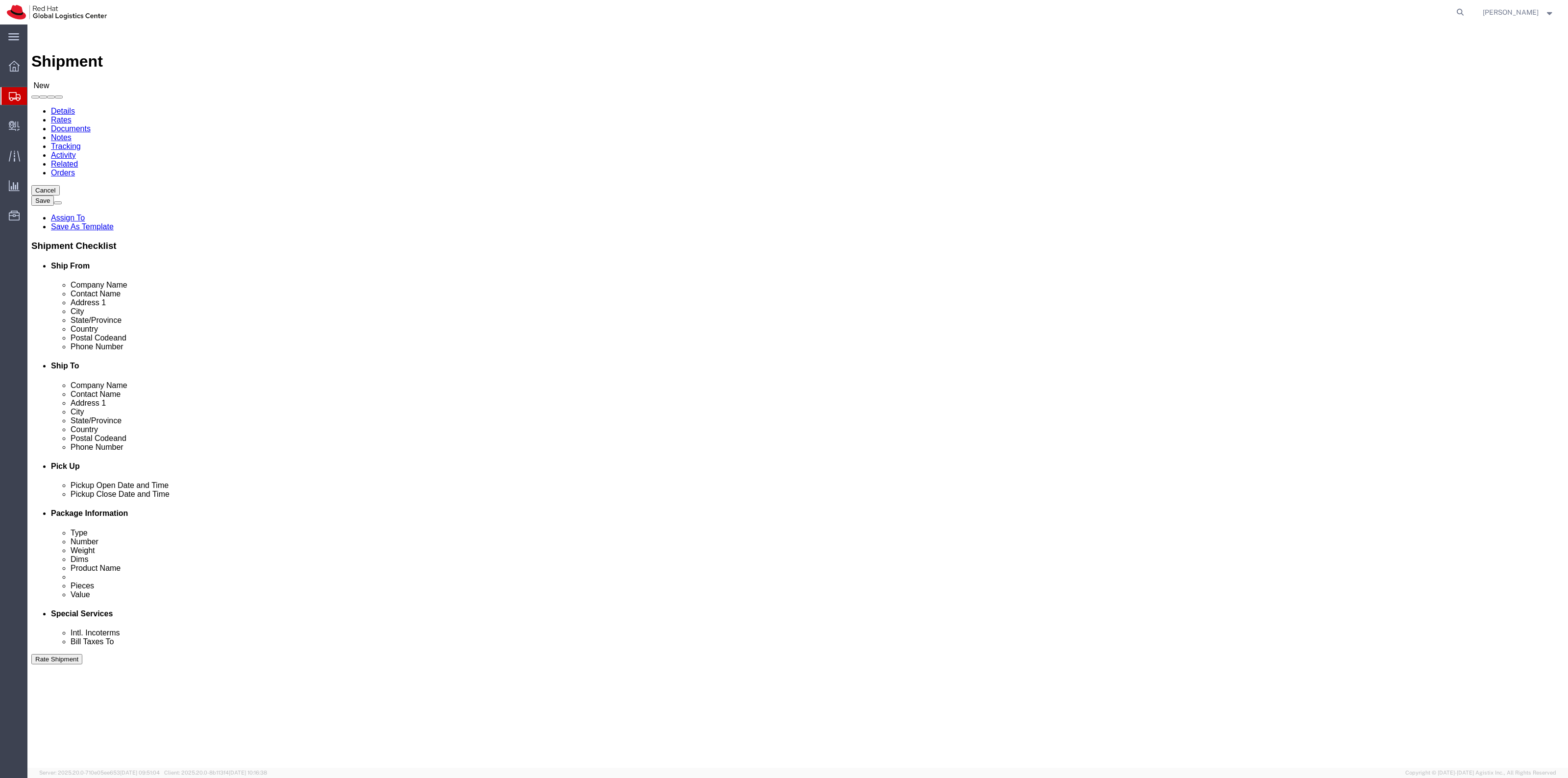
type input "no"
type input "north"
click input "Postal Code"
paste input "28214"
type input "28214"
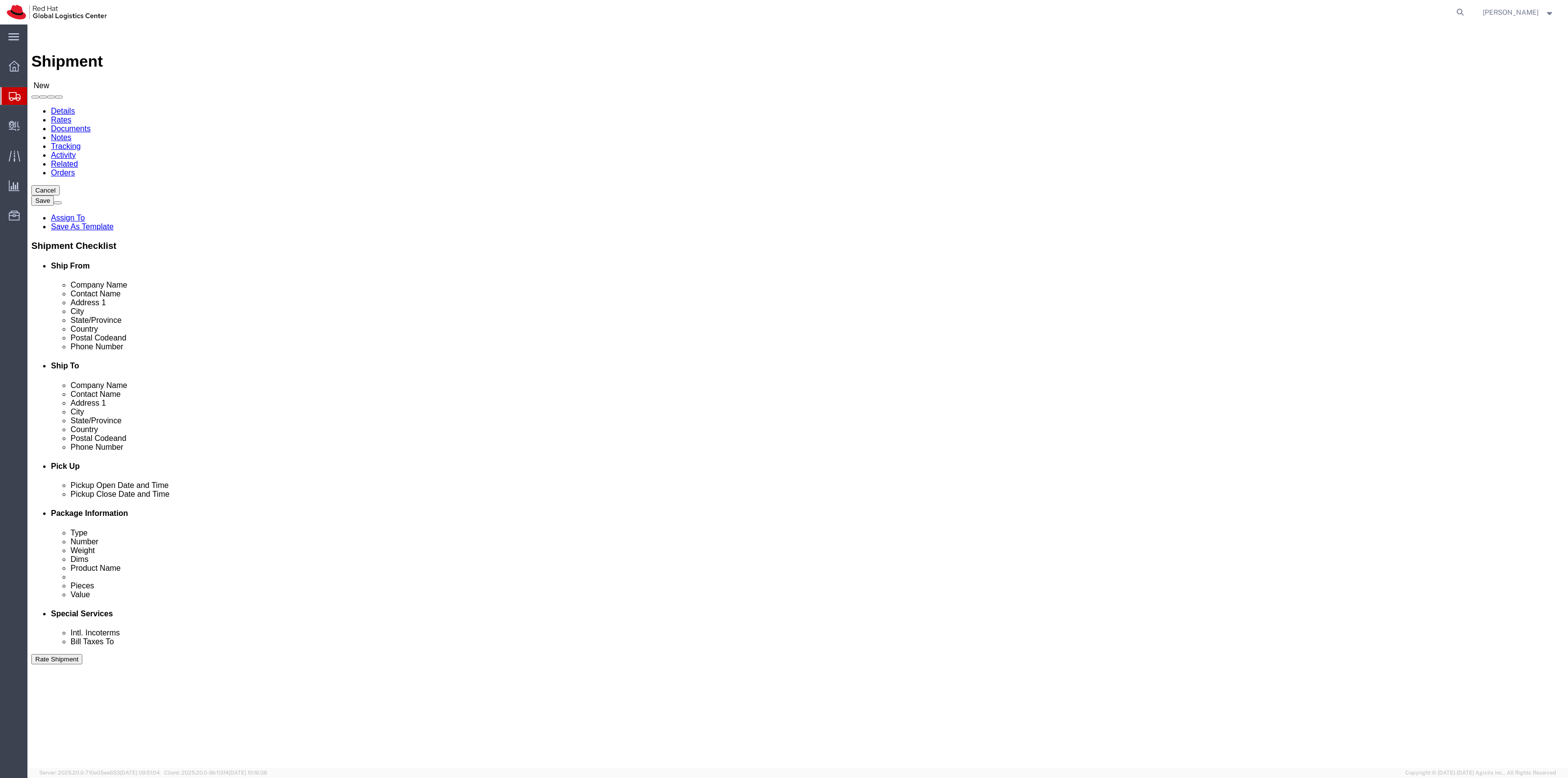
click input "text"
paste input "[PHONE_NUMBER]"
type input "[PHONE_NUMBER]"
click input "text"
paste input "[PERSON_NAME][EMAIL_ADDRESS][DOMAIN_NAME]"
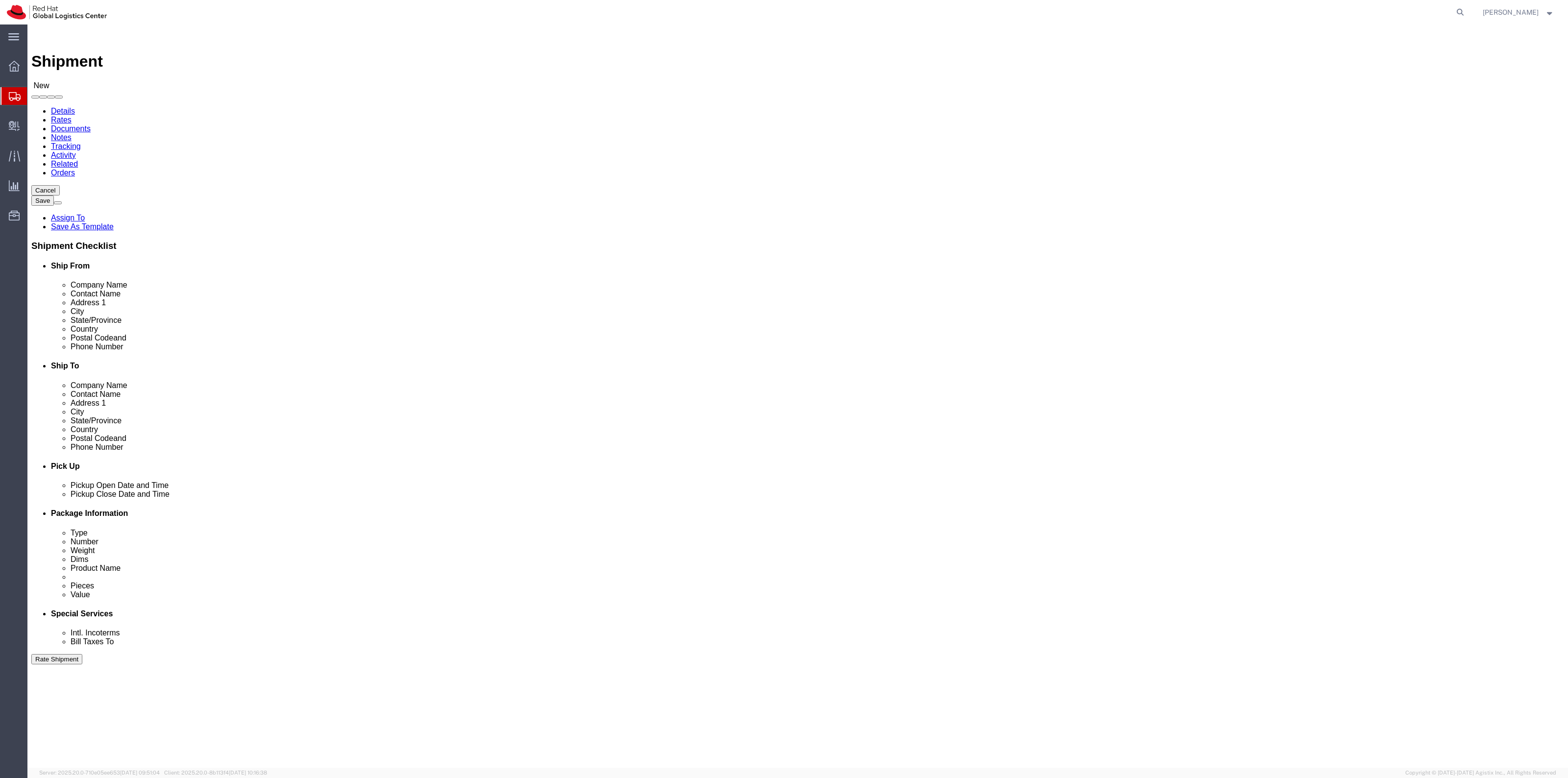
type input "[PERSON_NAME][EMAIL_ADDRESS][DOMAIN_NAME]"
click link "Package Information"
click select "Select Case(s) Crate(s) Envelope Large Box Medium Box PAK Skid(s) Small Box Sma…"
select select "YRPK"
click select "Select Case(s) Crate(s) Envelope Large Box Medium Box PAK Skid(s) Small Box Sma…"
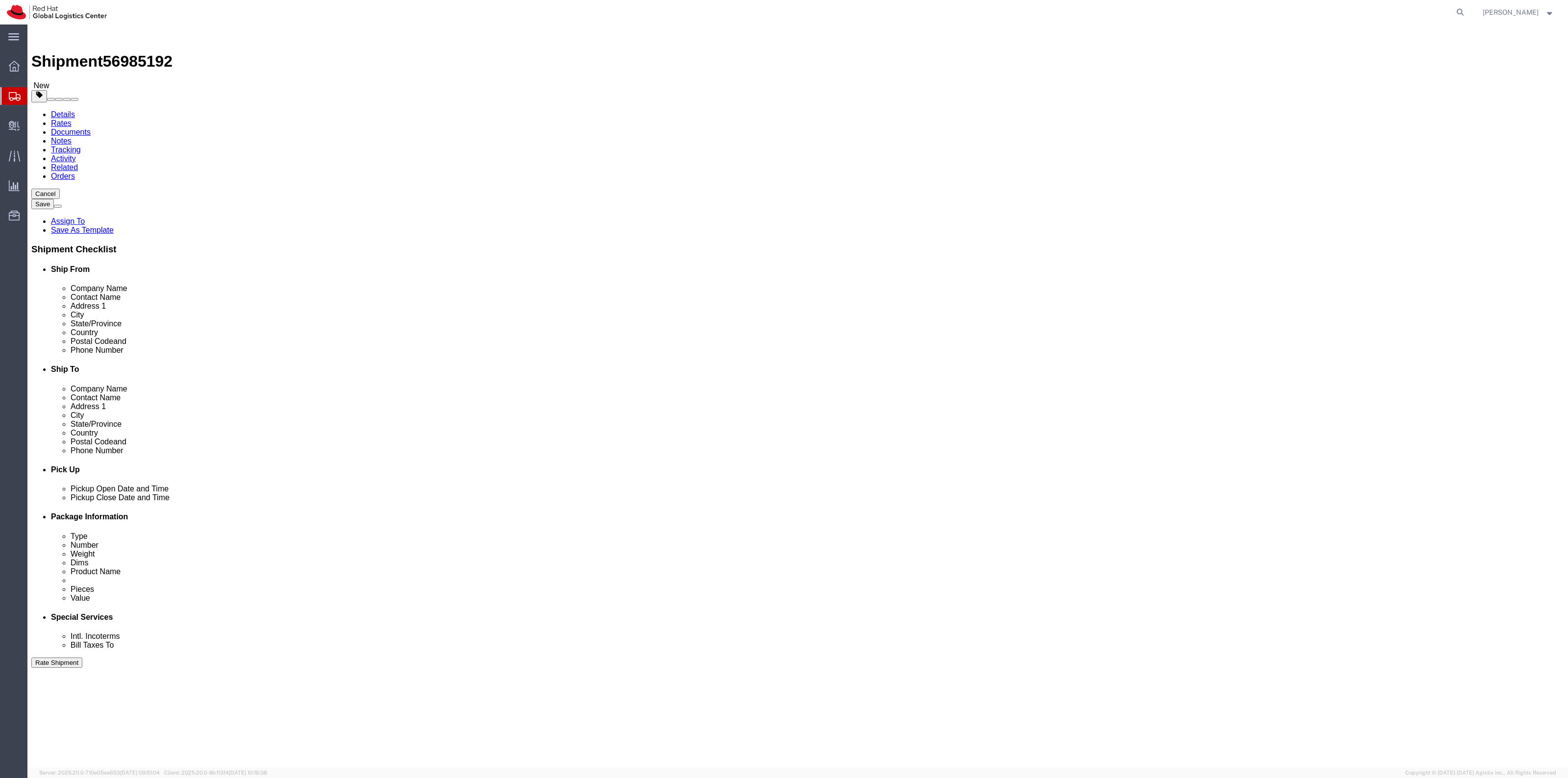
drag, startPoint x: 265, startPoint y: 226, endPoint x: 208, endPoint y: 212, distance: 58.7
click div "Package Type Select Case(s) Crate(s) Envelope Large Box Medium Box PAK Skid(s) …"
type input "21"
click input "text"
type input "18"
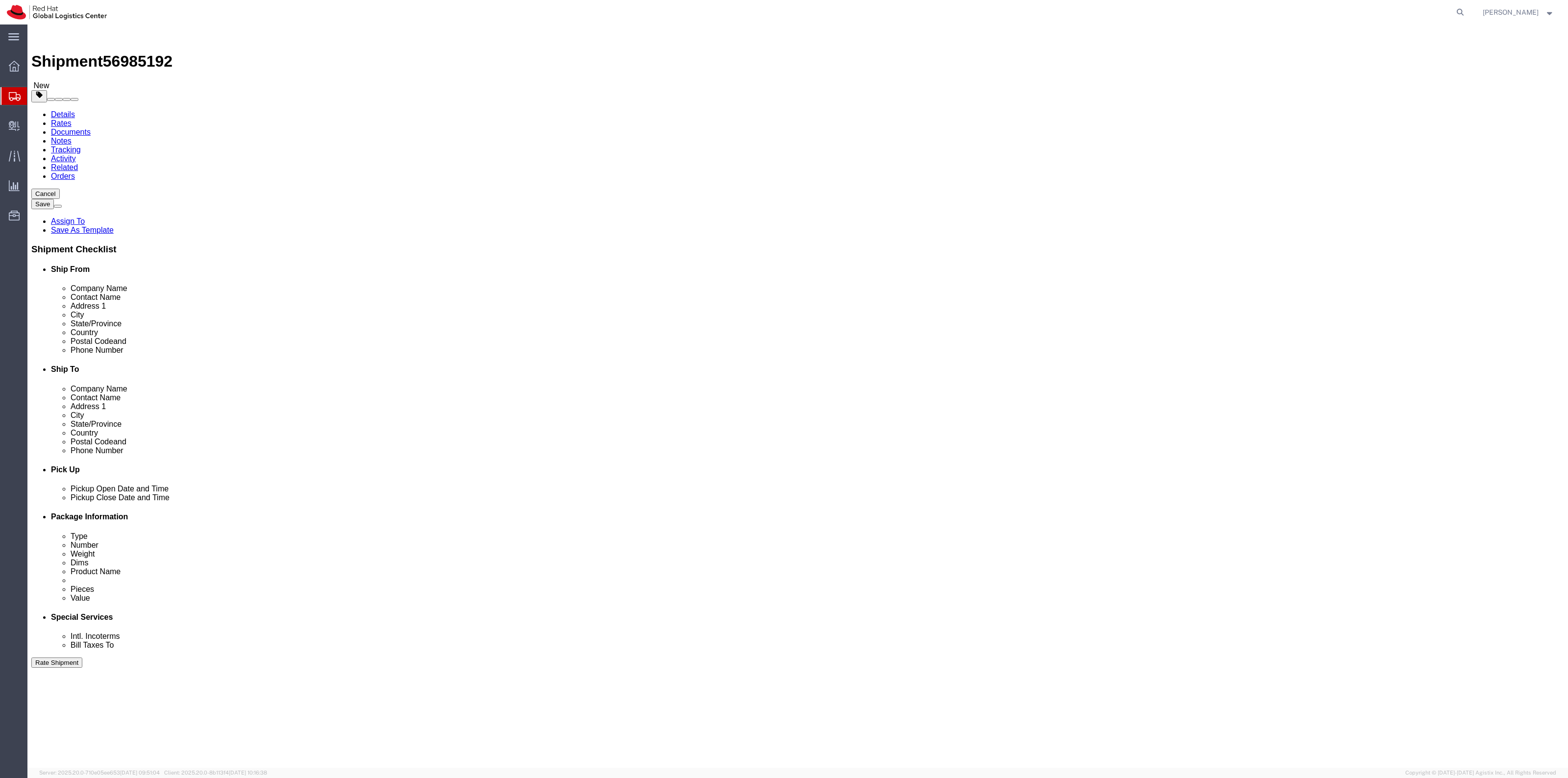
type input "16"
type input "12"
click link "Add Content"
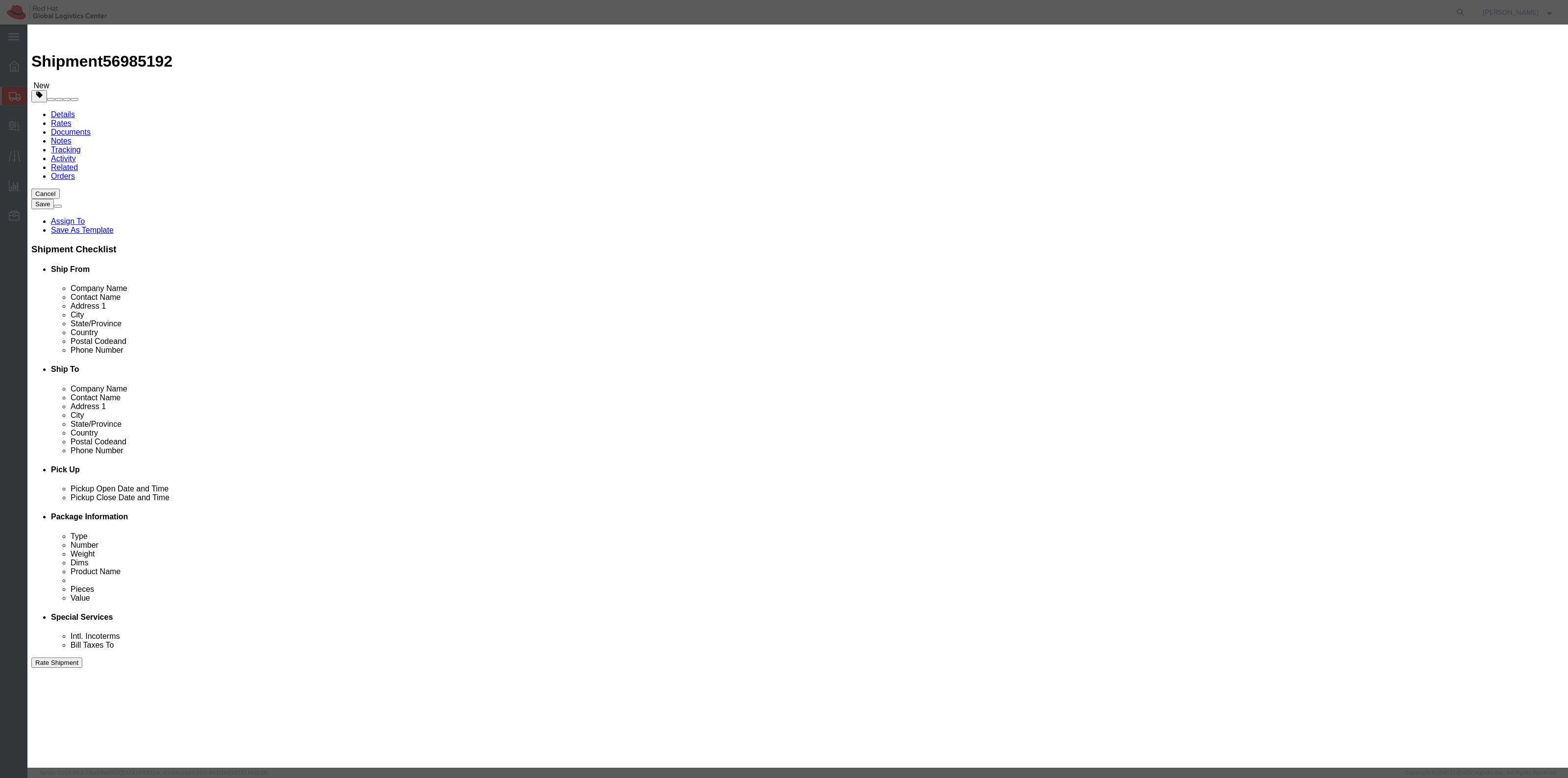
click input "text"
type input "Shirts"
type input "55"
type input "660"
click div "Save & Add Another Save & Close Close"
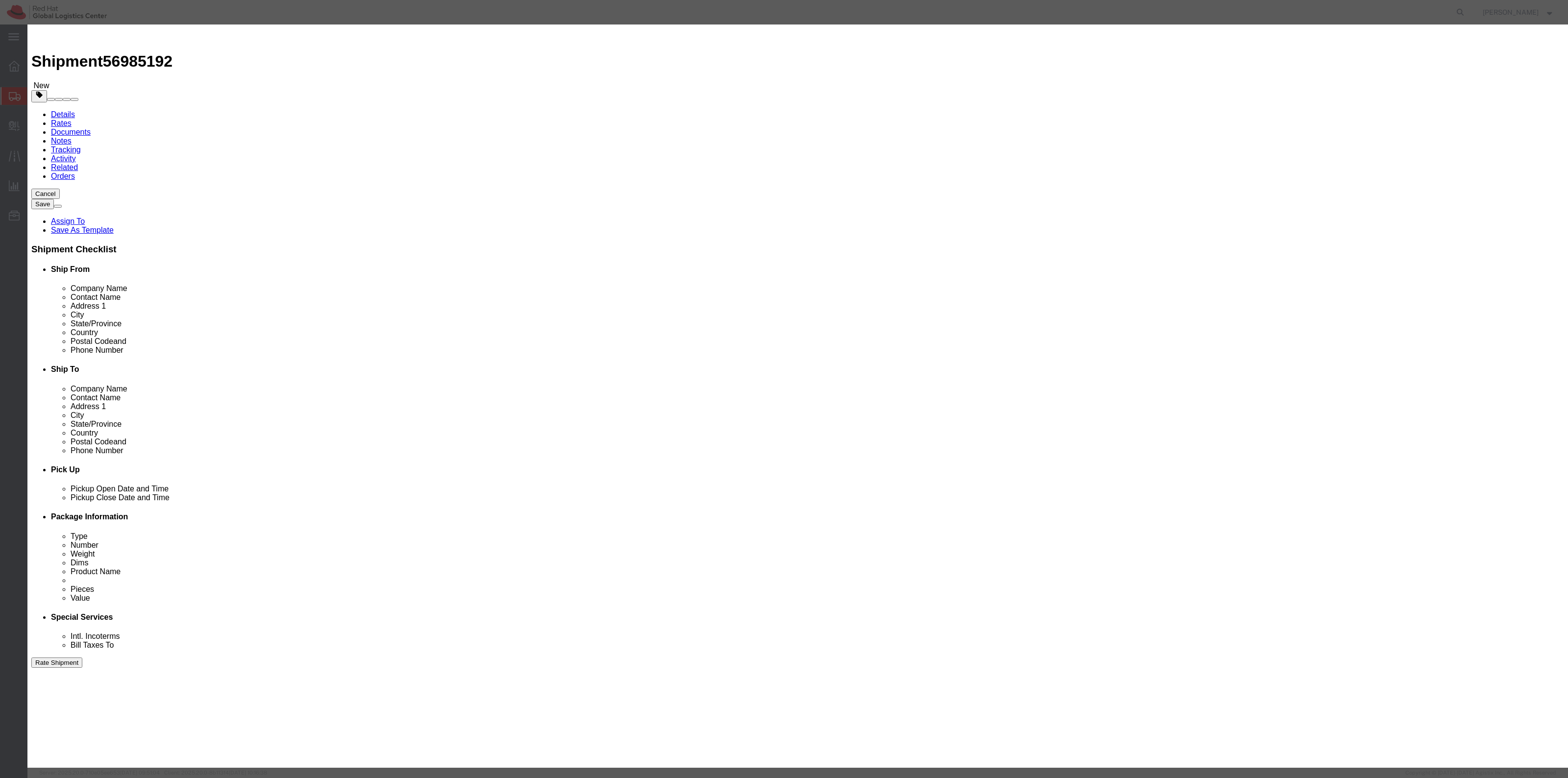
click button "Save & Close"
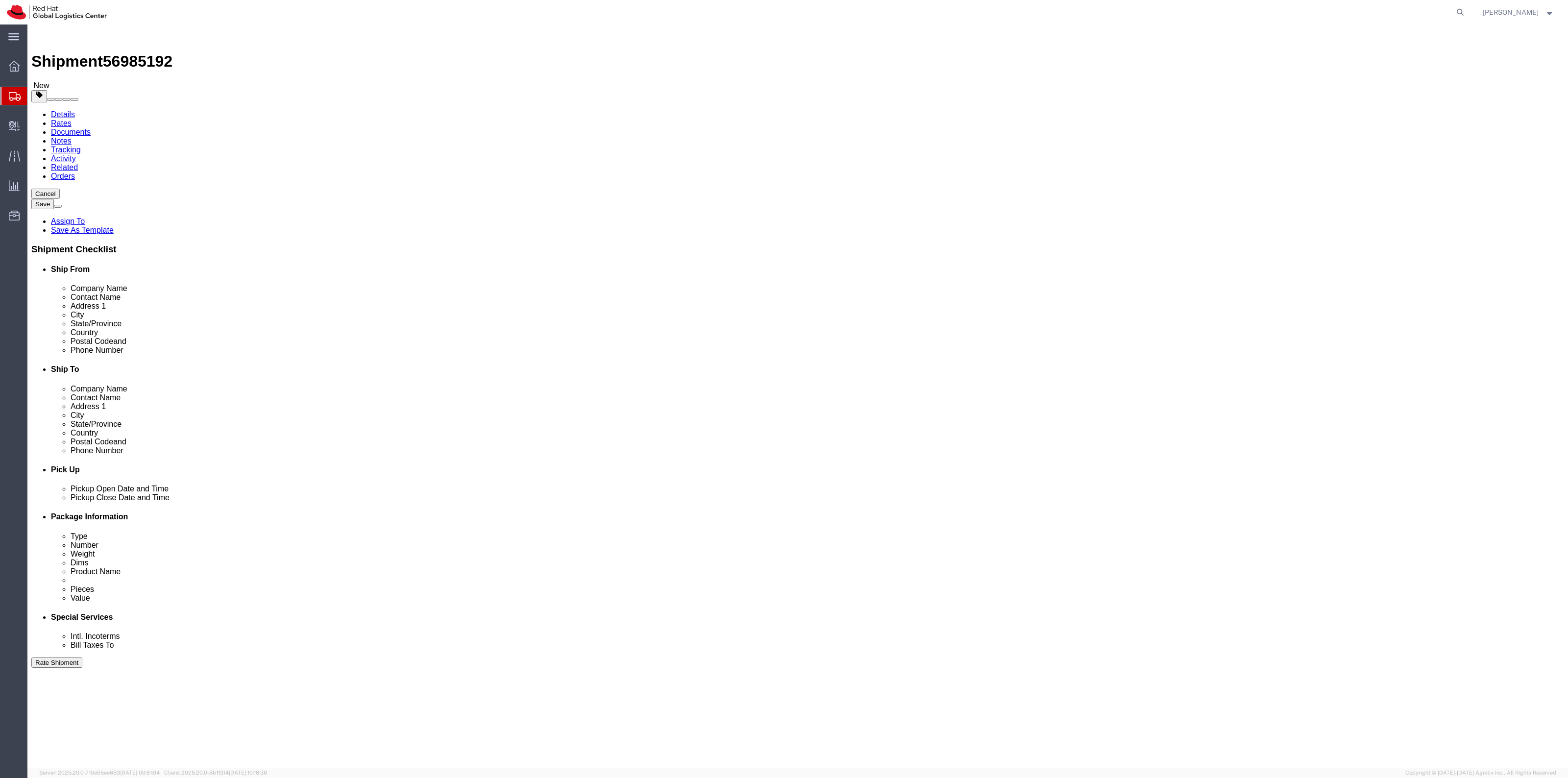
click icon
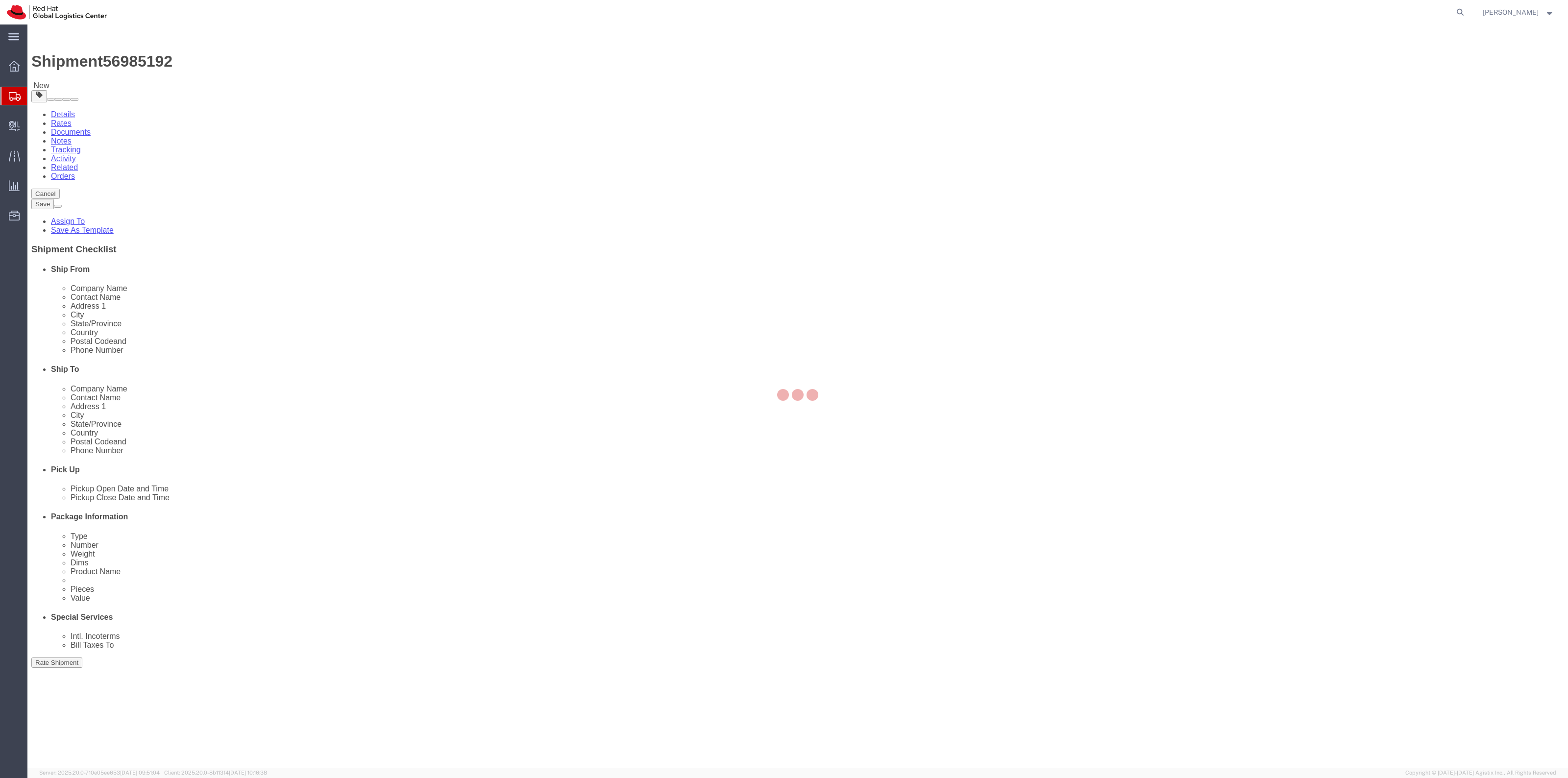
select select
select select "COSTCENTER"
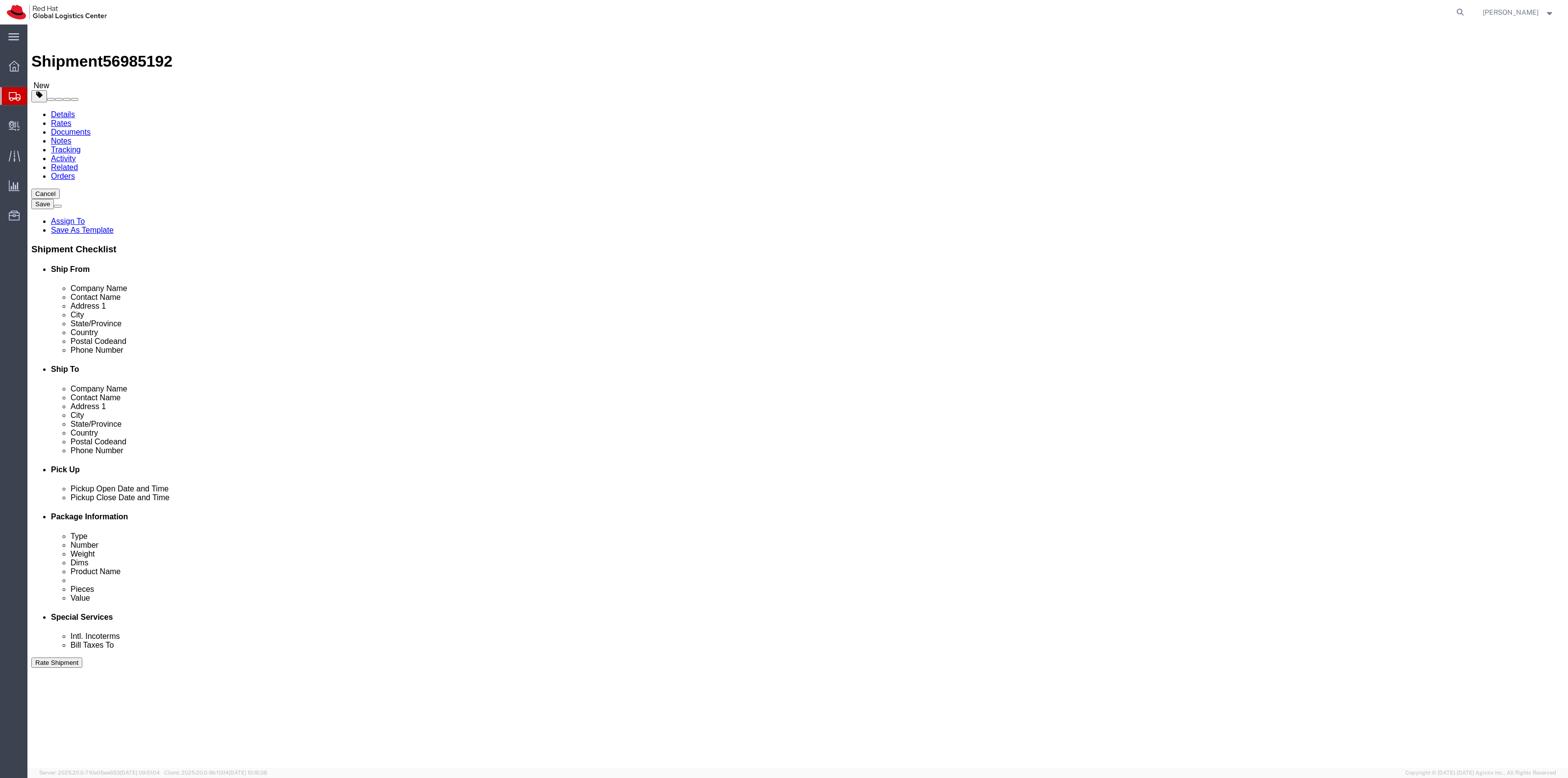
type input "589"
click button "Rate Shipment"
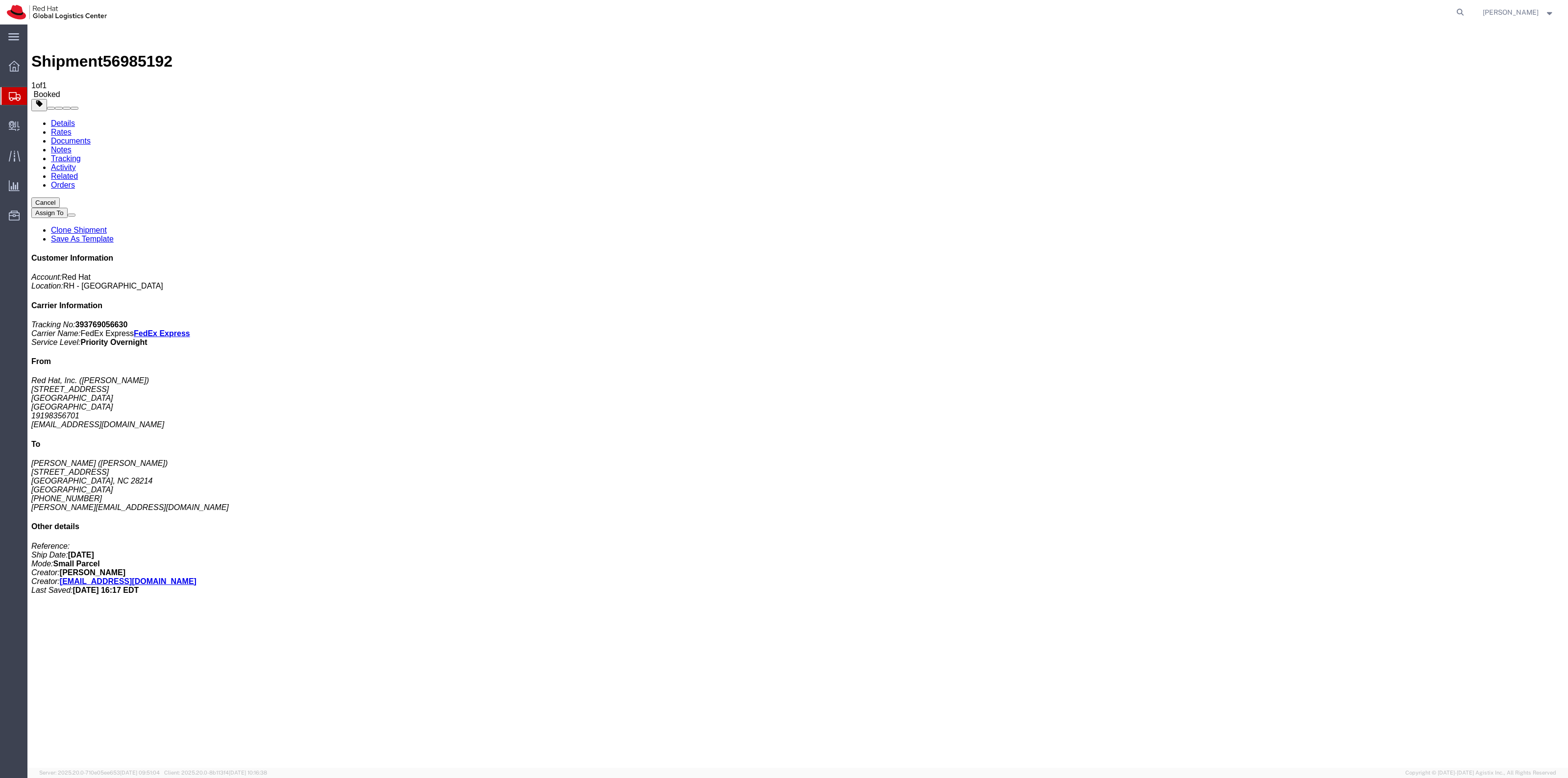
drag, startPoint x: 825, startPoint y: 136, endPoint x: 1135, endPoint y: 167, distance: 311.5
click at [0, 0] on span "Create Delivery" at bounding box center [0, 0] width 0 height 0
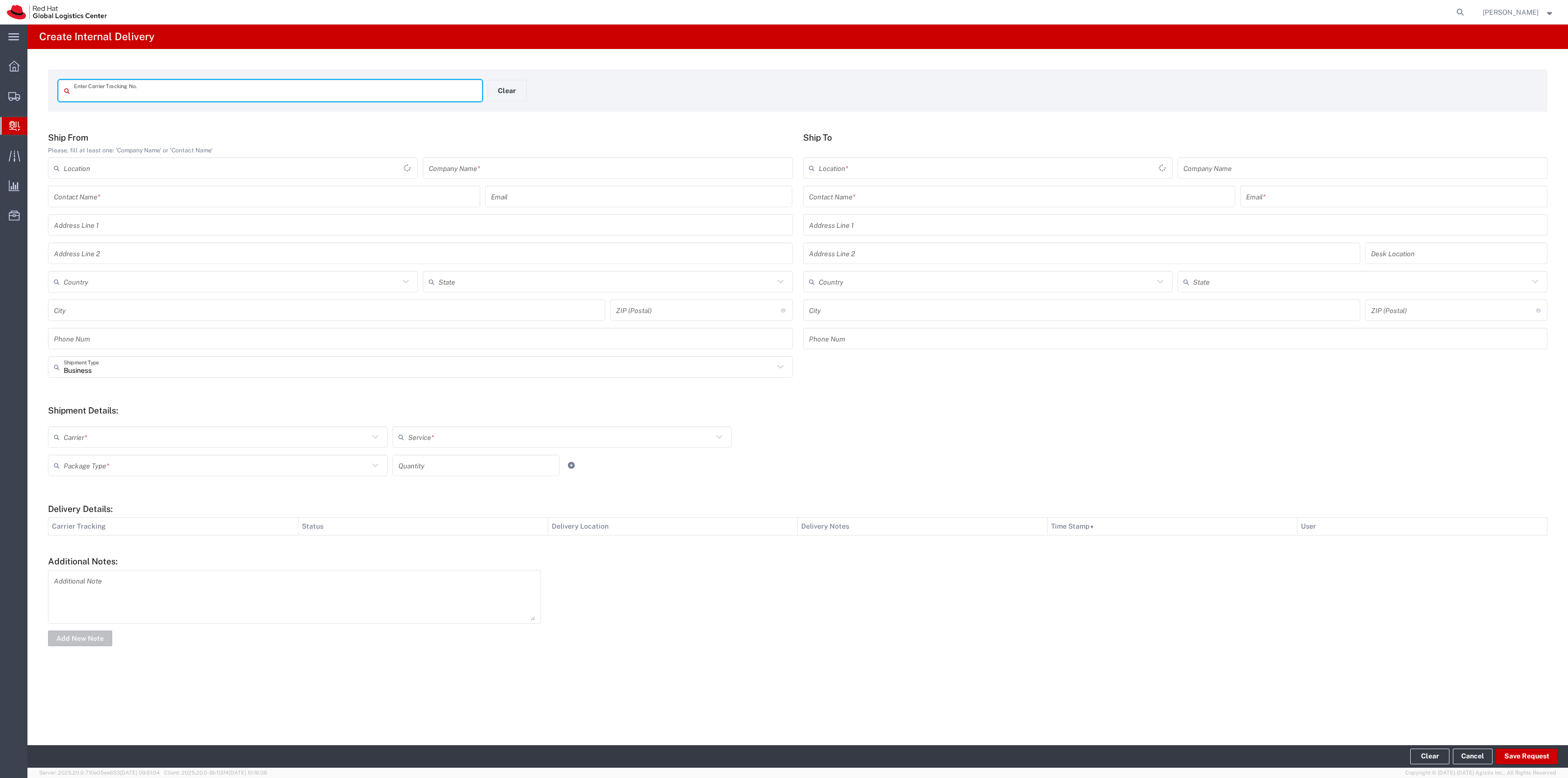
click at [233, 101] on div "Enter Carrier Tracking No." at bounding box center [270, 91] width 424 height 22
type input "6731986"
click at [503, 82] on button "Clear" at bounding box center [507, 91] width 39 height 22
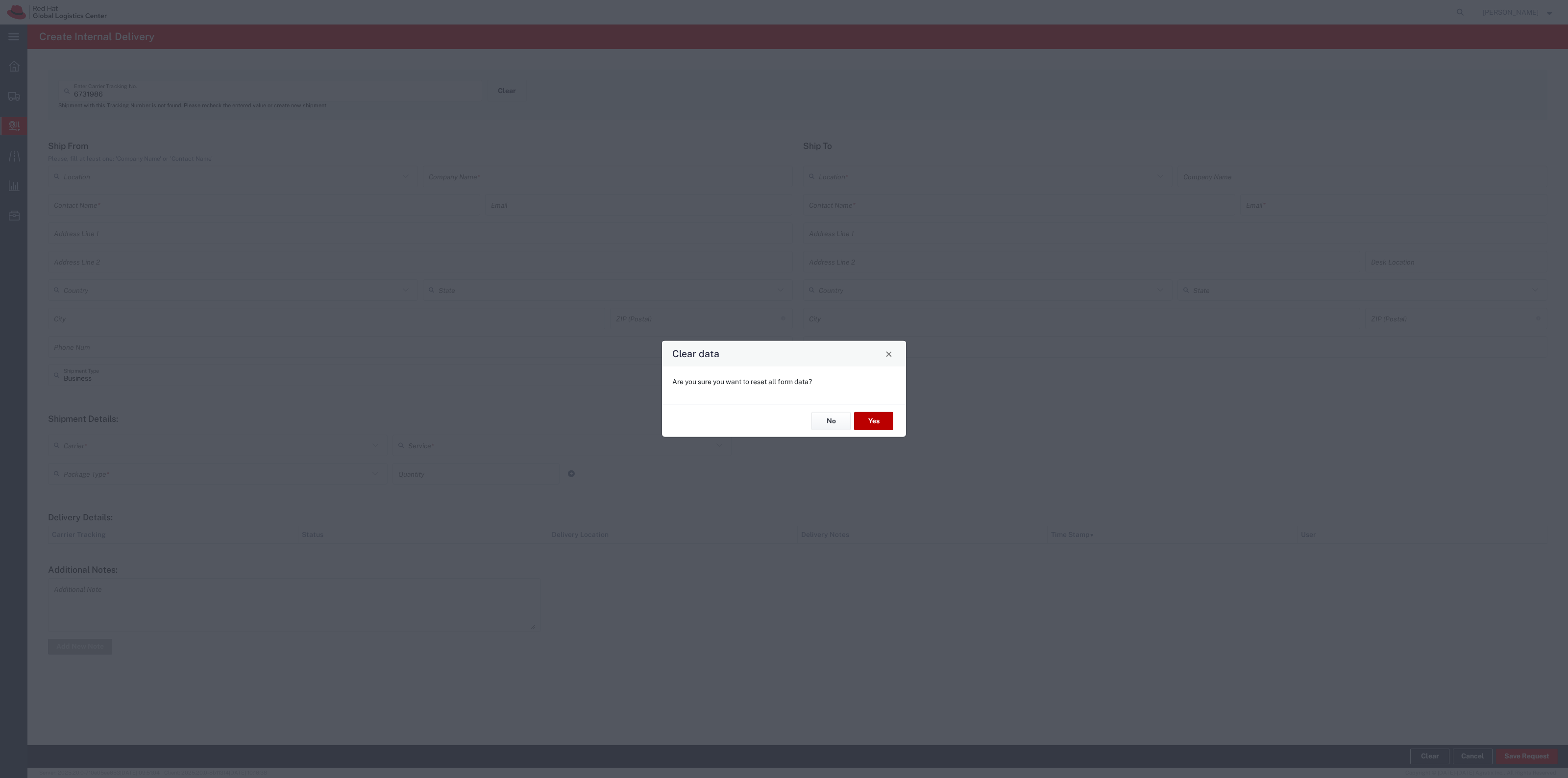
click at [871, 425] on button "Yes" at bounding box center [873, 421] width 39 height 18
